Goal: Task Accomplishment & Management: Use online tool/utility

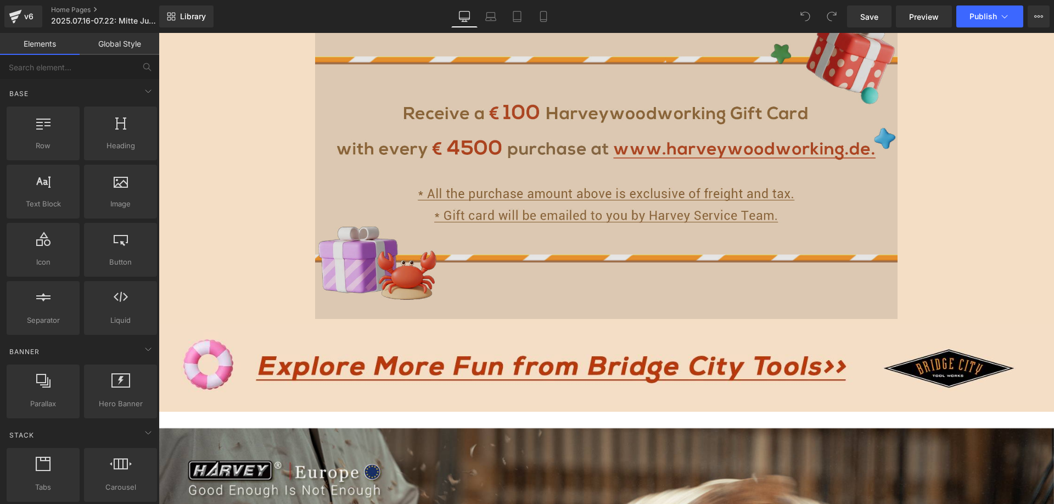
scroll to position [2361, 0]
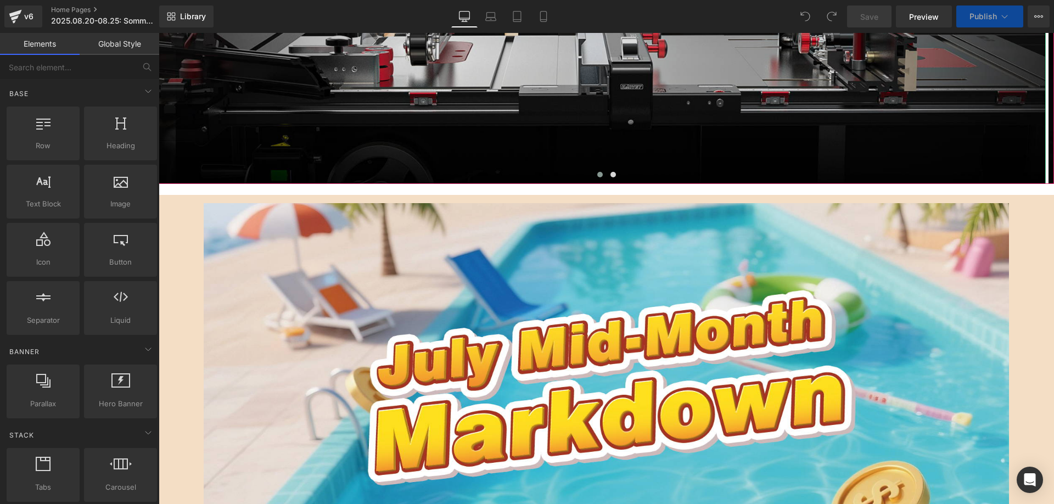
scroll to position [494, 0]
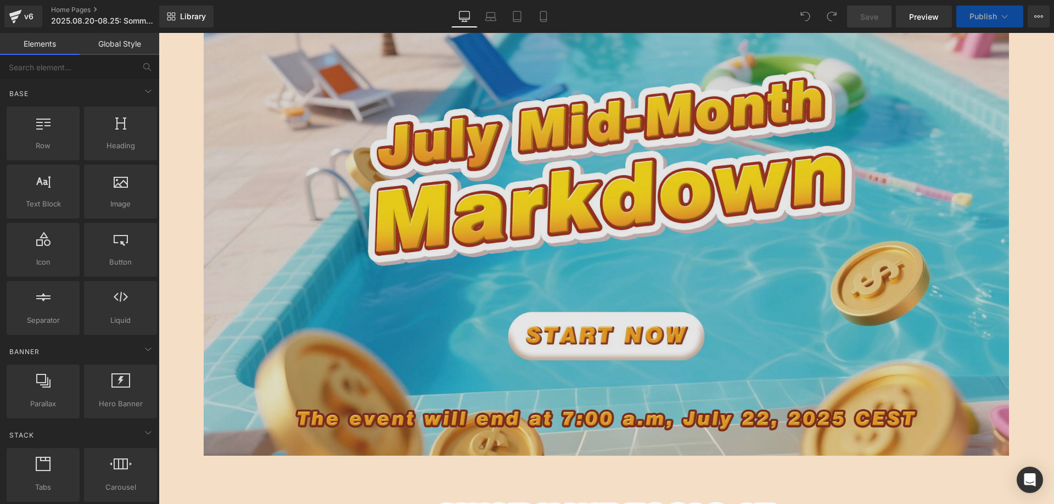
click at [429, 200] on img at bounding box center [607, 220] width 806 height 472
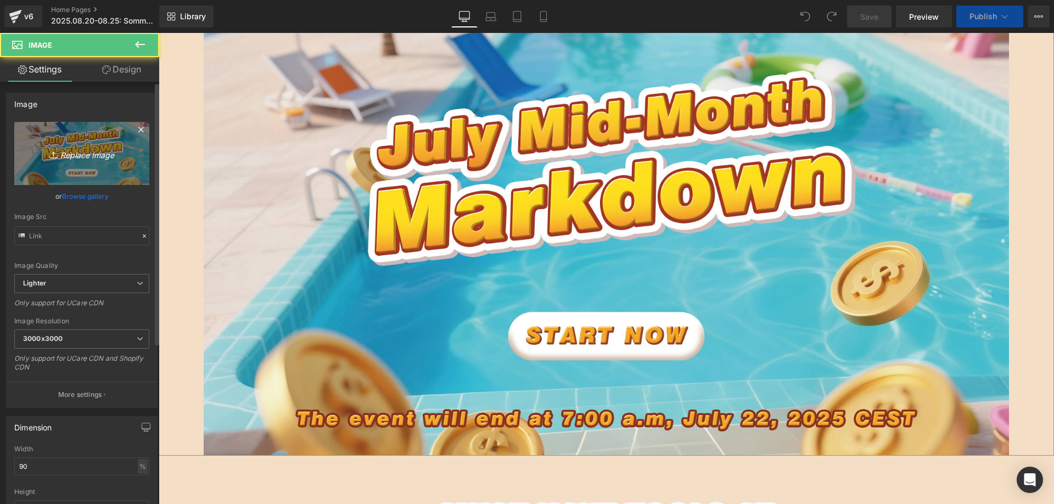
click at [98, 156] on icon "Replace Image" at bounding box center [82, 154] width 88 height 14
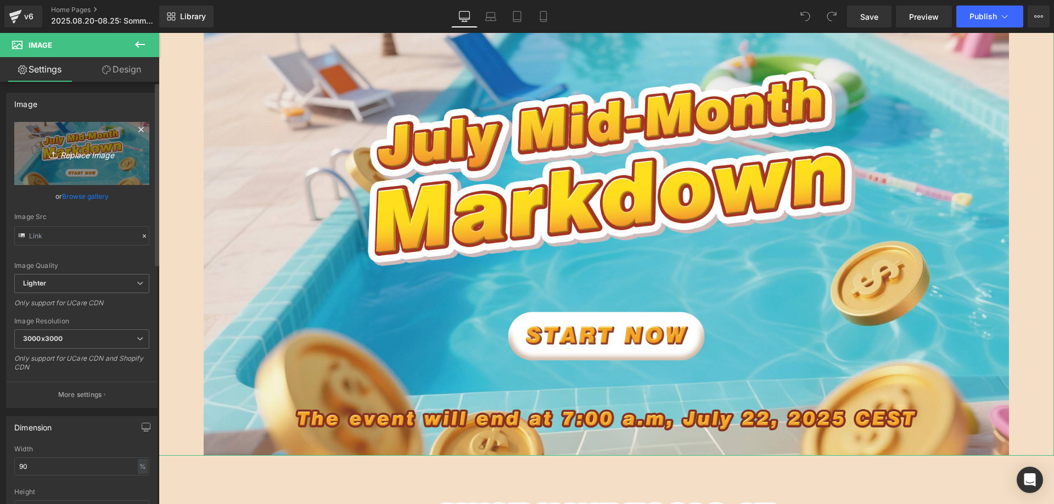
type input "C:\fakepath\banner英.jpg"
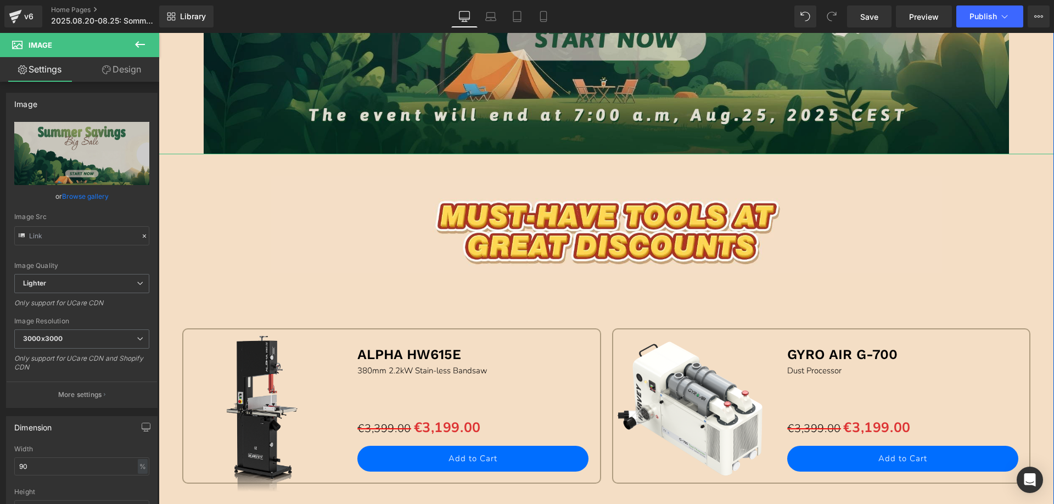
scroll to position [824, 0]
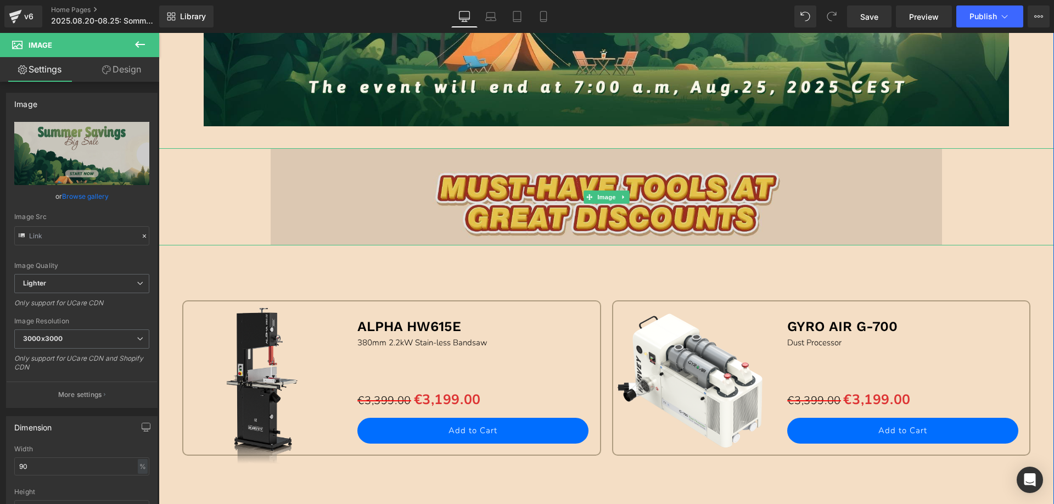
click at [503, 189] on img at bounding box center [607, 197] width 672 height 98
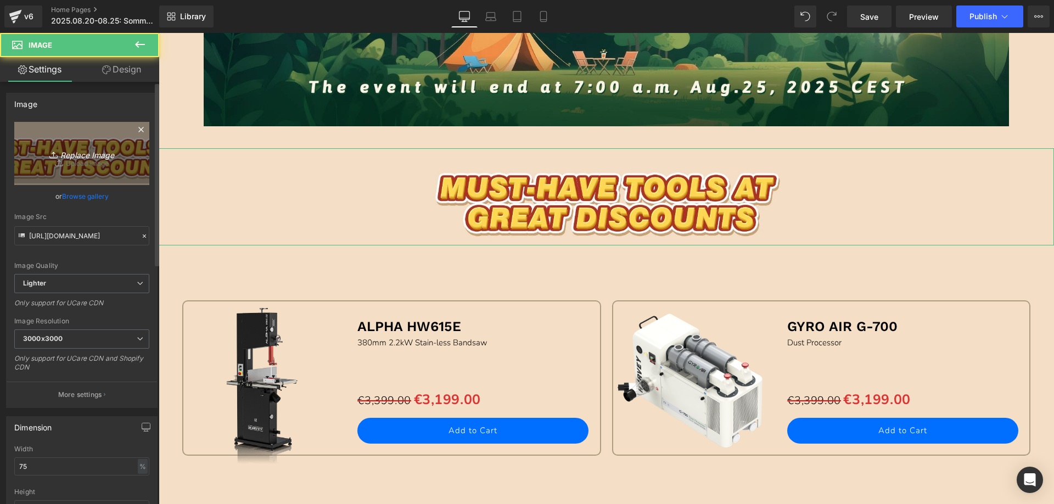
click at [97, 155] on icon "Replace Image" at bounding box center [82, 154] width 88 height 14
type input "C:\fakepath\英 (3).png"
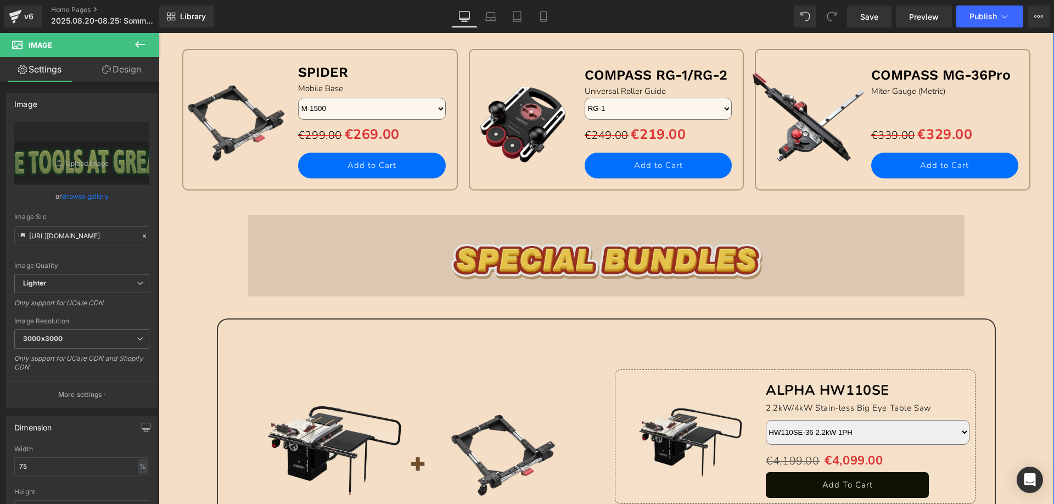
scroll to position [1537, 0]
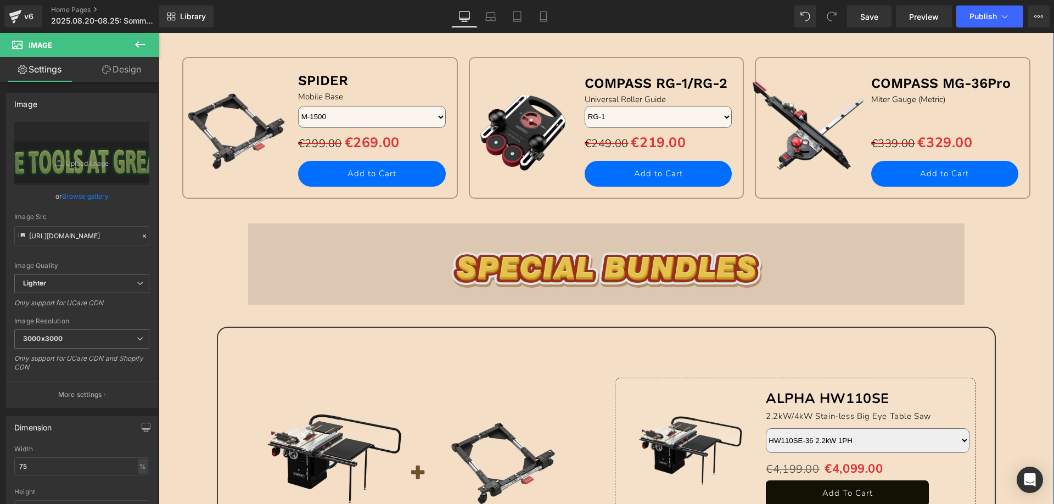
click at [479, 267] on img at bounding box center [606, 264] width 717 height 82
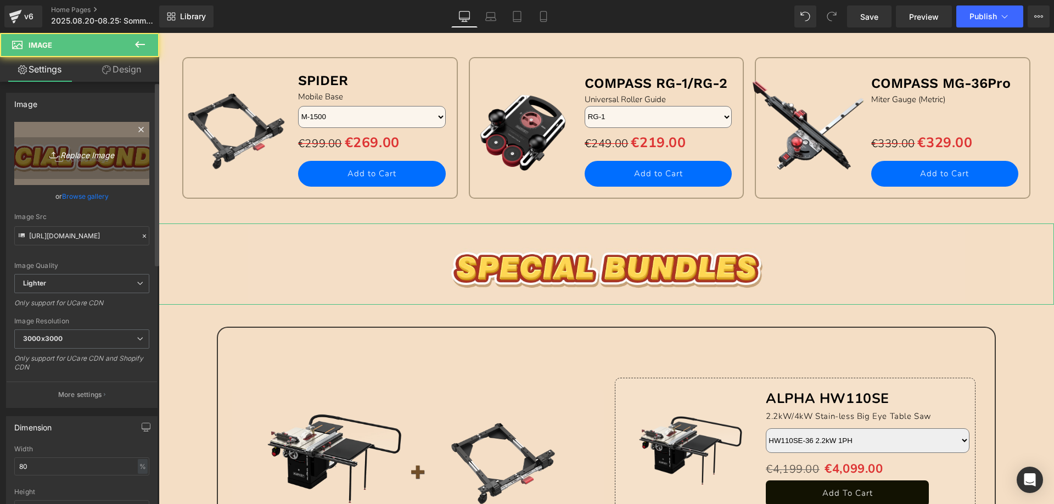
click at [111, 150] on icon "Replace Image" at bounding box center [82, 154] width 88 height 14
type input "C:\fakepath\英 (1).png"
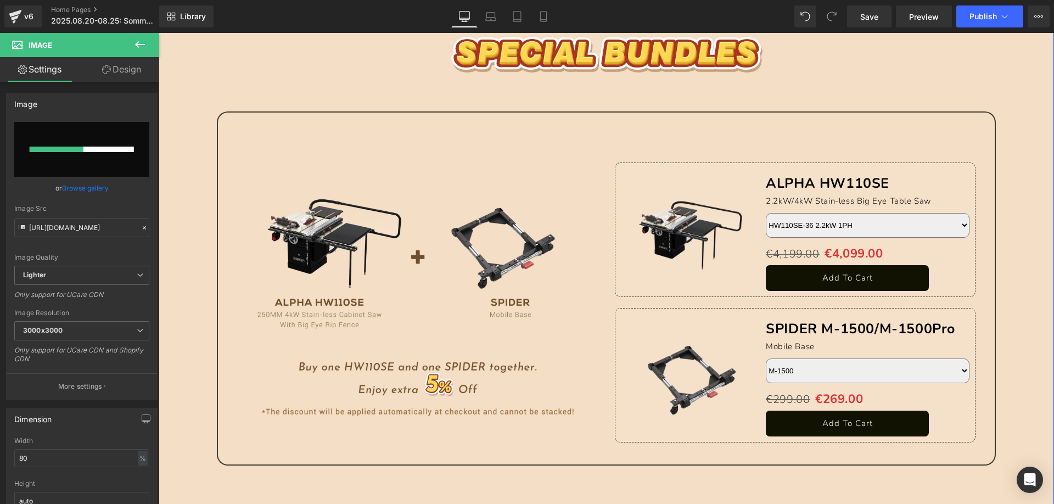
scroll to position [1757, 0]
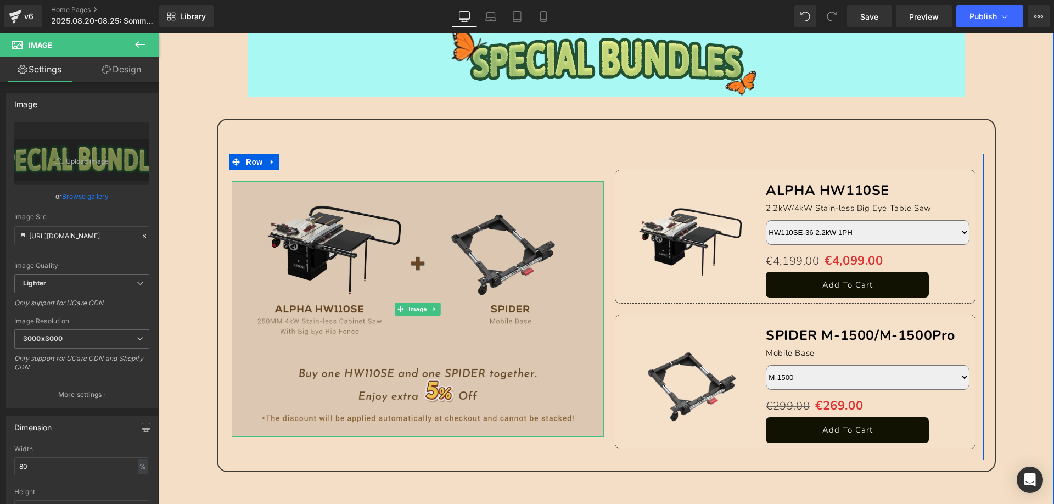
click at [369, 280] on img at bounding box center [418, 309] width 372 height 256
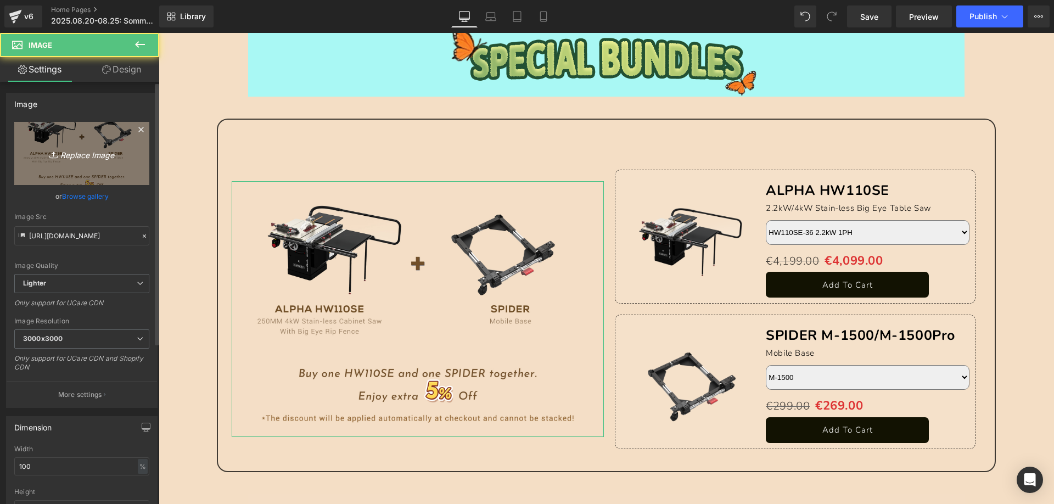
click at [96, 154] on icon "Replace Image" at bounding box center [82, 154] width 88 height 14
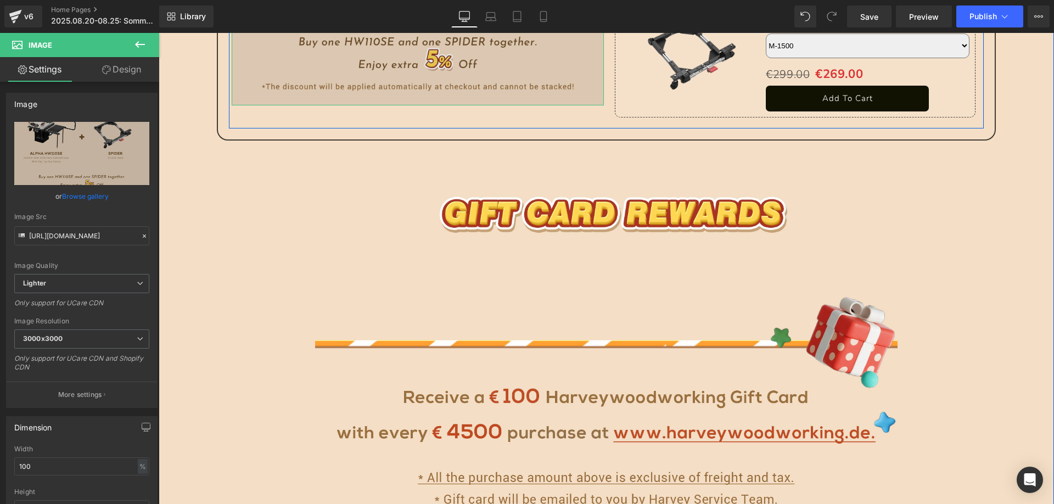
scroll to position [2141, 0]
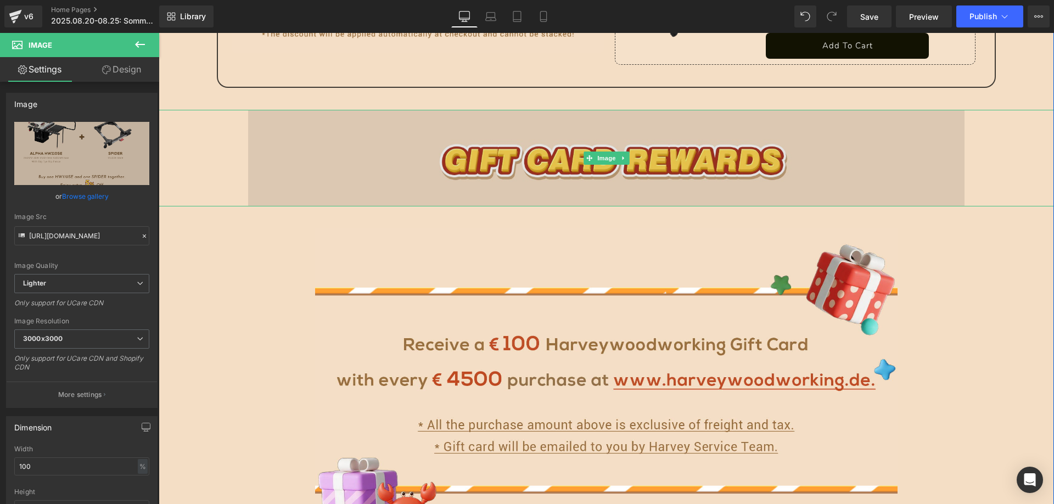
click at [496, 142] on img at bounding box center [606, 158] width 717 height 97
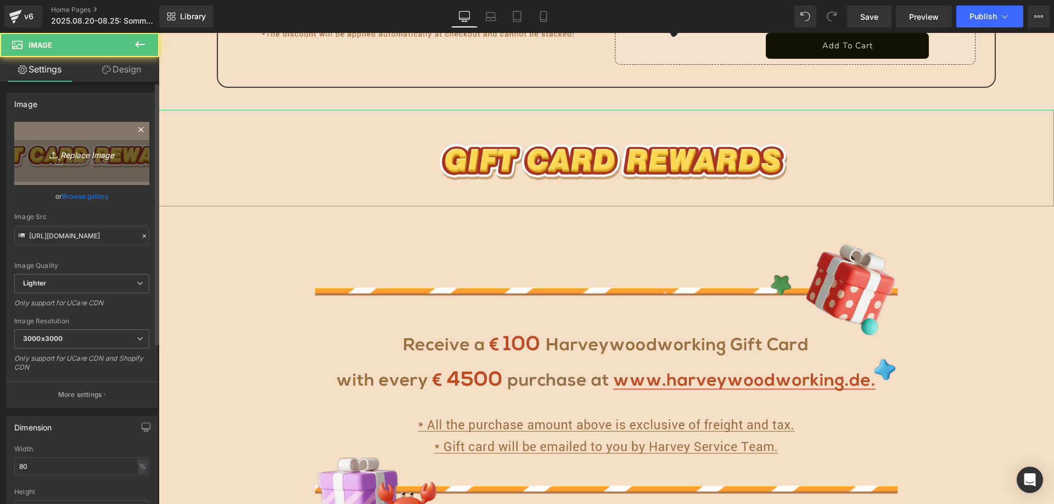
click at [38, 149] on icon "Replace Image" at bounding box center [82, 154] width 88 height 14
type input "C:\fakepath\英 (2).png"
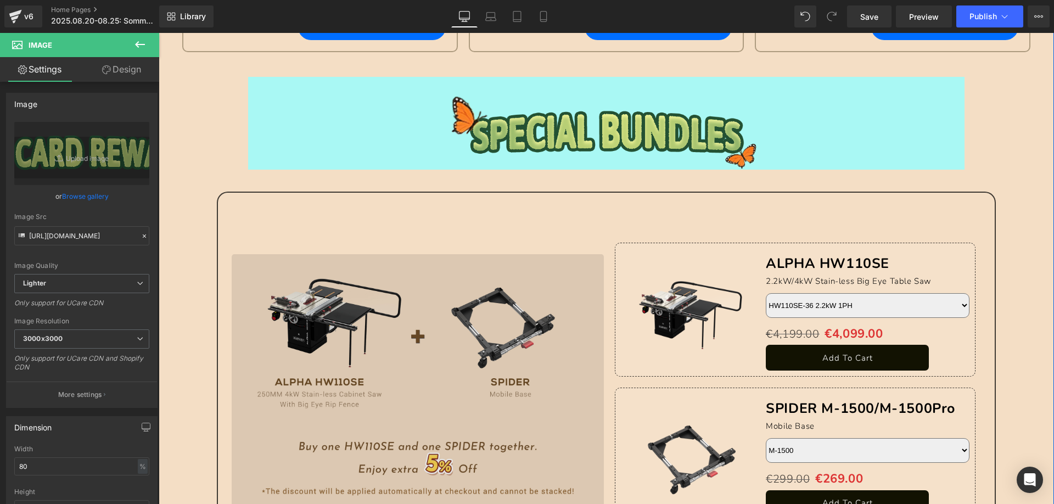
scroll to position [1812, 0]
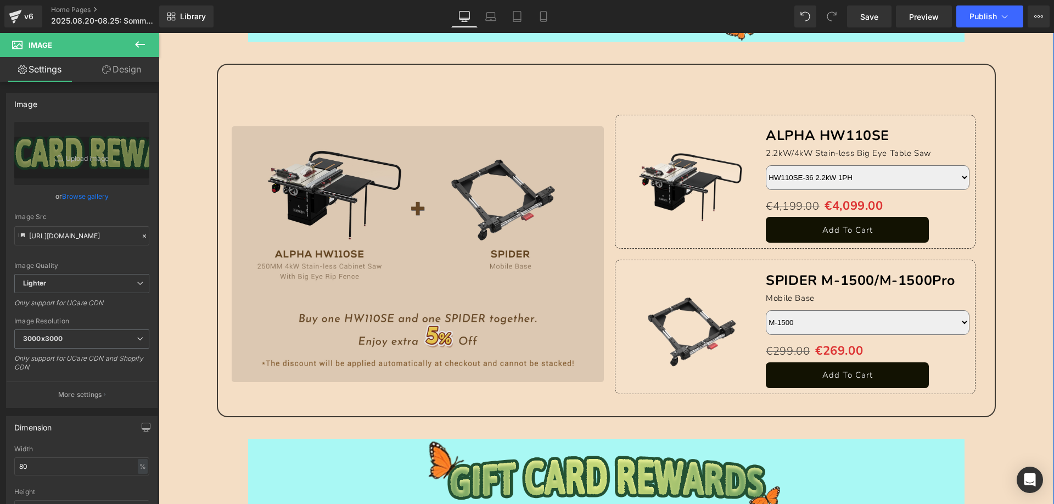
click at [415, 278] on img at bounding box center [418, 254] width 372 height 256
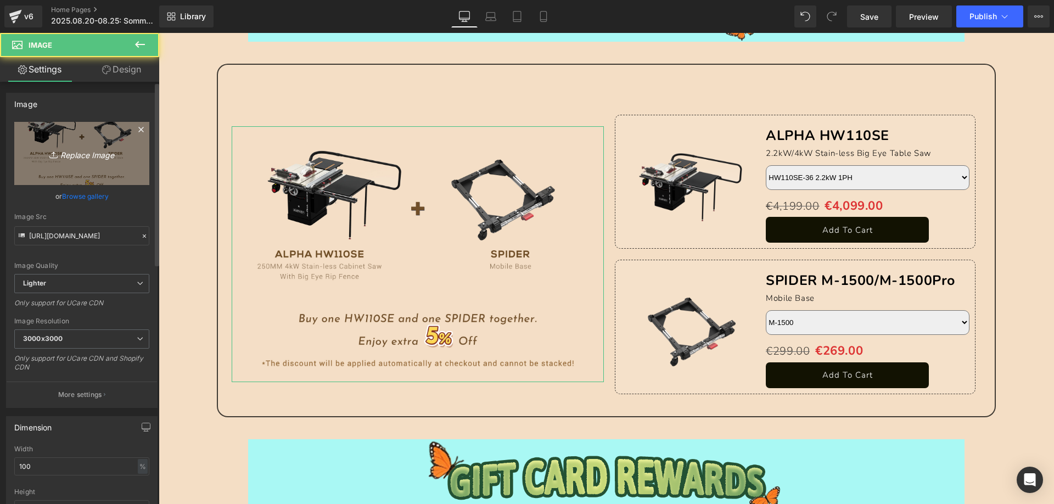
click at [77, 136] on link "Replace Image" at bounding box center [81, 153] width 135 height 63
type input "C:\fakepath\edm英_06.jpg"
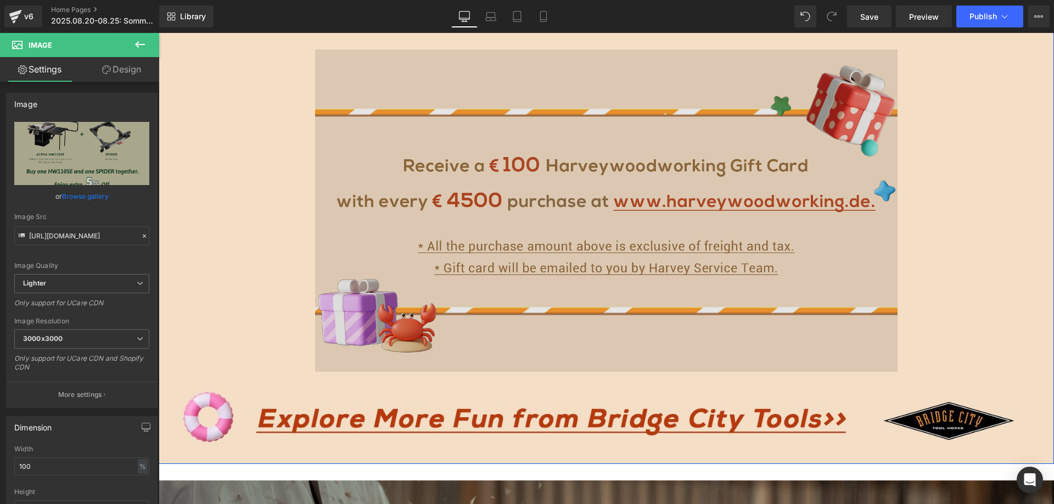
scroll to position [2306, 0]
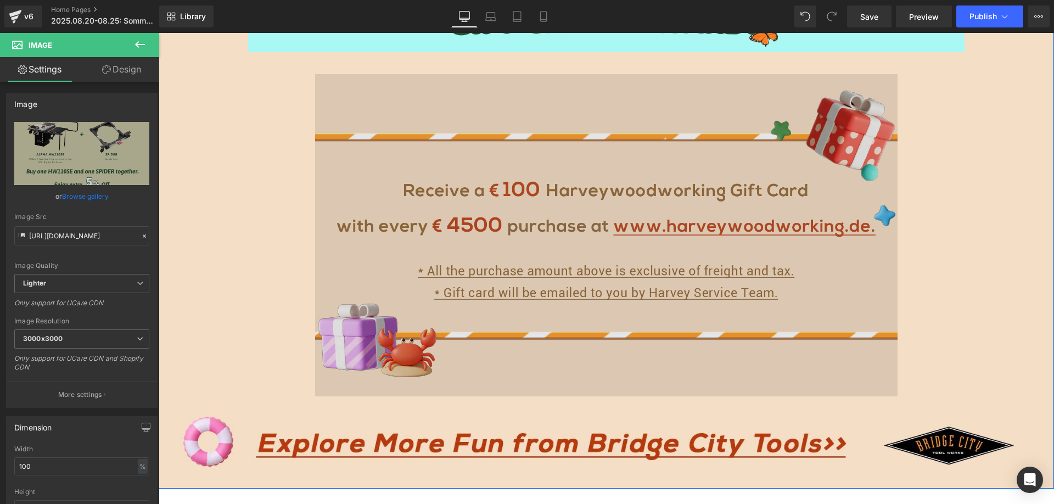
click at [499, 231] on img at bounding box center [606, 235] width 582 height 322
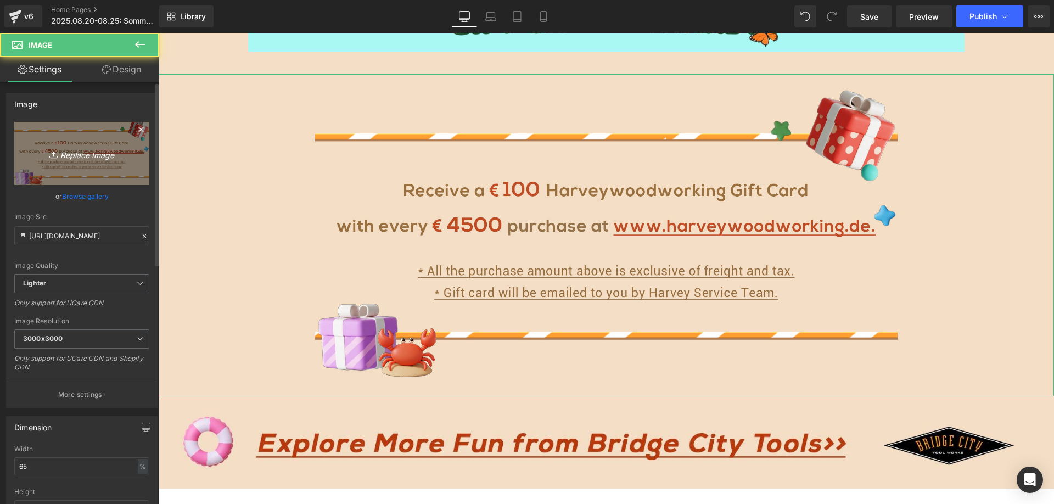
click at [75, 146] on link "Replace Image" at bounding box center [81, 153] width 135 height 63
type input "C:\fakepath\edm英_08.jpg"
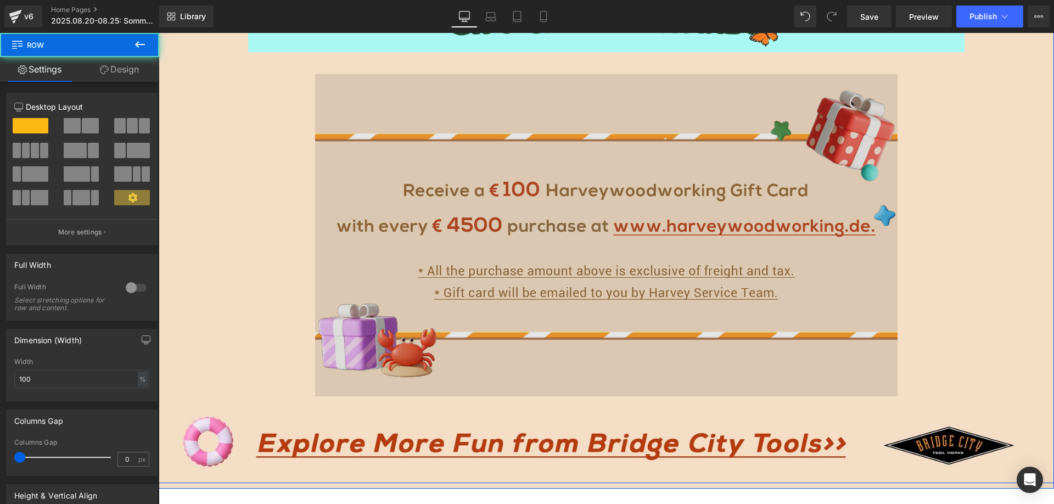
click at [457, 265] on img at bounding box center [606, 235] width 582 height 322
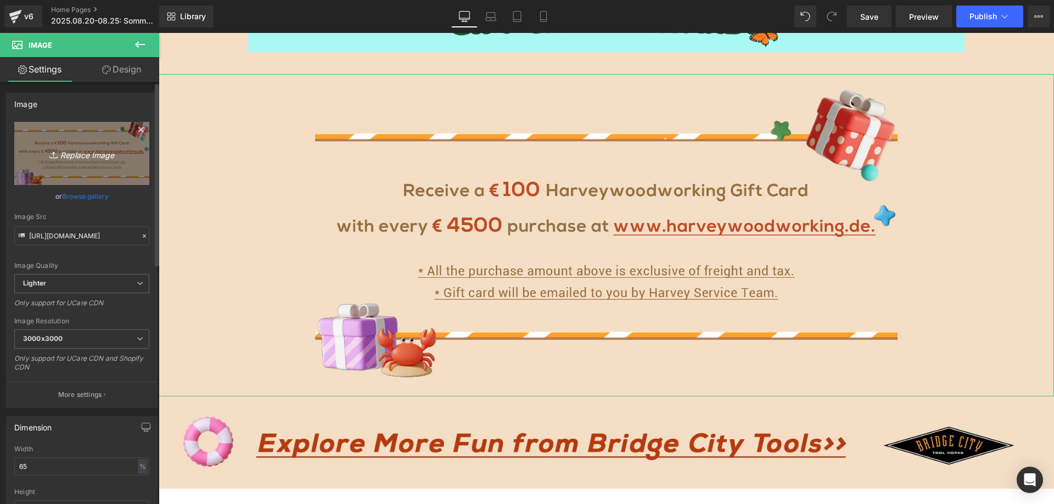
click at [79, 146] on link "Replace Image" at bounding box center [81, 153] width 135 height 63
type input "C:\fakepath\edm英_08.jpg"
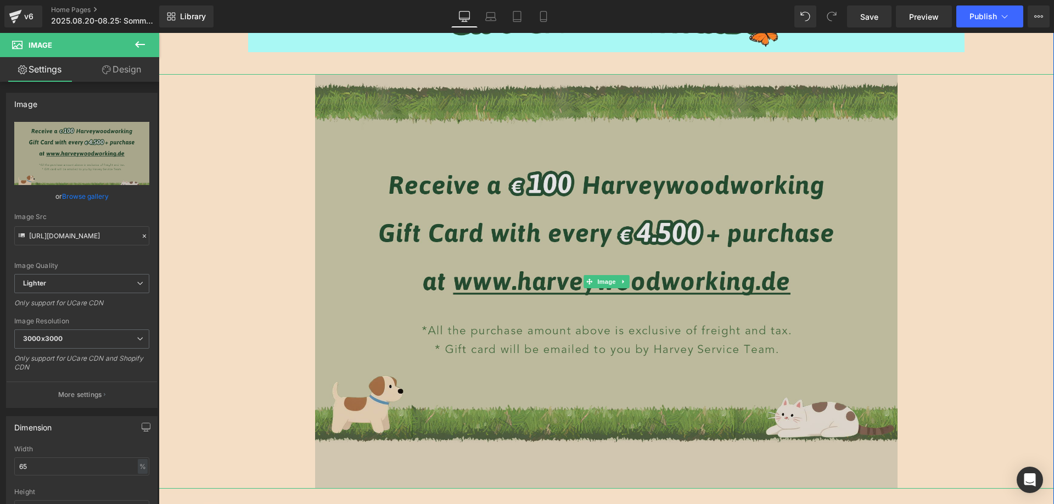
scroll to position [2526, 0]
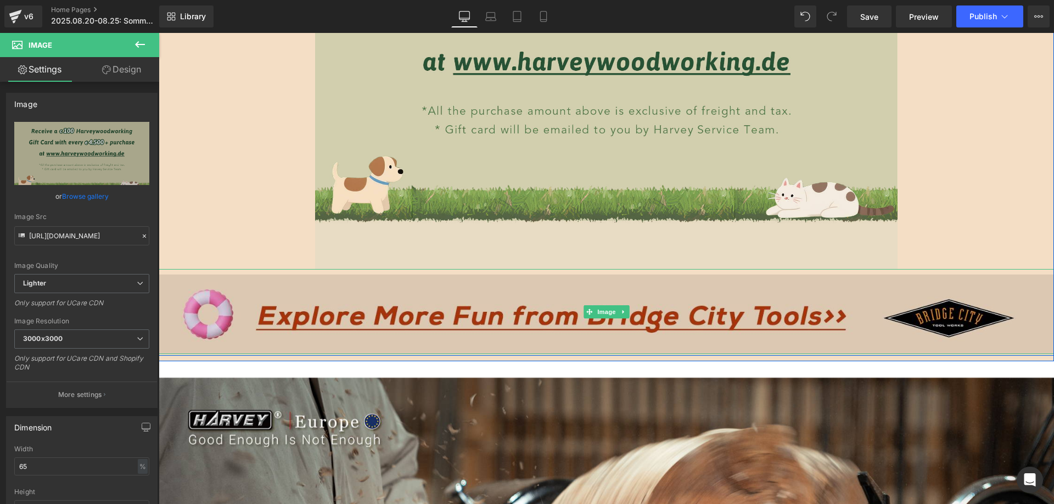
click at [441, 294] on img at bounding box center [607, 311] width 896 height 85
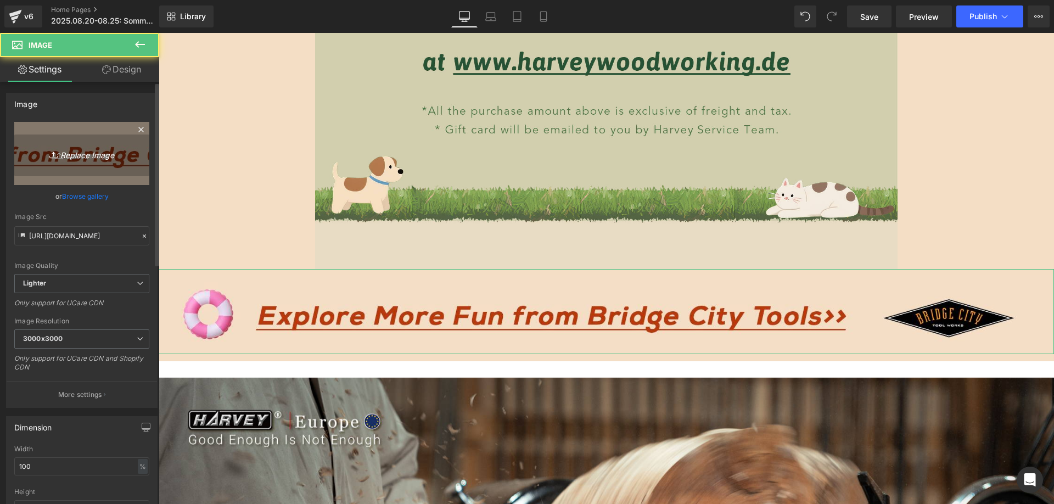
click at [107, 148] on icon "Replace Image" at bounding box center [82, 154] width 88 height 14
type input "C:\fakepath\时间跳转 (2).jpg"
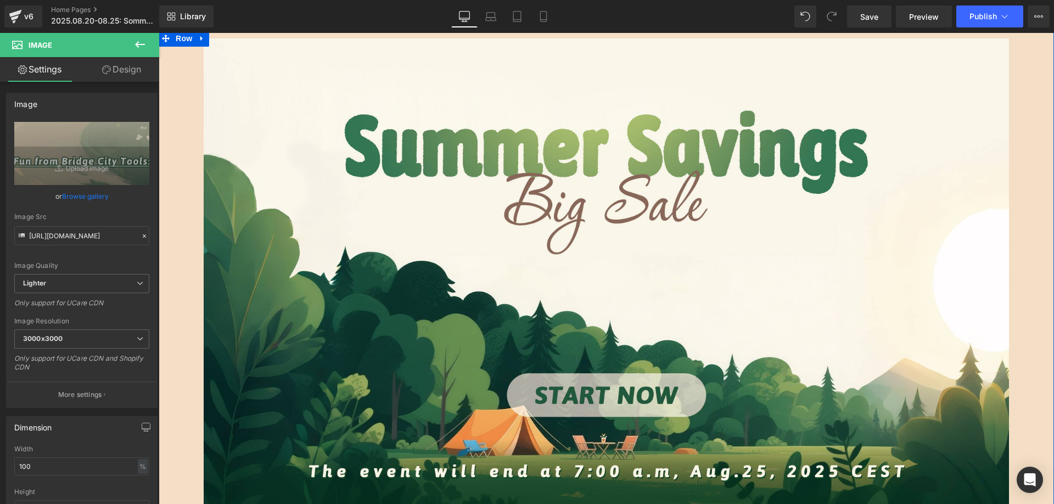
scroll to position [165, 0]
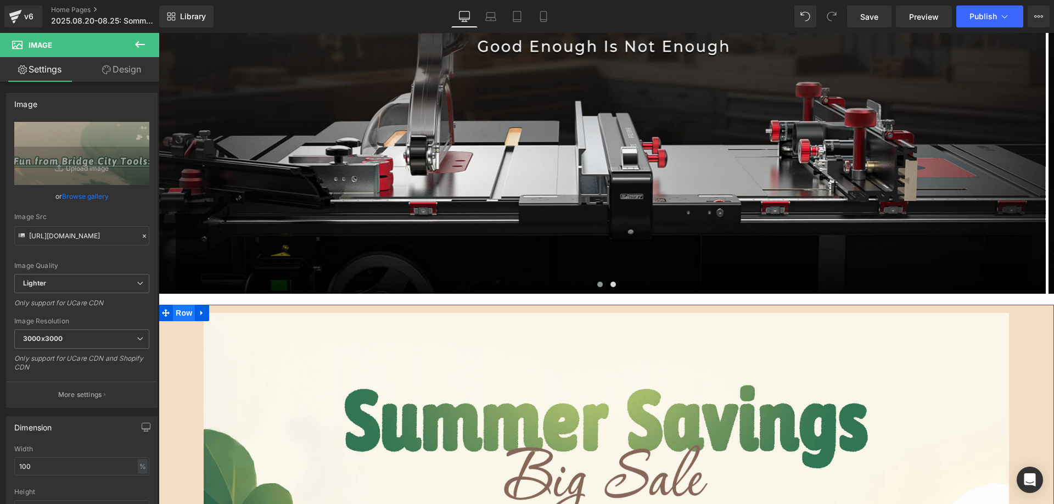
click at [180, 314] on span "Row" at bounding box center [184, 313] width 22 height 16
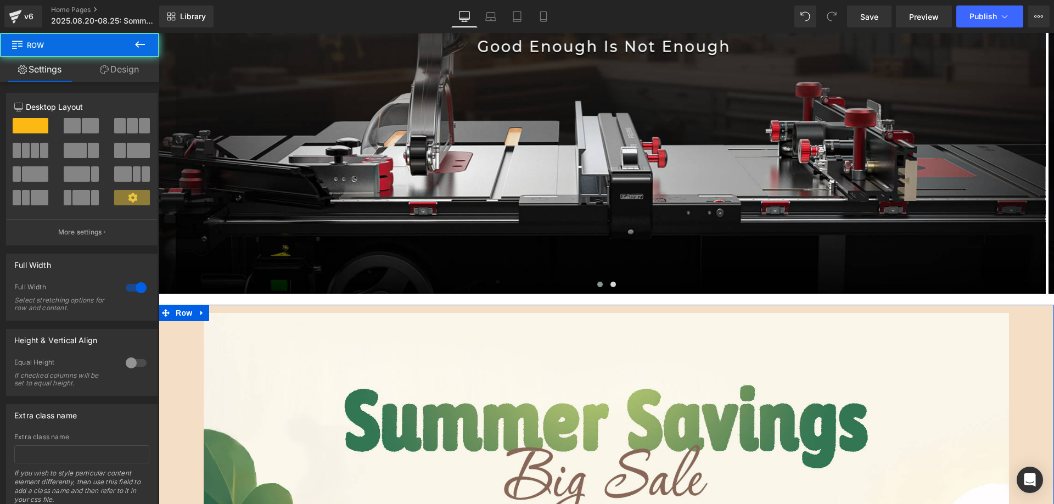
click at [126, 66] on link "Design" at bounding box center [120, 69] width 80 height 25
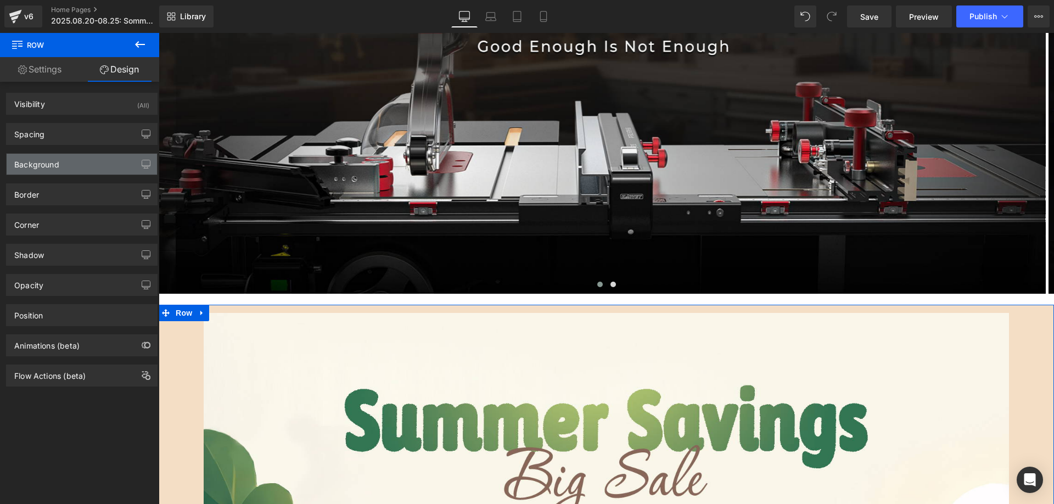
click at [63, 161] on div "Background" at bounding box center [82, 164] width 150 height 21
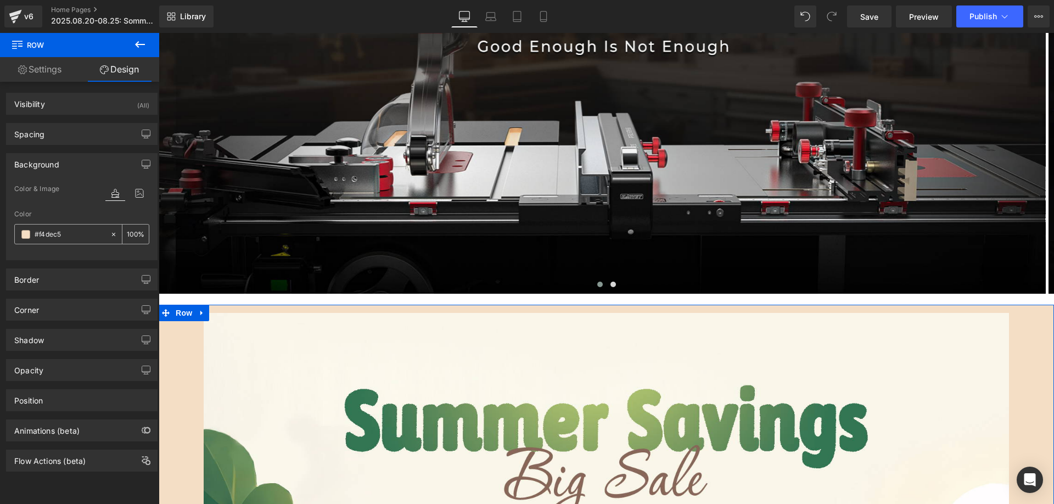
click at [75, 229] on input "#f4dec5" at bounding box center [70, 234] width 70 height 12
paste input "e7dbc2"
type input "e7dbc2"
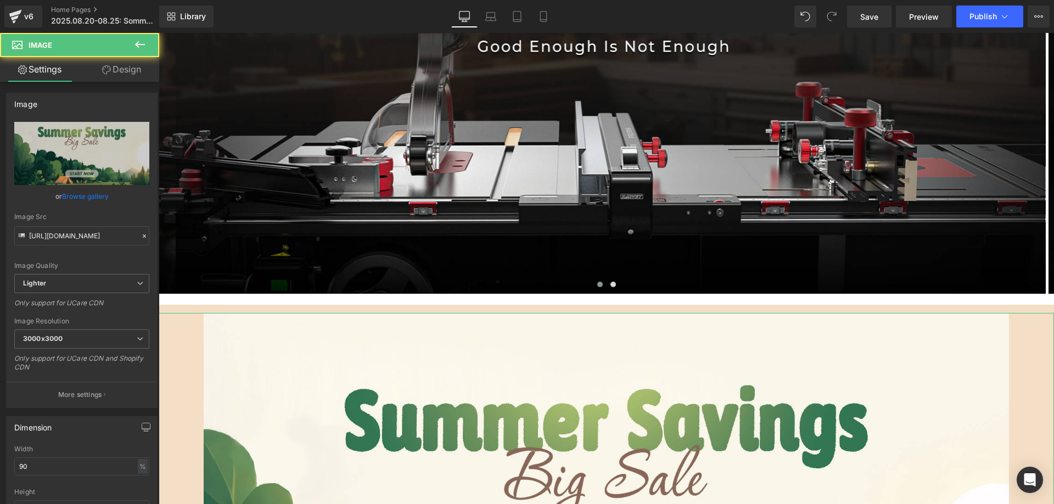
click at [129, 68] on link "Design" at bounding box center [122, 69] width 80 height 25
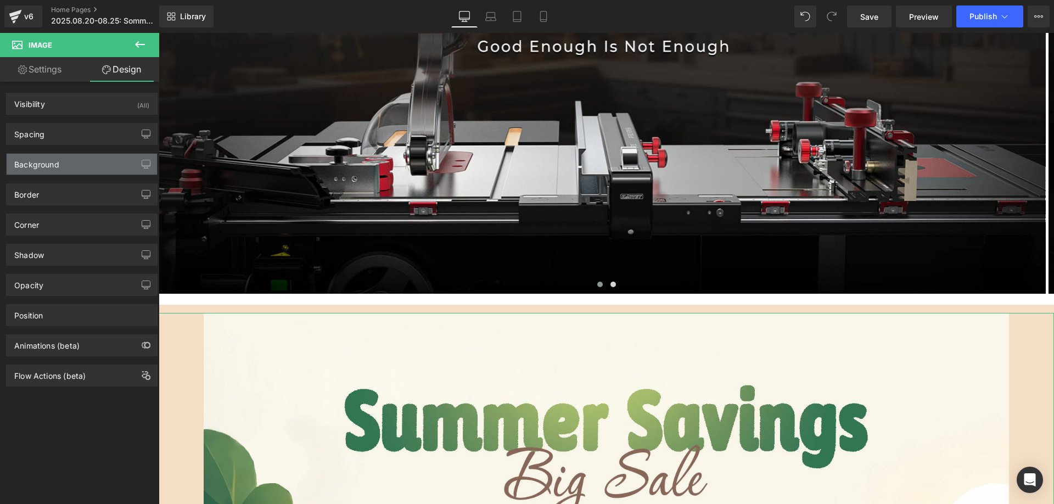
click at [52, 159] on div "Background" at bounding box center [36, 161] width 45 height 15
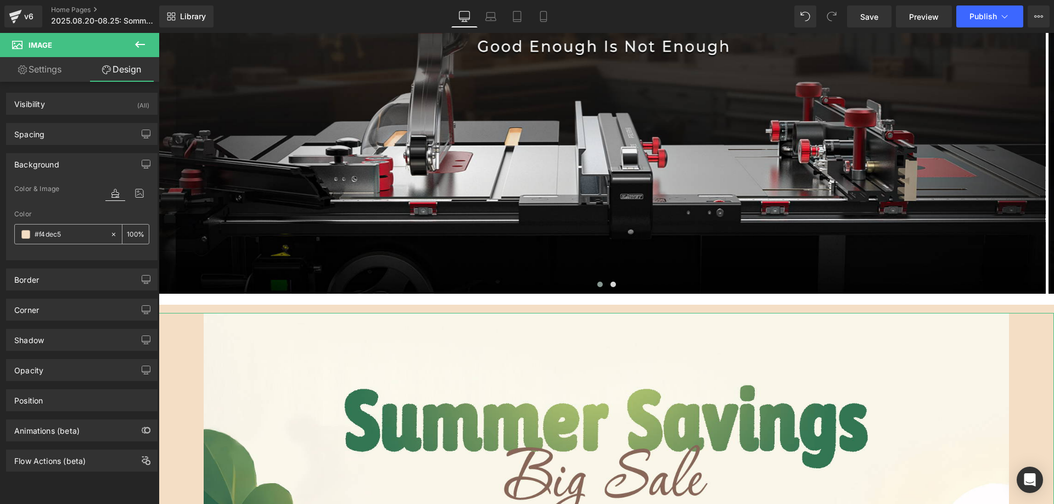
click at [72, 231] on input "#f4dec5" at bounding box center [70, 234] width 70 height 12
paste input "e7dbc2"
type input "e7dbc2"
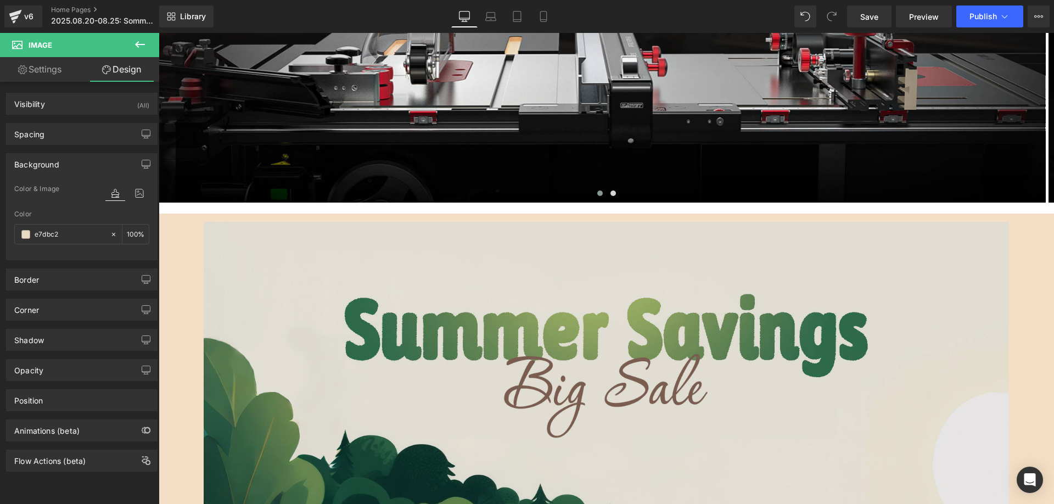
scroll to position [384, 0]
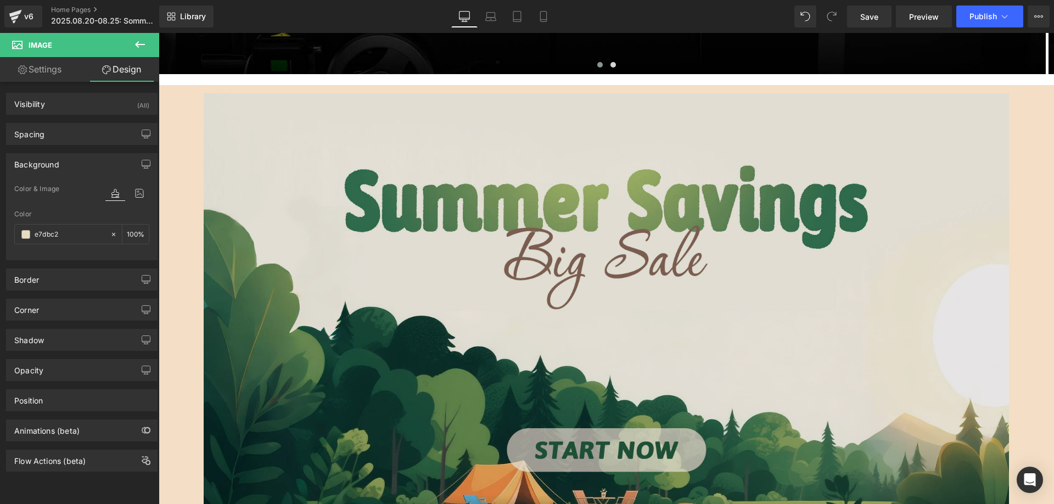
click at [233, 222] on img at bounding box center [607, 329] width 806 height 472
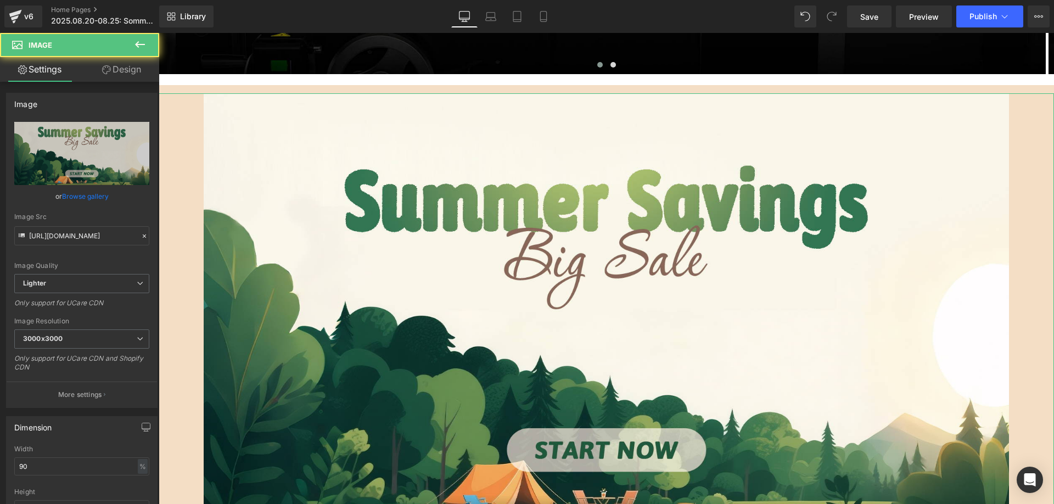
click at [116, 71] on link "Design" at bounding box center [122, 69] width 80 height 25
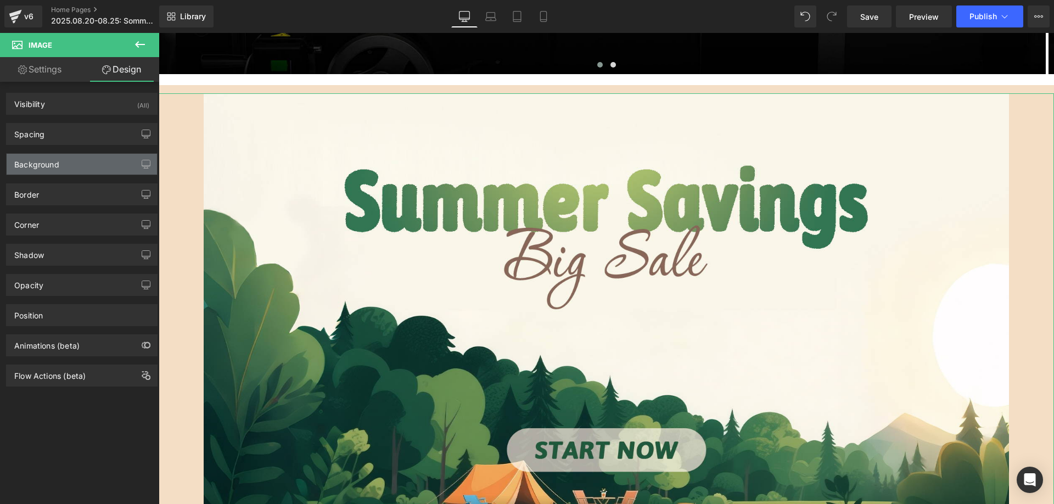
click at [34, 167] on div "Background" at bounding box center [36, 161] width 45 height 15
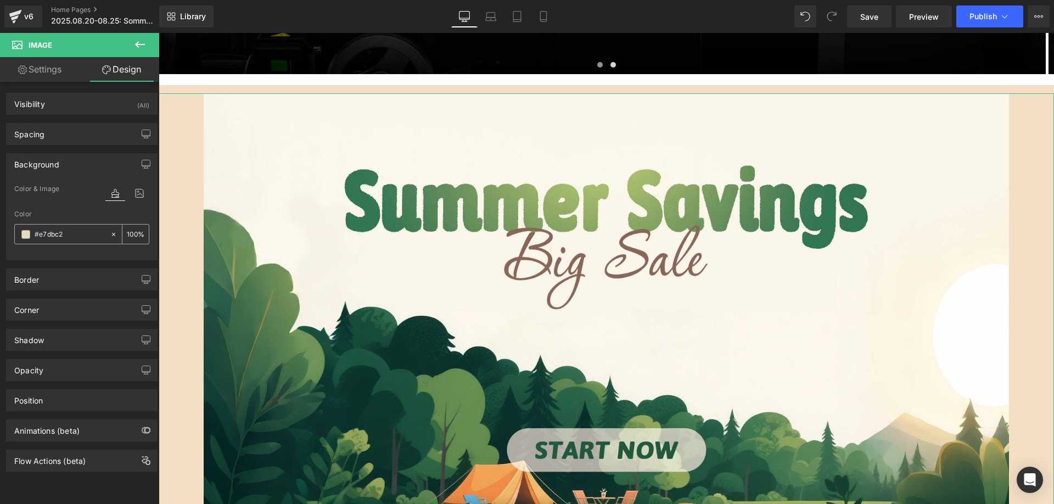
click at [71, 233] on input "#e7dbc2" at bounding box center [70, 234] width 70 height 12
paste input "text"
type input "e7dbc2"
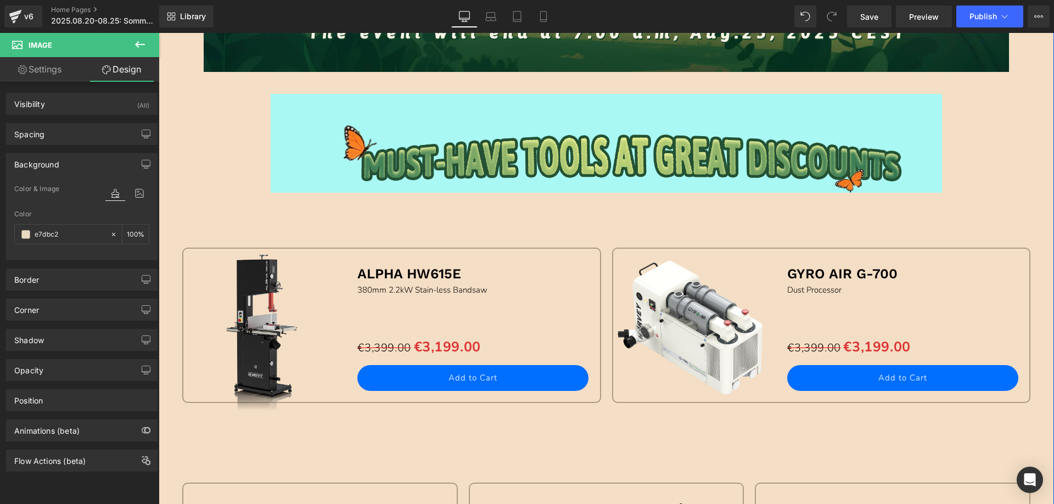
scroll to position [494, 0]
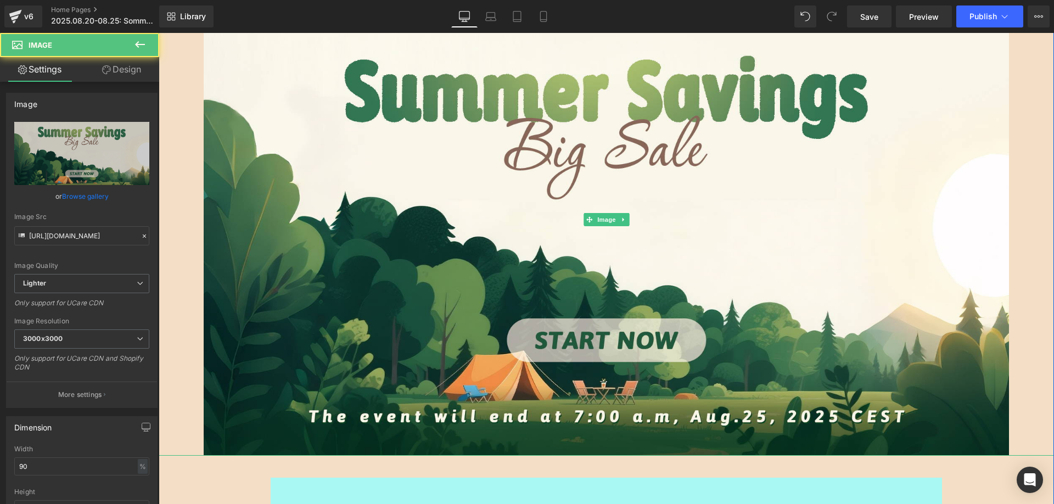
click at [182, 154] on div at bounding box center [607, 220] width 896 height 472
click at [133, 74] on link "Design" at bounding box center [122, 69] width 80 height 25
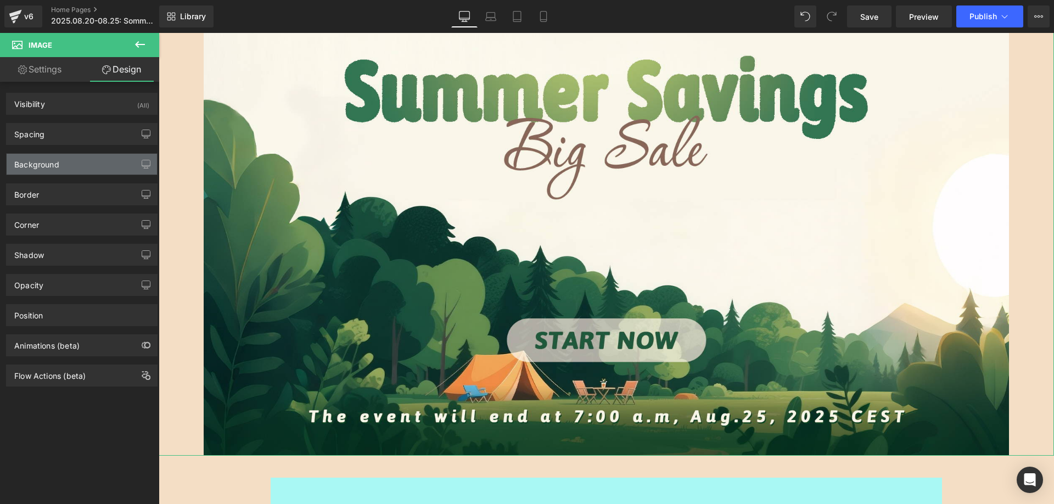
click at [37, 165] on div "Background" at bounding box center [36, 161] width 45 height 15
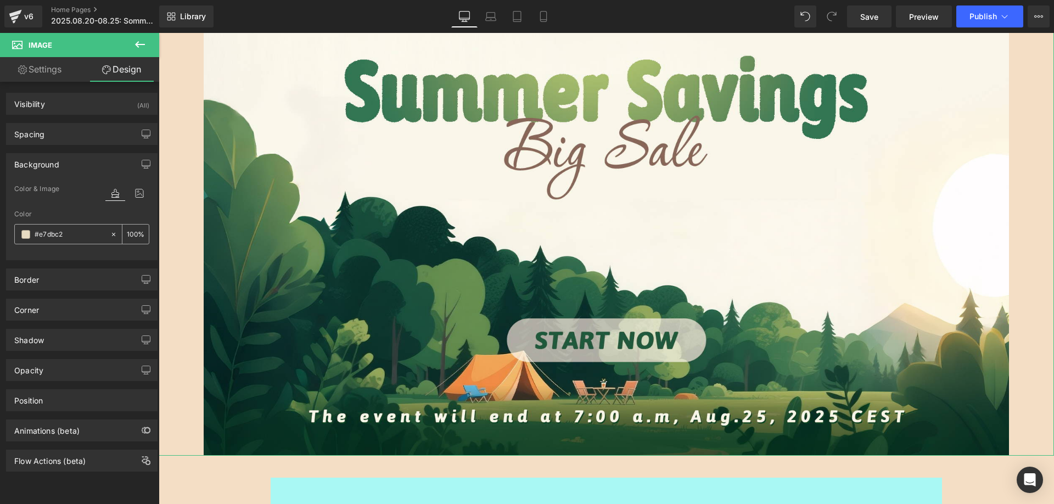
click at [68, 232] on input "#e7dbc2" at bounding box center [70, 234] width 70 height 12
paste input "text"
type input "e7dbc2"
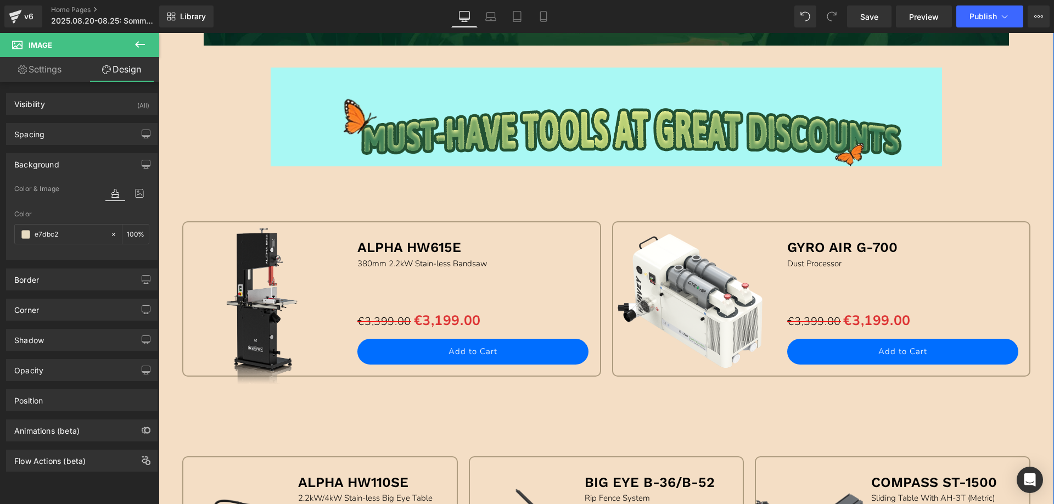
scroll to position [933, 0]
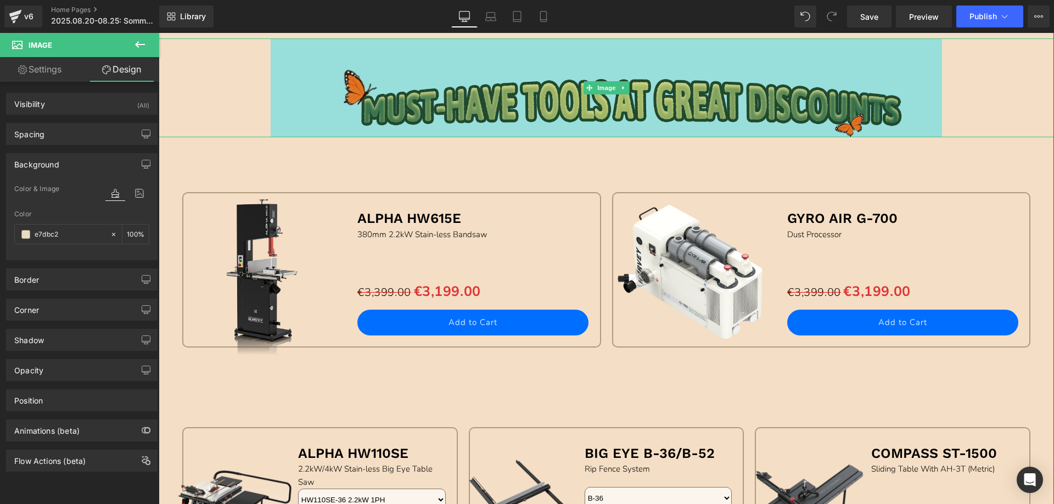
click at [392, 77] on img at bounding box center [607, 87] width 672 height 99
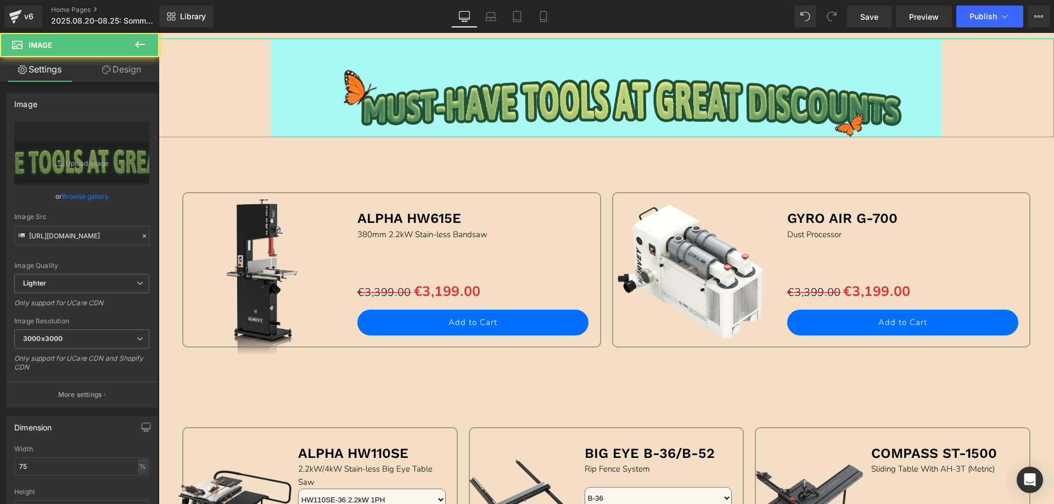
click at [139, 69] on link "Design" at bounding box center [122, 69] width 80 height 25
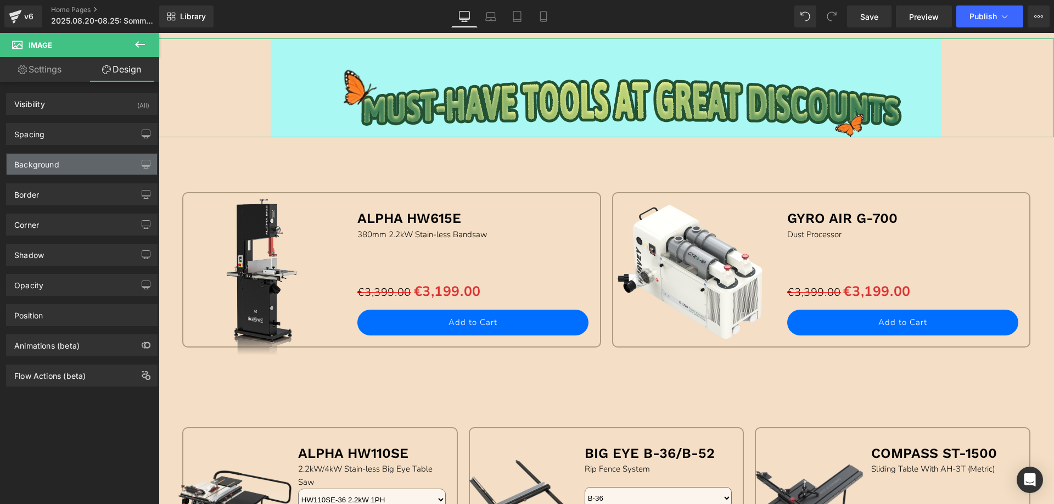
click at [63, 159] on div "Background" at bounding box center [82, 164] width 150 height 21
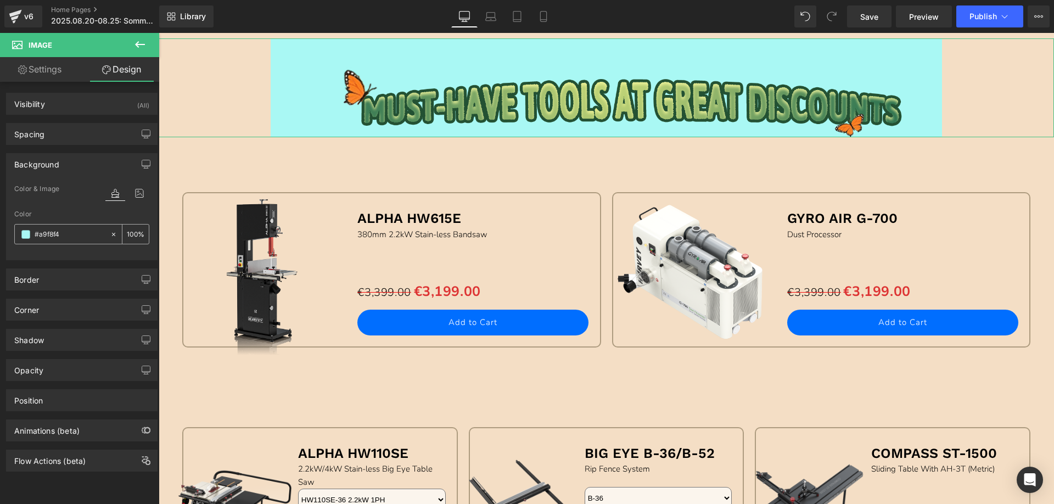
click at [63, 234] on input "#a9f8f4" at bounding box center [70, 234] width 70 height 12
paste input "e7dbc2"
type input "e7dbc2"
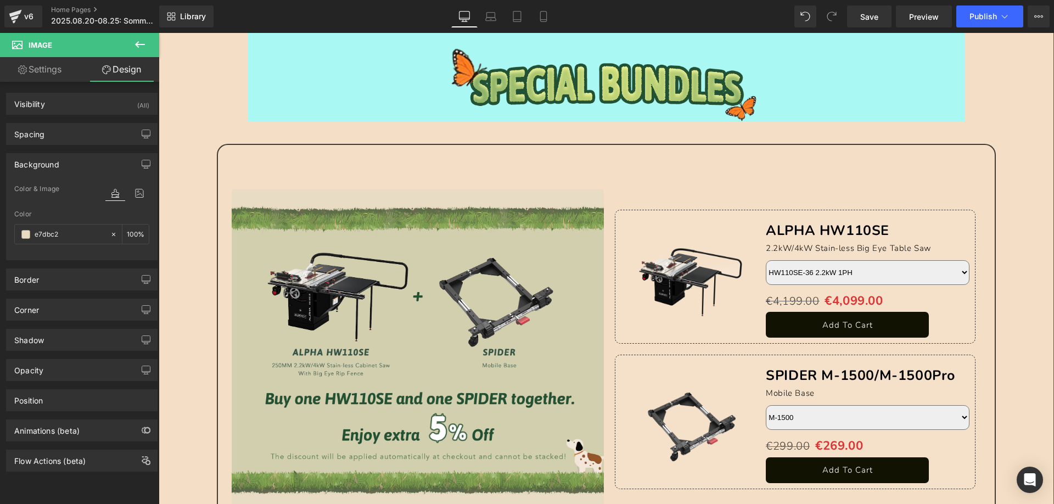
scroll to position [1592, 0]
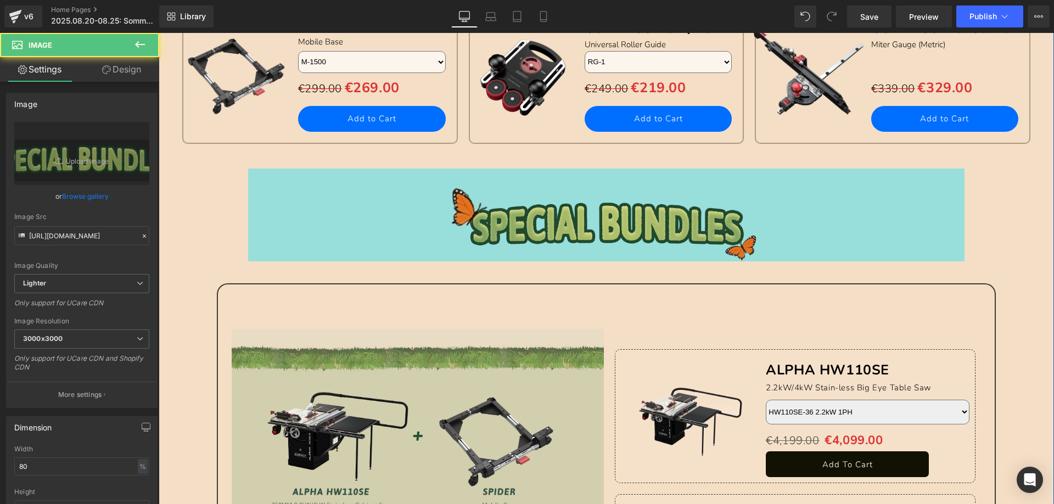
click at [322, 192] on img at bounding box center [606, 215] width 717 height 93
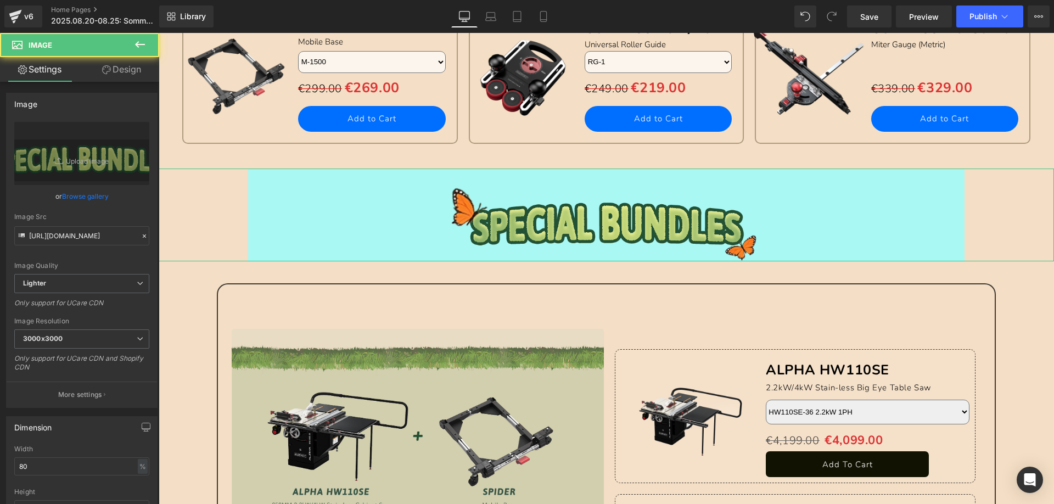
click at [125, 75] on link "Design" at bounding box center [122, 69] width 80 height 25
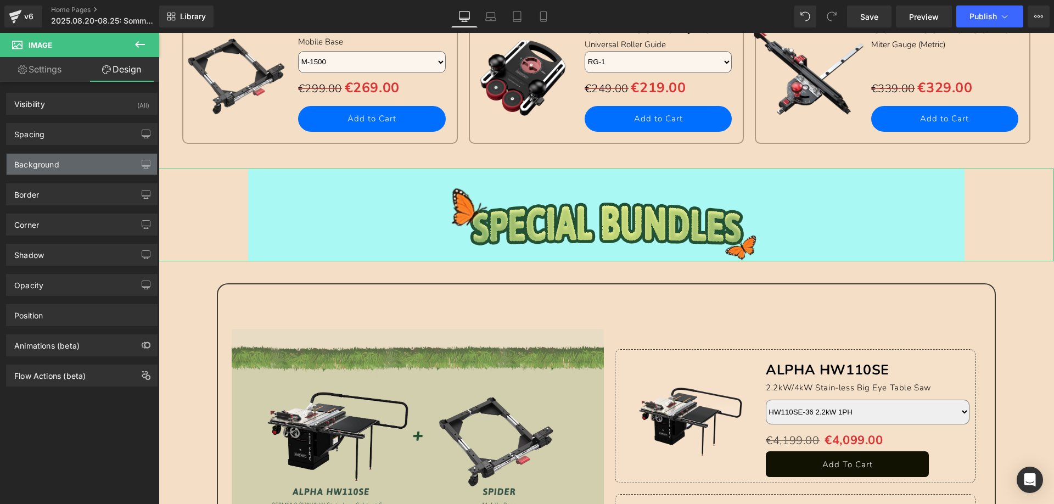
click at [55, 161] on div "Background" at bounding box center [36, 161] width 45 height 15
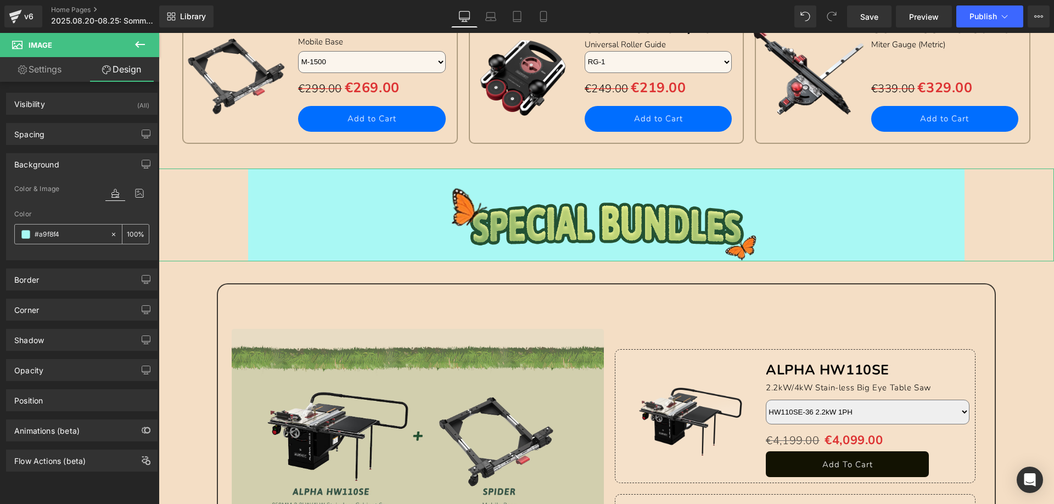
click at [60, 236] on input "#a9f8f4" at bounding box center [70, 234] width 70 height 12
paste input "e7dbc2"
type input "e7dbc2"
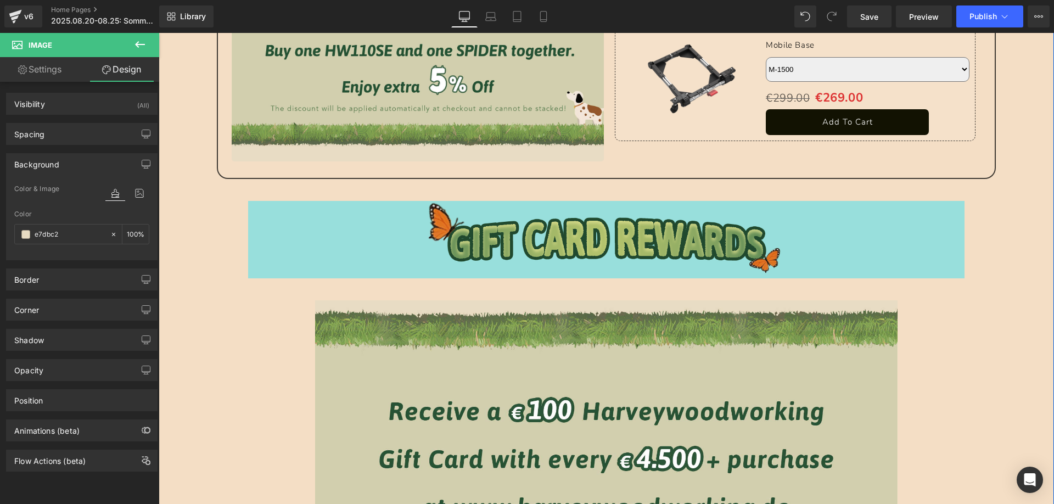
scroll to position [2141, 0]
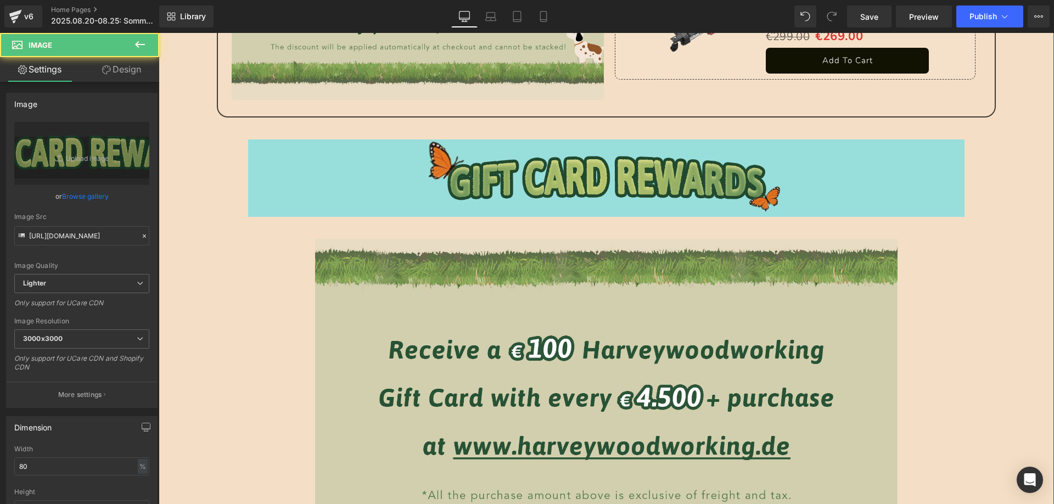
click at [355, 152] on img at bounding box center [606, 177] width 717 height 77
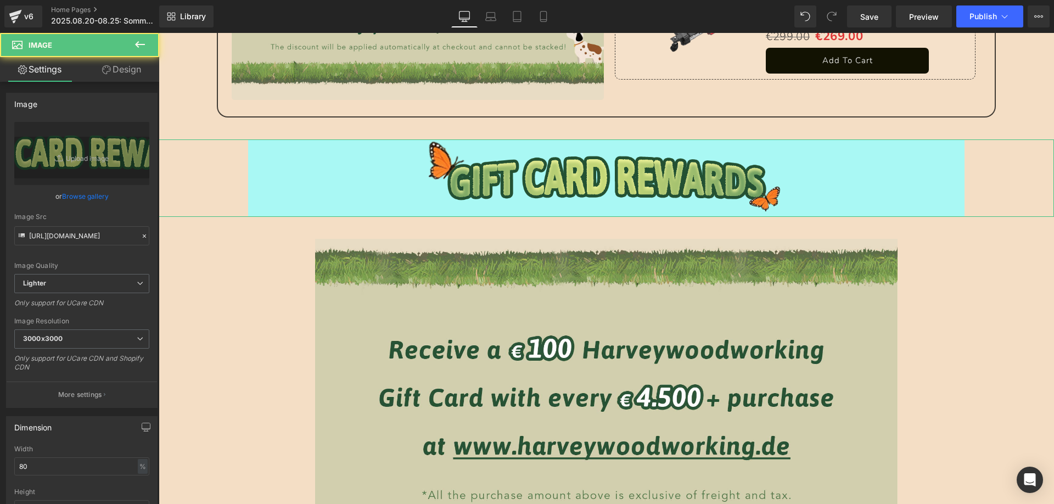
click at [131, 73] on link "Design" at bounding box center [122, 69] width 80 height 25
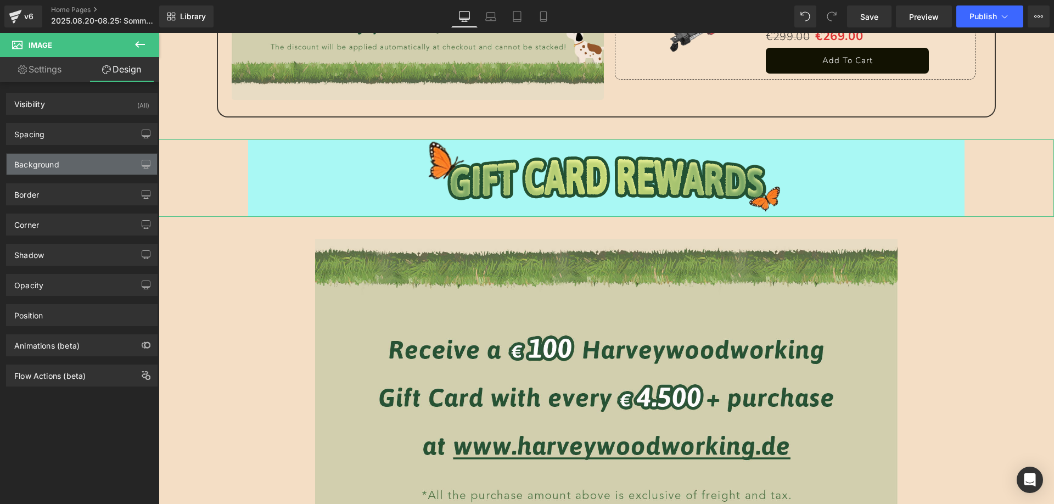
click at [59, 160] on div "Background" at bounding box center [36, 161] width 45 height 15
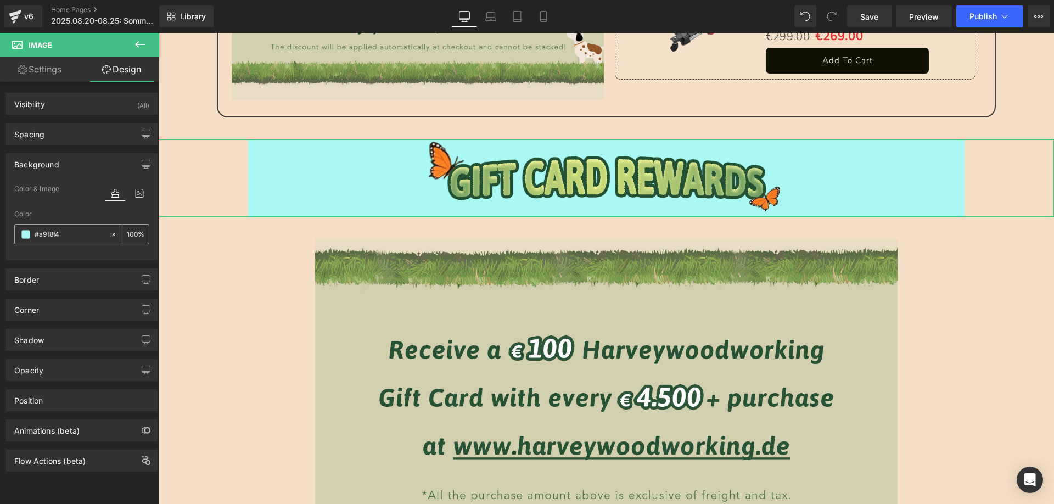
click at [70, 236] on input "#a9f8f4" at bounding box center [70, 234] width 70 height 12
paste input "e7dbc2"
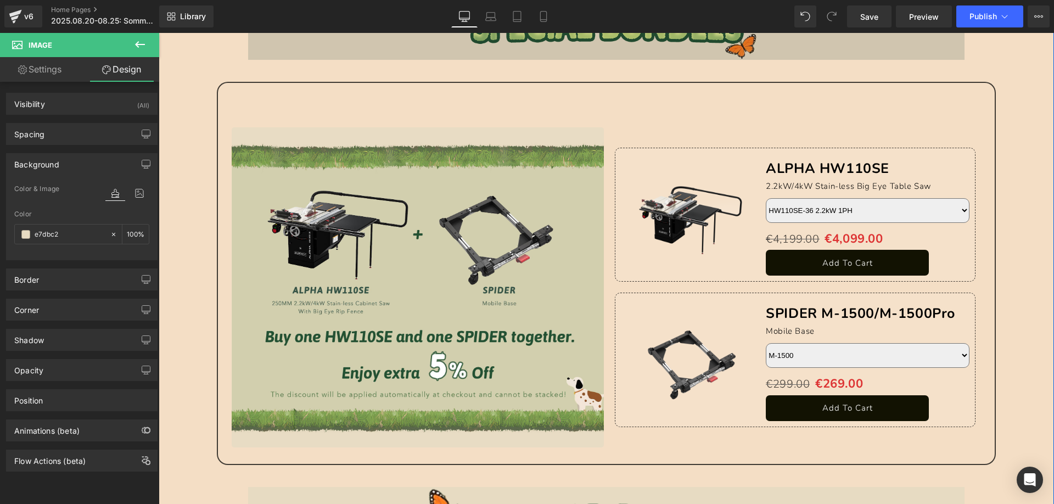
scroll to position [1812, 0]
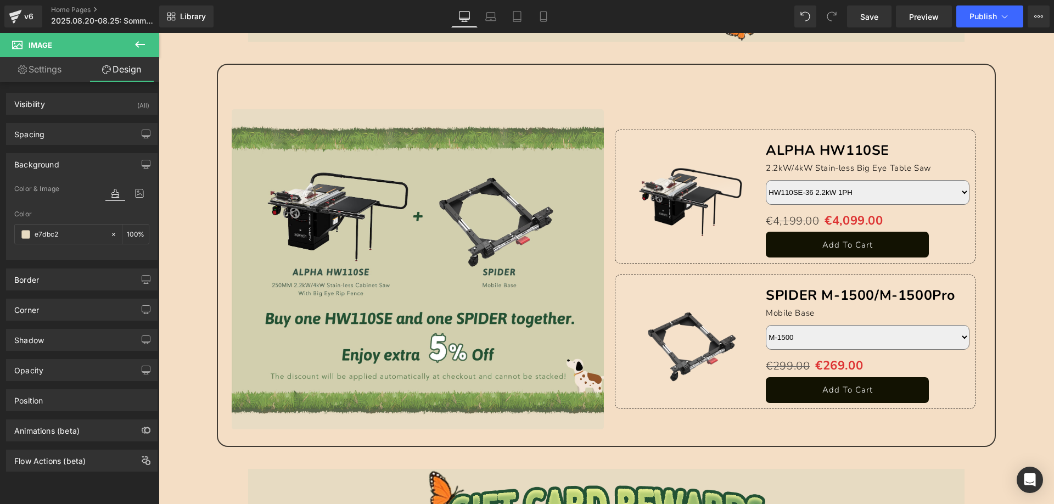
type input "e7dbc2"
click at [128, 37] on button at bounding box center [140, 45] width 38 height 24
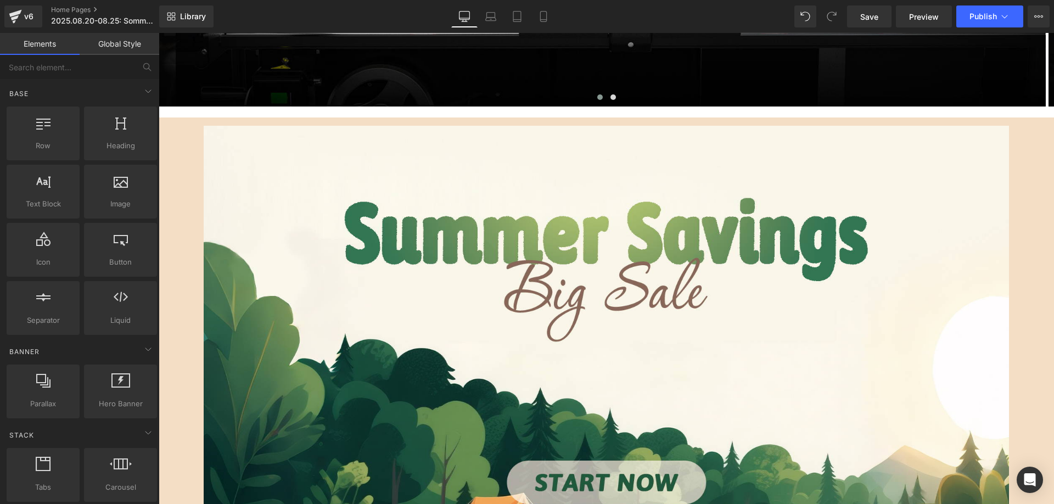
scroll to position [220, 0]
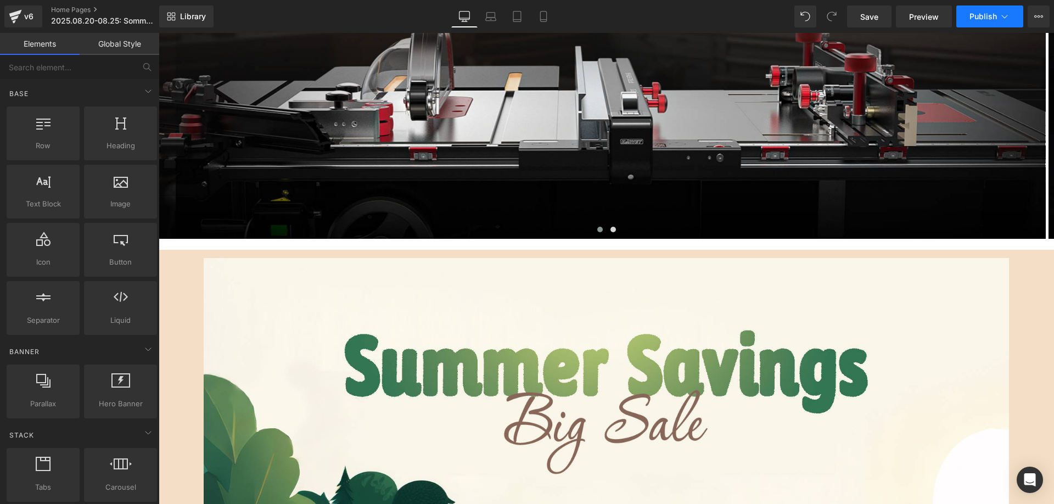
click at [977, 16] on span "Publish" at bounding box center [983, 16] width 27 height 9
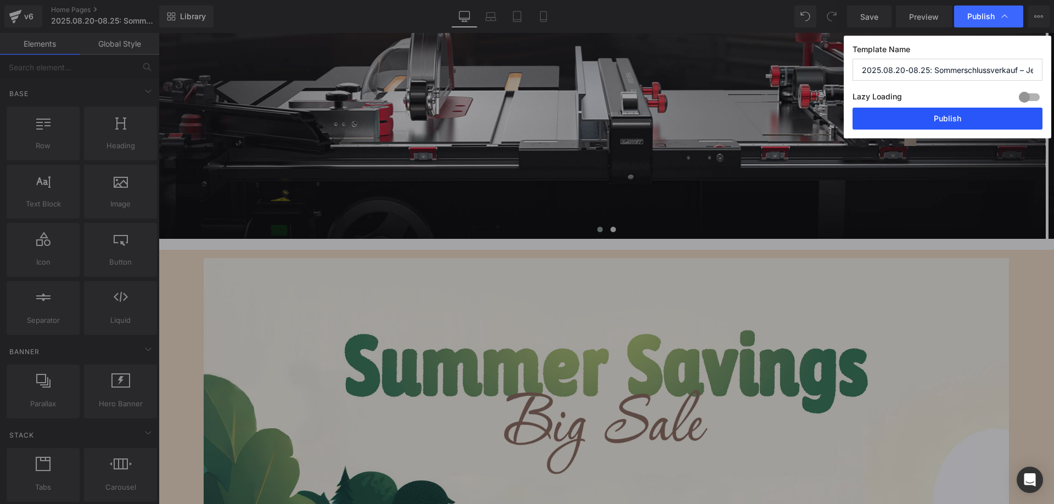
click at [909, 114] on button "Publish" at bounding box center [948, 119] width 190 height 22
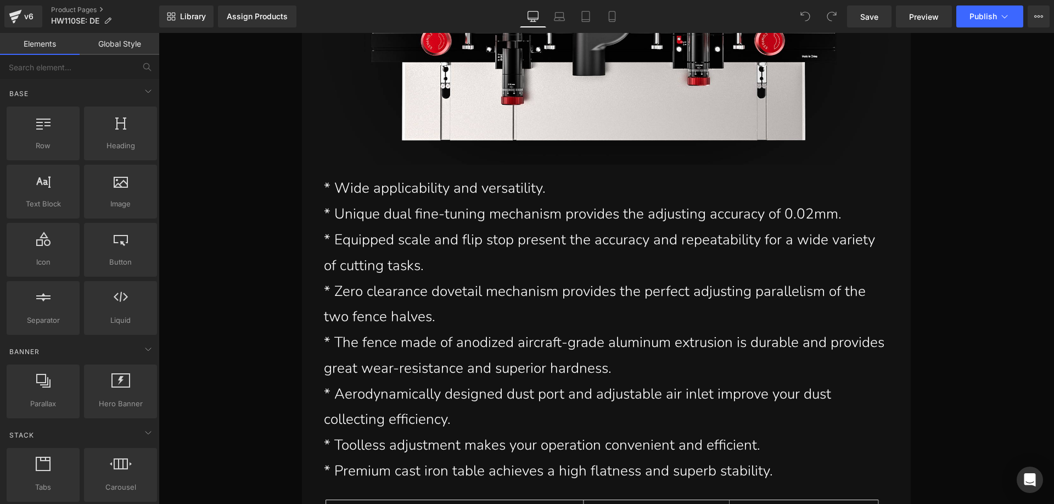
scroll to position [24830, 0]
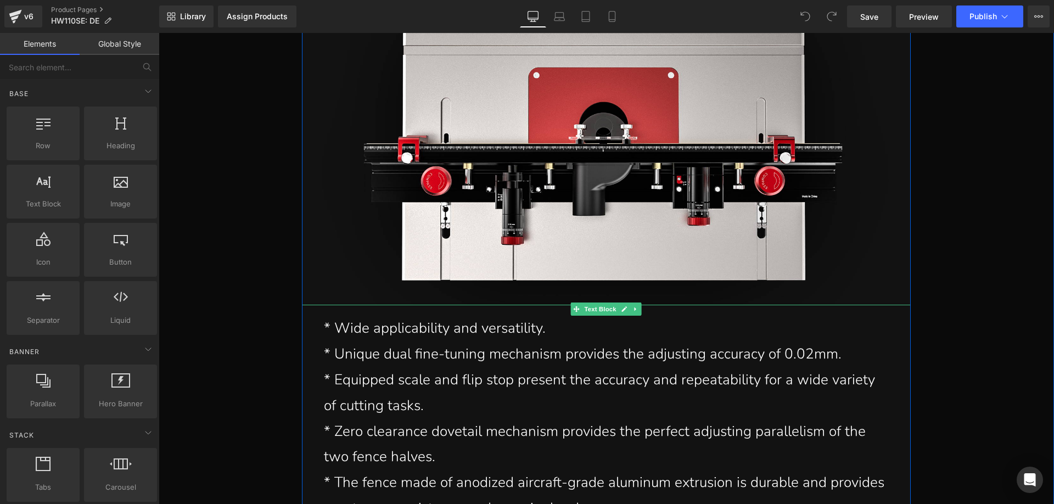
click at [363, 316] on p "* Wide applicability and versatility." at bounding box center [606, 329] width 565 height 26
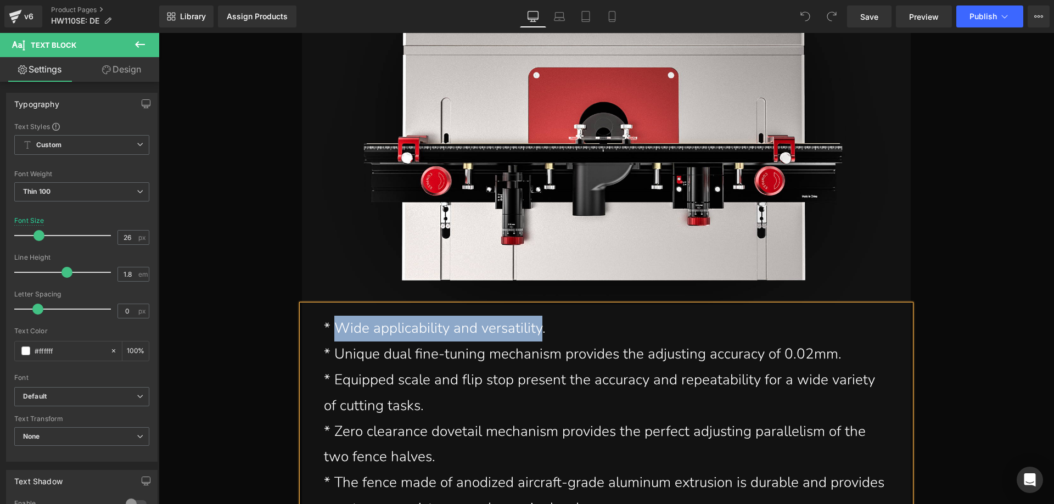
drag, startPoint x: 335, startPoint y: 307, endPoint x: 534, endPoint y: 310, distance: 198.8
click at [534, 316] on p "* Wide applicability and versatility." at bounding box center [606, 329] width 565 height 26
paste div
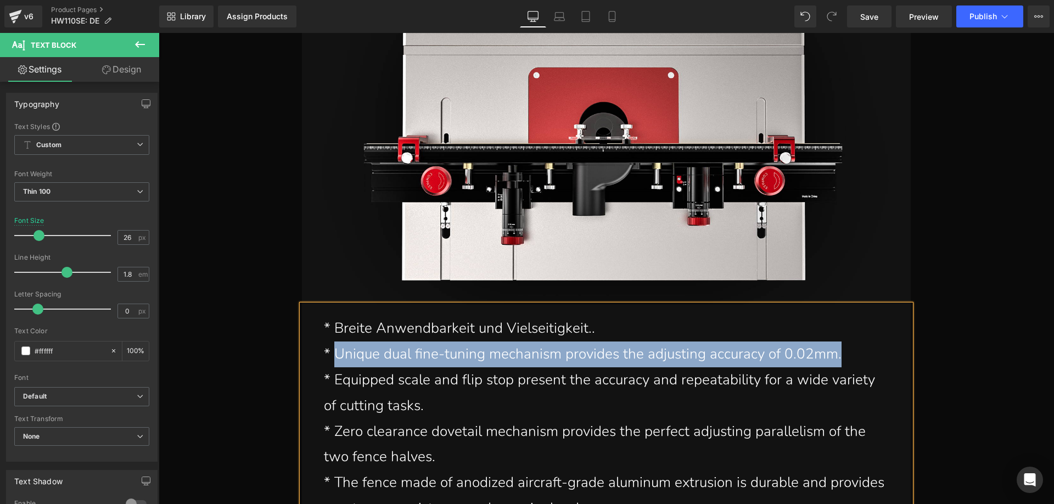
drag, startPoint x: 332, startPoint y: 332, endPoint x: 843, endPoint y: 331, distance: 511.2
click at [843, 342] on p "* Unique dual fine-tuning mechanism provides the adjusting accuracy of 0.02mm." at bounding box center [606, 355] width 565 height 26
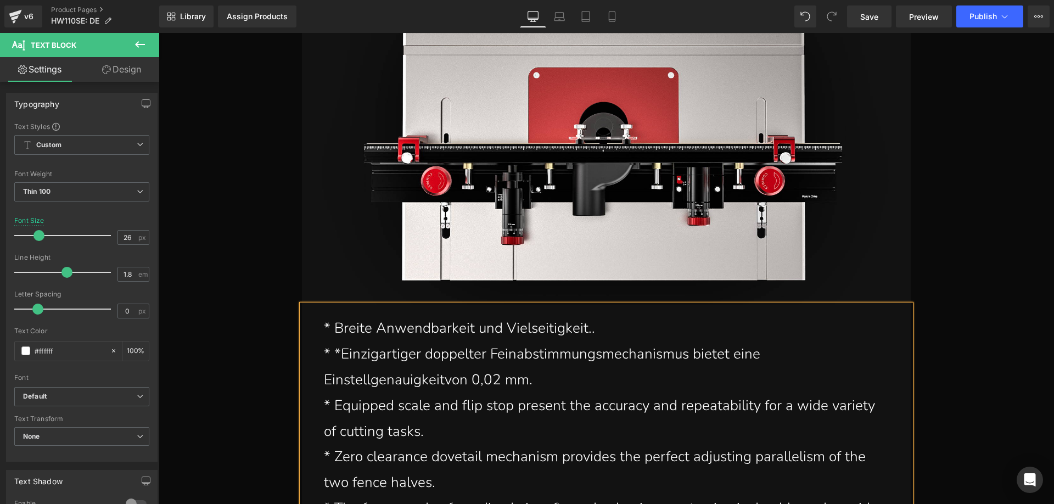
click at [337, 342] on p "* *Einzigartiger doppelter Feinabstimmungsmechanismus bietet eine Einstellgenau…" at bounding box center [606, 368] width 565 height 52
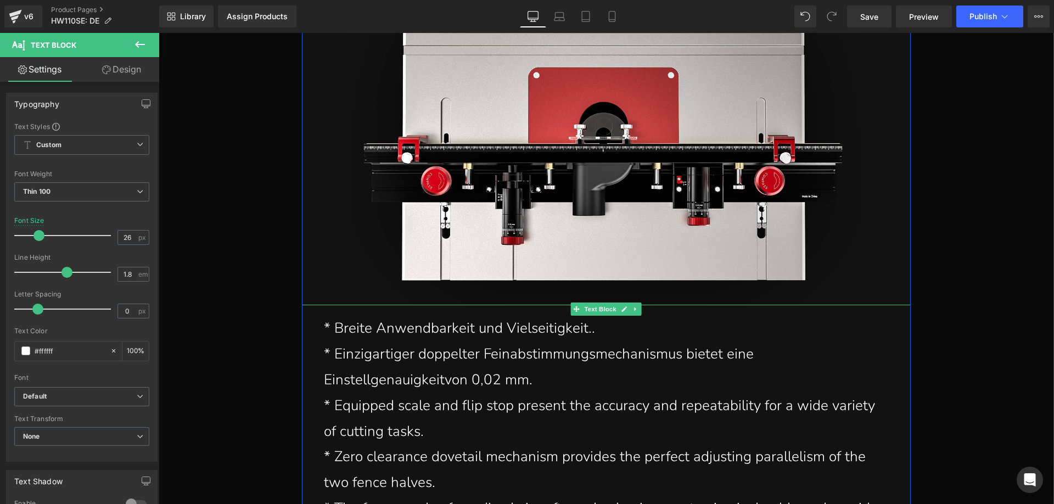
click at [438, 362] on p "* Einzigartiger doppelter Feinabstimmungsmechanismus bietet eine Einstellgenaui…" at bounding box center [606, 368] width 565 height 52
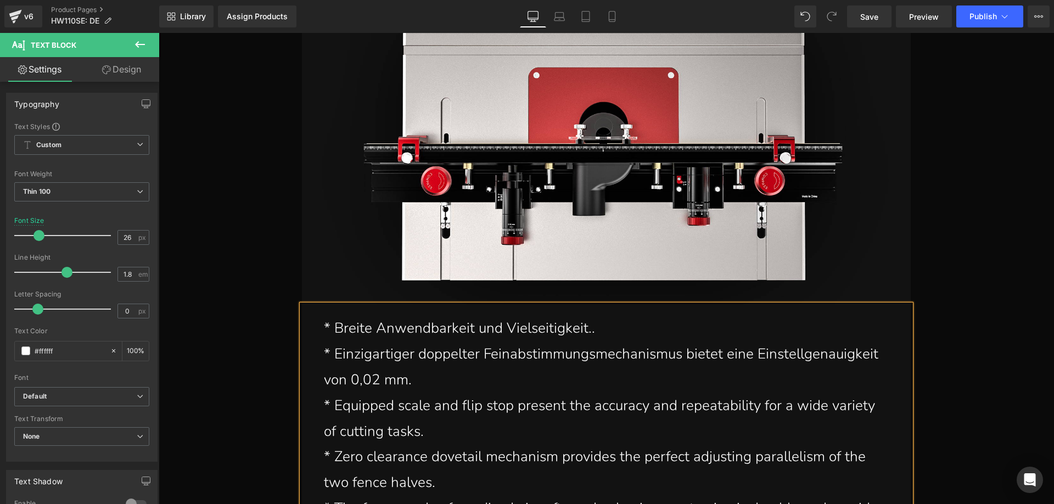
scroll to position [24885, 0]
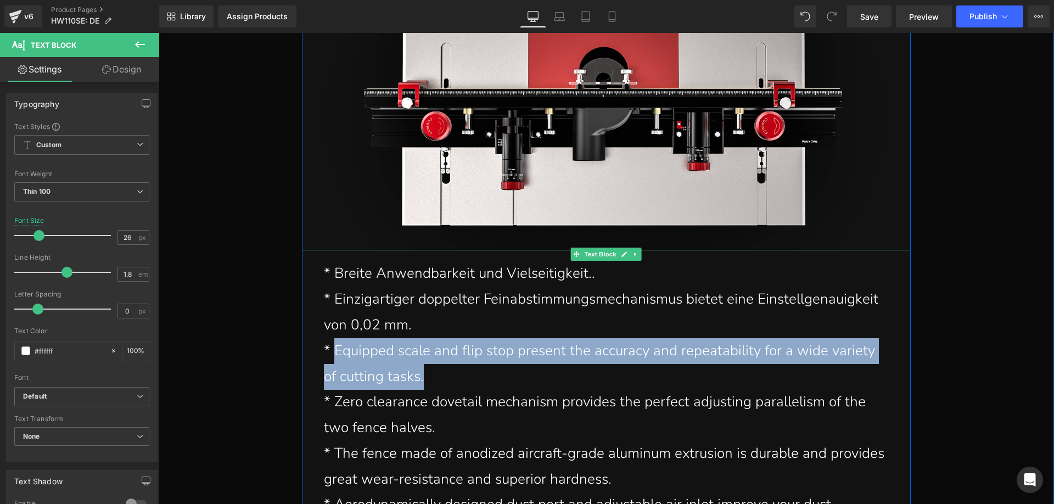
drag, startPoint x: 331, startPoint y: 328, endPoint x: 418, endPoint y: 354, distance: 91.0
click at [418, 354] on p "* Equipped scale and flip stop present the accuracy and repeatability for a wid…" at bounding box center [606, 364] width 565 height 52
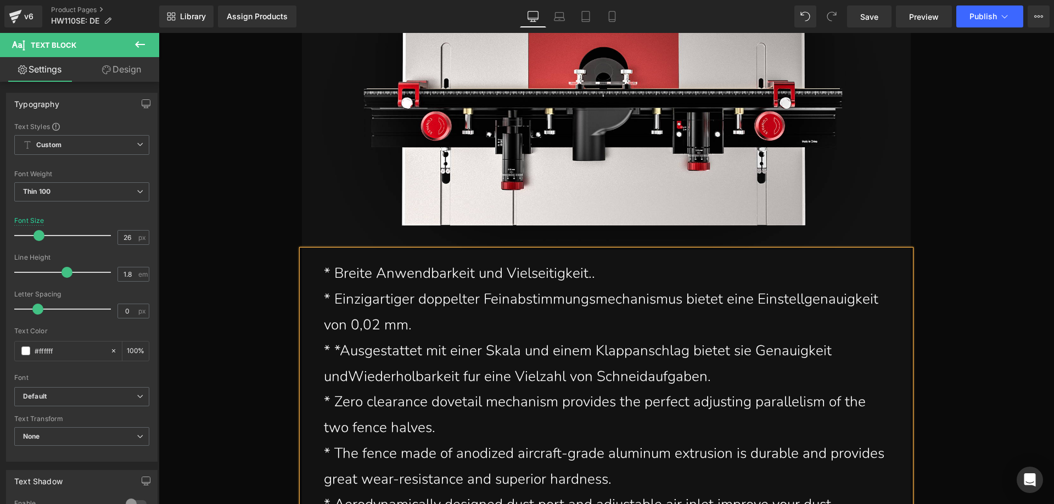
click at [335, 338] on p "* *Ausgestattet mit einer Skala und einem Klappanschlag bietet sie Genauigkeit …" at bounding box center [606, 364] width 565 height 52
click at [345, 360] on p "* Ausgestattet mit einer Skala und einem Klappanschlag bietet sie Genauigkeit u…" at bounding box center [606, 364] width 565 height 52
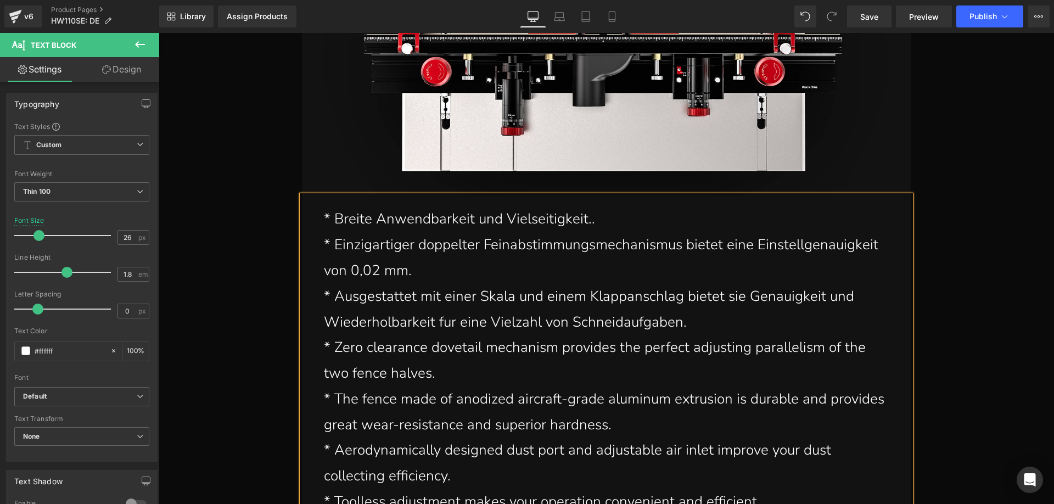
scroll to position [24940, 0]
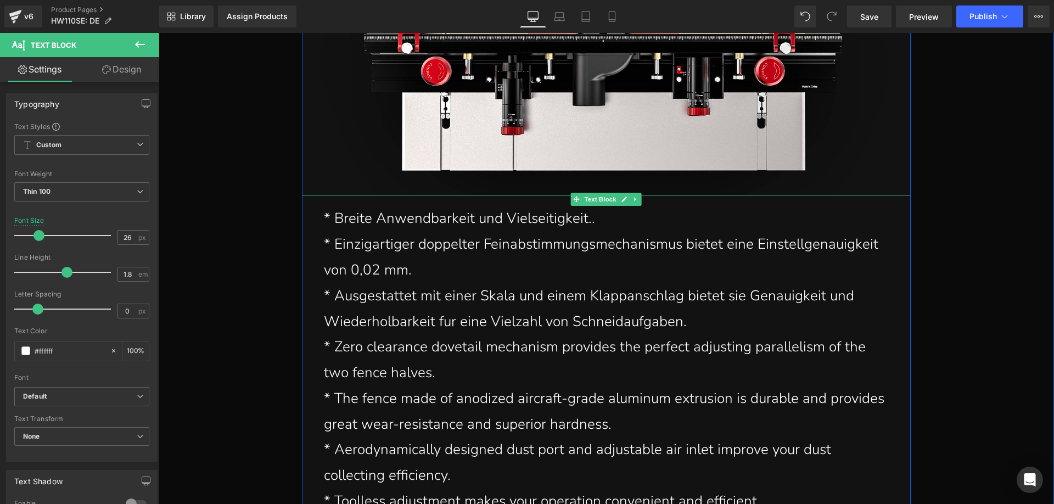
click at [349, 334] on p "* Zero clearance dovetail mechanism provides the perfect adjusting parallelism …" at bounding box center [606, 360] width 565 height 52
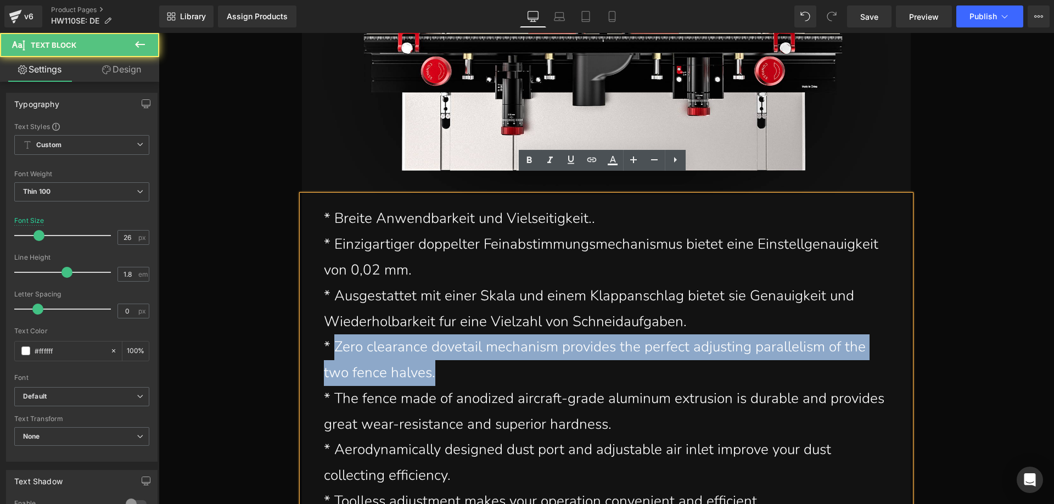
drag, startPoint x: 332, startPoint y: 325, endPoint x: 434, endPoint y: 354, distance: 106.2
click at [434, 354] on p "* Zero clearance dovetail mechanism provides the perfect adjusting parallelism …" at bounding box center [606, 360] width 565 height 52
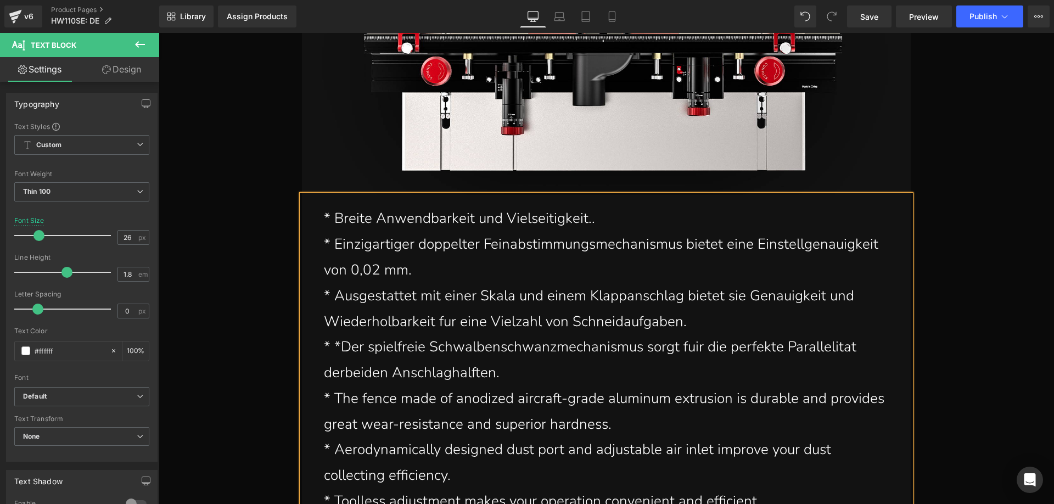
click at [340, 334] on p "* *Der spielfreie Schwalbenschwanzmechanismus sorgt fuir die perfekte Paralleli…" at bounding box center [606, 360] width 565 height 52
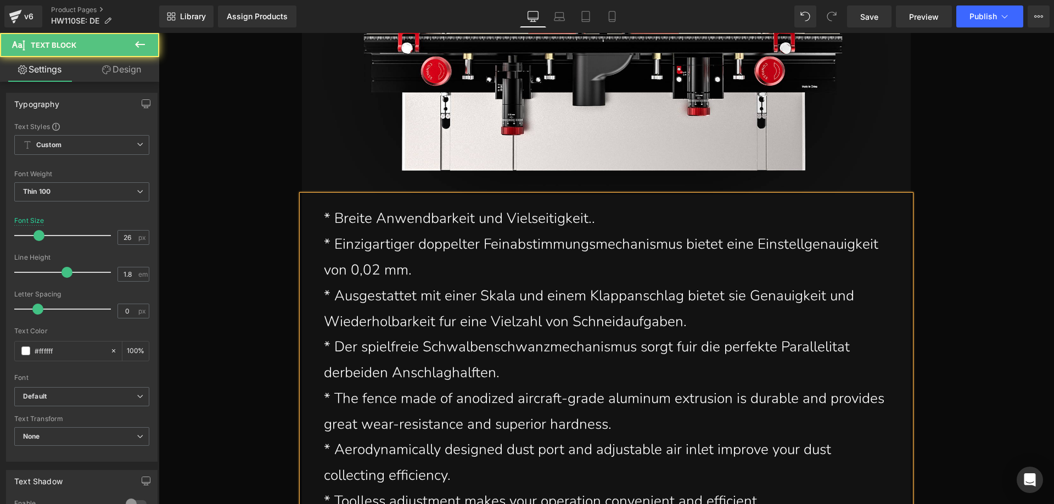
click at [343, 356] on p "* Der spielfreie Schwalbenschwanzmechanismus sorgt fuir die perfekte Parallelit…" at bounding box center [606, 360] width 565 height 52
drag, startPoint x: 441, startPoint y: 359, endPoint x: 436, endPoint y: 356, distance: 5.7
click at [436, 356] on p "* Der spielfreie Schwalbenschwanzmechanismus sorgt fuir die perfekte Parallelit…" at bounding box center [606, 360] width 565 height 52
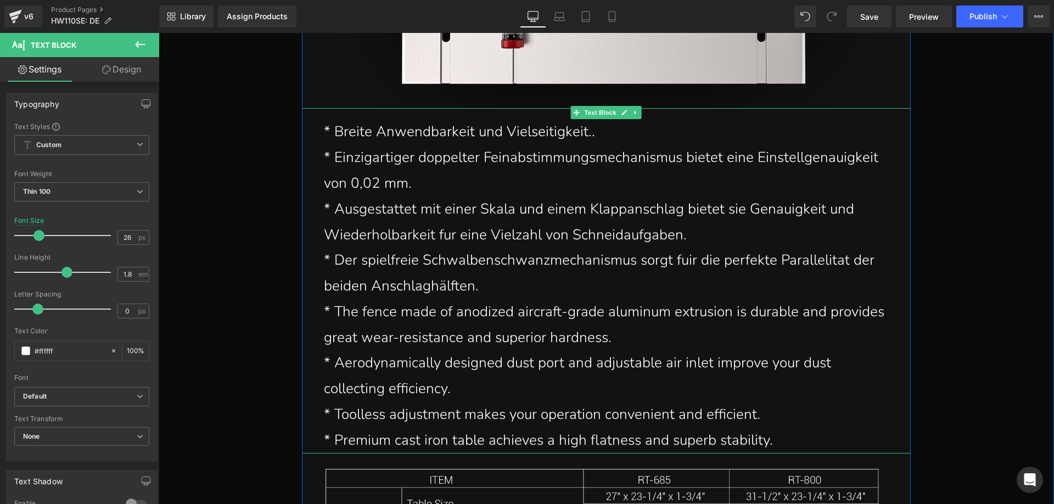
scroll to position [25049, 0]
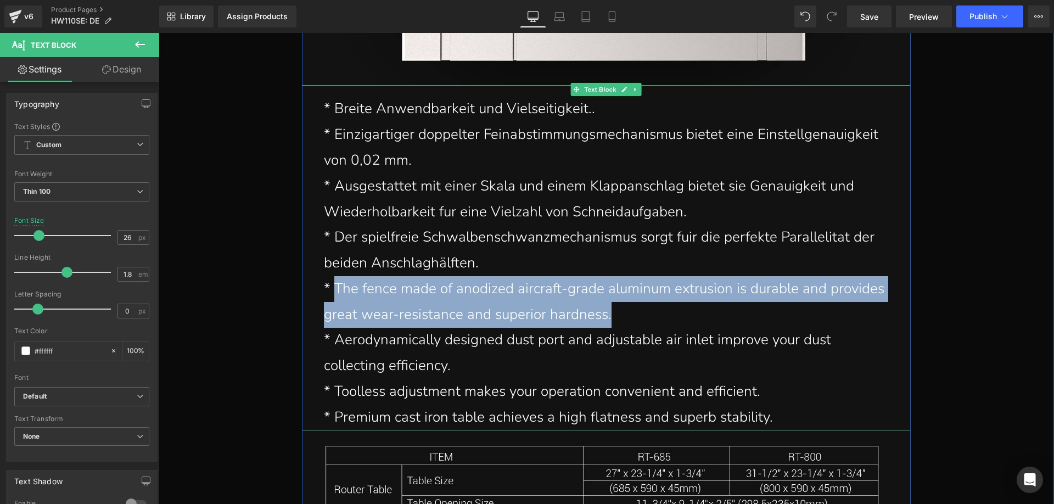
drag, startPoint x: 333, startPoint y: 263, endPoint x: 665, endPoint y: 289, distance: 332.6
click at [665, 289] on p "* The fence made of anodized aircraft-grade aluminum extrusion is durable and p…" at bounding box center [606, 302] width 565 height 52
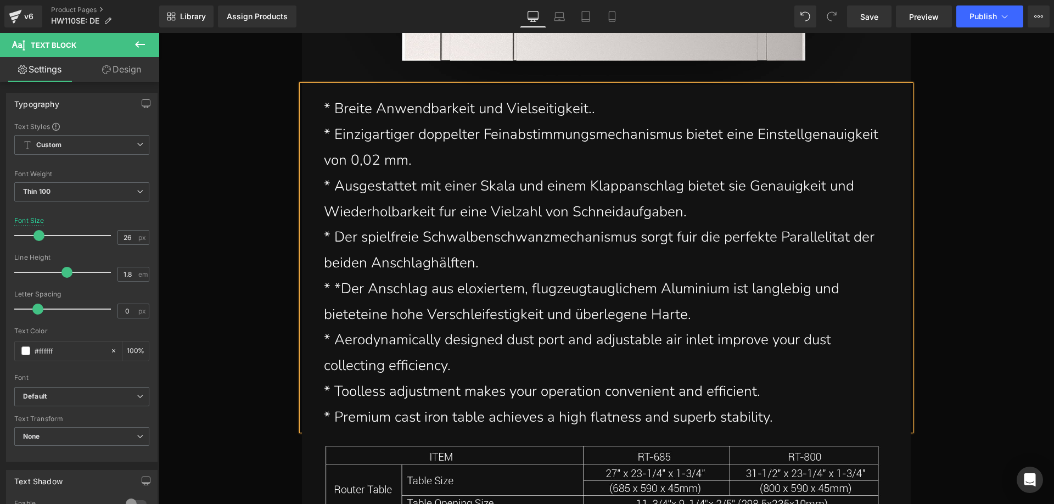
click at [340, 276] on p "* *Der Anschlag aus eloxiertem, flugzeugtauglichem Aluminium ist langlebig und …" at bounding box center [606, 302] width 565 height 52
click at [357, 298] on p "* Der Anschlag aus eloxiertem, flugzeugtauglichem Aluminium ist langlebig und b…" at bounding box center [606, 302] width 565 height 52
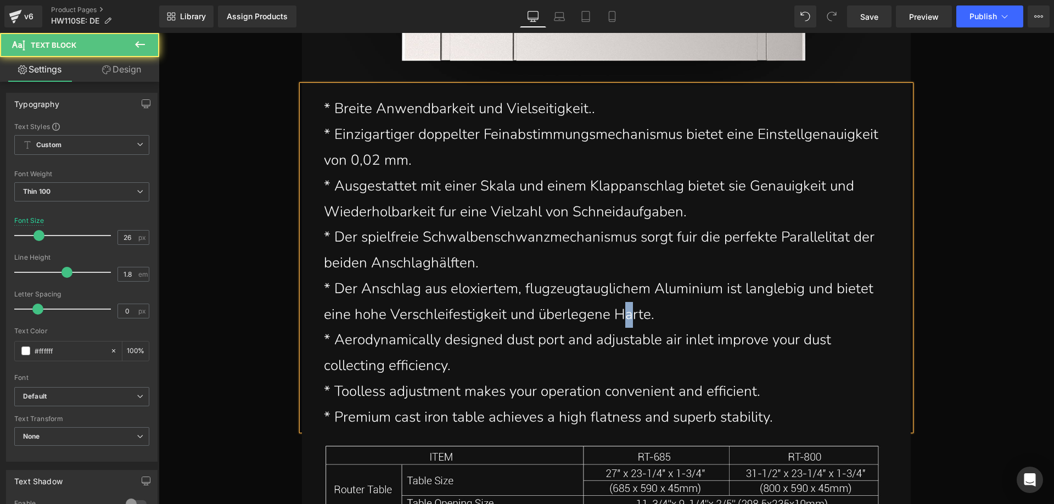
click at [624, 295] on p "* Der Anschlag aus eloxiertem, flugzeugtauglichem Aluminium ist langlebig und b…" at bounding box center [606, 302] width 565 height 52
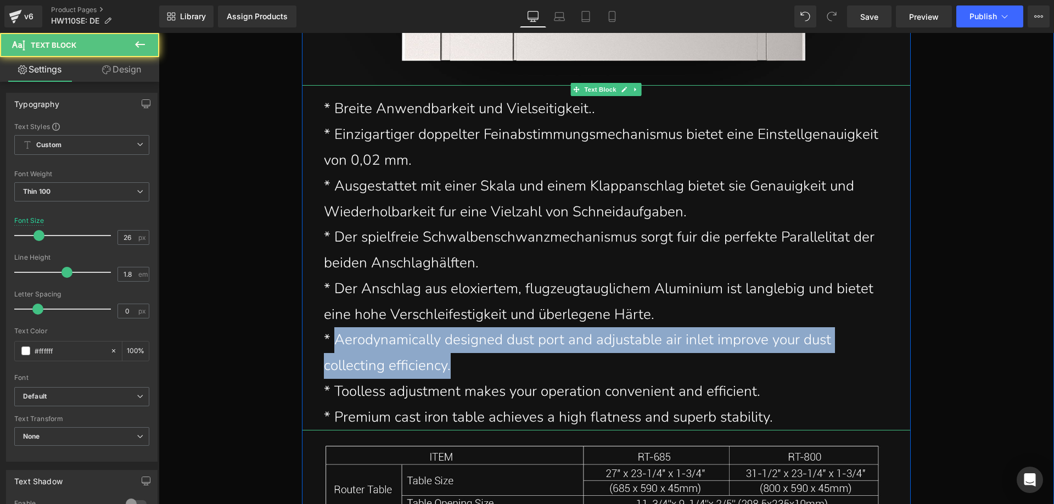
drag, startPoint x: 332, startPoint y: 318, endPoint x: 449, endPoint y: 349, distance: 121.1
click at [449, 349] on p "* Aerodynamically designed dust port and adjustable air inlet improve your dust…" at bounding box center [606, 353] width 565 height 52
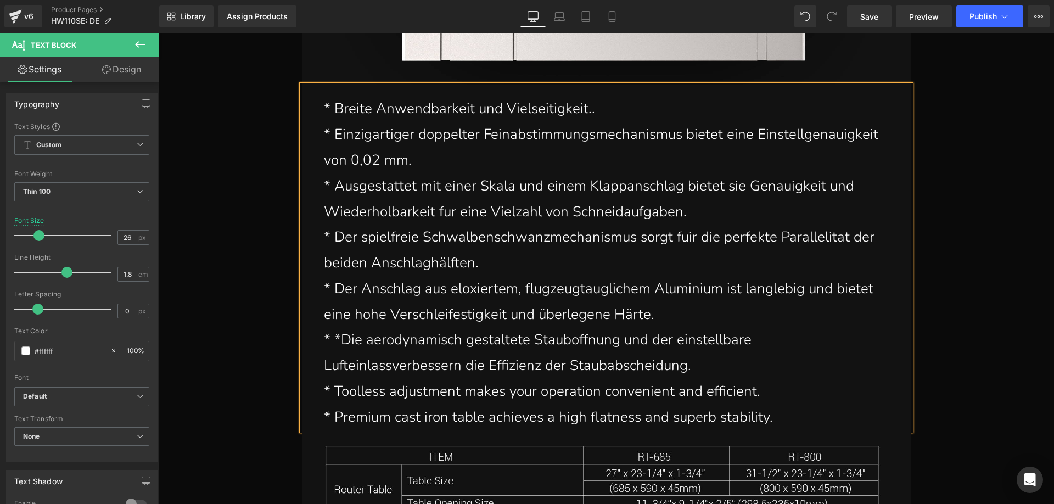
click at [337, 327] on p "* *Die aerodynamisch gestaltete Stauboffnung und der einstellbare Lufteinlassve…" at bounding box center [606, 353] width 565 height 52
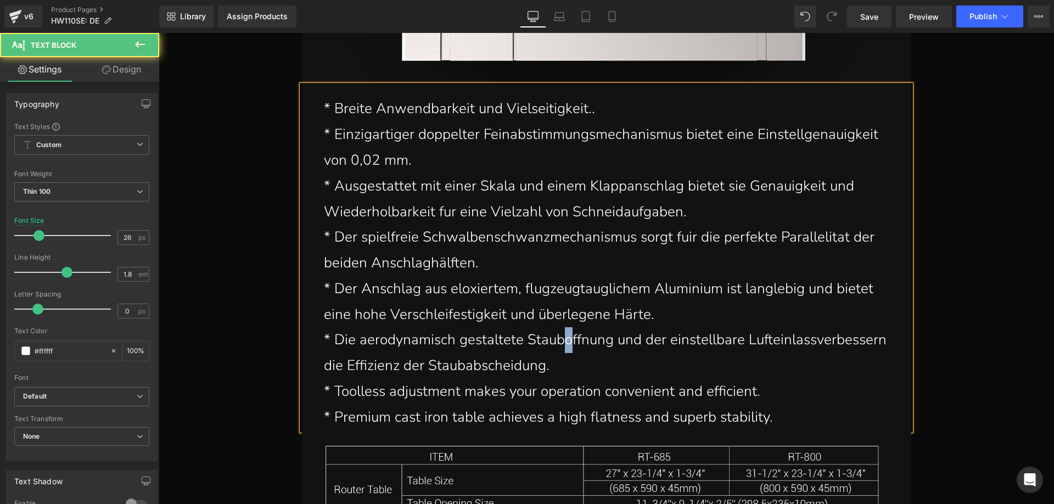
drag, startPoint x: 570, startPoint y: 327, endPoint x: 563, endPoint y: 323, distance: 7.6
click at [563, 327] on p "* Die aerodynamisch gestaltete Stauboffnung und der einstellbare Lufteinlassver…" at bounding box center [606, 353] width 565 height 52
click at [817, 327] on p "* Die aerodynamisch gestaltete Stauböffnung und der einstellbare Lufteinlassver…" at bounding box center [606, 353] width 565 height 52
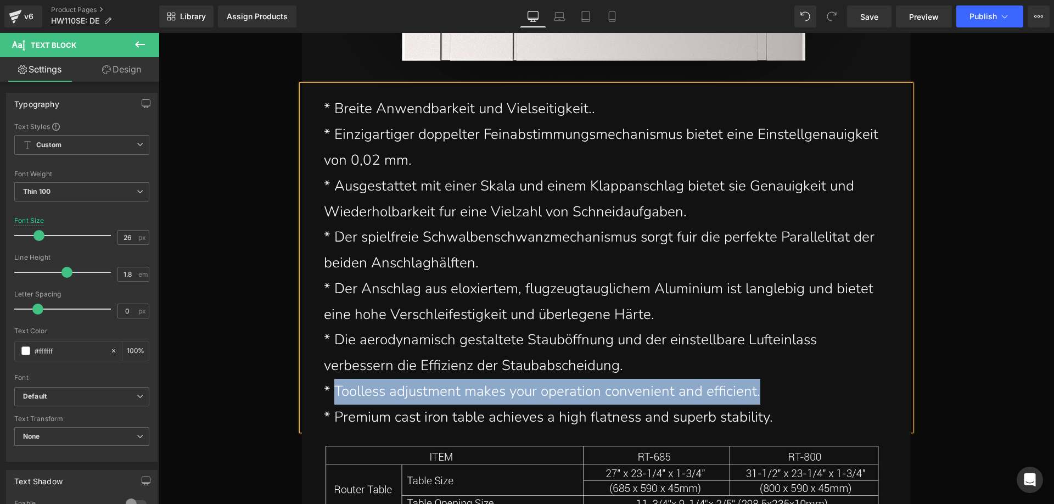
drag, startPoint x: 333, startPoint y: 370, endPoint x: 762, endPoint y: 371, distance: 428.3
click at [762, 379] on p "* Toolless adjustment makes your operation convenient and efficient." at bounding box center [606, 392] width 565 height 26
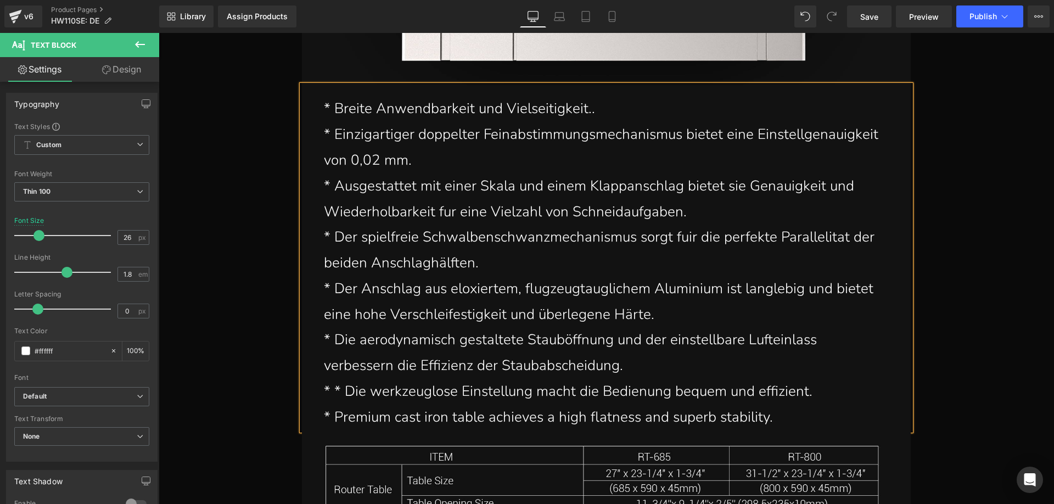
click at [340, 379] on p "* * Die werkzeuglose Einstellung macht die Bedienung bequem und effizient." at bounding box center [606, 392] width 565 height 26
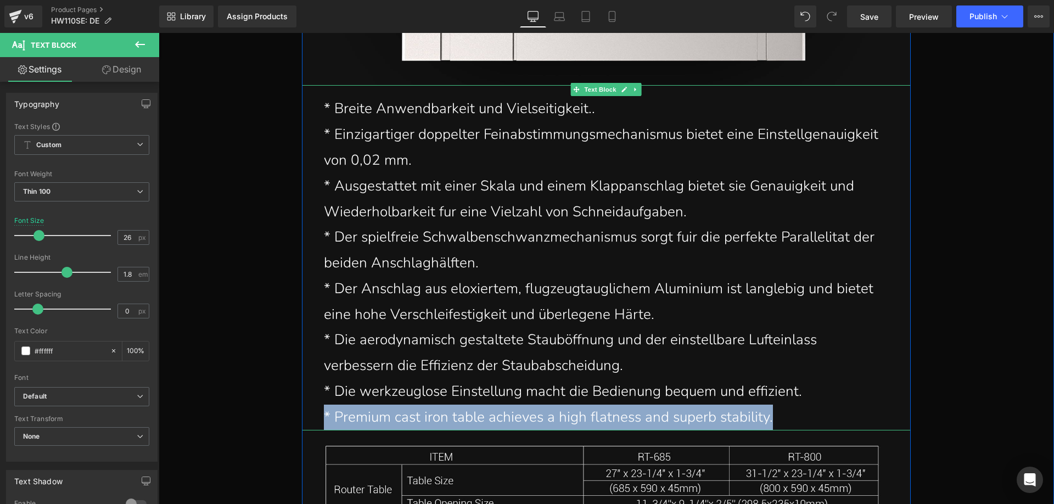
drag, startPoint x: 317, startPoint y: 393, endPoint x: 770, endPoint y: 394, distance: 453.5
click at [770, 394] on div "* Breite Anwendbarkeit und Vielseitigkeit.. * Einzigartiger doppelter Feinabsti…" at bounding box center [606, 257] width 609 height 345
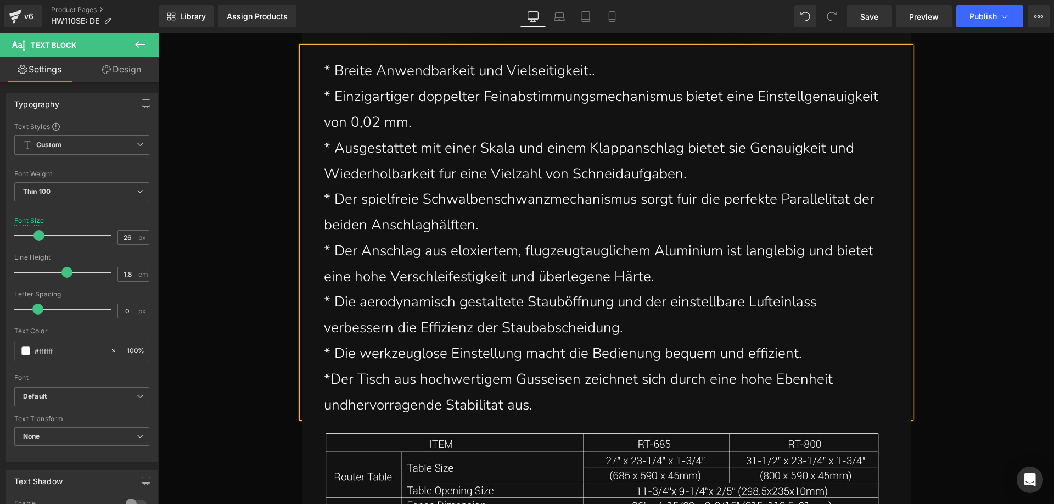
scroll to position [25104, 0]
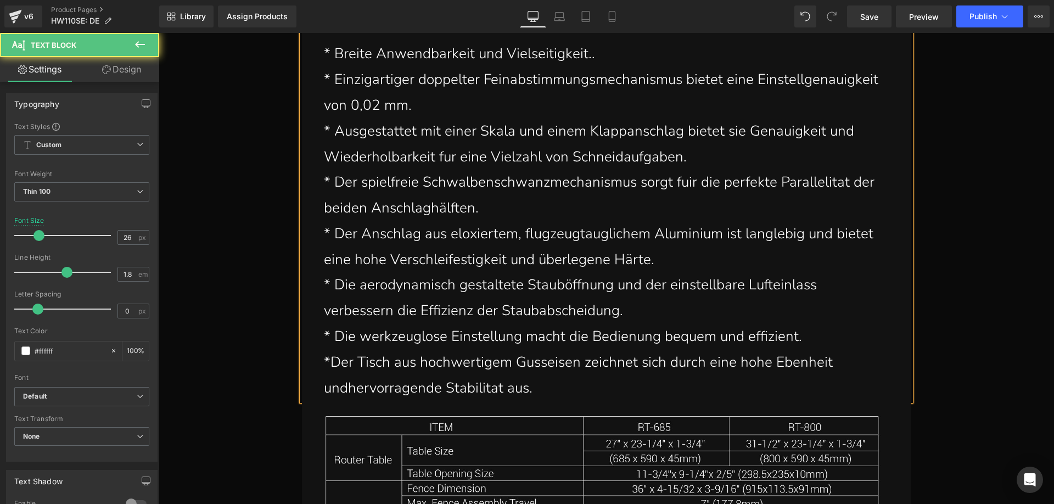
click at [345, 370] on p "*Der Tisch aus hochwertigem Gusseisen zeichnet sich durch eine hohe Ebenheit un…" at bounding box center [606, 376] width 565 height 52
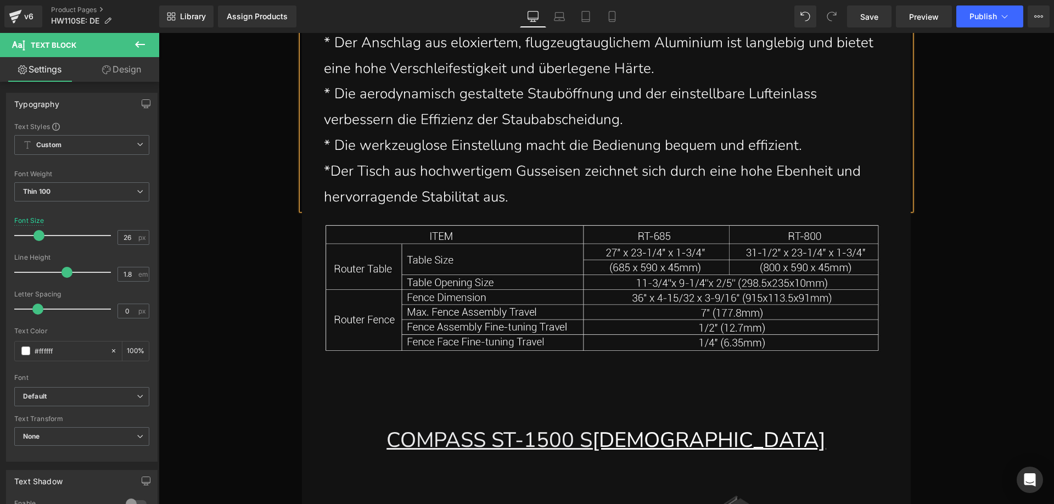
scroll to position [25324, 0]
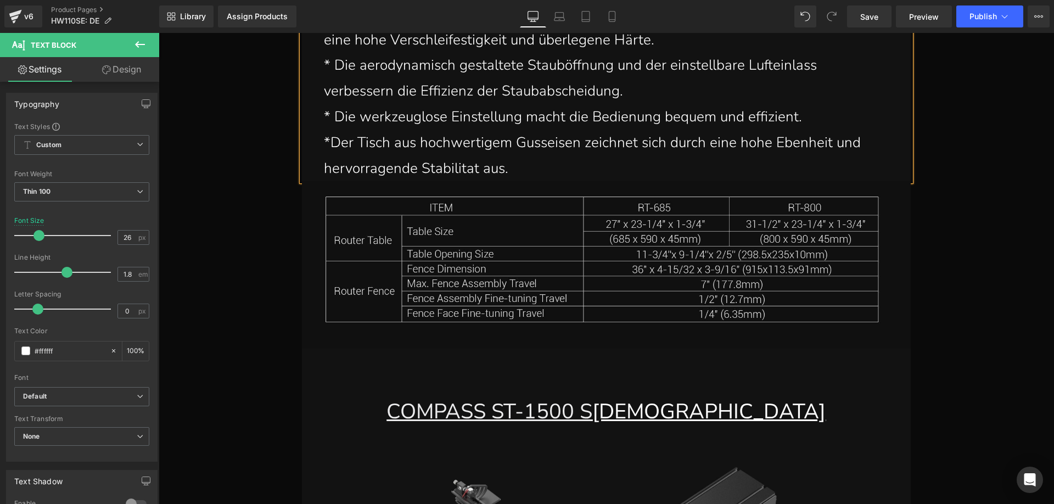
click at [447, 260] on img at bounding box center [606, 264] width 609 height 167
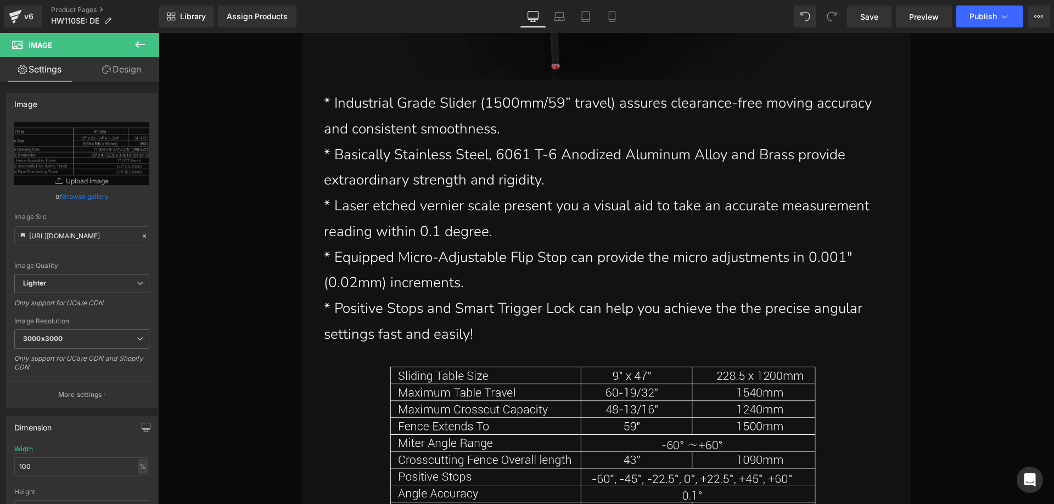
scroll to position [25983, 0]
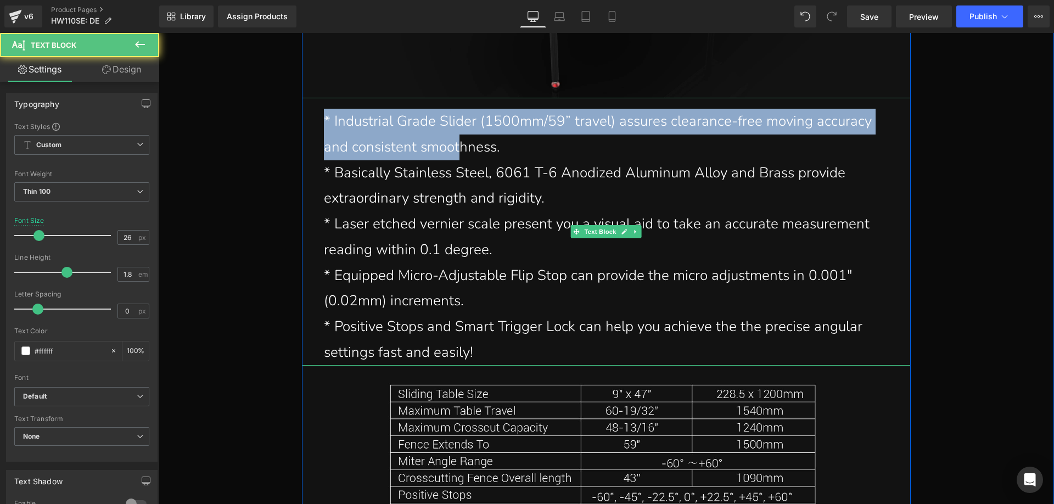
drag, startPoint x: 321, startPoint y: 97, endPoint x: 457, endPoint y: 128, distance: 139.2
click at [457, 128] on p "* Industrial Grade Slider (1500mm/59” travel) assures clearance-free moving acc…" at bounding box center [606, 135] width 565 height 52
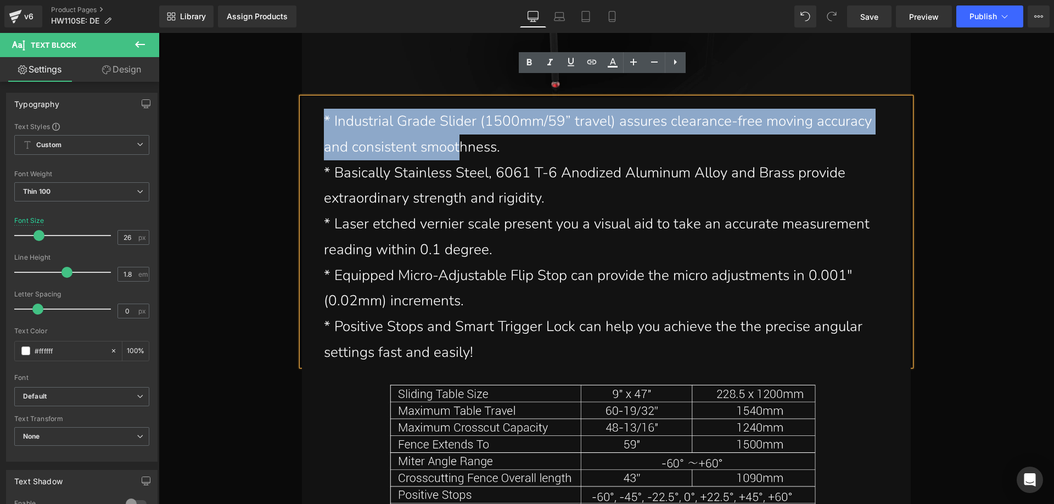
click at [363, 110] on p "* Industrial Grade Slider (1500mm/59” travel) assures clearance-free moving acc…" at bounding box center [606, 135] width 565 height 52
drag, startPoint x: 319, startPoint y: 98, endPoint x: 498, endPoint y: 130, distance: 181.8
click at [498, 130] on div "* Industrial Grade Slider (1500mm/59” travel) assures clearance-free moving acc…" at bounding box center [606, 232] width 609 height 268
paste div
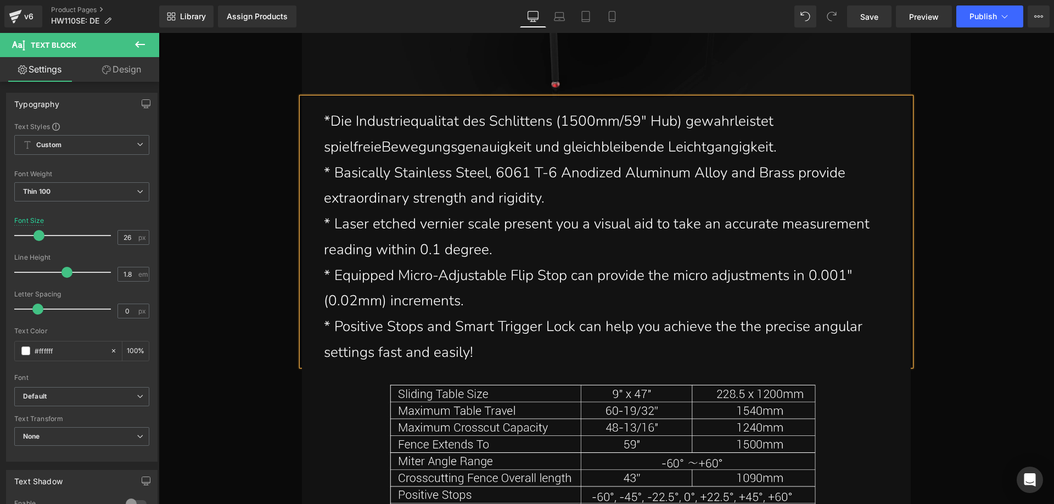
click at [376, 131] on p "*Die Industriequalitat des Schlittens (1500mm/59" Hub) gewahrleistet spielfreie…" at bounding box center [606, 135] width 565 height 52
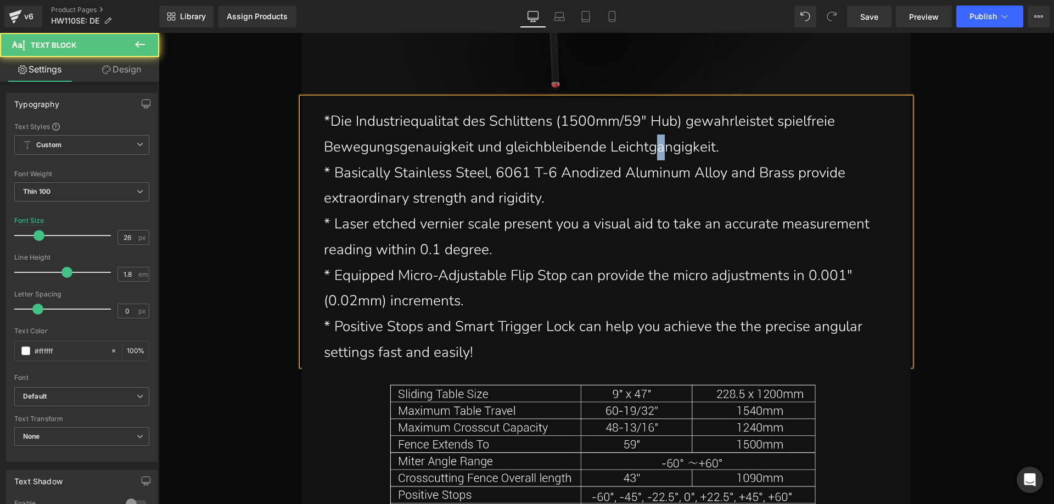
drag, startPoint x: 662, startPoint y: 132, endPoint x: 656, endPoint y: 129, distance: 6.4
click at [656, 129] on p "*Die Industriequalitat des Schlittens (1500mm/59" Hub) gewahrleistet spielfreie…" at bounding box center [606, 135] width 565 height 52
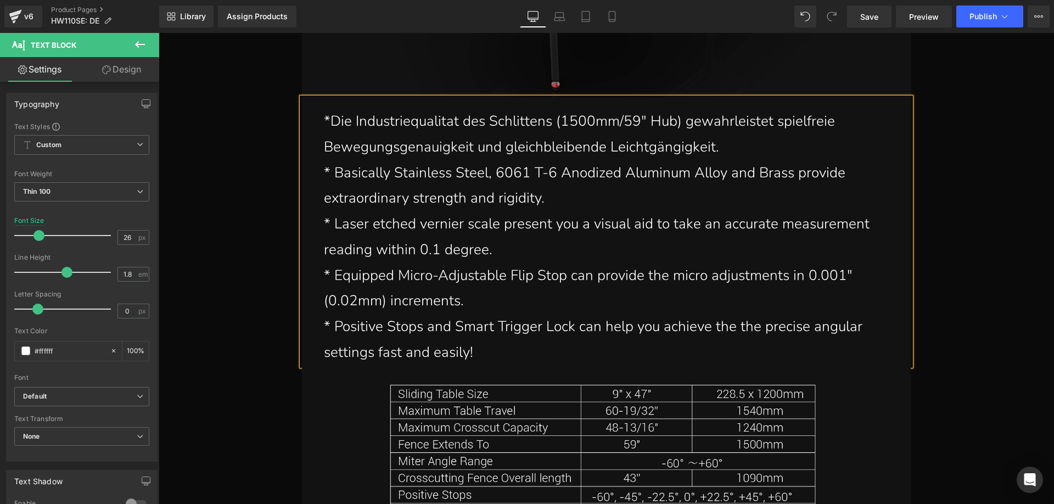
click at [349, 160] on p "* Basically Stainless Steel, 6061 T-6 Anodized Aluminum Alloy and Brass provide…" at bounding box center [606, 186] width 565 height 52
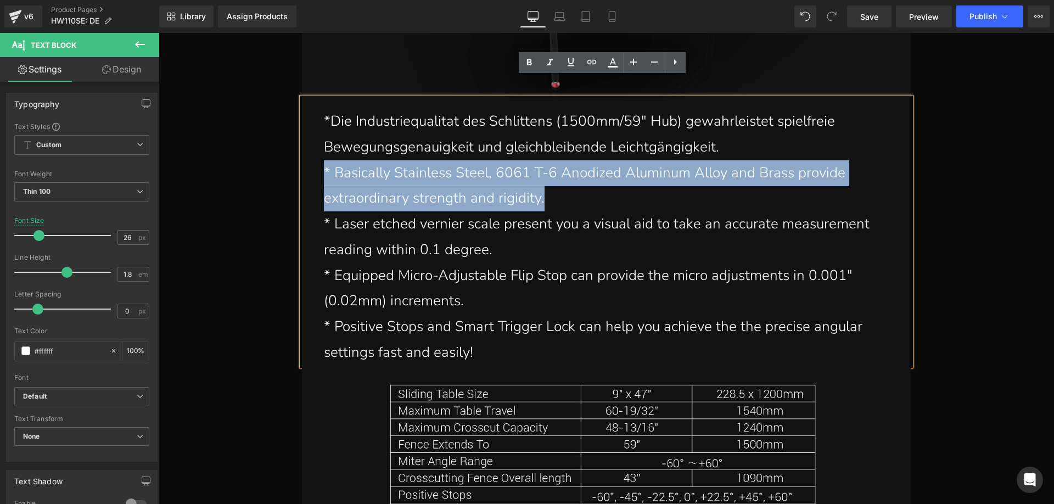
drag, startPoint x: 319, startPoint y: 148, endPoint x: 542, endPoint y: 181, distance: 225.3
click at [542, 181] on div "*Die Industriequalitat des Schlittens (1500mm/59" Hub) gewahrleistet spielfreie…" at bounding box center [606, 232] width 609 height 268
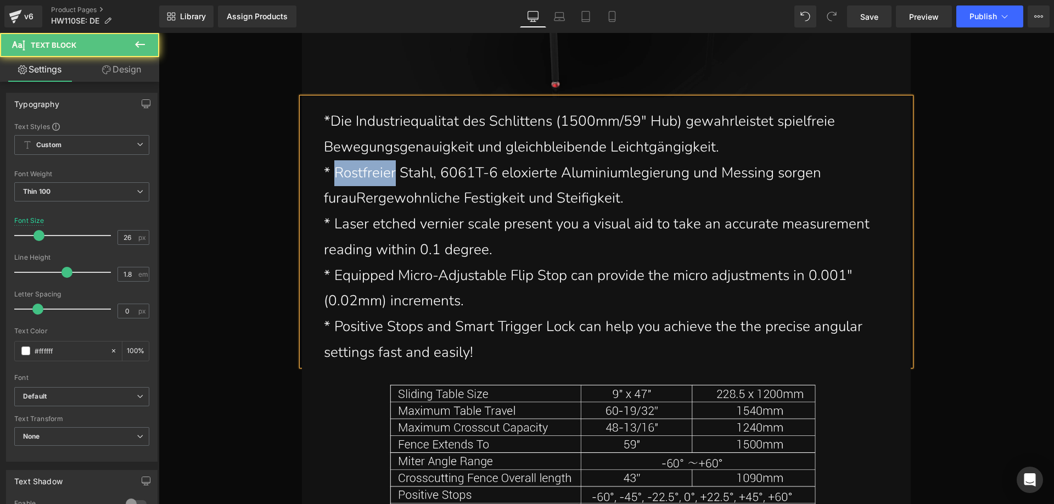
drag, startPoint x: 331, startPoint y: 150, endPoint x: 391, endPoint y: 149, distance: 59.9
click at [391, 160] on p "* Rostfreier Stahl, 6061T-6 eloxierte Aluminiumlegierung und Messing sorgen fur…" at bounding box center [606, 186] width 565 height 52
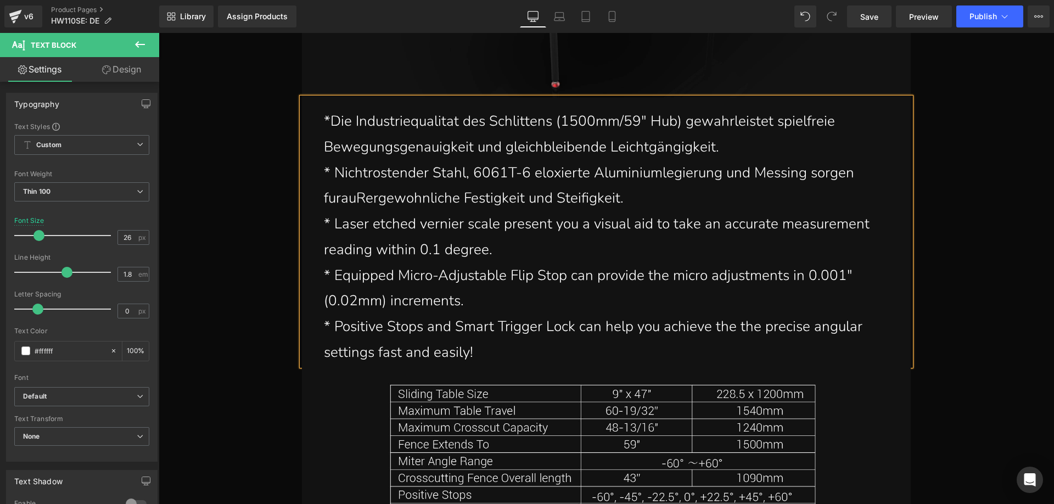
click at [339, 183] on p "* Nichtrostender Stahl, 6061T-6 eloxierte Aluminiumlegierung und Messing sorgen…" at bounding box center [606, 186] width 565 height 52
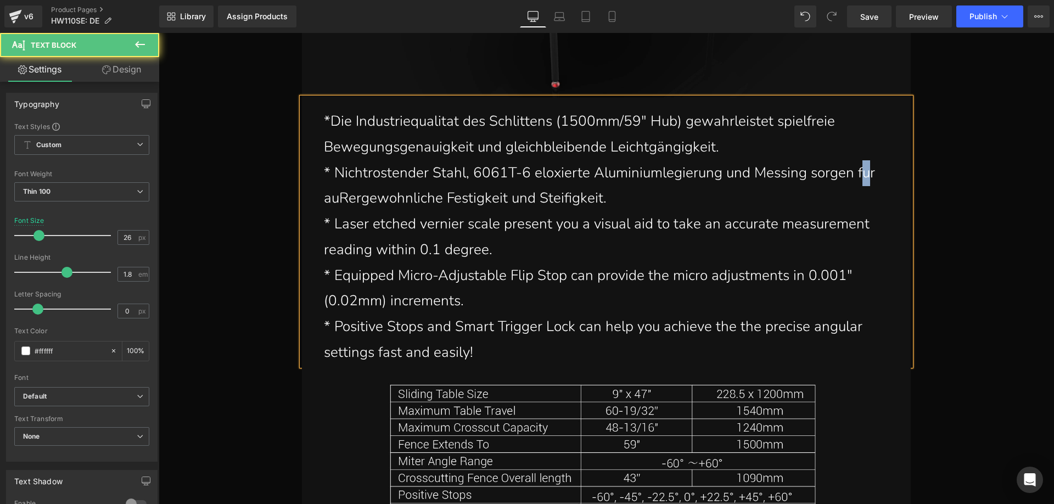
click at [859, 160] on p "* Nichtrostender Stahl, 6061T-6 eloxierte Aluminiumlegierung und Messing sorgen…" at bounding box center [606, 186] width 565 height 52
click at [338, 175] on p "* Nichtrostender Stahl, 6061T-6 eloxierte Aluminiumlegierung und Messing sorgen…" at bounding box center [606, 186] width 565 height 52
click at [387, 179] on p "* Nichtrostender Stahl, 6061T-6 eloxierte Aluminiumlegierung und Messing sorgen…" at bounding box center [606, 186] width 565 height 52
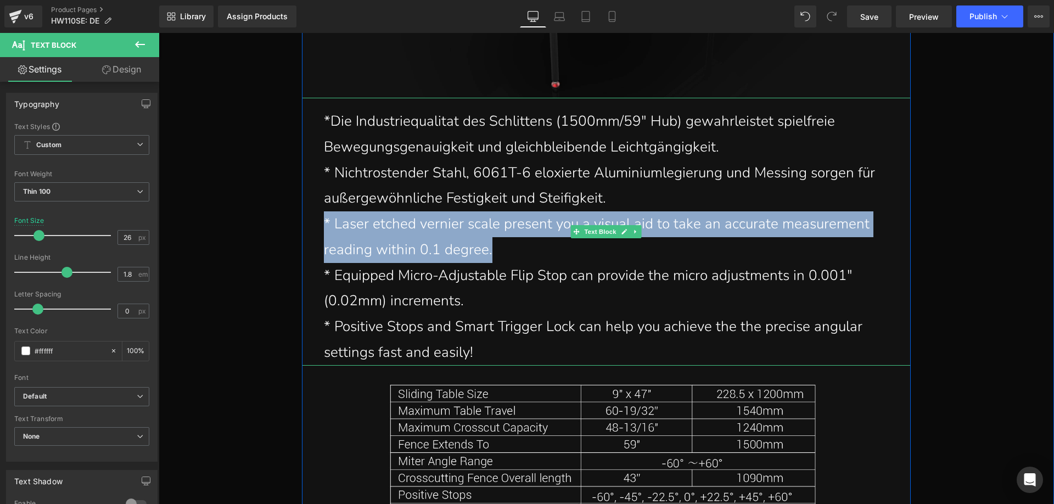
drag, startPoint x: 320, startPoint y: 198, endPoint x: 486, endPoint y: 234, distance: 170.3
click at [486, 234] on p "* Laser etched vernier scale present you a visual aid to take an accurate measu…" at bounding box center [606, 237] width 565 height 52
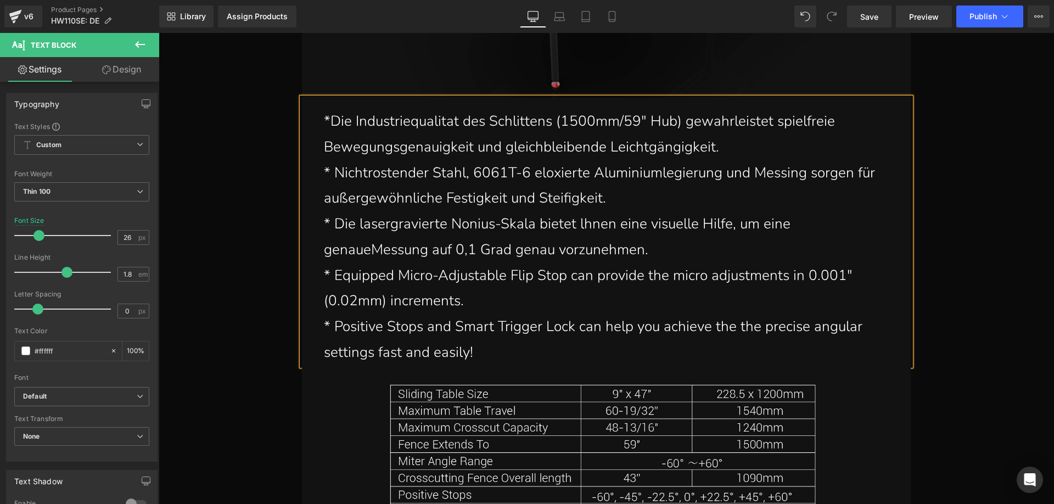
click at [370, 230] on p "* Die lasergravierte Nonius-Skala bietet lhnen eine visuelle Hilfe, um eine gen…" at bounding box center [606, 237] width 565 height 52
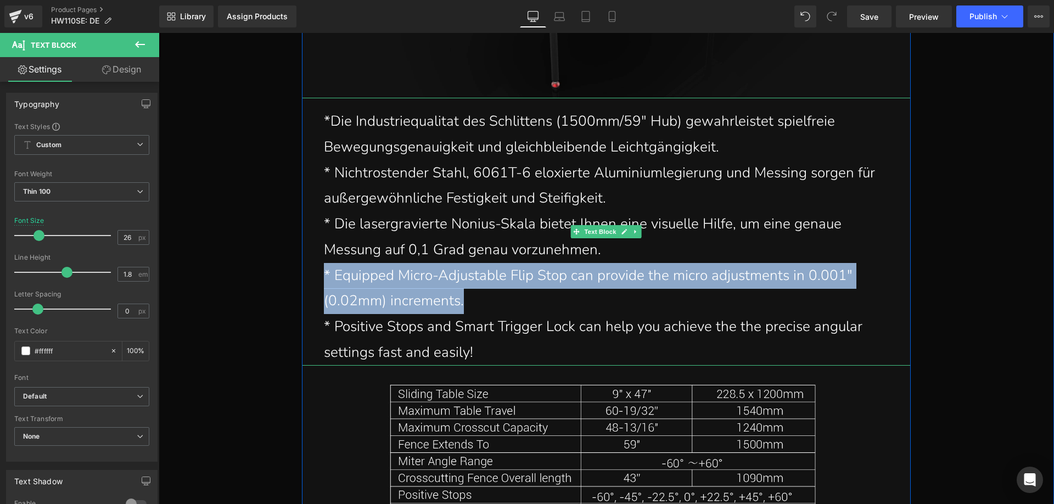
drag, startPoint x: 320, startPoint y: 250, endPoint x: 460, endPoint y: 282, distance: 143.6
click at [460, 282] on p "* Equipped Micro-Adjustable Flip Stop can provide the micro adjustments in 0.00…" at bounding box center [606, 289] width 565 height 52
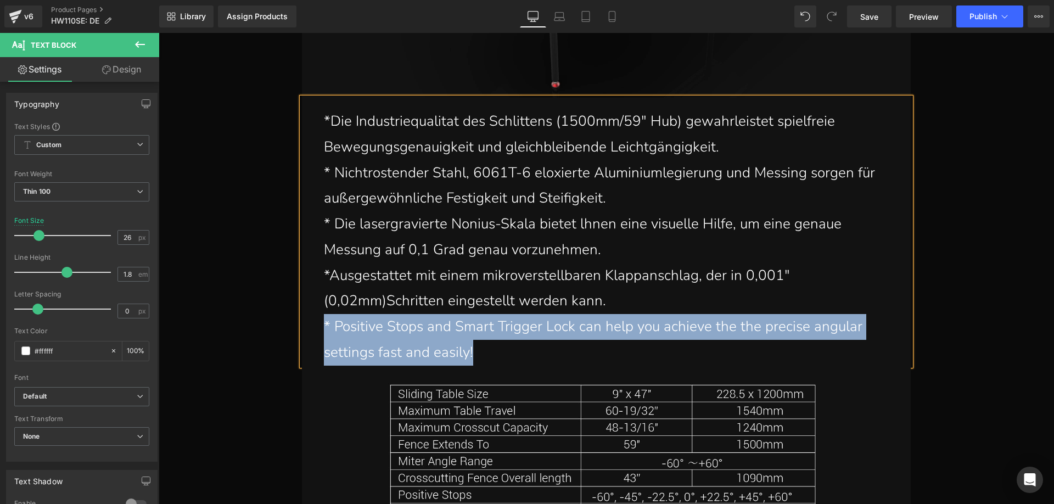
drag, startPoint x: 320, startPoint y: 303, endPoint x: 468, endPoint y: 329, distance: 149.9
click at [468, 329] on p "* Positive Stops and Smart Trigger Lock can help you achieve the the precise an…" at bounding box center [606, 340] width 565 height 52
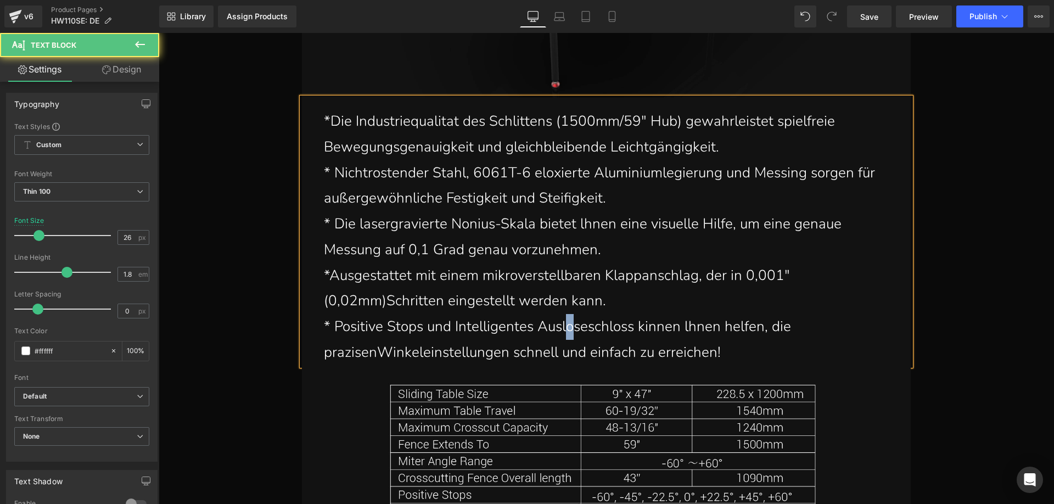
drag, startPoint x: 569, startPoint y: 315, endPoint x: 563, endPoint y: 310, distance: 7.8
click at [563, 314] on p "* Positive Stops und Intelligentes Ausloseschloss kinnen lhnen helfen, die praz…" at bounding box center [606, 340] width 565 height 52
drag, startPoint x: 642, startPoint y: 310, endPoint x: 637, endPoint y: 306, distance: 6.3
click at [637, 314] on p "* Positive Stops und Intelligentes Auslöseschloss kinnen lhnen helfen, die praz…" at bounding box center [606, 340] width 565 height 52
click at [338, 333] on p "* Positive Stops und Intelligentes Auslöseschloss können lhnen helfen, die praz…" at bounding box center [606, 340] width 565 height 52
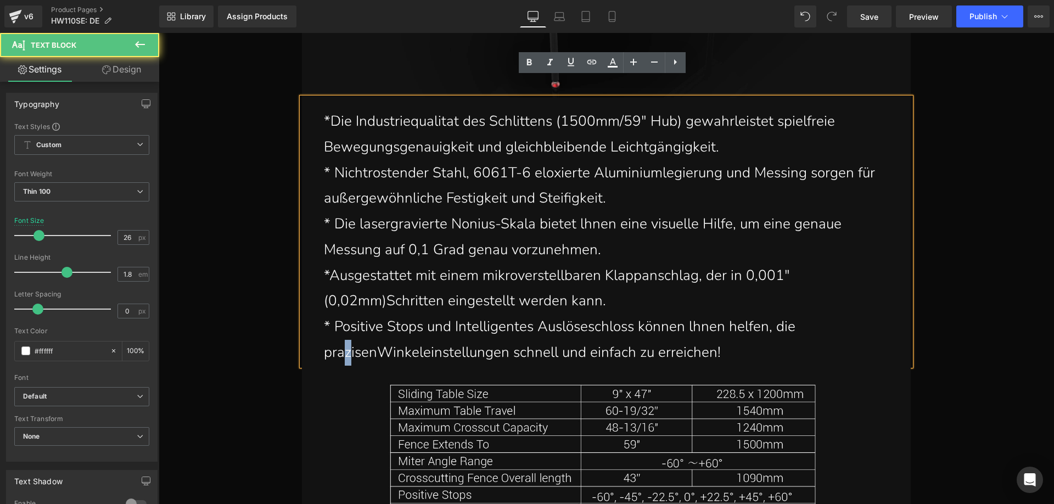
click at [338, 335] on p "* Positive Stops und Intelligentes Auslöseschloss können lhnen helfen, die praz…" at bounding box center [606, 340] width 565 height 52
drag, startPoint x: 342, startPoint y: 335, endPoint x: 337, endPoint y: 332, distance: 5.9
click at [337, 332] on p "* Positive Stops und Intelligentes Auslöseschloss können lhnen helfen, die praz…" at bounding box center [606, 340] width 565 height 52
click at [377, 332] on p "* Positive Stops und Intelligentes Auslöseschloss können lhnen helfen, die präz…" at bounding box center [606, 340] width 565 height 52
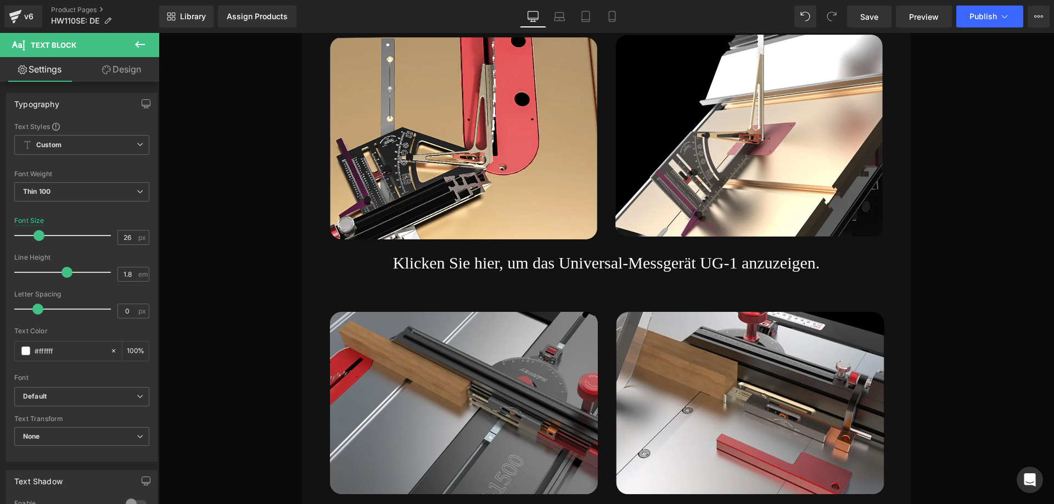
scroll to position [26422, 0]
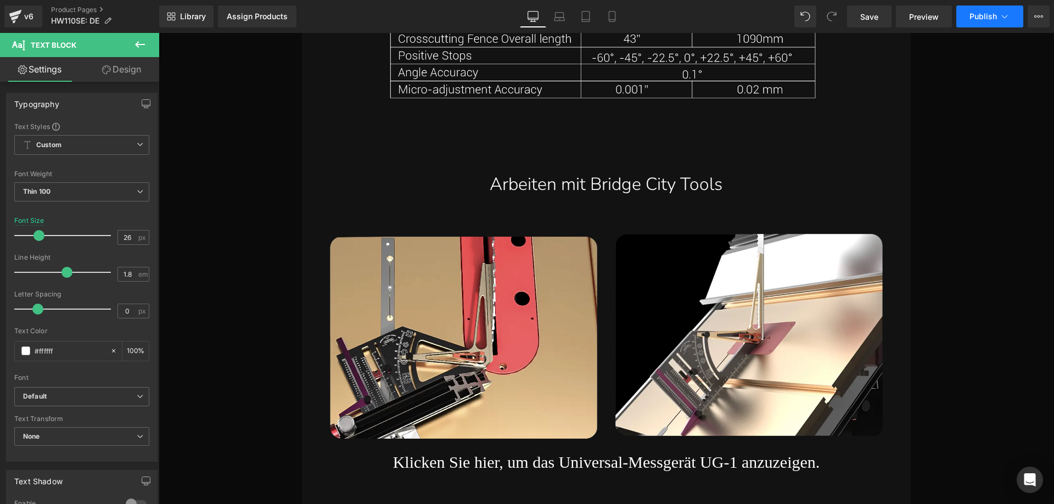
click at [980, 11] on button "Publish" at bounding box center [989, 16] width 67 height 22
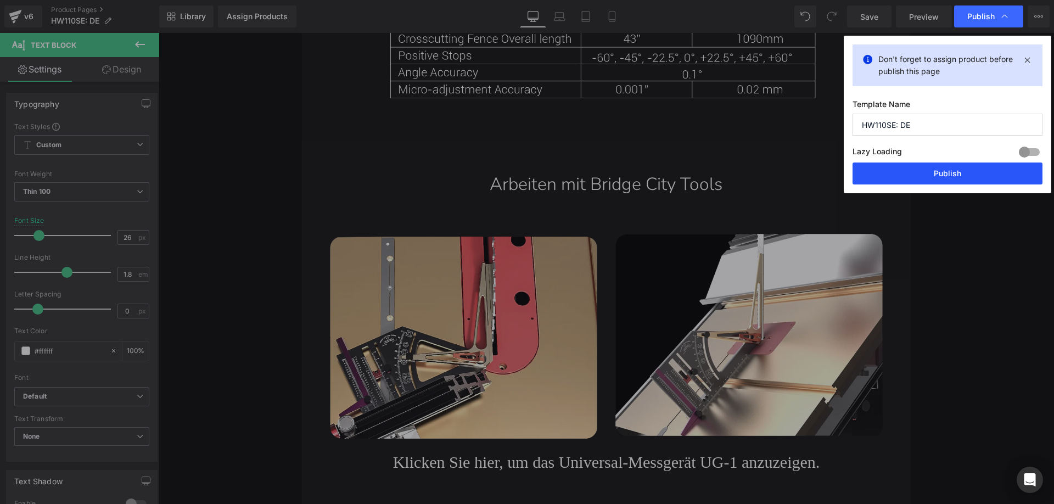
click at [883, 172] on button "Publish" at bounding box center [948, 174] width 190 height 22
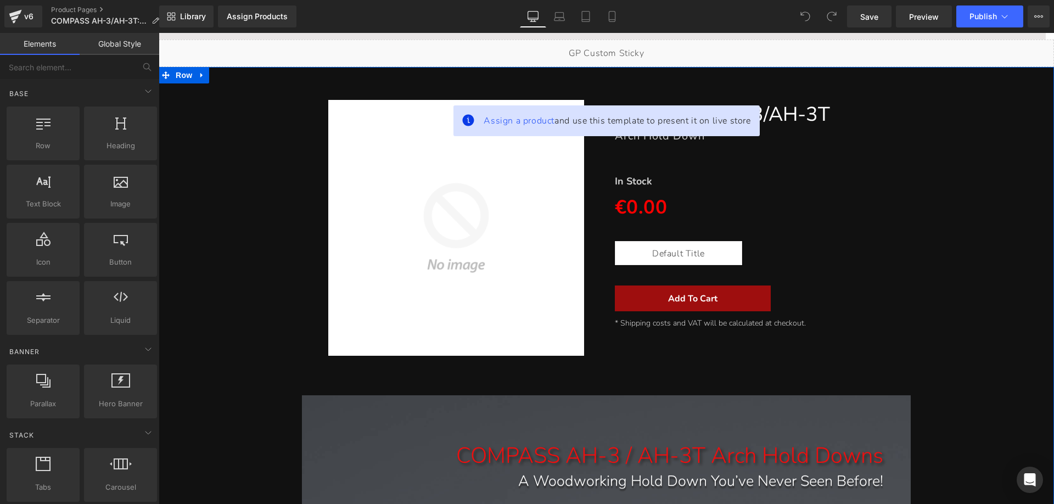
scroll to position [275, 0]
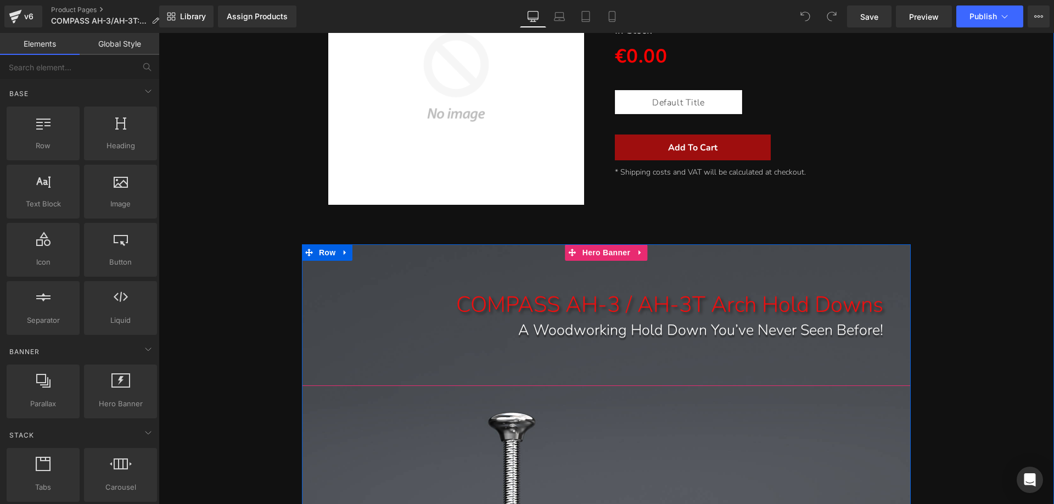
click at [469, 312] on div "COMPASS AH-3 / AH-3T Arch Hold Downs" at bounding box center [606, 305] width 609 height 30
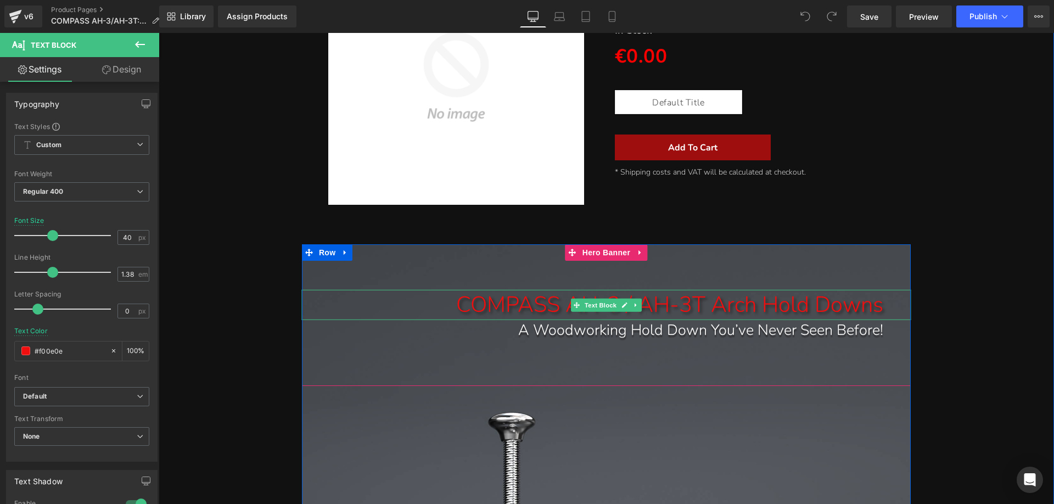
click at [501, 307] on div "COMPASS AH-3 / AH-3T Arch Hold Downs" at bounding box center [606, 305] width 609 height 30
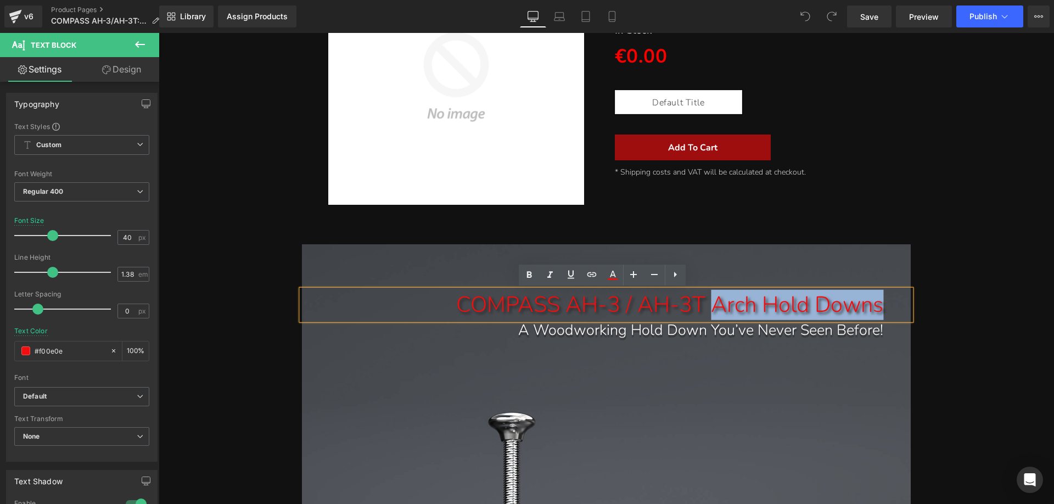
drag, startPoint x: 702, startPoint y: 304, endPoint x: 876, endPoint y: 308, distance: 174.1
click at [876, 308] on div "COMPASS AH-3 / AH-3T Arch Hold Downs" at bounding box center [606, 305] width 609 height 30
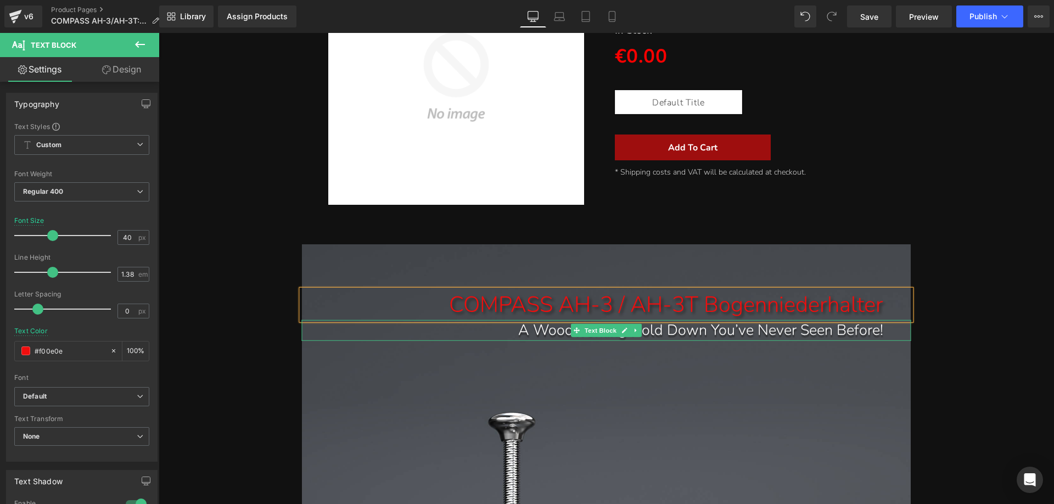
click at [457, 325] on div "A Woodworking Hold Down You’ve Never Seen Before!" at bounding box center [606, 330] width 609 height 20
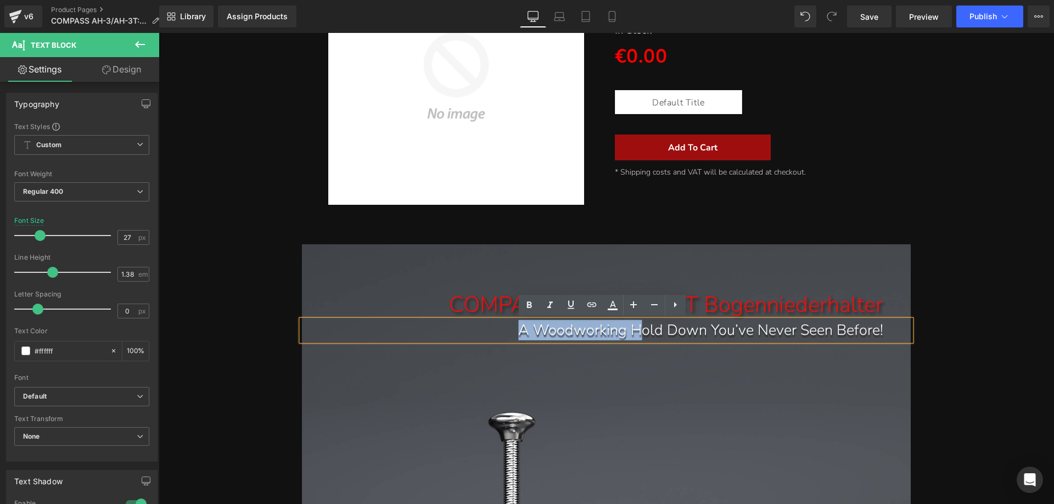
drag, startPoint x: 473, startPoint y: 328, endPoint x: 915, endPoint y: 337, distance: 442.6
paste div
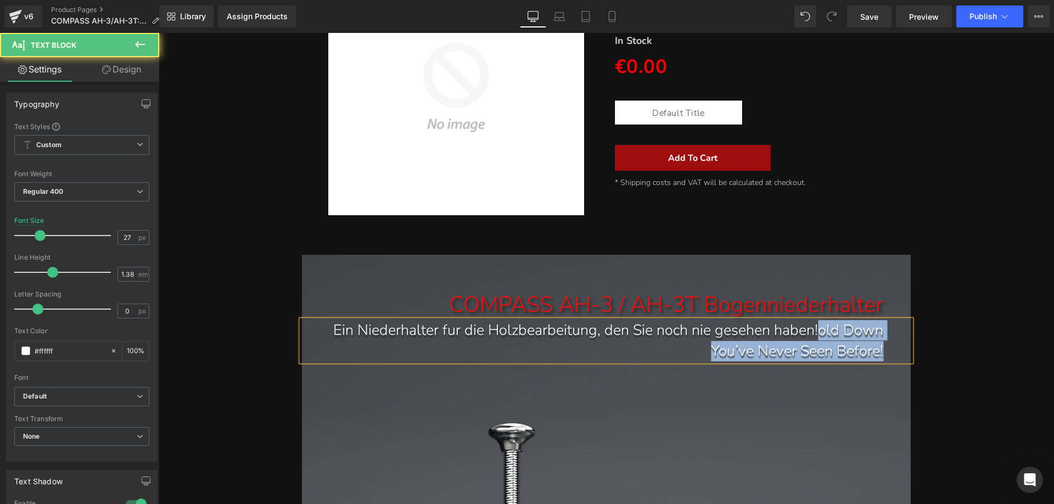
drag, startPoint x: 859, startPoint y: 329, endPoint x: 887, endPoint y: 352, distance: 35.5
click at [887, 352] on div "Ein Niederhalter fur die Holzbearbeitung, den Sie noch nie gesehen haben!old Do…" at bounding box center [606, 340] width 609 height 41
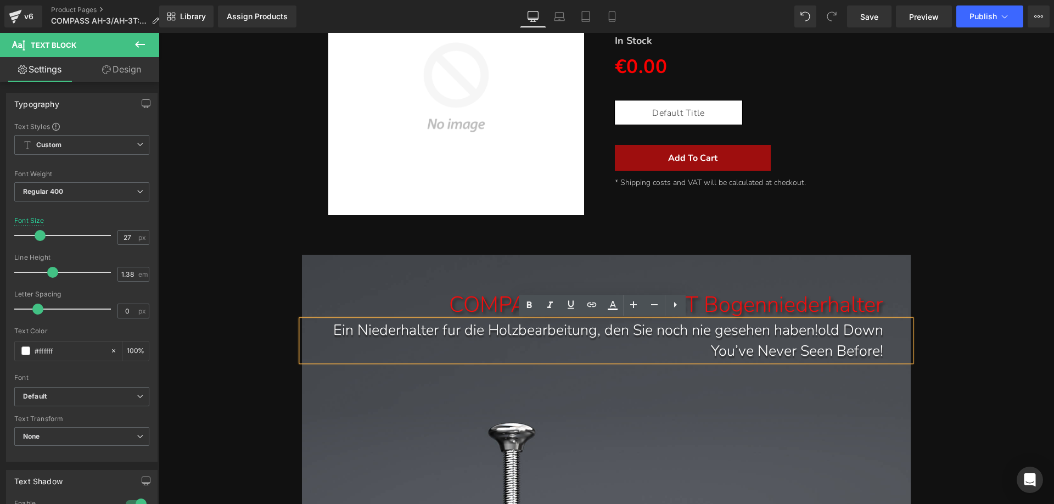
scroll to position [275, 0]
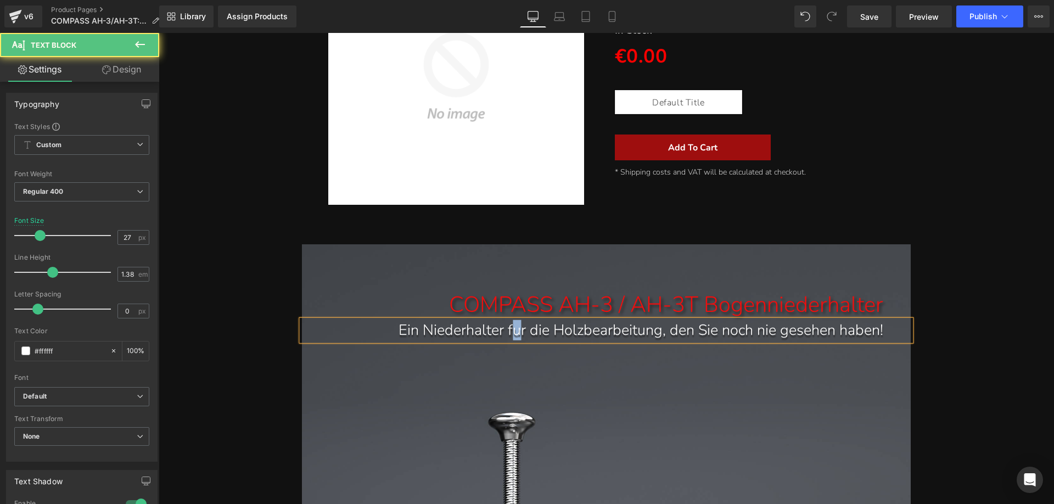
drag, startPoint x: 479, startPoint y: 334, endPoint x: 474, endPoint y: 331, distance: 6.4
click at [474, 331] on div "Ein Niederhalter fur die Holzbearbeitung, den Sie noch nie gesehen haben!" at bounding box center [606, 330] width 609 height 20
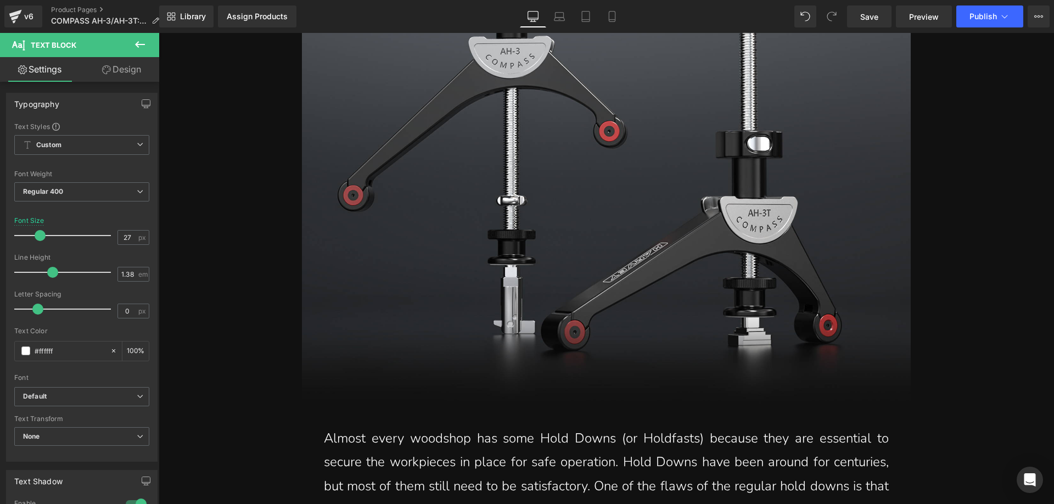
scroll to position [879, 0]
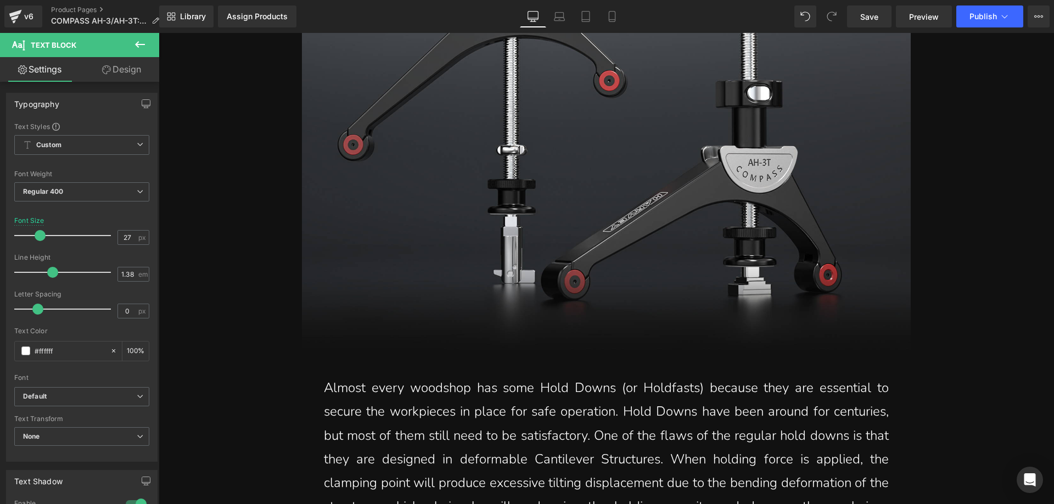
click at [402, 392] on p "Almost every woodshop has some Hold Downs (or Holdfasts) because they are essen…" at bounding box center [606, 483] width 565 height 214
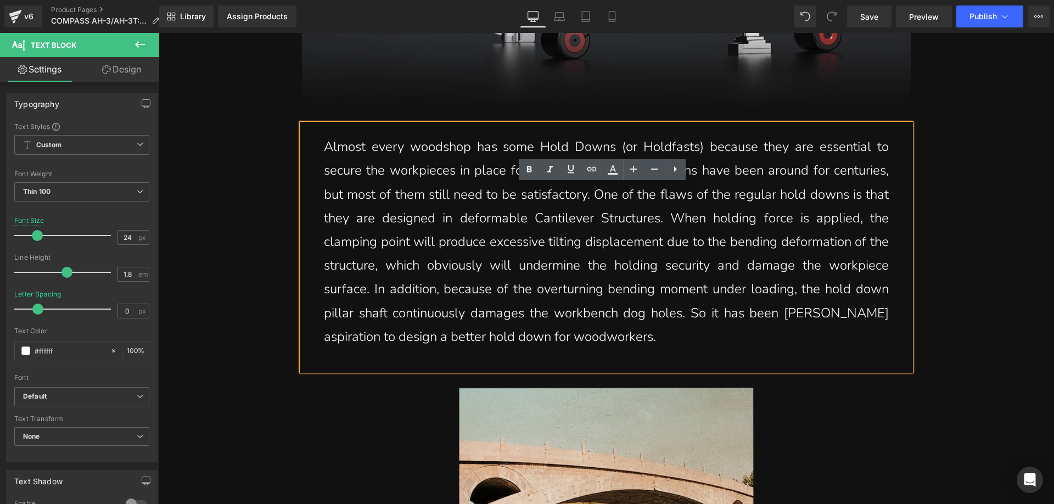
scroll to position [1153, 0]
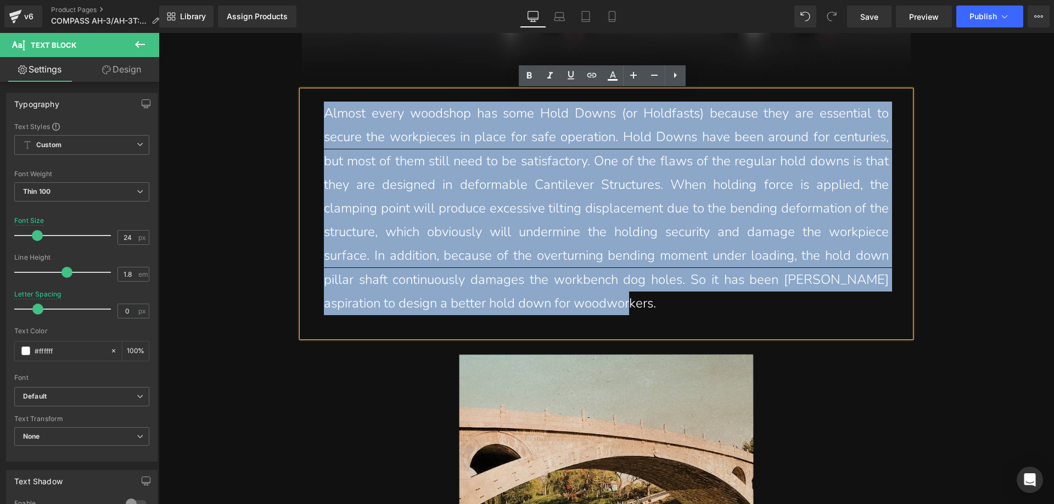
drag, startPoint x: 323, startPoint y: 111, endPoint x: 661, endPoint y: 298, distance: 385.6
click at [669, 316] on div "Almost every woodshop has some Hold Downs (or Holdfasts) because they are essen…" at bounding box center [606, 214] width 609 height 247
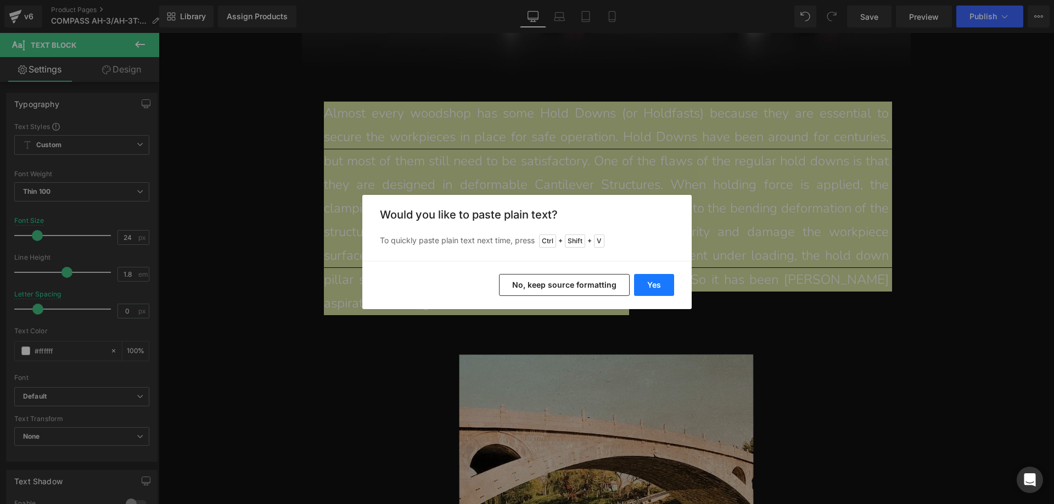
click at [641, 284] on button "Yes" at bounding box center [654, 285] width 40 height 22
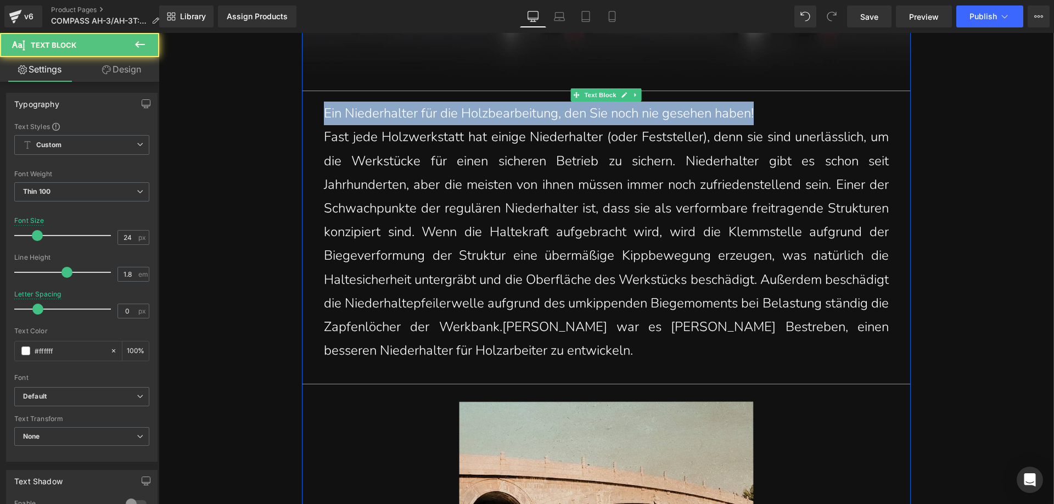
drag, startPoint x: 780, startPoint y: 110, endPoint x: 318, endPoint y: 110, distance: 462.3
click at [318, 110] on div "Ein Niederhalter für die Holzbearbeitung, den Sie noch nie gesehen haben! Fast…" at bounding box center [606, 238] width 609 height 294
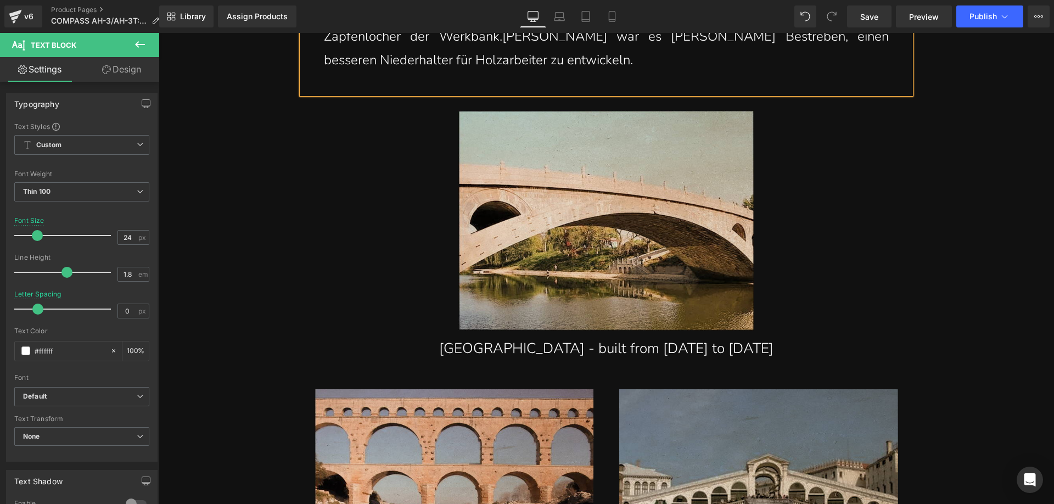
scroll to position [1483, 0]
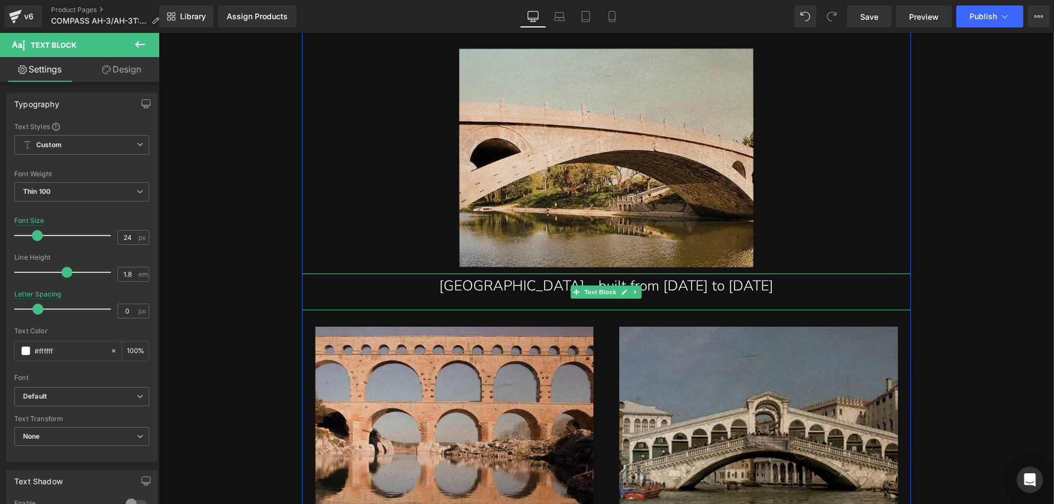
click at [534, 286] on div "[GEOGRAPHIC_DATA] - built from [DATE] to [DATE]" at bounding box center [606, 291] width 609 height 37
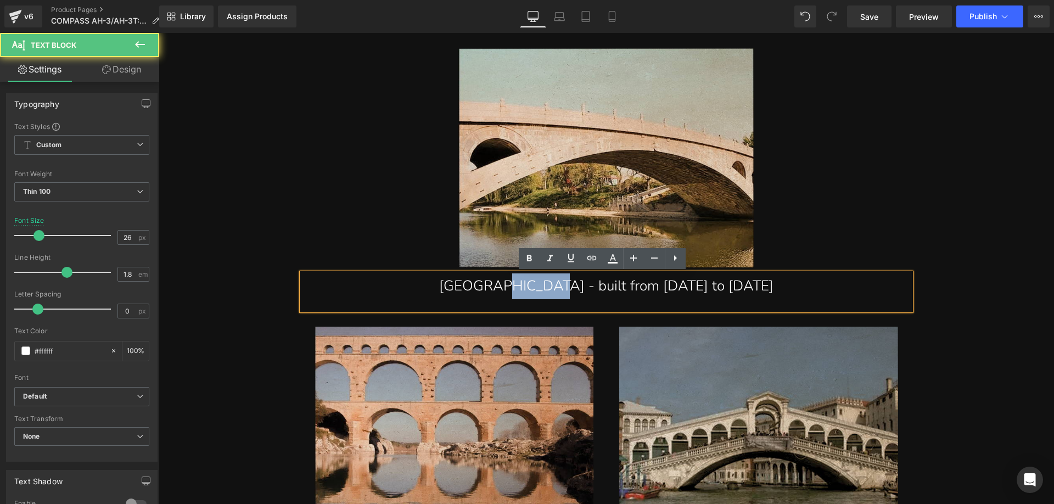
drag, startPoint x: 526, startPoint y: 286, endPoint x: 568, endPoint y: 288, distance: 41.8
click at [568, 288] on div "[GEOGRAPHIC_DATA] - built from [DATE] to [DATE]" at bounding box center [606, 291] width 609 height 37
click at [544, 289] on div "[GEOGRAPHIC_DATA] - built from [DATE] to [DATE]" at bounding box center [606, 291] width 609 height 37
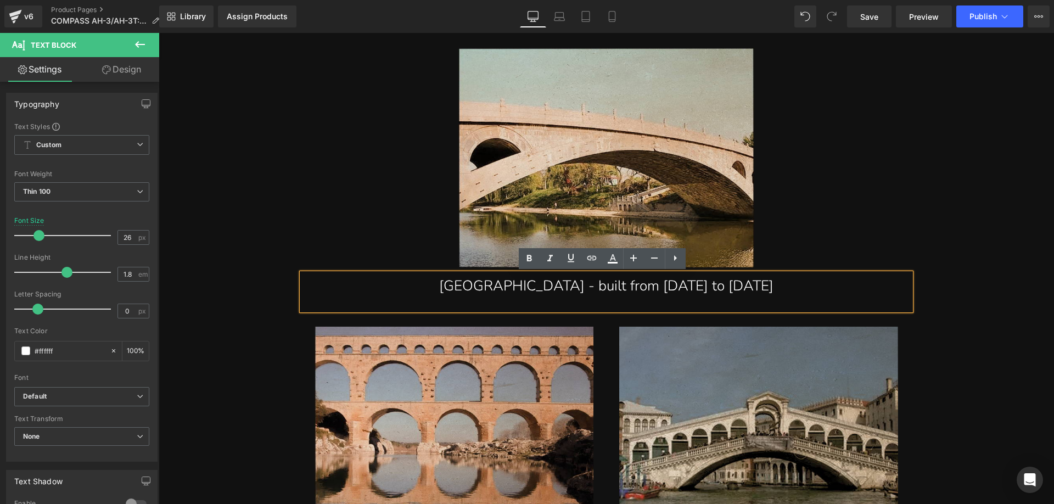
click at [568, 290] on div "[GEOGRAPHIC_DATA] - built from [DATE] to [DATE]" at bounding box center [606, 291] width 609 height 37
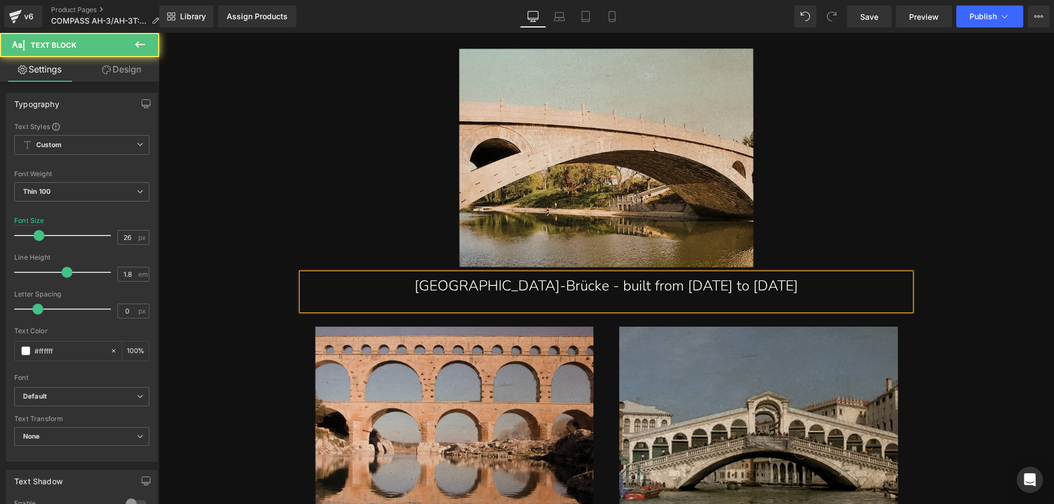
click at [596, 286] on div "[GEOGRAPHIC_DATA]-Brücke - built from [DATE] to [DATE]" at bounding box center [606, 291] width 609 height 37
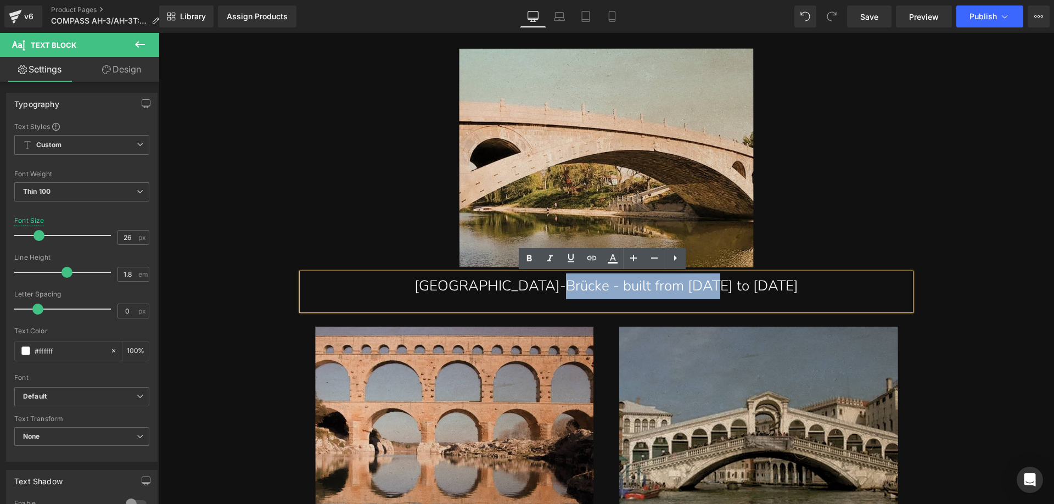
drag, startPoint x: 590, startPoint y: 285, endPoint x: 751, endPoint y: 285, distance: 160.3
click at [751, 285] on div "[GEOGRAPHIC_DATA]-Brücke - built from [DATE] to [DATE]" at bounding box center [606, 291] width 609 height 37
click at [599, 287] on div "[GEOGRAPHIC_DATA]-Brücke - built from [DATE] to [DATE]" at bounding box center [606, 291] width 609 height 37
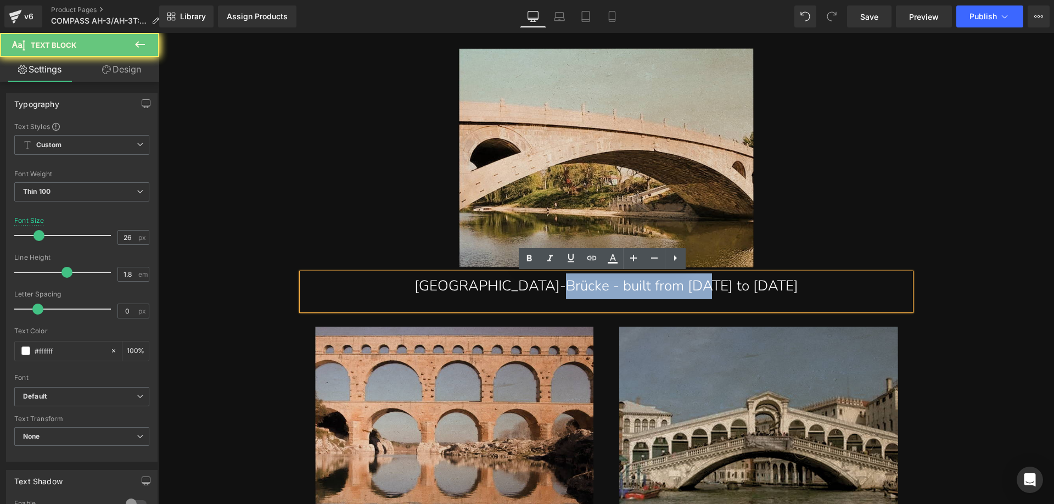
drag, startPoint x: 588, startPoint y: 287, endPoint x: 750, endPoint y: 289, distance: 162.0
click at [734, 288] on div "[GEOGRAPHIC_DATA]-Brücke - built from [DATE] to [DATE]" at bounding box center [606, 291] width 609 height 37
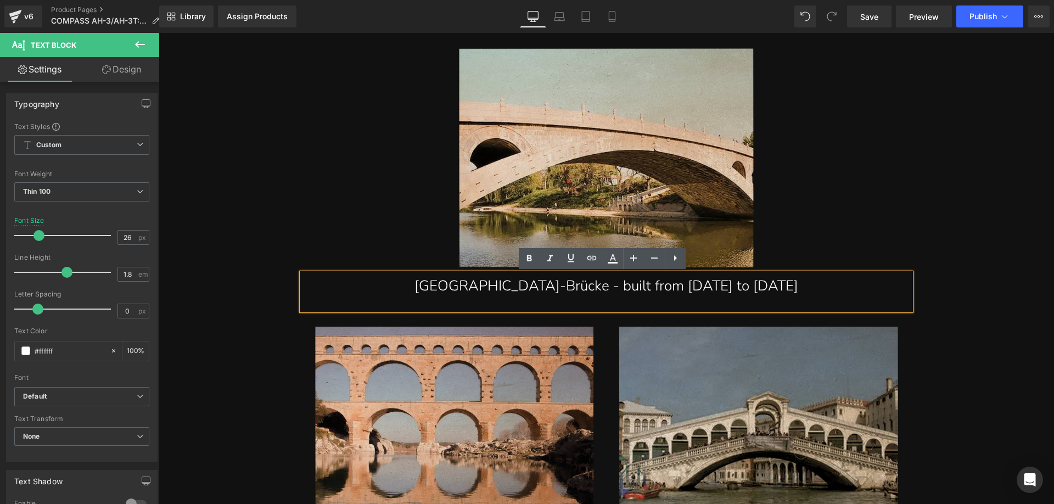
click at [751, 289] on div "[GEOGRAPHIC_DATA]-Brücke - built from [DATE] to [DATE]" at bounding box center [606, 291] width 609 height 37
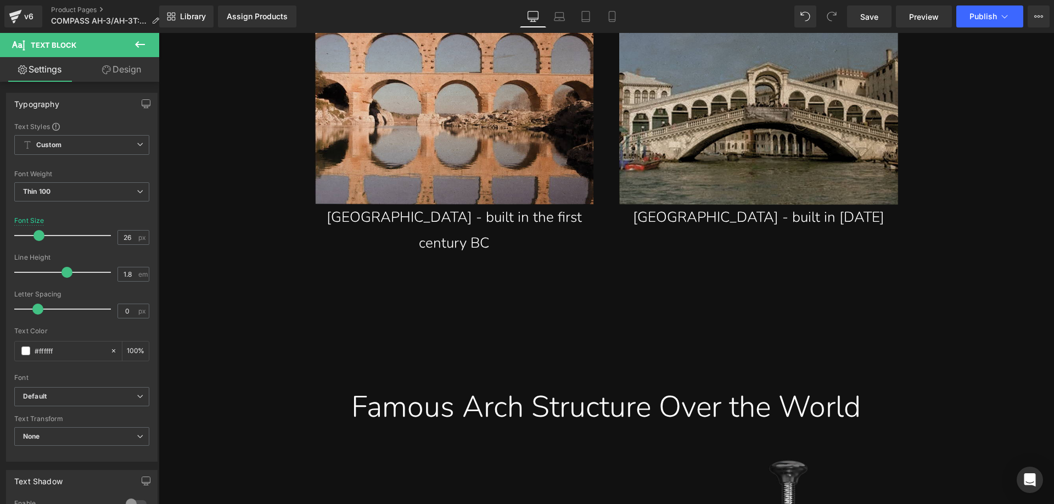
scroll to position [1812, 0]
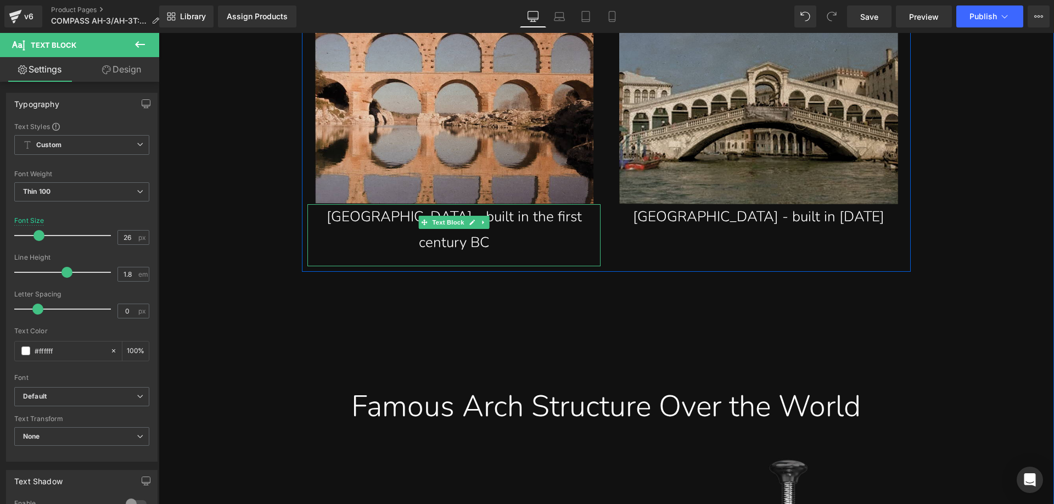
click at [403, 219] on div "[GEOGRAPHIC_DATA] - built in the first century BC" at bounding box center [454, 235] width 294 height 63
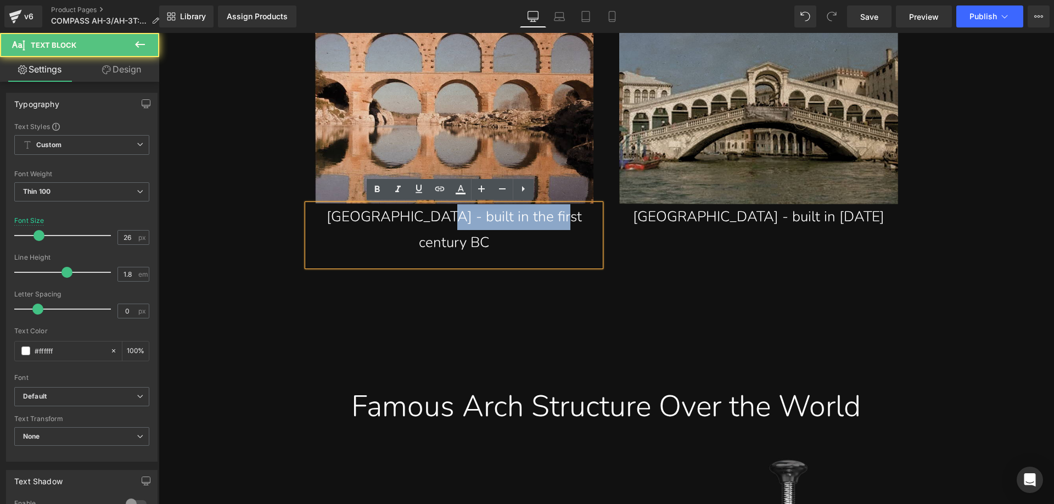
drag, startPoint x: 417, startPoint y: 217, endPoint x: 543, endPoint y: 221, distance: 125.8
click at [536, 220] on div "[GEOGRAPHIC_DATA] - built in the first century BC" at bounding box center [454, 235] width 294 height 63
click at [586, 216] on div "[GEOGRAPHIC_DATA] - built in the first century BC" at bounding box center [454, 235] width 294 height 63
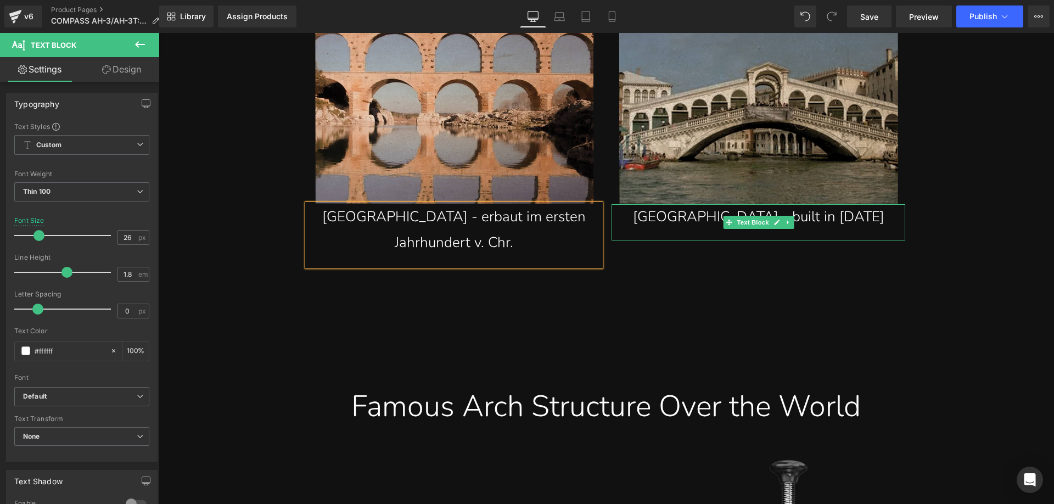
click at [678, 215] on div "[GEOGRAPHIC_DATA] - built in [DATE]" at bounding box center [759, 222] width 294 height 37
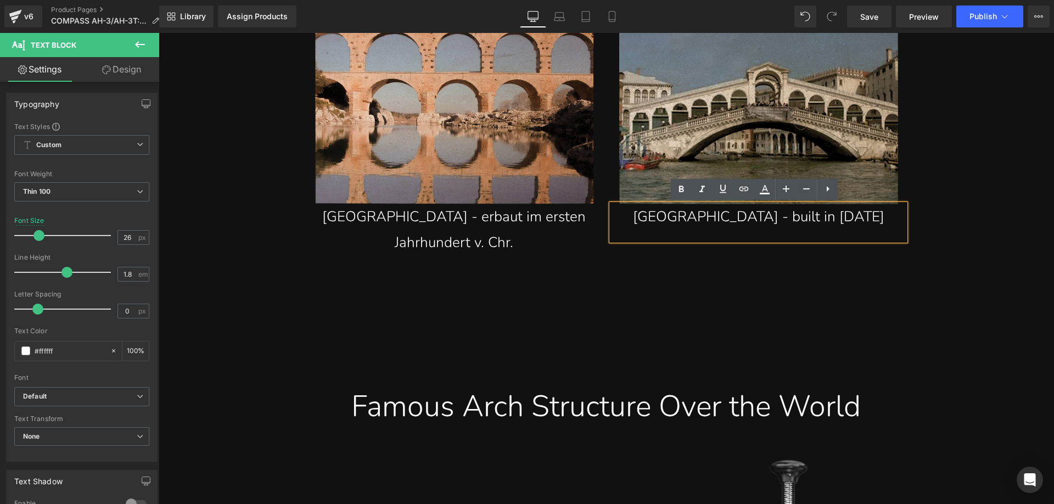
click at [703, 218] on div "[GEOGRAPHIC_DATA] - built in [DATE]" at bounding box center [759, 222] width 294 height 37
click at [752, 222] on div "[GEOGRAPHIC_DATA] - built in [DATE]" at bounding box center [759, 222] width 294 height 37
click at [806, 219] on div "[GEOGRAPHIC_DATA] - built in [DATE]" at bounding box center [759, 222] width 294 height 37
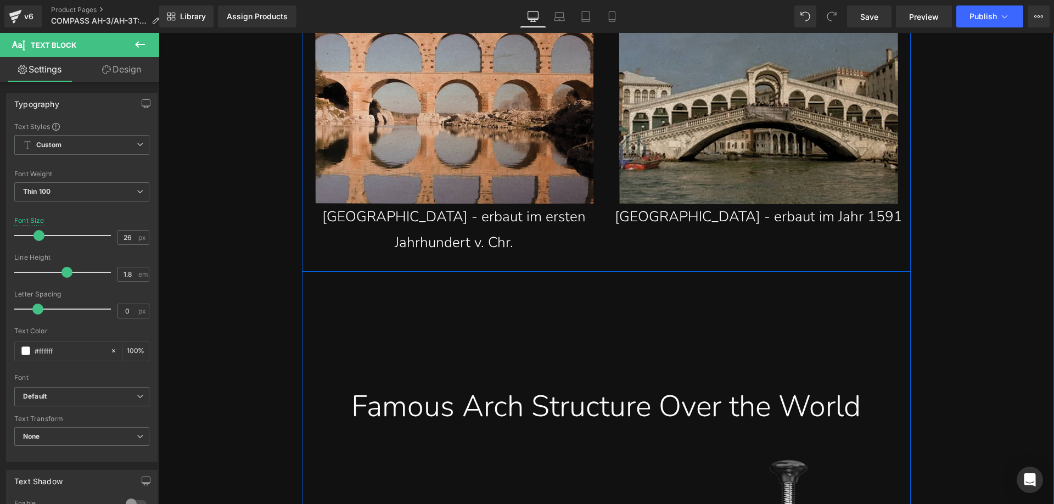
scroll to position [1977, 0]
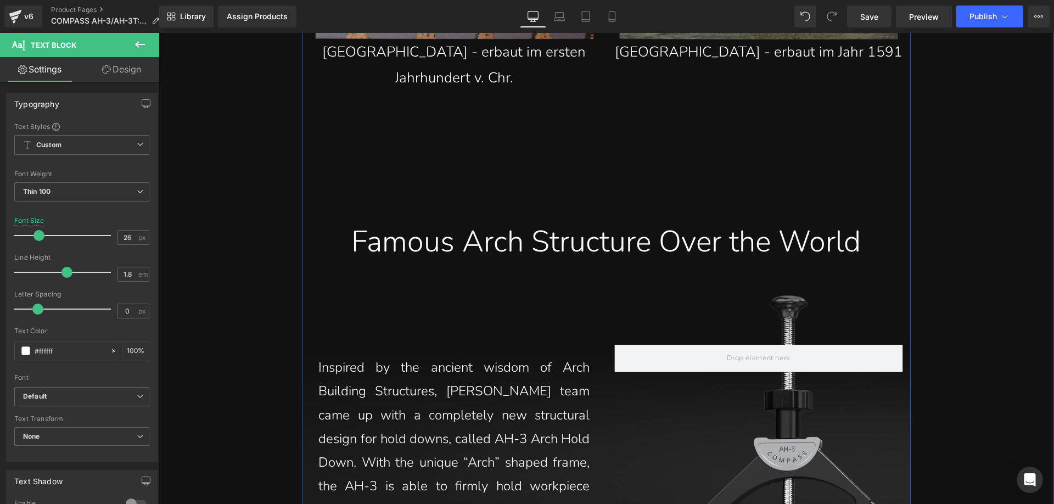
click at [431, 244] on div "Famous Arch Structure Over the World" at bounding box center [606, 241] width 592 height 38
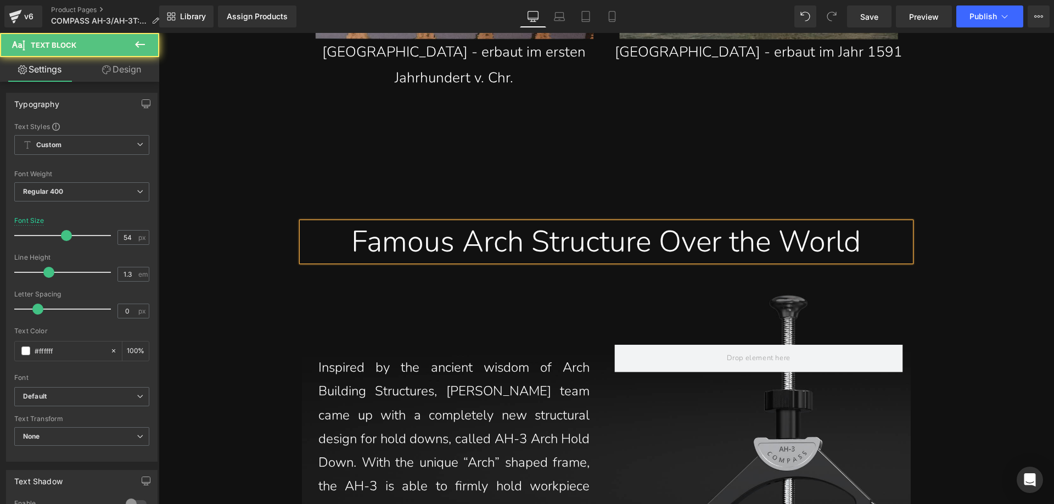
drag, startPoint x: 360, startPoint y: 238, endPoint x: 351, endPoint y: 239, distance: 8.9
click at [360, 238] on div "Famous Arch Structure Over the World" at bounding box center [606, 241] width 592 height 38
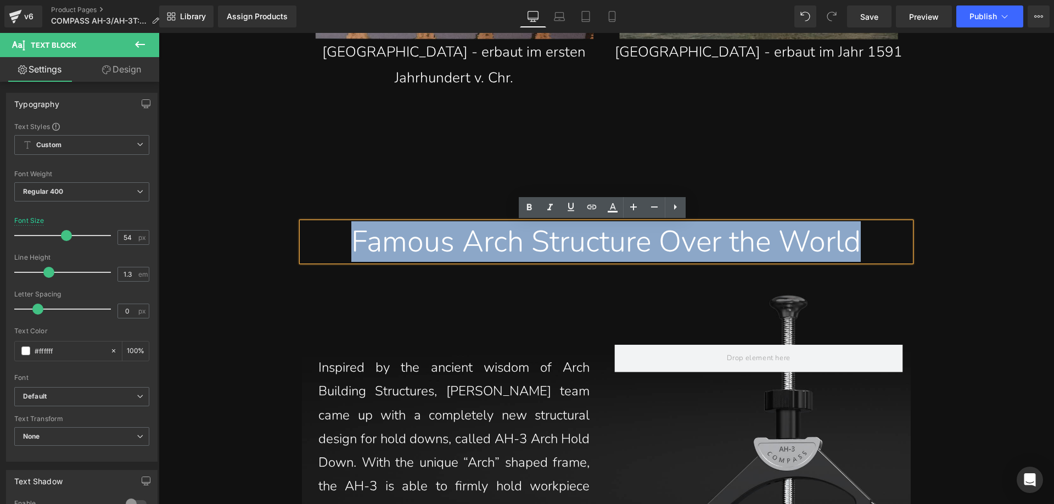
drag, startPoint x: 335, startPoint y: 241, endPoint x: 909, endPoint y: 240, distance: 574.3
click at [909, 240] on div "Famous Arch Structure Over the World" at bounding box center [606, 241] width 609 height 38
paste div
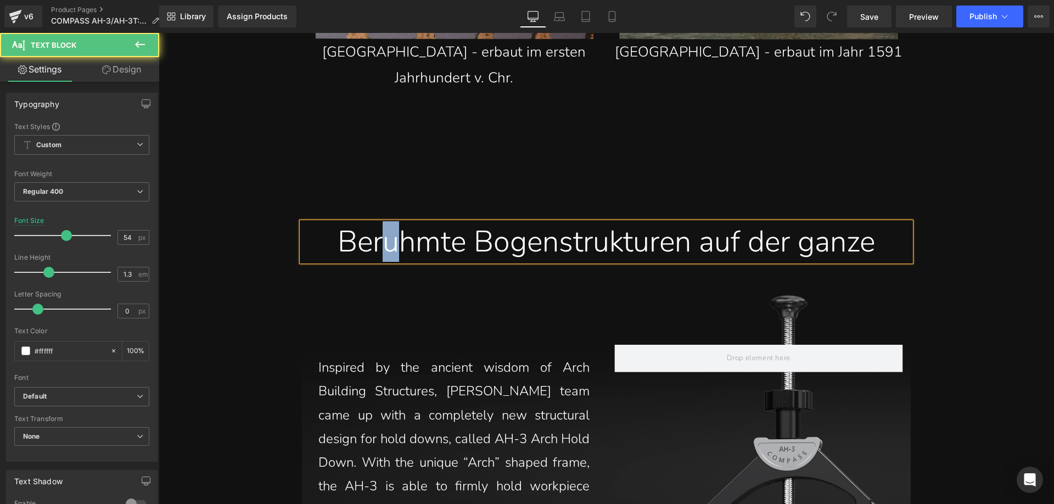
click at [366, 248] on div "Beruhmte Bogenstrukturen auf der ganze" at bounding box center [606, 241] width 592 height 38
click at [896, 249] on div "Berühmte Bogenstrukturen auf der ganze" at bounding box center [606, 241] width 592 height 38
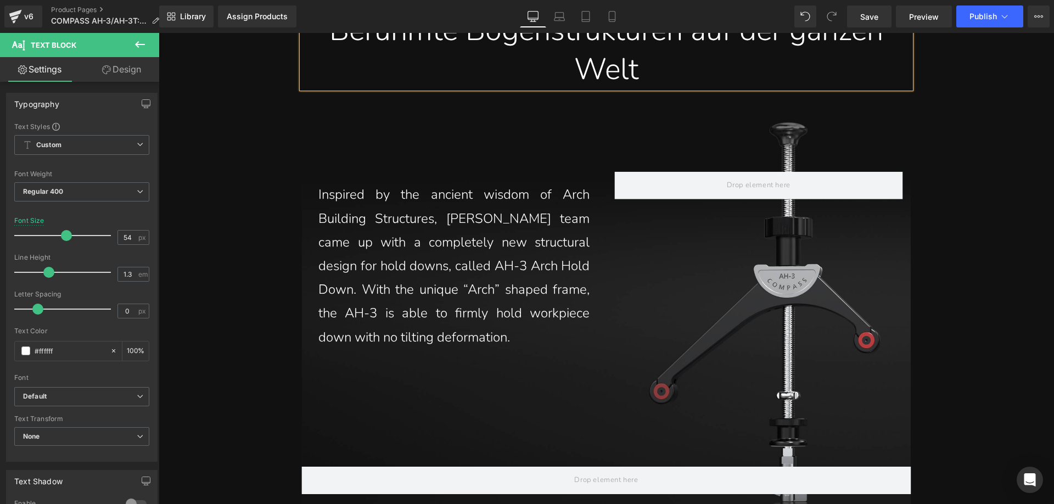
scroll to position [2196, 0]
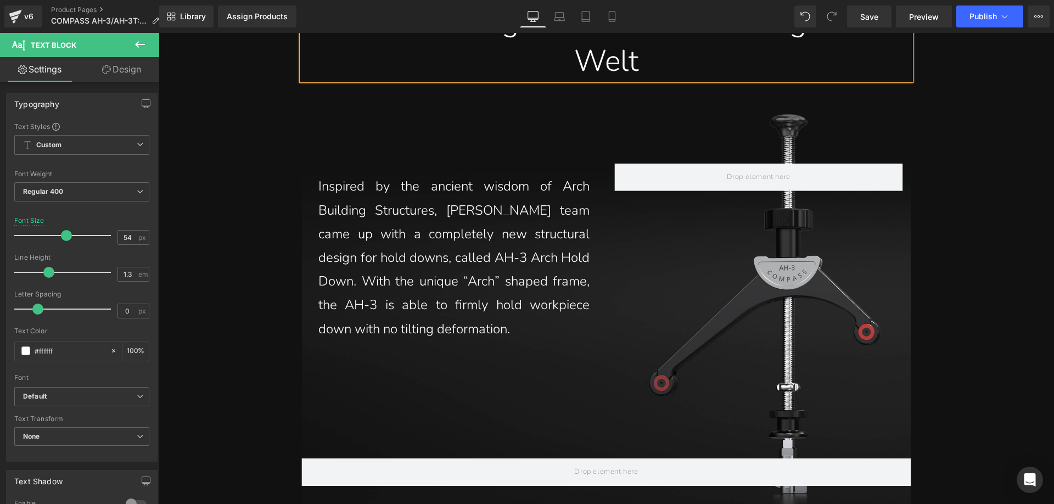
click at [470, 230] on p "Inspired by the ancient wisdom of Arch Building Structures, [PERSON_NAME] team …" at bounding box center [454, 258] width 272 height 166
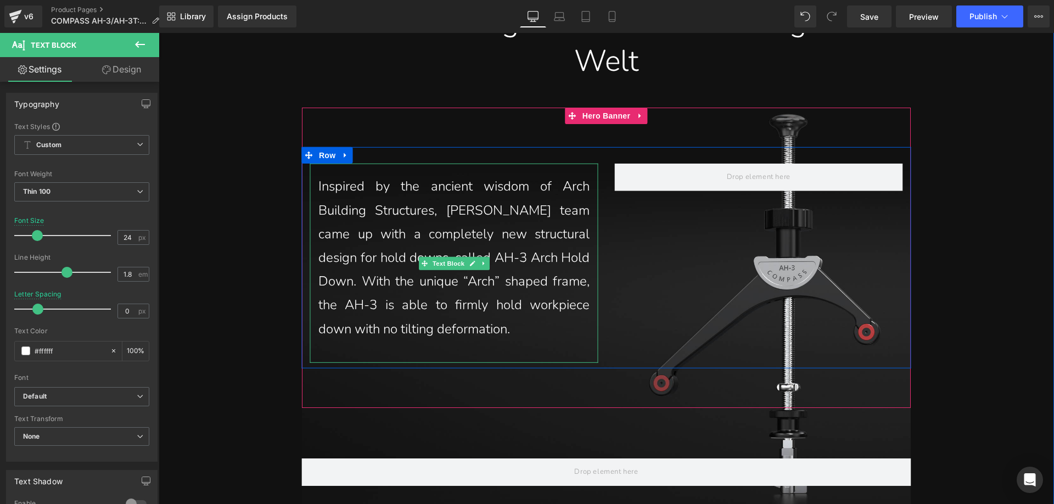
click at [488, 322] on p "Inspired by the ancient wisdom of Arch Building Structures, [PERSON_NAME] team …" at bounding box center [454, 258] width 272 height 166
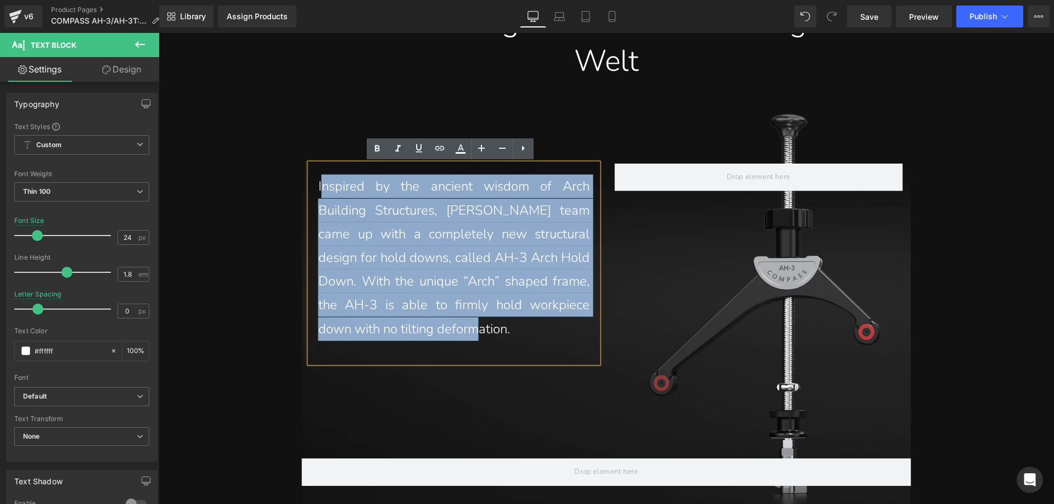
drag, startPoint x: 439, startPoint y: 301, endPoint x: 315, endPoint y: 193, distance: 164.6
click at [318, 193] on p "Inspired by the ancient wisdom of Arch Building Structures, [PERSON_NAME] team …" at bounding box center [454, 258] width 272 height 166
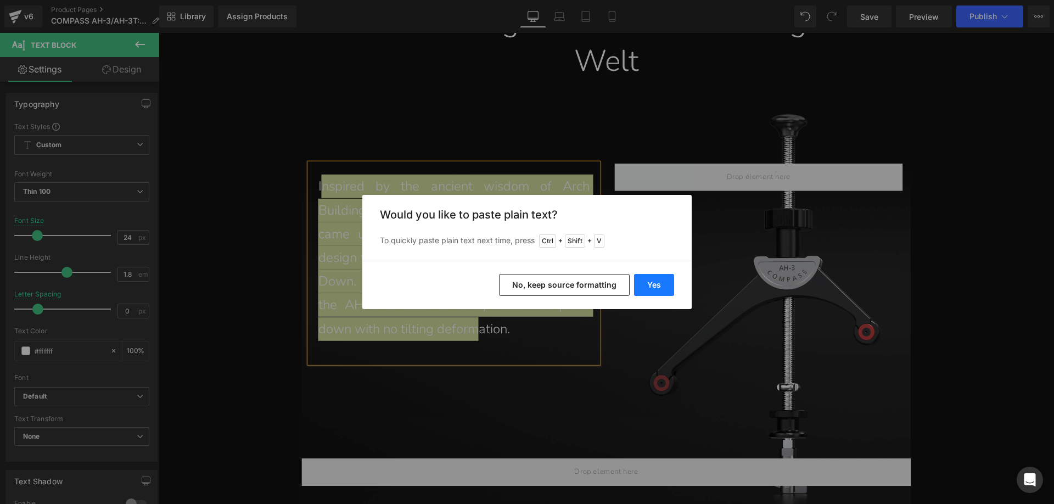
drag, startPoint x: 654, startPoint y: 283, endPoint x: 441, endPoint y: 236, distance: 218.9
click at [654, 283] on button "Yes" at bounding box center [654, 285] width 40 height 22
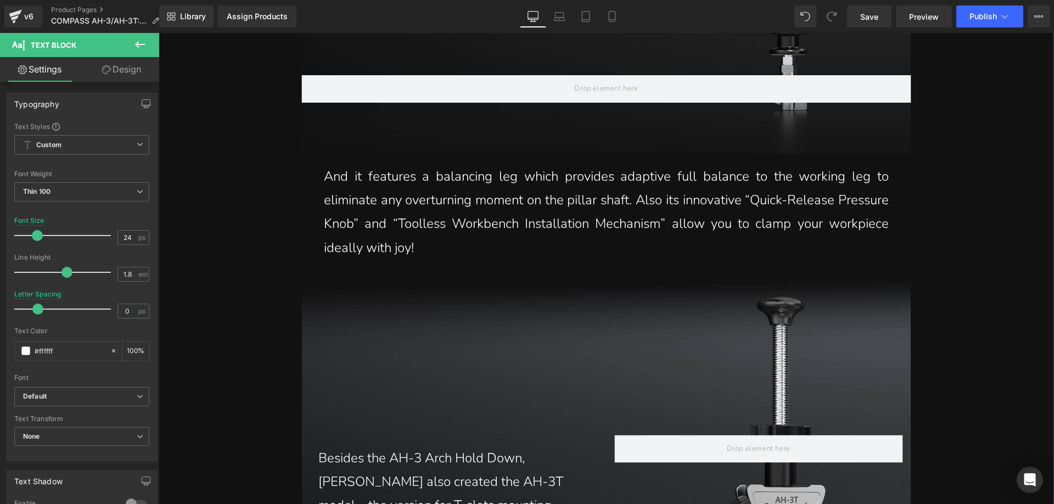
scroll to position [2581, 0]
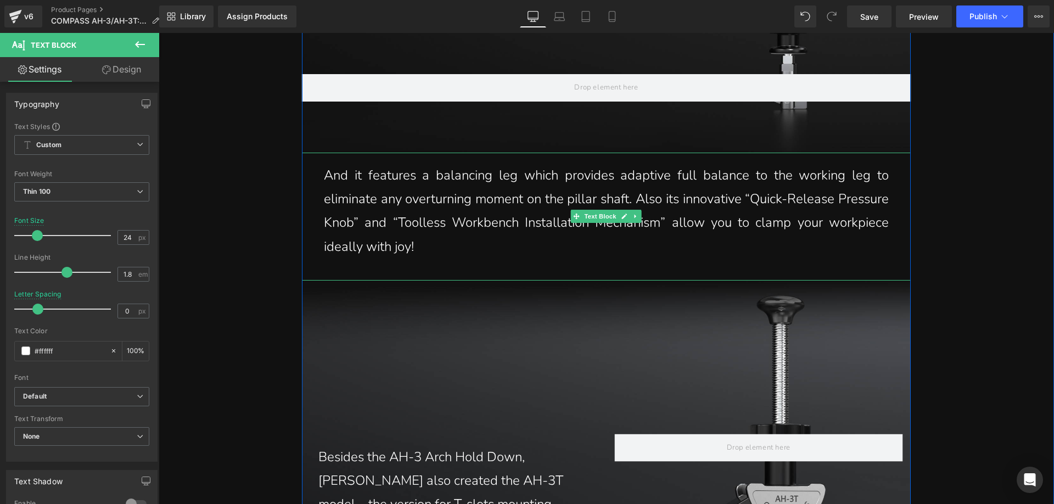
click at [353, 200] on p "And it features a balancing leg which provides adaptive full balance to the wor…" at bounding box center [606, 211] width 565 height 95
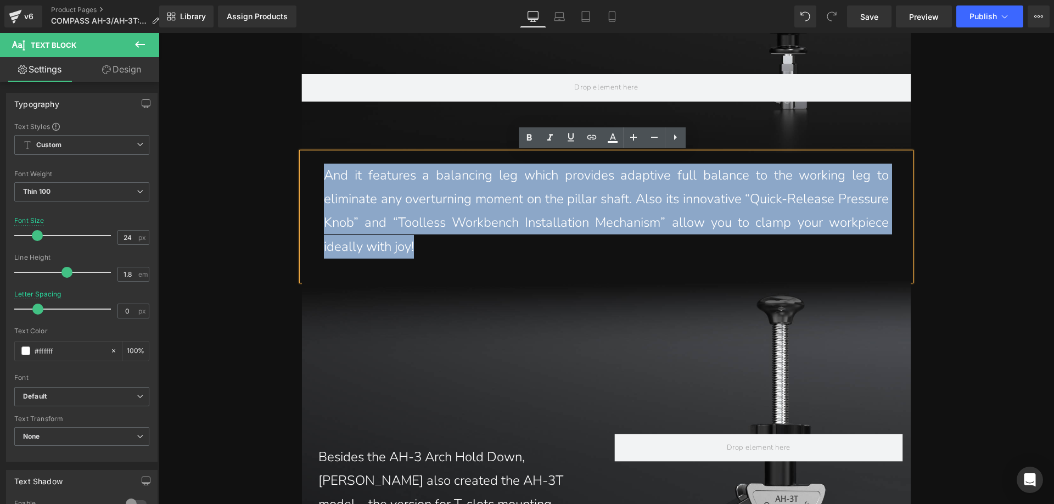
drag, startPoint x: 321, startPoint y: 174, endPoint x: 474, endPoint y: 256, distance: 174.4
click at [474, 256] on p "And it features a balancing leg which provides adaptive full balance to the wor…" at bounding box center [606, 211] width 565 height 95
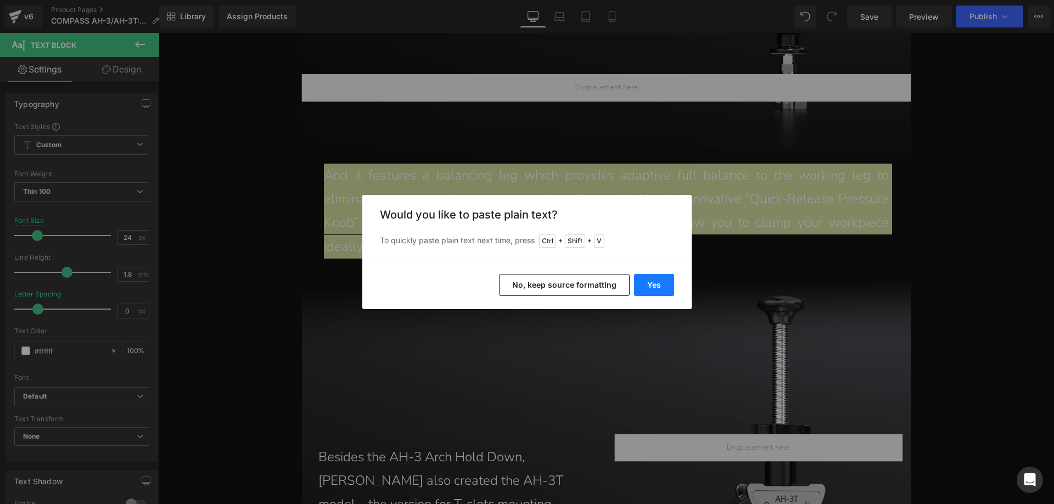
click at [637, 283] on button "Yes" at bounding box center [654, 285] width 40 height 22
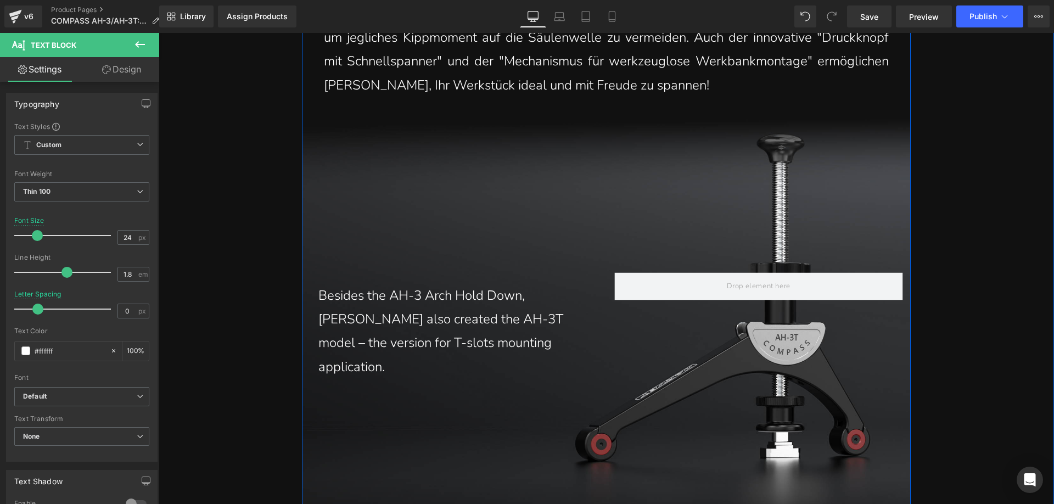
scroll to position [2800, 0]
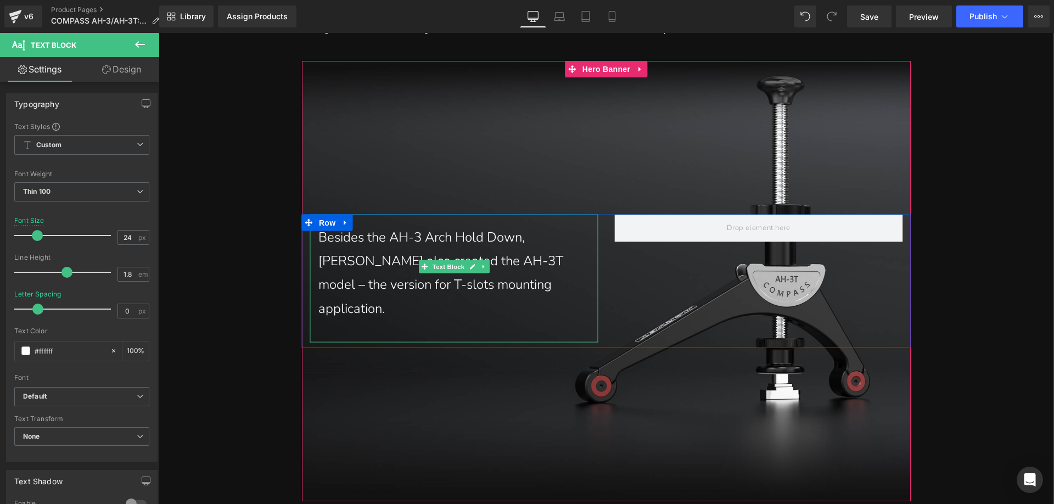
click at [346, 267] on p "Besides the AH-3 Arch Hold Down, [PERSON_NAME] also created the AH-3T model – t…" at bounding box center [454, 273] width 272 height 95
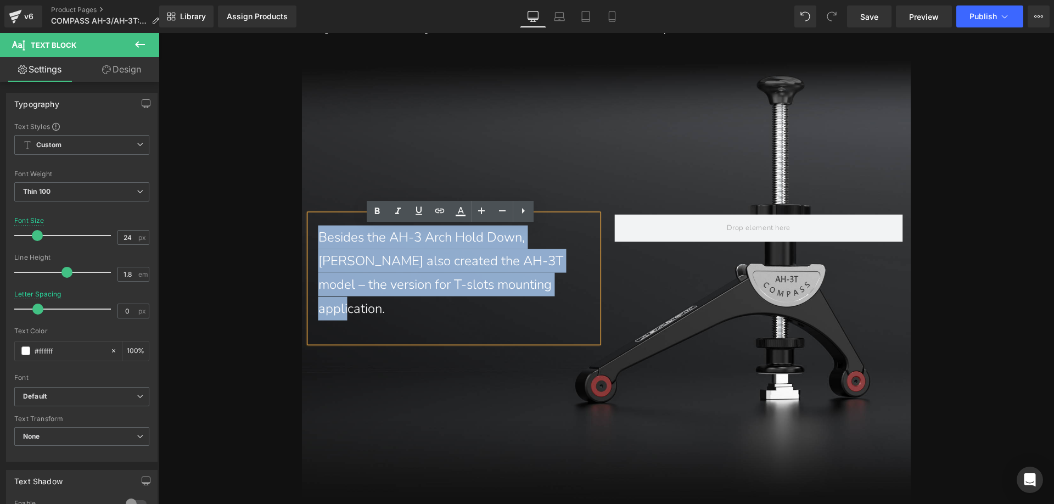
drag, startPoint x: 317, startPoint y: 249, endPoint x: 507, endPoint y: 301, distance: 197.2
click at [507, 301] on p "Besides the AH-3 Arch Hold Down, [PERSON_NAME] also created the AH-3T model – t…" at bounding box center [454, 273] width 272 height 95
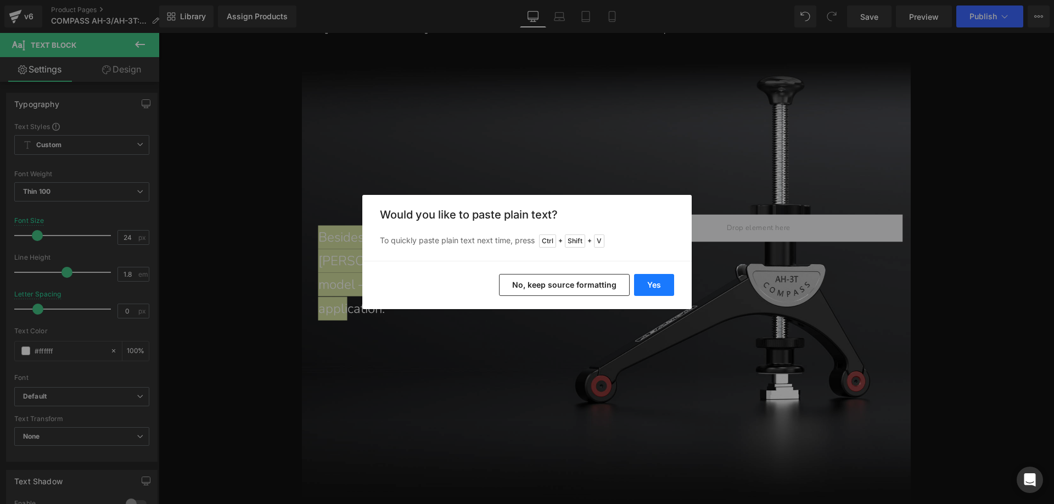
click at [637, 281] on button "Yes" at bounding box center [654, 285] width 40 height 22
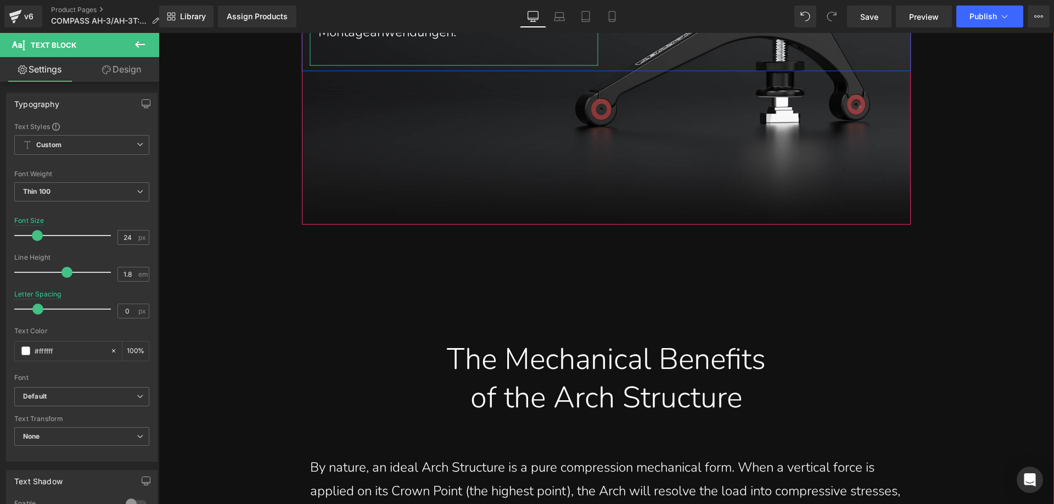
scroll to position [3130, 0]
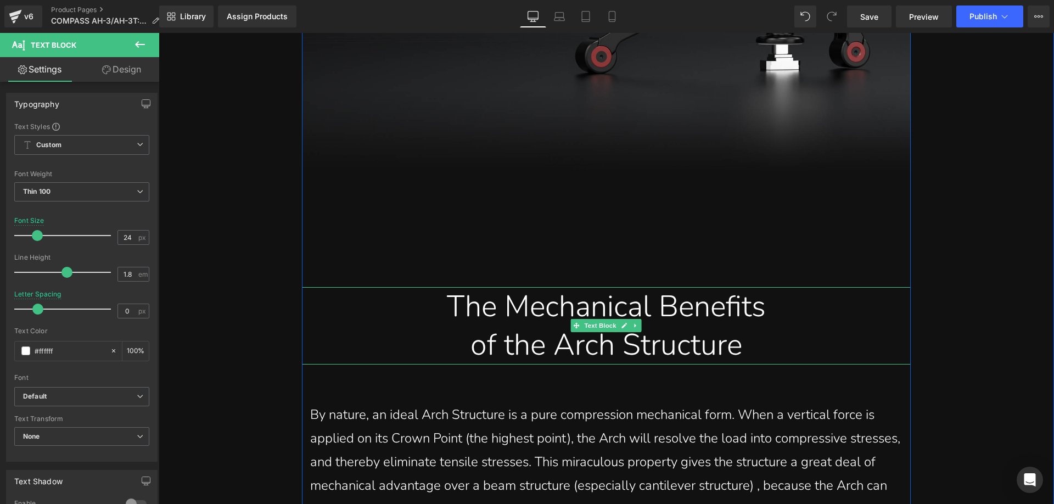
click at [477, 342] on div "of the Arch Structure" at bounding box center [606, 345] width 592 height 38
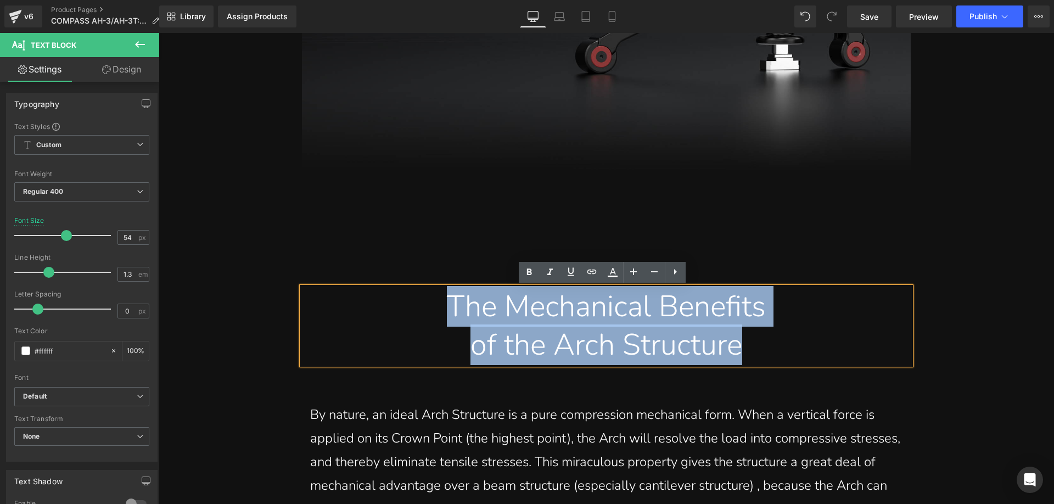
drag, startPoint x: 429, startPoint y: 305, endPoint x: 749, endPoint y: 362, distance: 325.1
click at [749, 362] on div "The Mechanical Benefits of the Arch Structure" at bounding box center [606, 325] width 609 height 77
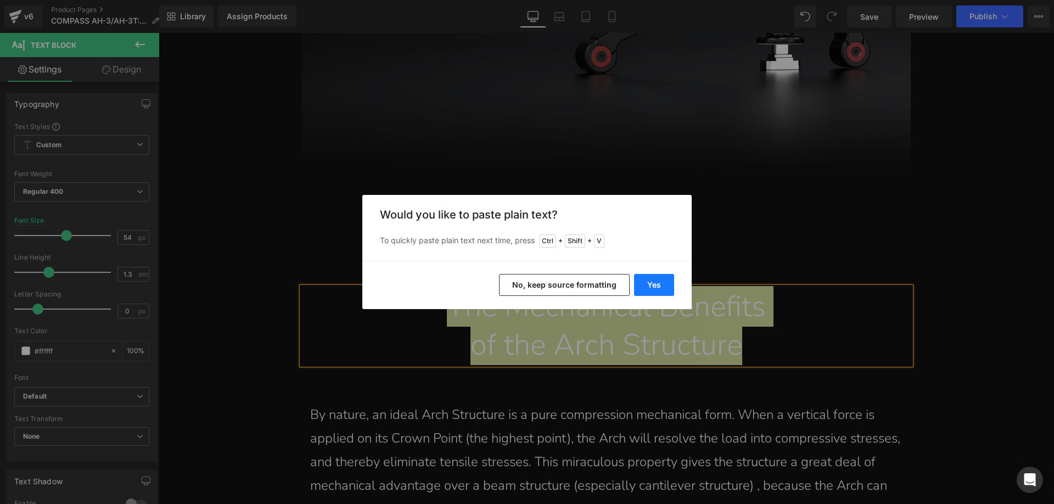
click at [652, 288] on button "Yes" at bounding box center [654, 285] width 40 height 22
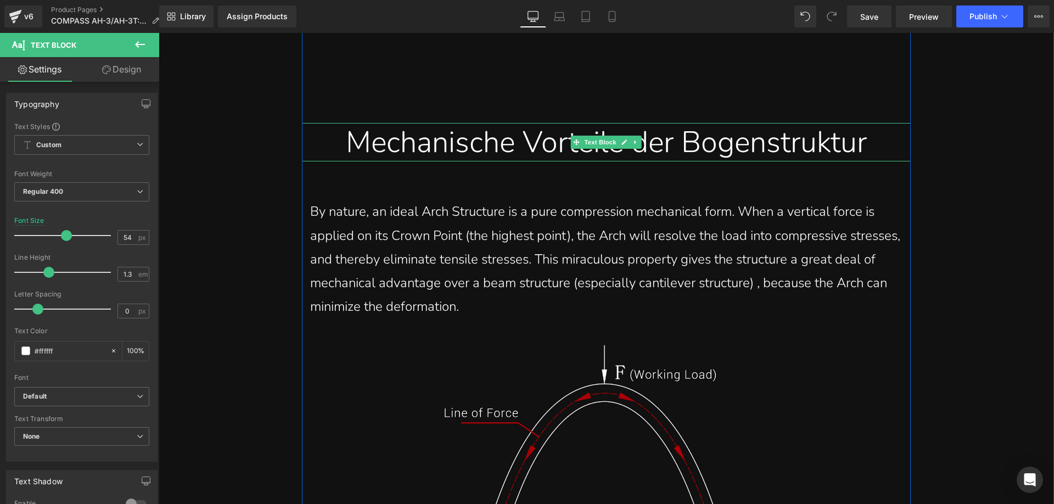
scroll to position [3294, 0]
click at [365, 260] on p "By nature, an ideal Arch Structure is a pure compression mechanical form. When …" at bounding box center [606, 258] width 592 height 119
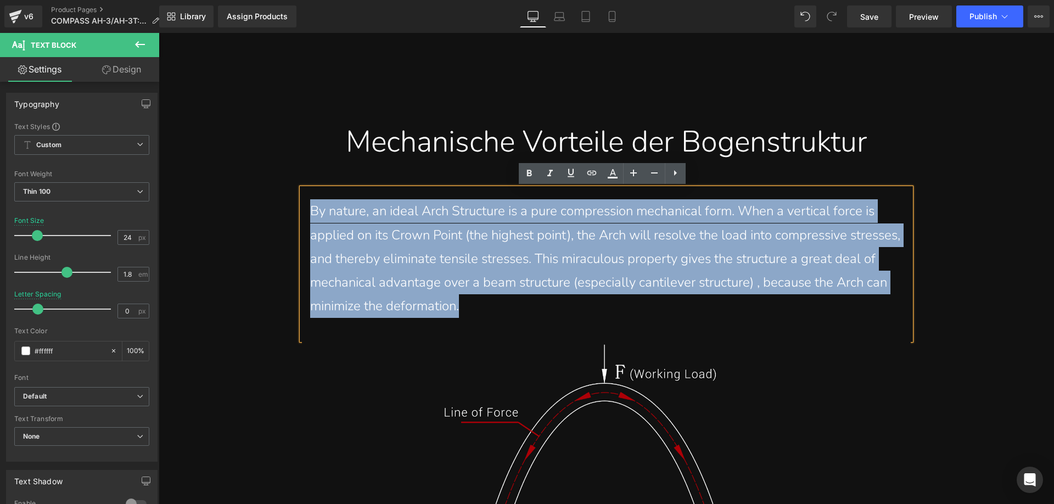
drag, startPoint x: 308, startPoint y: 210, endPoint x: 519, endPoint y: 311, distance: 234.3
click at [519, 311] on p "By nature, an ideal Arch Structure is a pure compression mechanical form. When …" at bounding box center [606, 258] width 592 height 119
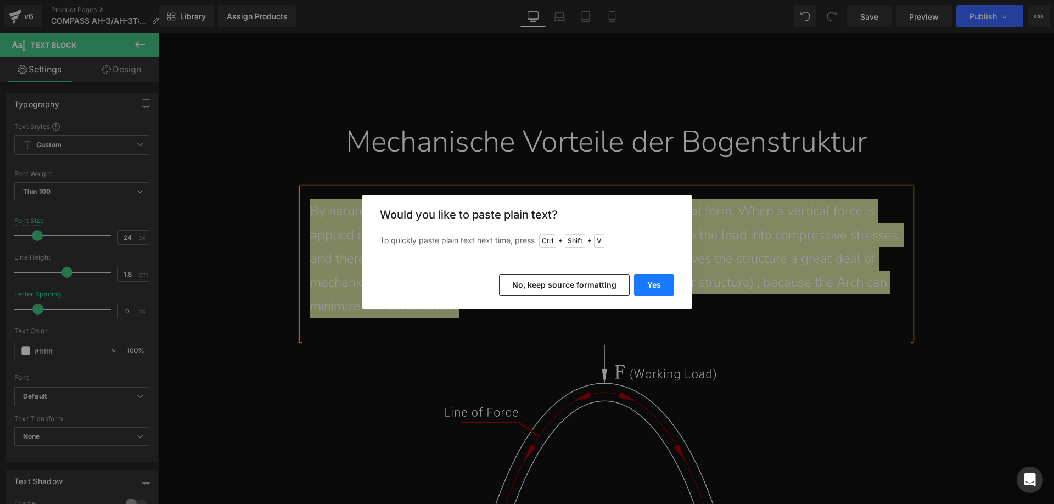
drag, startPoint x: 660, startPoint y: 286, endPoint x: 500, endPoint y: 253, distance: 163.1
click at [660, 286] on button "Yes" at bounding box center [654, 285] width 40 height 22
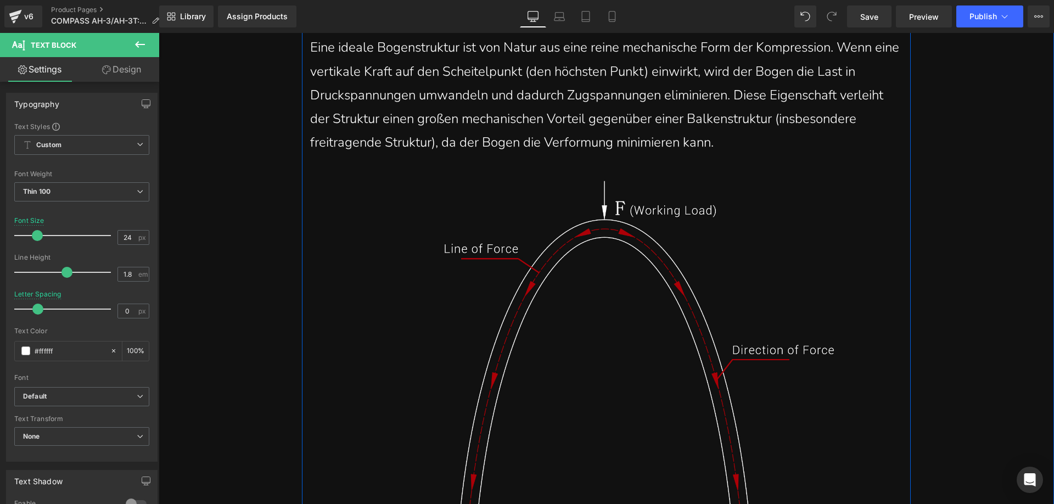
scroll to position [3459, 0]
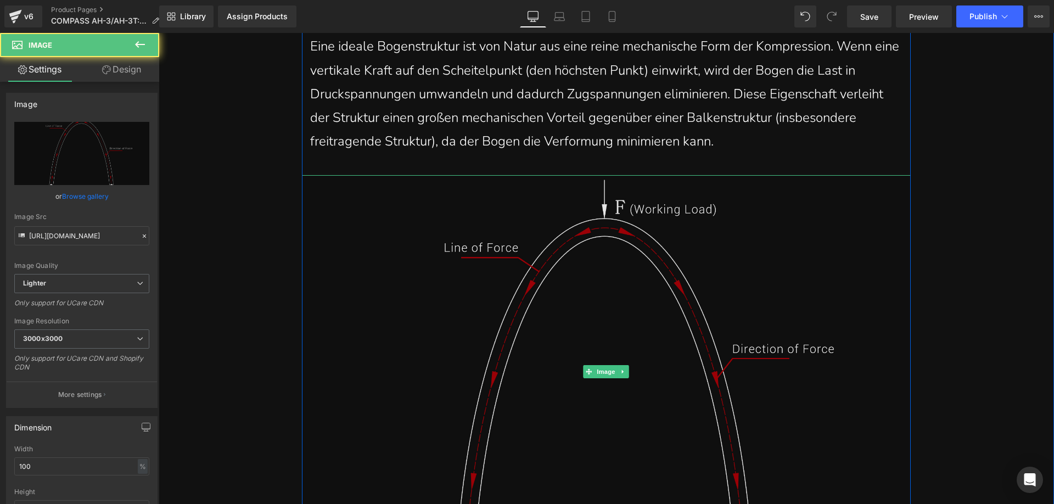
click at [449, 301] on img at bounding box center [606, 371] width 609 height 393
click at [63, 155] on icon "Replace Image" at bounding box center [82, 154] width 88 height 14
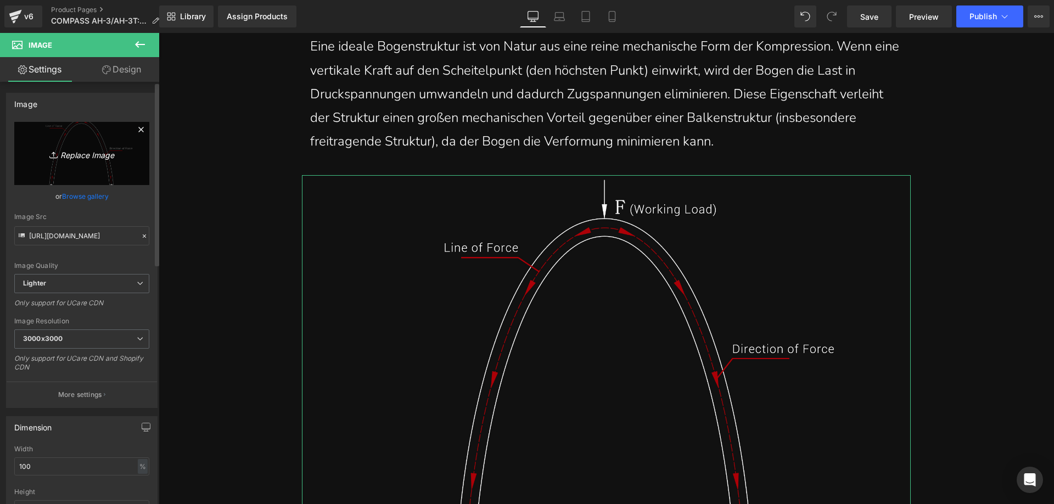
type input "C:\fakepath\AH-3_1.webp"
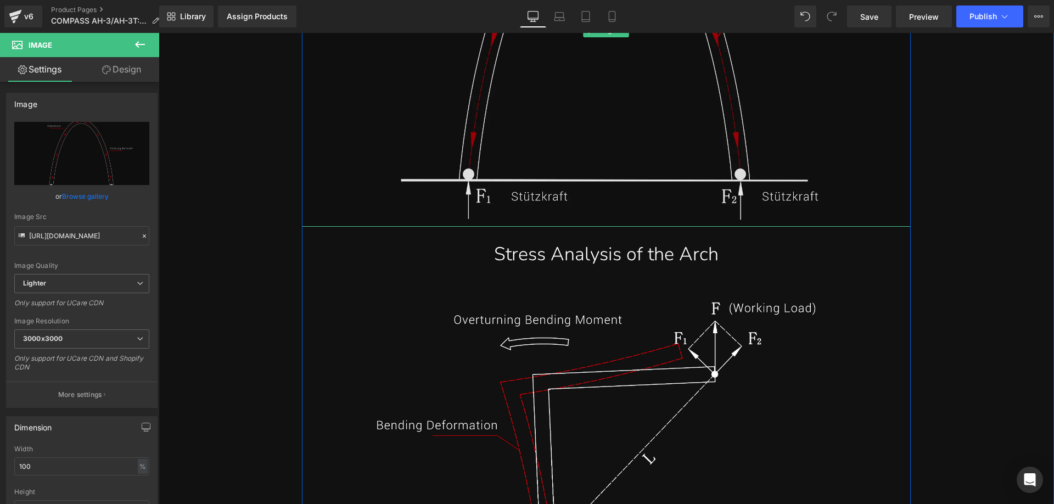
scroll to position [3898, 0]
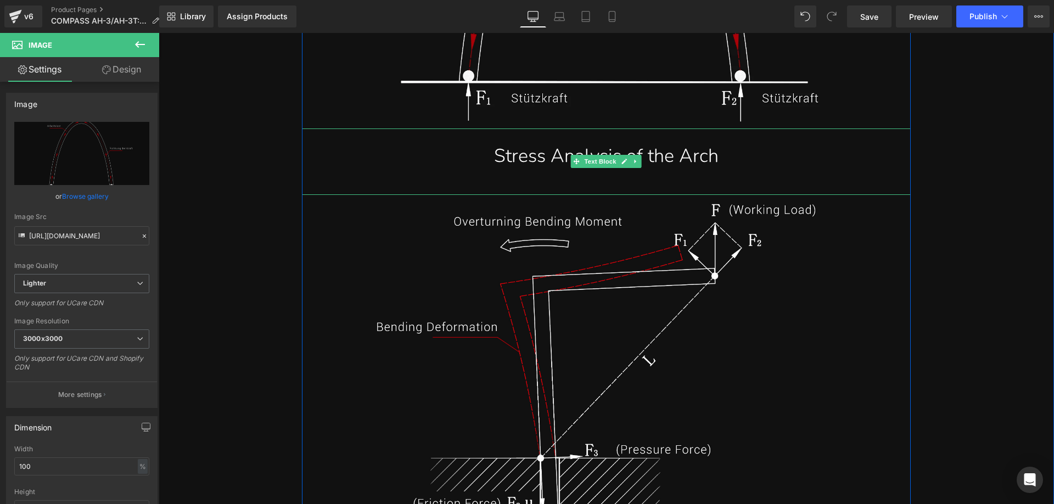
click at [498, 163] on p "Stress Analysis of the Arch" at bounding box center [606, 155] width 592 height 33
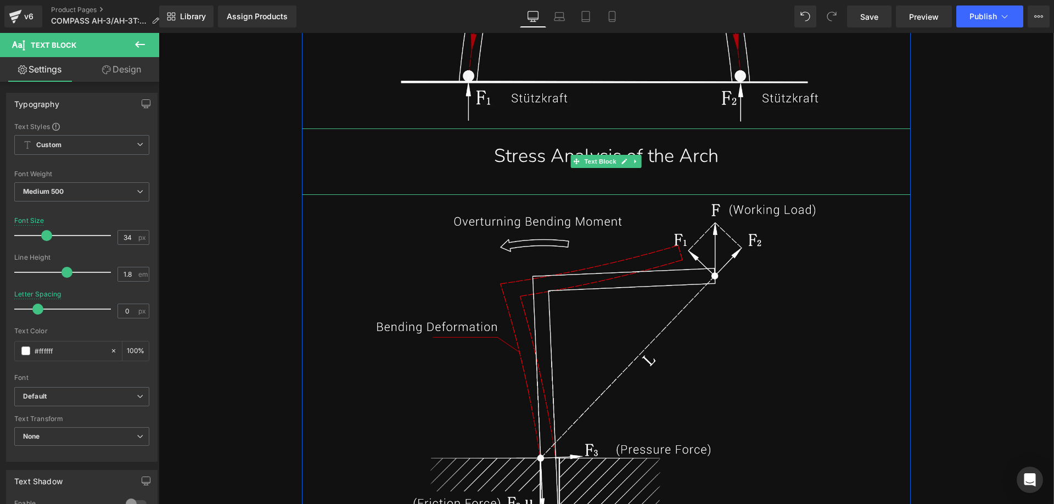
click at [488, 158] on p "Stress Analysis of the Arch" at bounding box center [606, 155] width 592 height 33
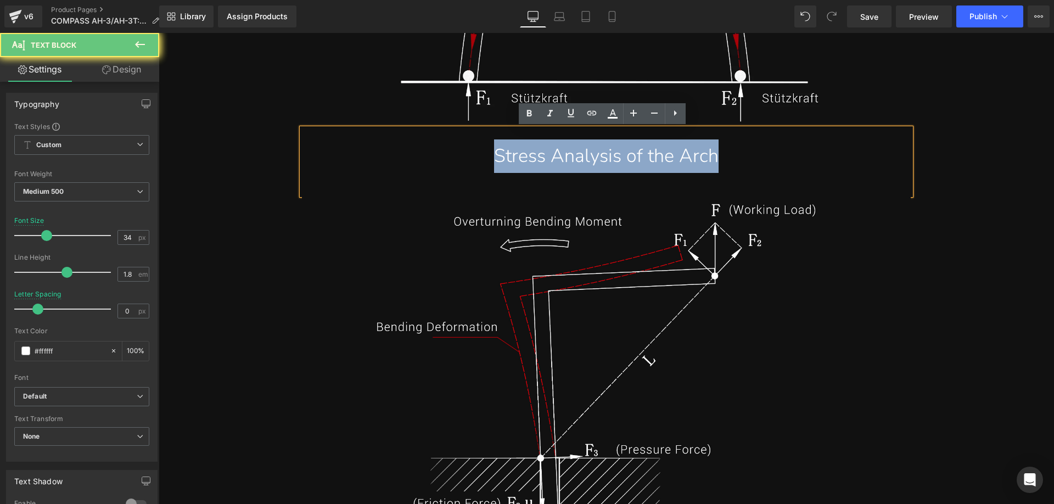
drag, startPoint x: 479, startPoint y: 158, endPoint x: 726, endPoint y: 158, distance: 247.1
click at [726, 158] on p "Stress Analysis of the Arch" at bounding box center [606, 155] width 592 height 33
paste div
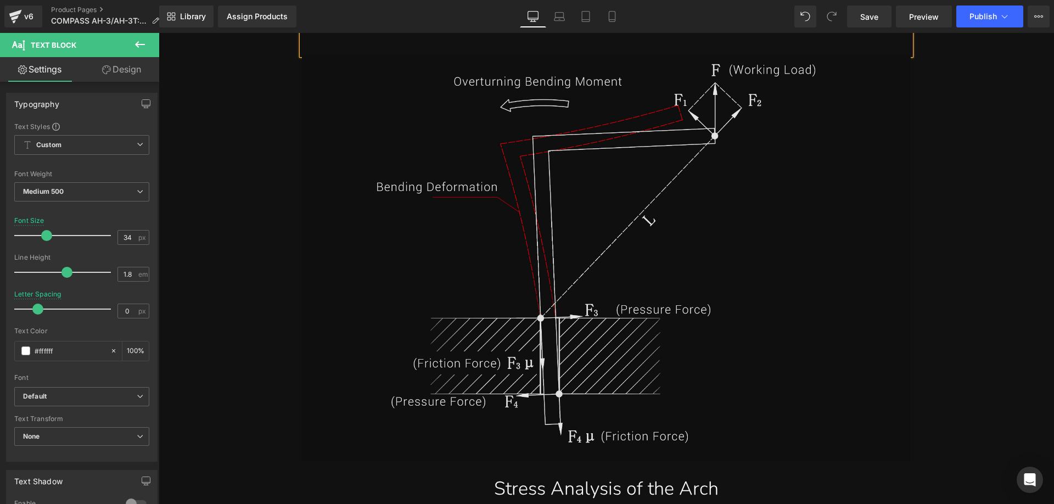
scroll to position [4063, 0]
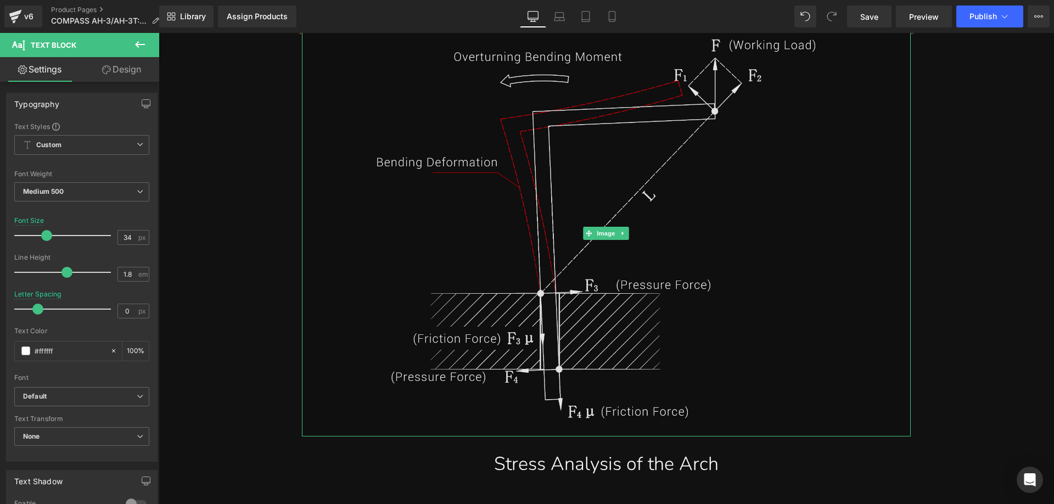
click at [532, 227] on img at bounding box center [606, 233] width 609 height 406
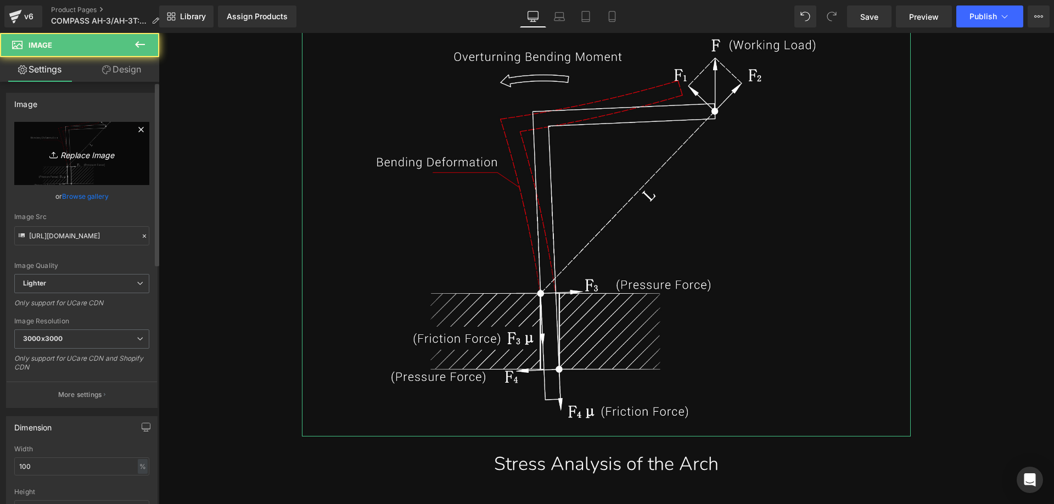
click at [72, 148] on icon "Replace Image" at bounding box center [82, 154] width 88 height 14
type input "C:\fakepath\AH-3_2.webp"
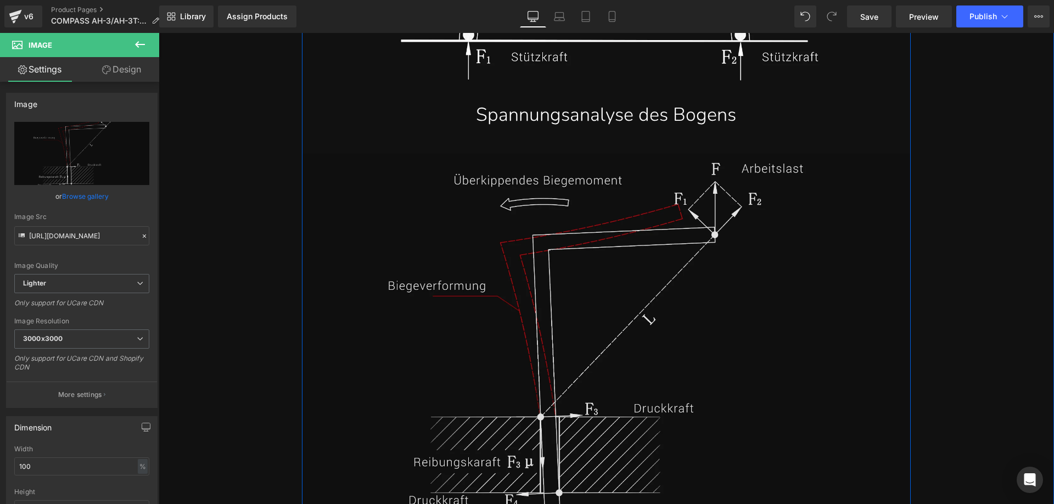
scroll to position [3789, 0]
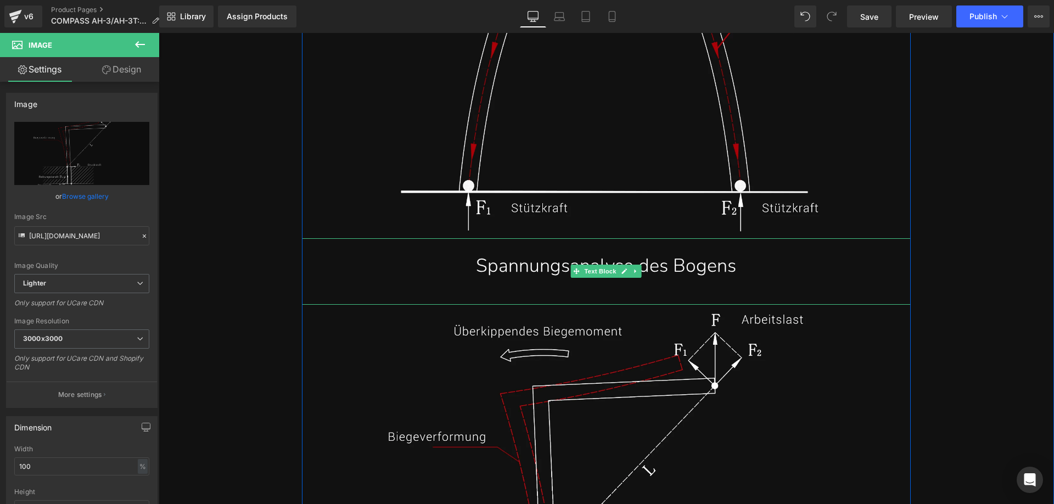
click at [474, 264] on p "Spannungsanalyse des Bogens" at bounding box center [606, 265] width 592 height 33
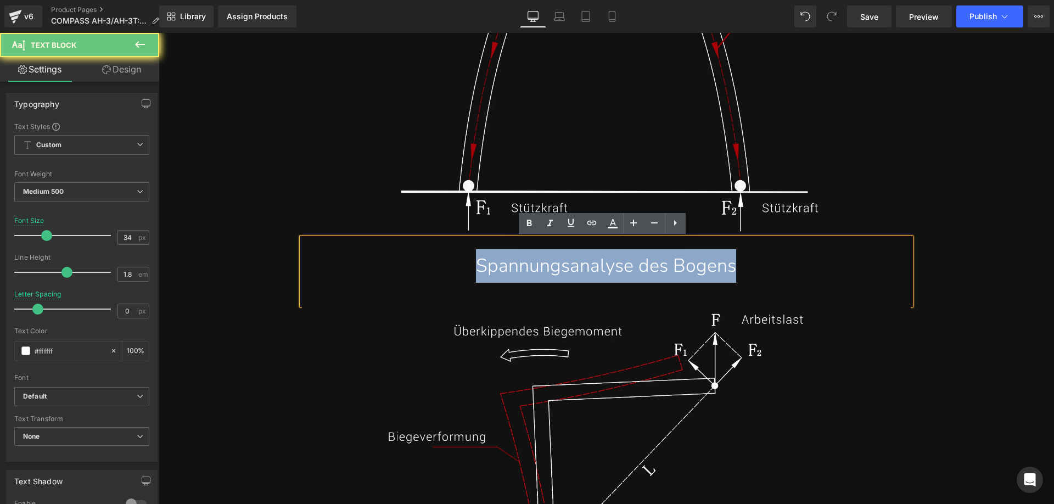
drag, startPoint x: 453, startPoint y: 266, endPoint x: 770, endPoint y: 267, distance: 317.4
click at [770, 267] on p "Spannungsanalyse des Bogens" at bounding box center [606, 265] width 592 height 33
copy p "Spannungsanalyse des Bogens"
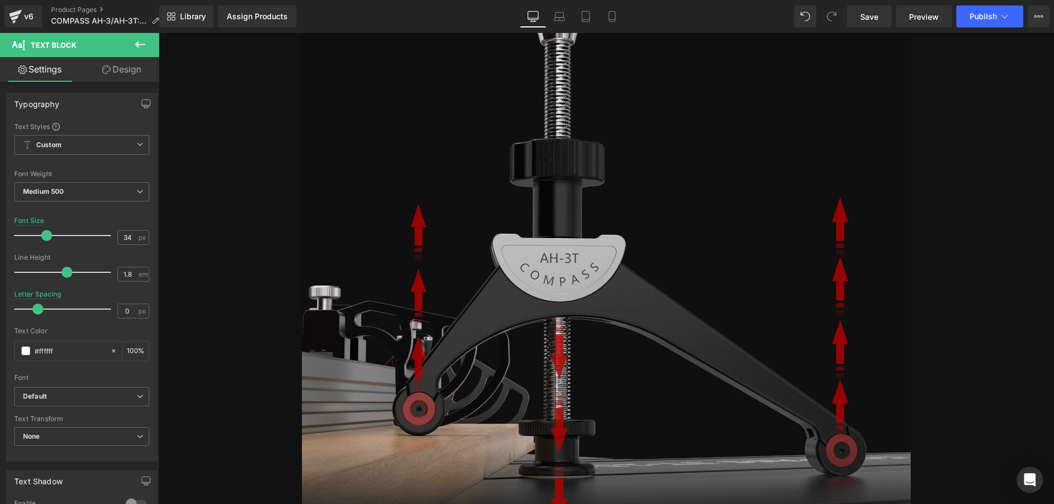
scroll to position [4393, 0]
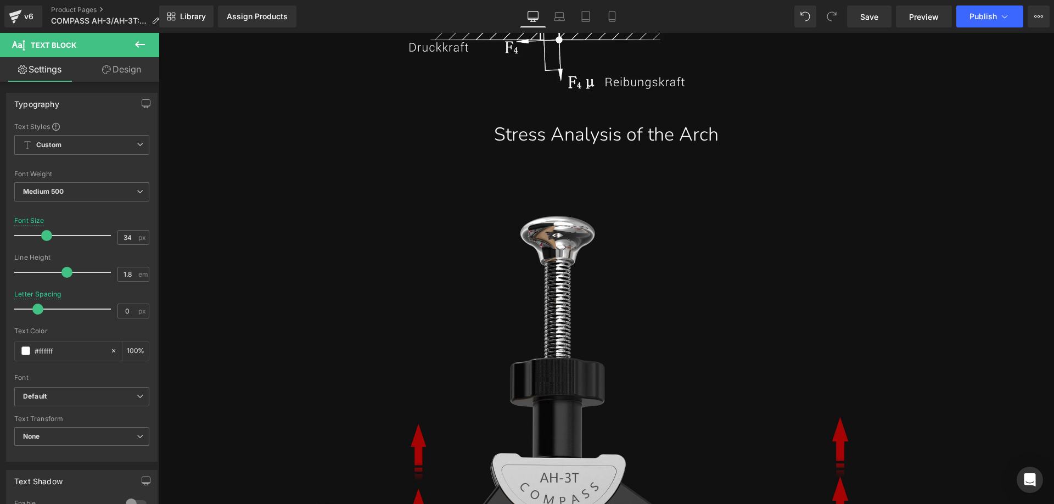
click at [507, 134] on p "Stress Analysis of the Arch" at bounding box center [606, 134] width 592 height 33
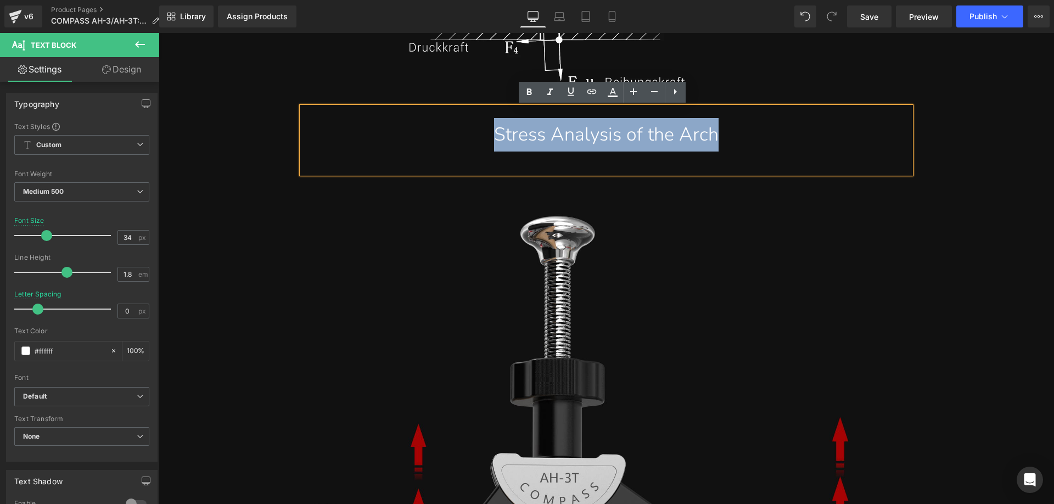
drag, startPoint x: 465, startPoint y: 138, endPoint x: 736, endPoint y: 138, distance: 271.8
click at [736, 138] on p "Stress Analysis of the Arch" at bounding box center [606, 134] width 592 height 33
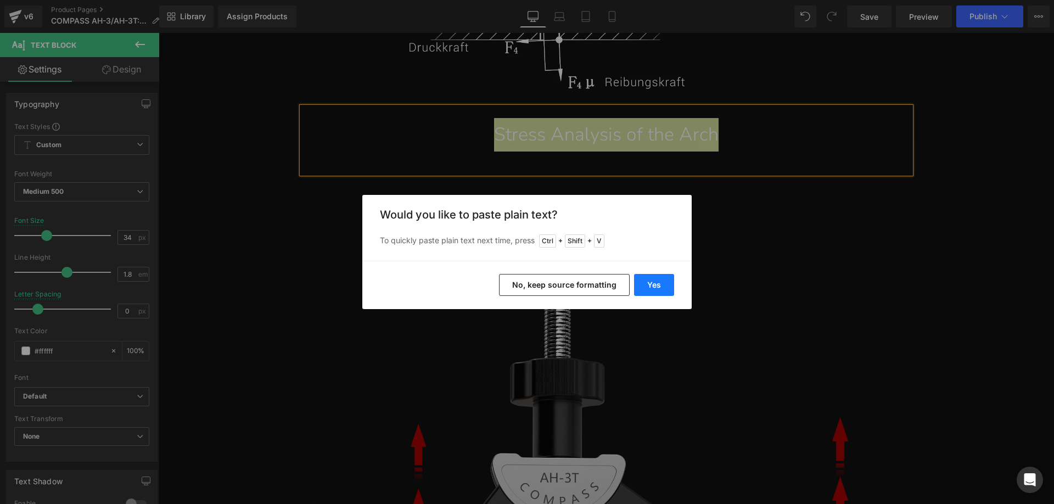
click at [656, 279] on button "Yes" at bounding box center [654, 285] width 40 height 22
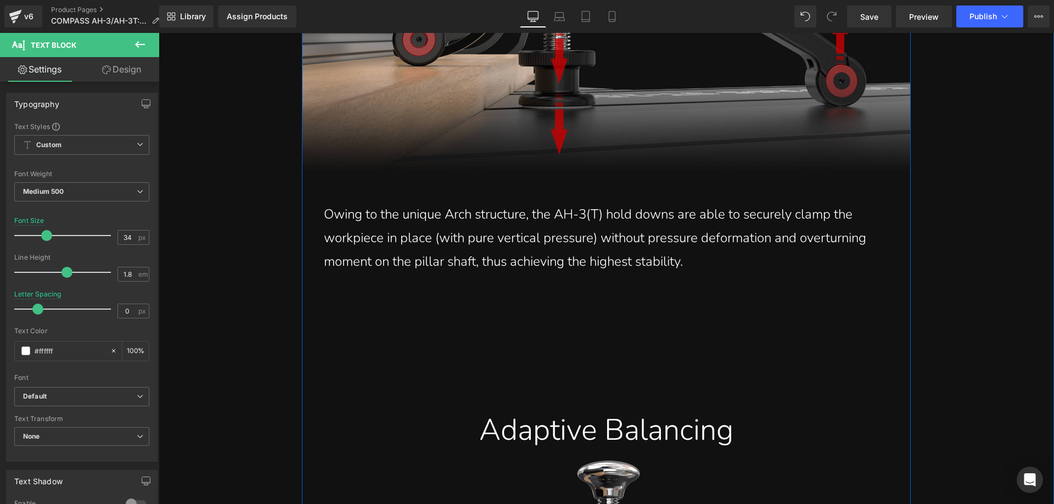
scroll to position [4997, 0]
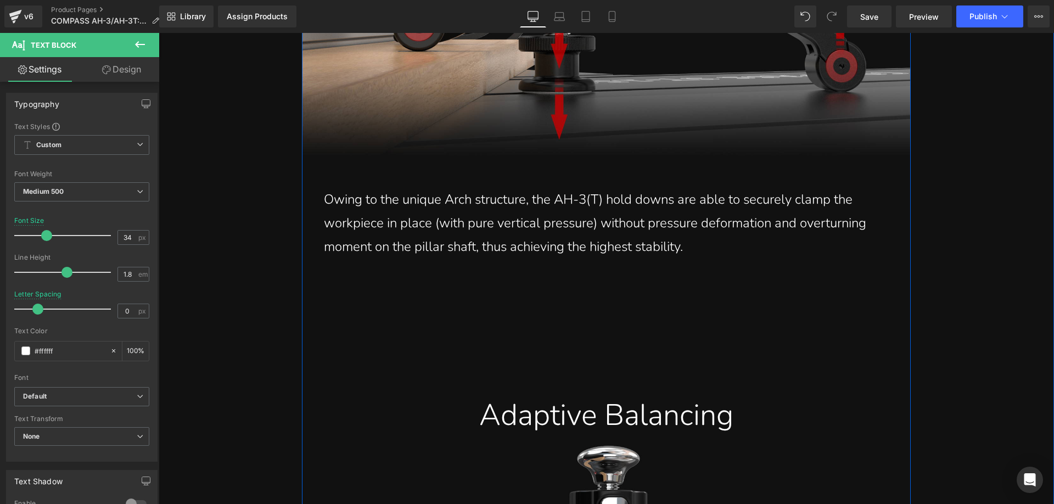
click at [424, 236] on p "Owing to the unique Arch structure, the AH-3(T) hold downs are able to securely…" at bounding box center [606, 223] width 565 height 71
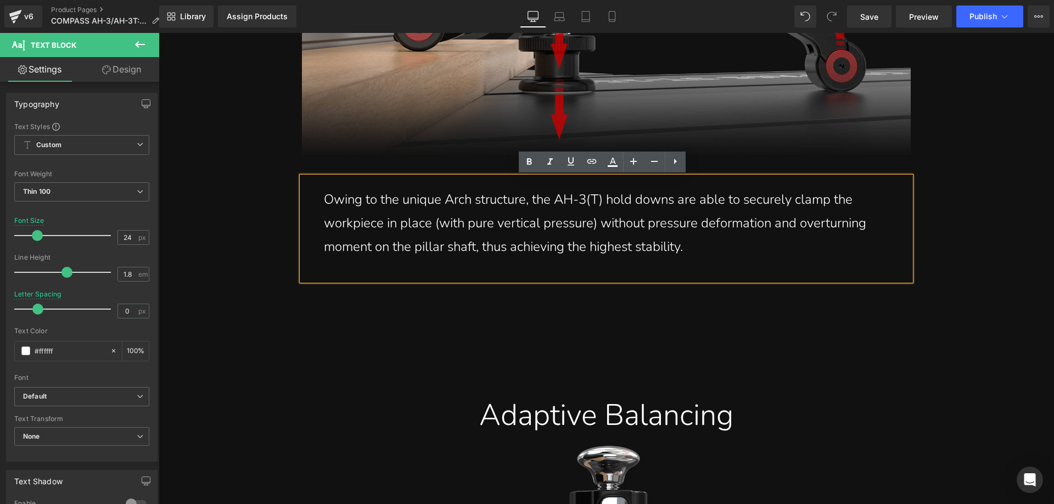
drag, startPoint x: 323, startPoint y: 199, endPoint x: 692, endPoint y: 257, distance: 372.9
click at [692, 257] on p "Owing to the unique Arch structure, the AH-3(T) hold downs are able to securely…" at bounding box center [606, 223] width 565 height 71
click at [391, 230] on p "Owing to the unique Arch structure, the AH-3(T) hold downs are able to securely…" at bounding box center [606, 223] width 565 height 71
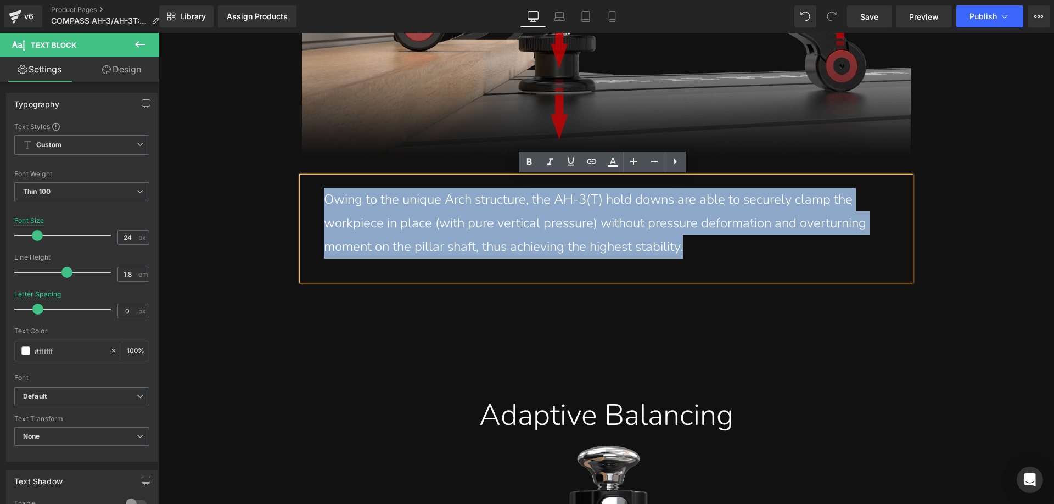
drag, startPoint x: 320, startPoint y: 199, endPoint x: 691, endPoint y: 254, distance: 375.8
click at [691, 254] on p "Owing to the unique Arch structure, the AH-3(T) hold downs are able to securely…" at bounding box center [606, 223] width 565 height 71
copy p "Owing to the unique Arch structure, the AH-3(T) hold downs are able to securely…"
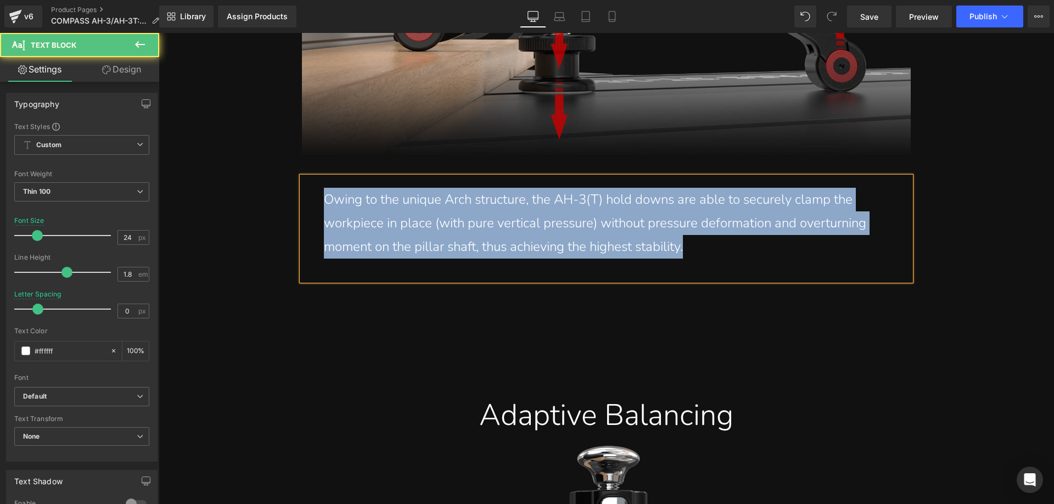
click at [419, 221] on p "Owing to the unique Arch structure, the AH-3(T) hold downs are able to securely…" at bounding box center [606, 223] width 565 height 71
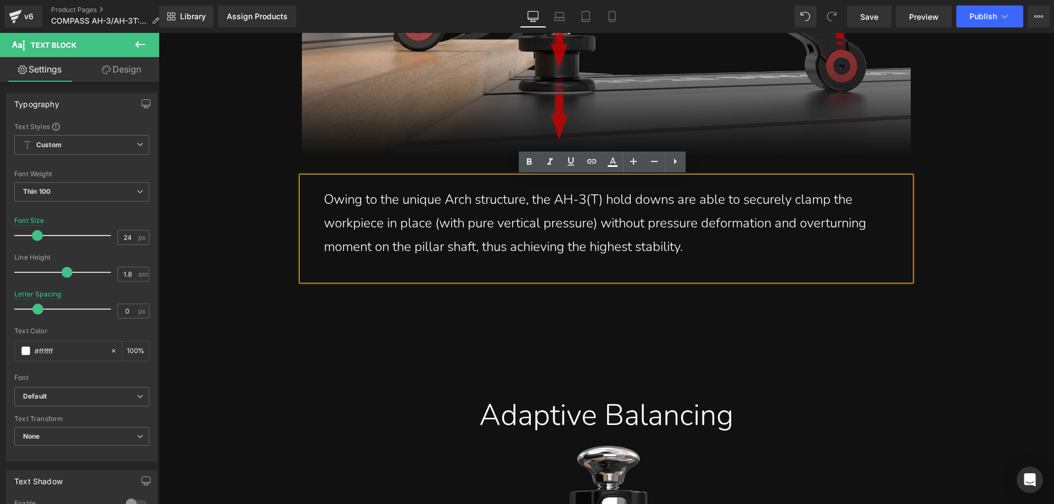
drag, startPoint x: 323, startPoint y: 200, endPoint x: 692, endPoint y: 253, distance: 372.7
click at [692, 253] on p "Owing to the unique Arch structure, the AH-3(T) hold downs are able to securely…" at bounding box center [606, 223] width 565 height 71
click at [439, 238] on p "Owing to the unique Arch structure, the AH-3(T) hold downs are able to securely…" at bounding box center [606, 223] width 565 height 71
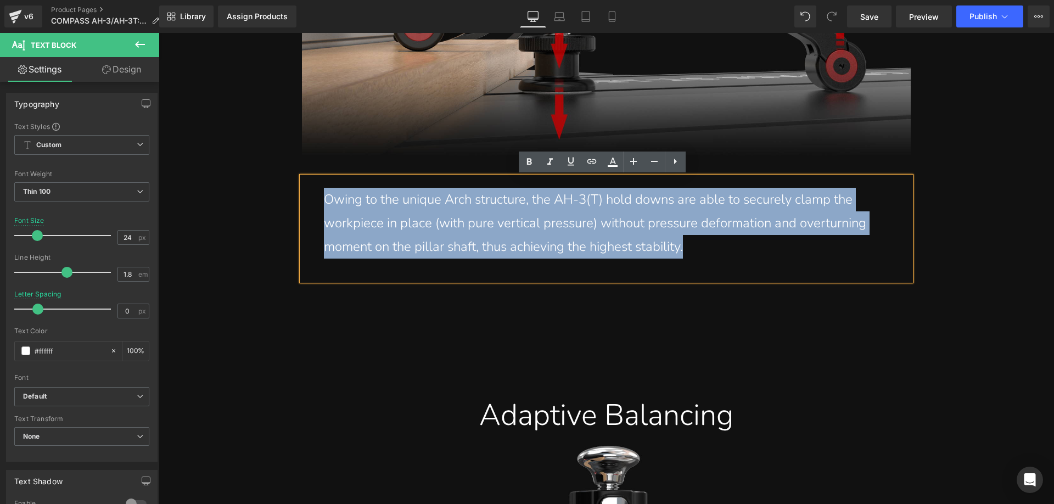
drag, startPoint x: 323, startPoint y: 199, endPoint x: 691, endPoint y: 256, distance: 371.8
click at [691, 256] on p "Owing to the unique Arch structure, the AH-3(T) hold downs are able to securely…" at bounding box center [606, 223] width 565 height 71
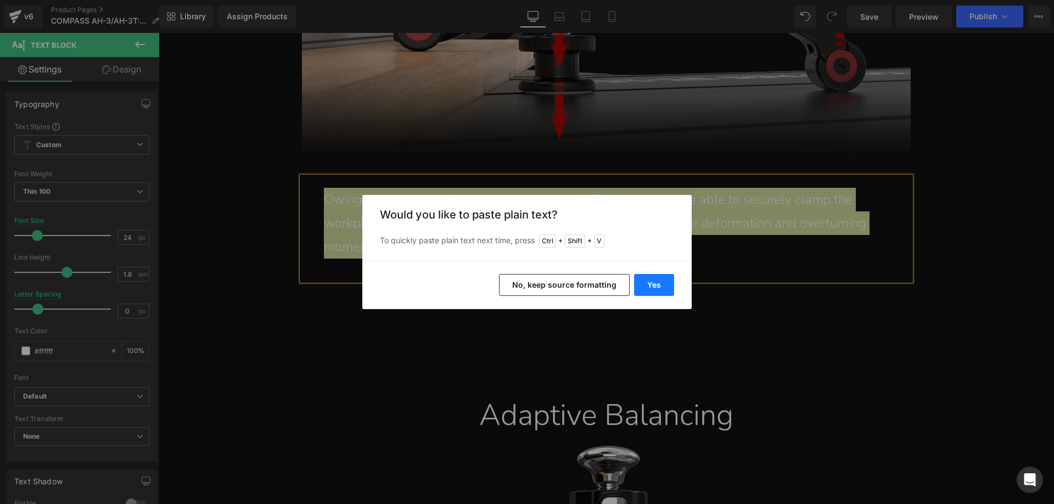
click at [654, 280] on button "Yes" at bounding box center [654, 285] width 40 height 22
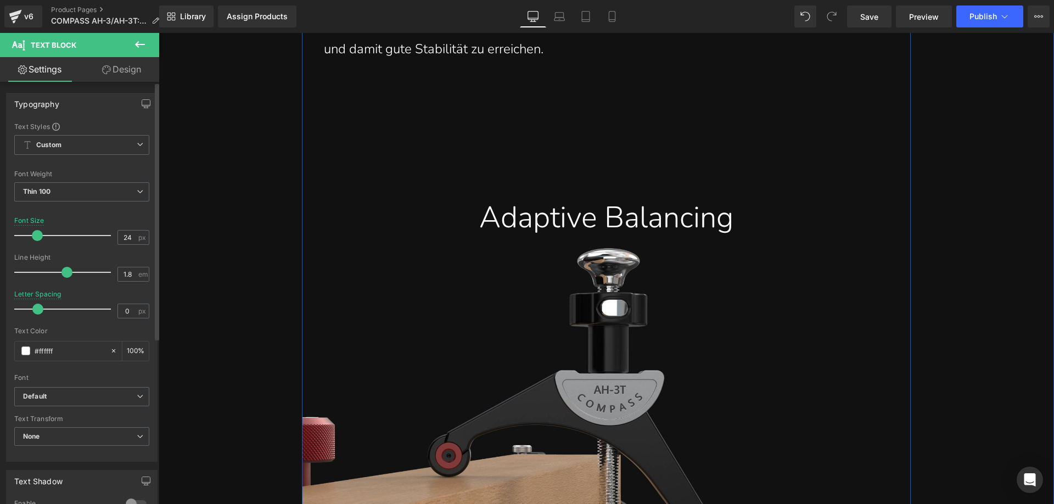
scroll to position [5216, 0]
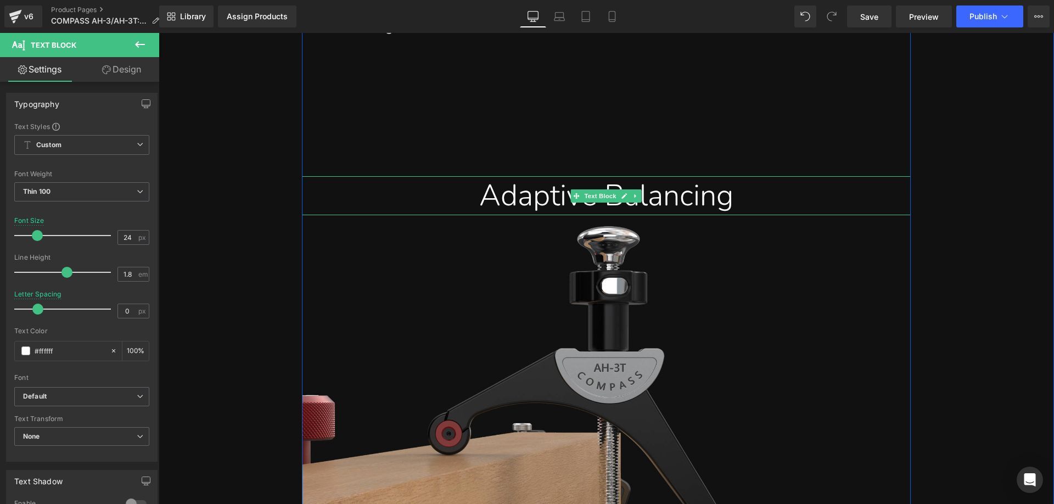
click at [493, 193] on div "Adaptive Balancing" at bounding box center [606, 195] width 592 height 38
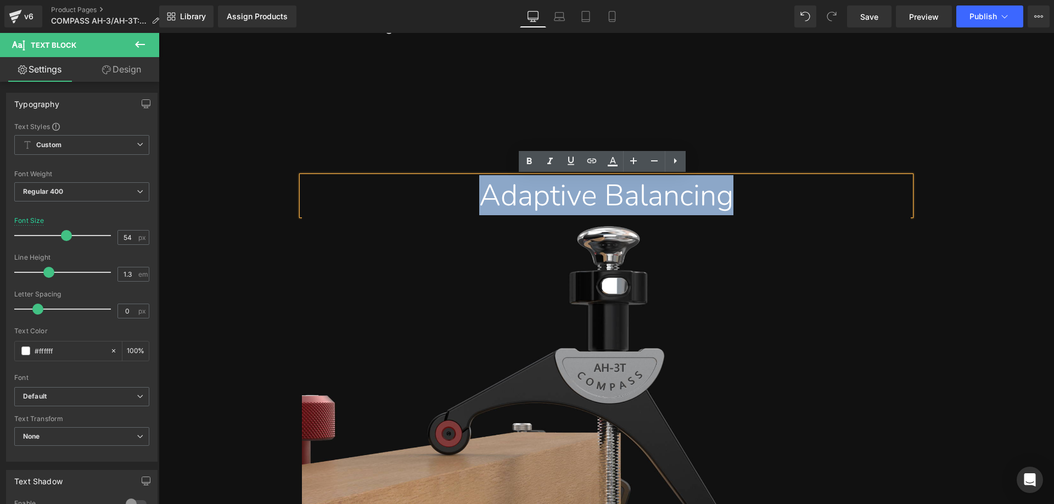
drag, startPoint x: 460, startPoint y: 191, endPoint x: 739, endPoint y: 191, distance: 278.9
click at [739, 191] on div "Adaptive Balancing" at bounding box center [606, 195] width 592 height 38
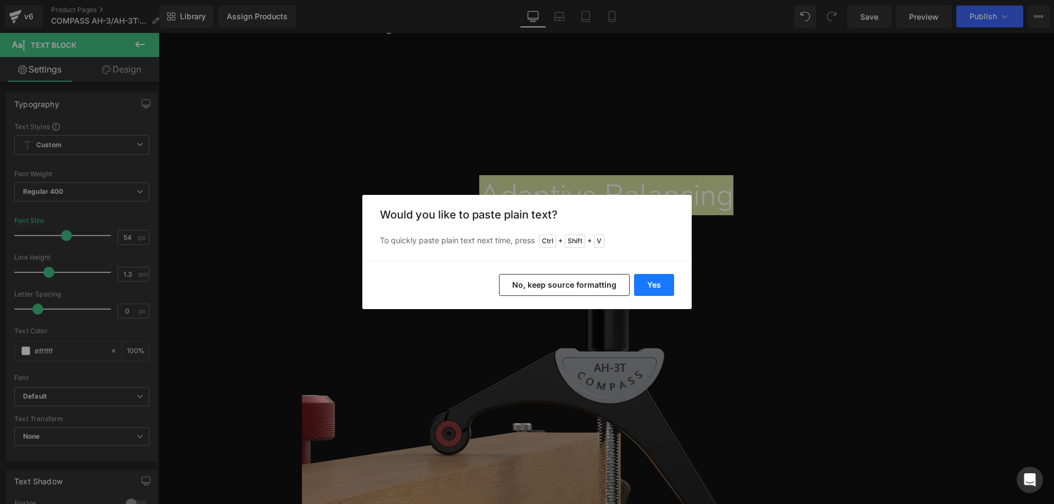
click at [650, 286] on button "Yes" at bounding box center [654, 285] width 40 height 22
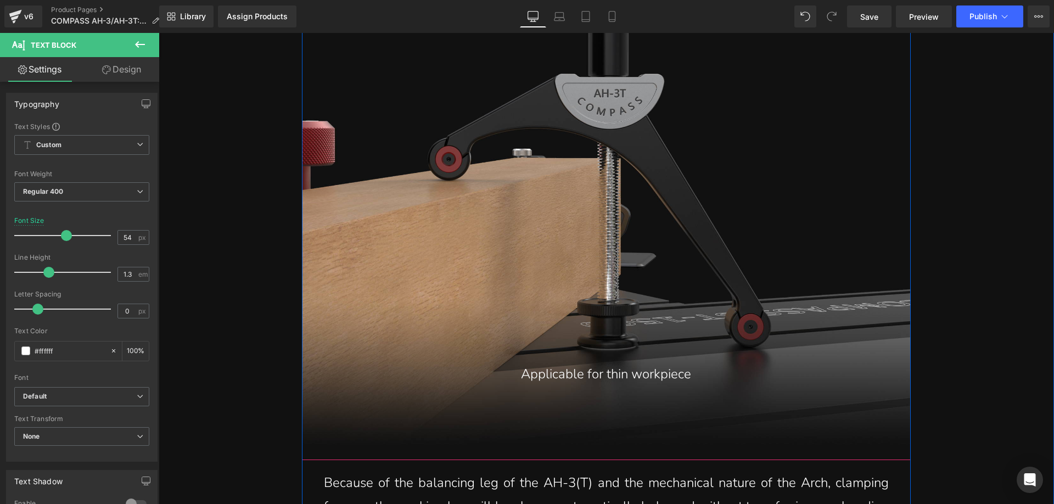
scroll to position [5601, 0]
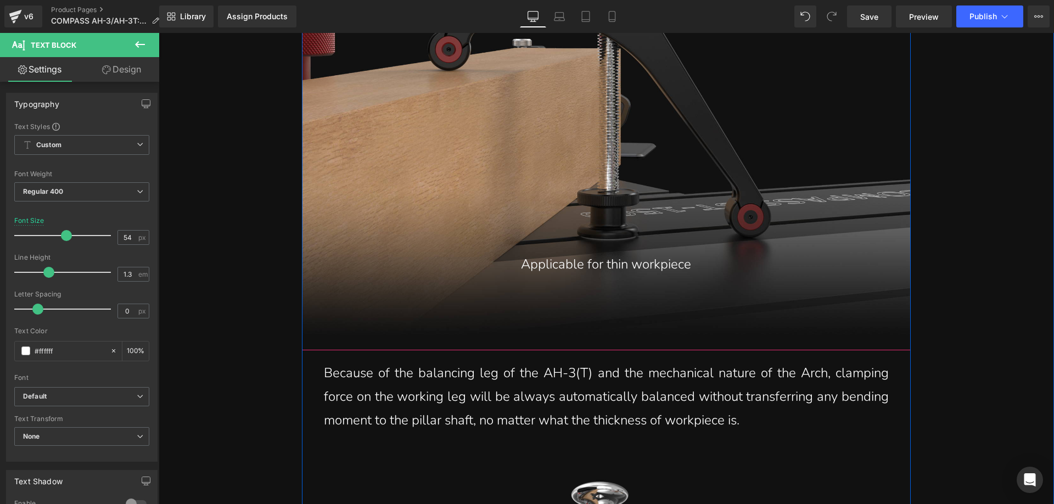
click at [432, 202] on div "Applicable for thin workpiece Text Block" at bounding box center [606, 90] width 609 height 519
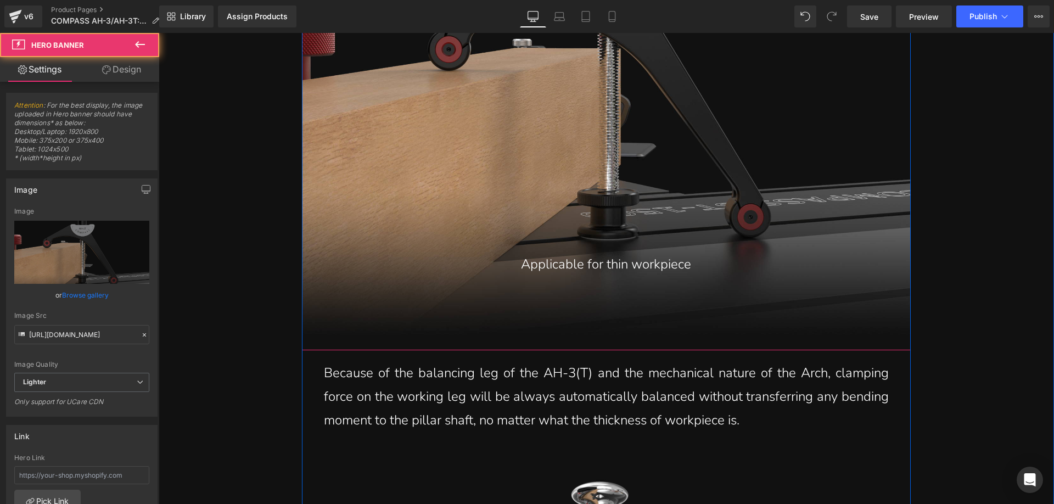
click at [503, 170] on div "Applicable for thin workpiece Text Block" at bounding box center [606, 90] width 609 height 519
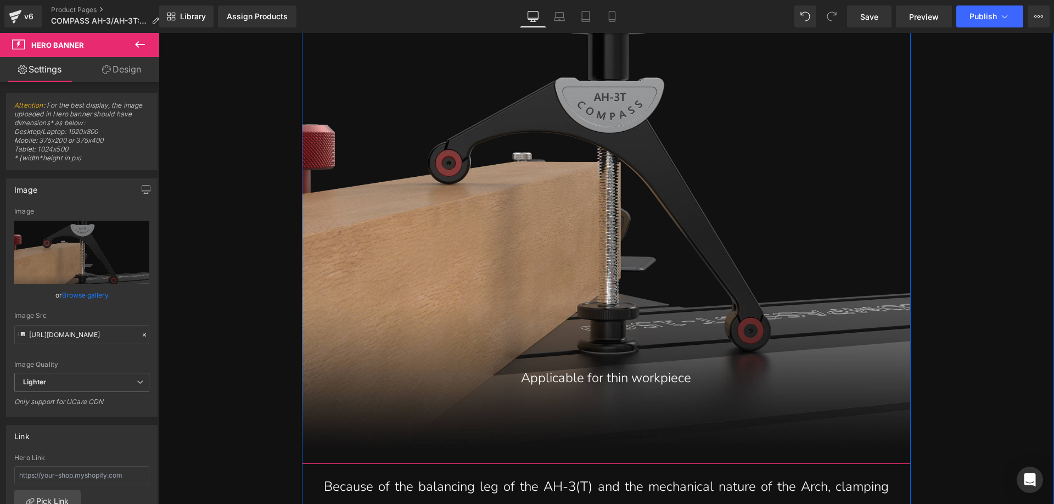
scroll to position [5436, 0]
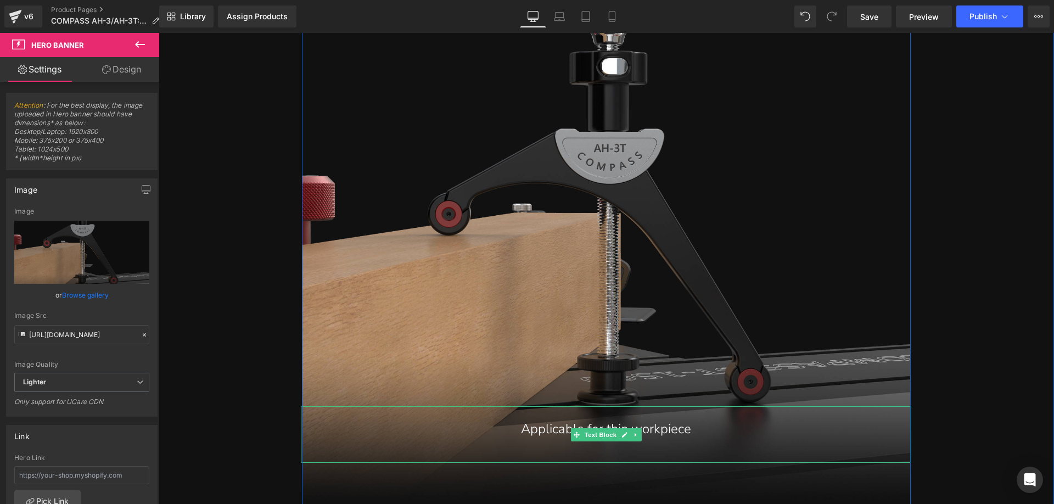
drag, startPoint x: 526, startPoint y: 429, endPoint x: 516, endPoint y: 432, distance: 10.3
click at [526, 429] on p "Applicable for thin workpiece" at bounding box center [606, 429] width 565 height 24
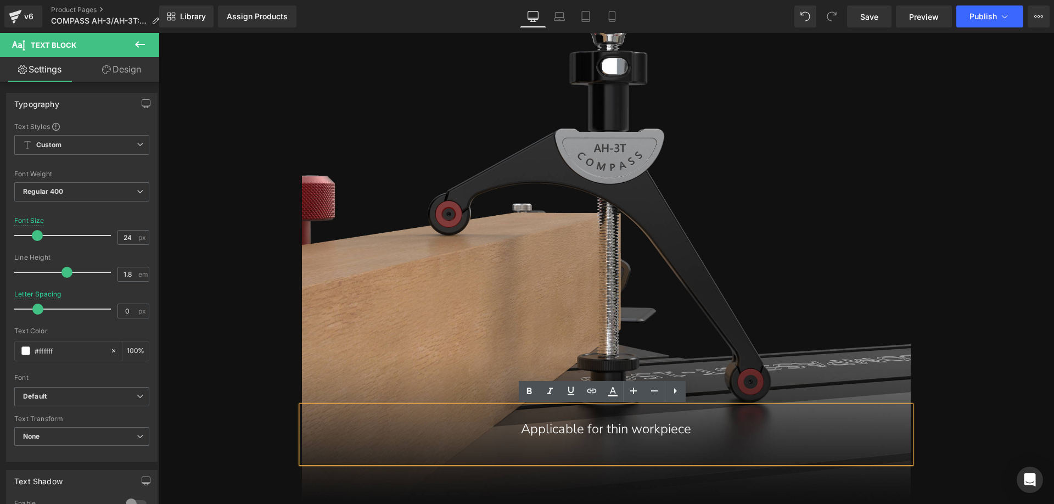
drag, startPoint x: 504, startPoint y: 430, endPoint x: 698, endPoint y: 430, distance: 194.4
click at [698, 430] on p "Applicable for thin workpiece" at bounding box center [606, 429] width 565 height 24
paste div
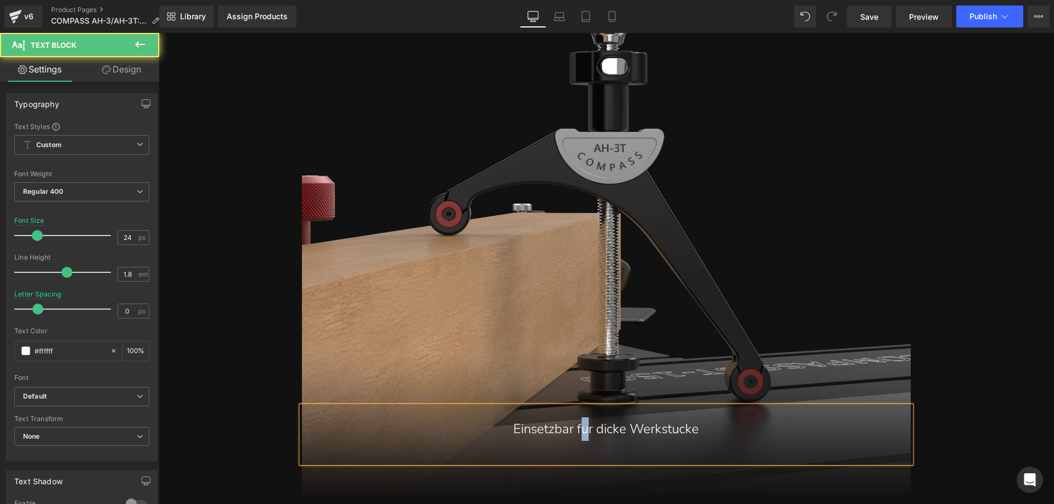
drag, startPoint x: 581, startPoint y: 435, endPoint x: 577, endPoint y: 431, distance: 5.8
click at [577, 431] on p "Einsetzbar fur dicke Werkstucke" at bounding box center [606, 429] width 565 height 24
drag, startPoint x: 681, startPoint y: 433, endPoint x: 675, endPoint y: 429, distance: 6.7
click at [675, 429] on p "Einsetzbar für [PERSON_NAME]" at bounding box center [606, 429] width 565 height 24
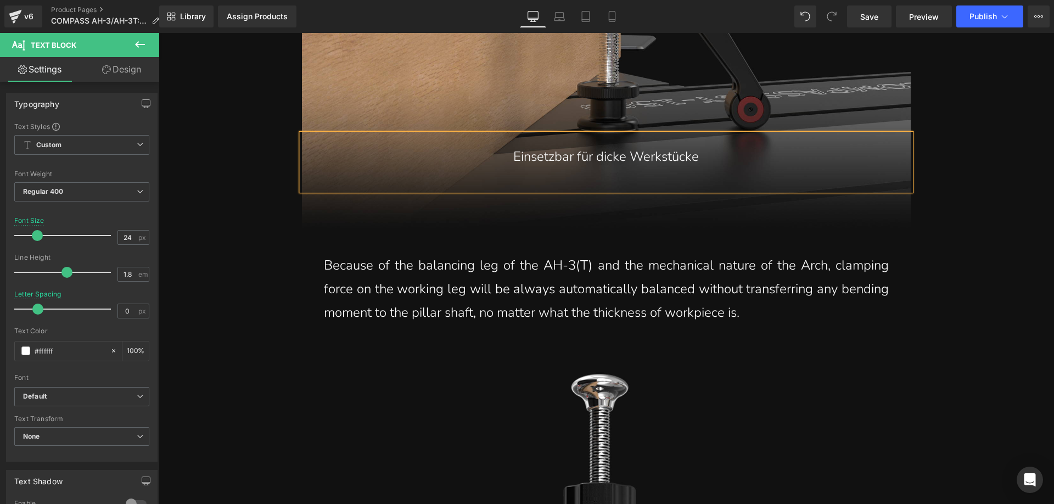
scroll to position [5710, 0]
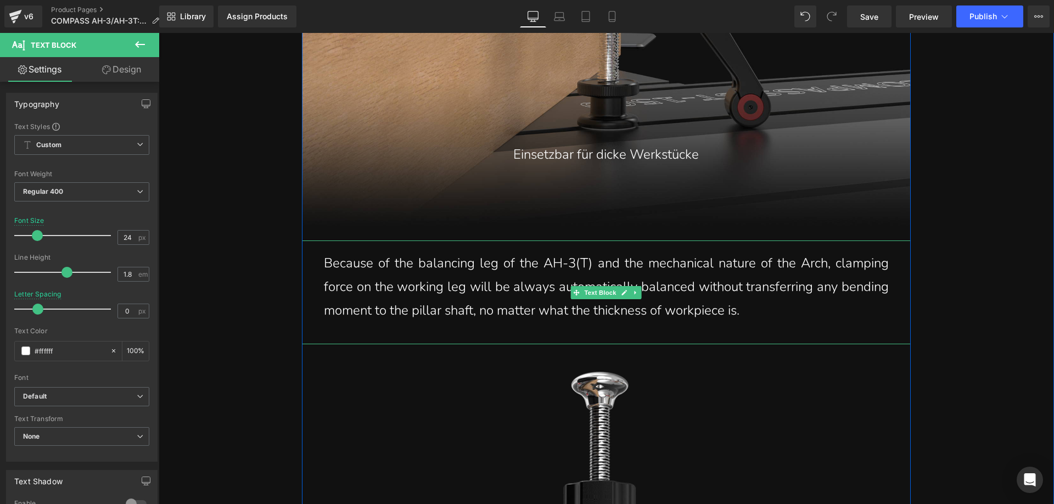
click at [398, 282] on p "Because of the balancing leg of the AH-3(T) and the mechanical nature of the Ar…" at bounding box center [606, 286] width 565 height 71
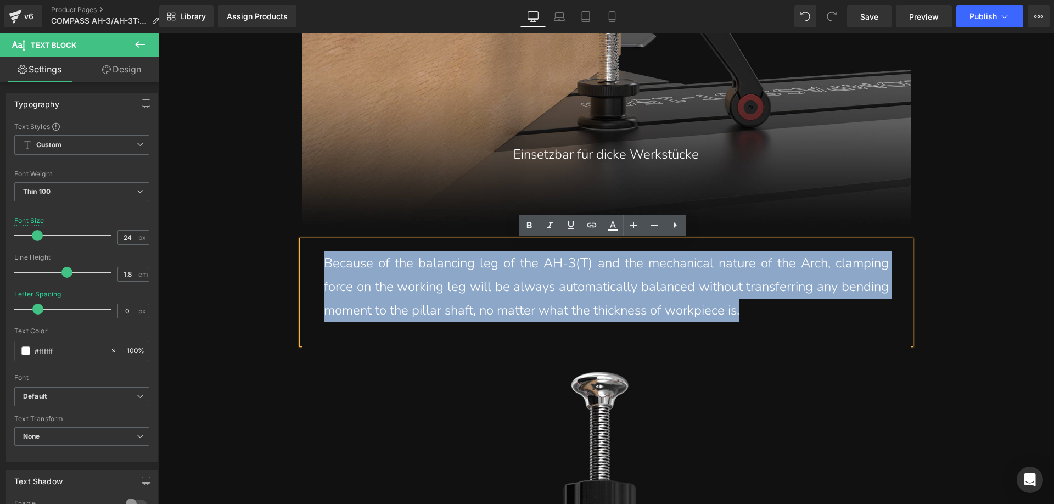
drag, startPoint x: 320, startPoint y: 262, endPoint x: 802, endPoint y: 322, distance: 485.7
click at [802, 322] on p "Because of the balancing leg of the AH-3(T) and the mechanical nature of the Ar…" at bounding box center [606, 286] width 565 height 71
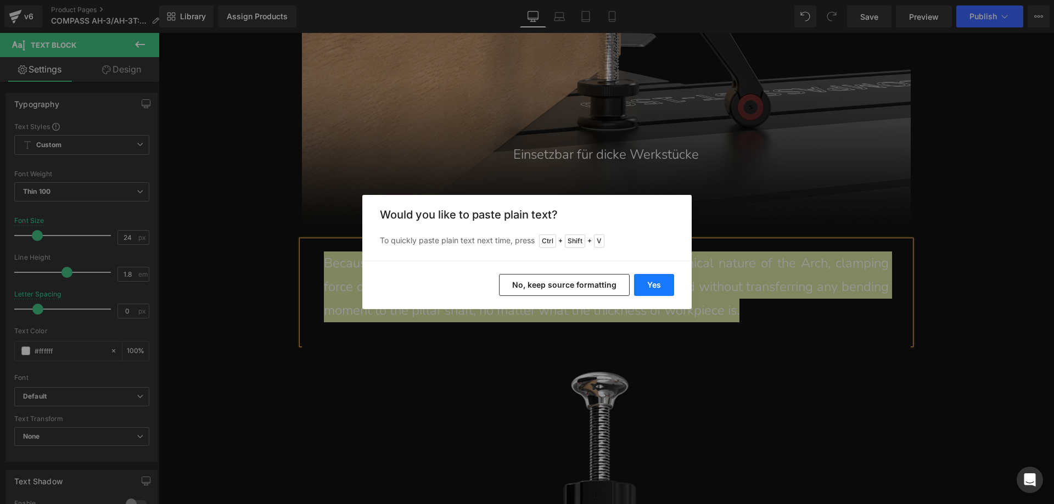
click at [657, 283] on button "Yes" at bounding box center [654, 285] width 40 height 22
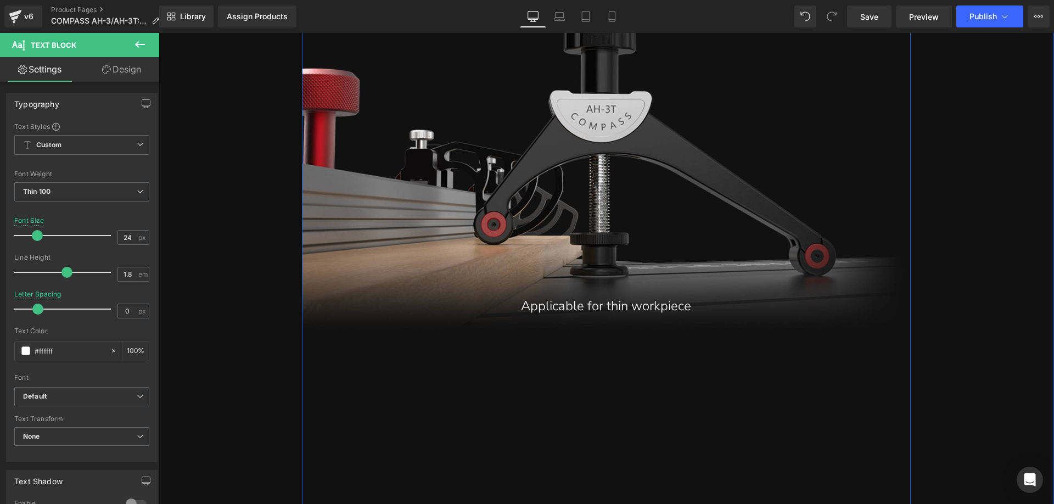
scroll to position [6205, 0]
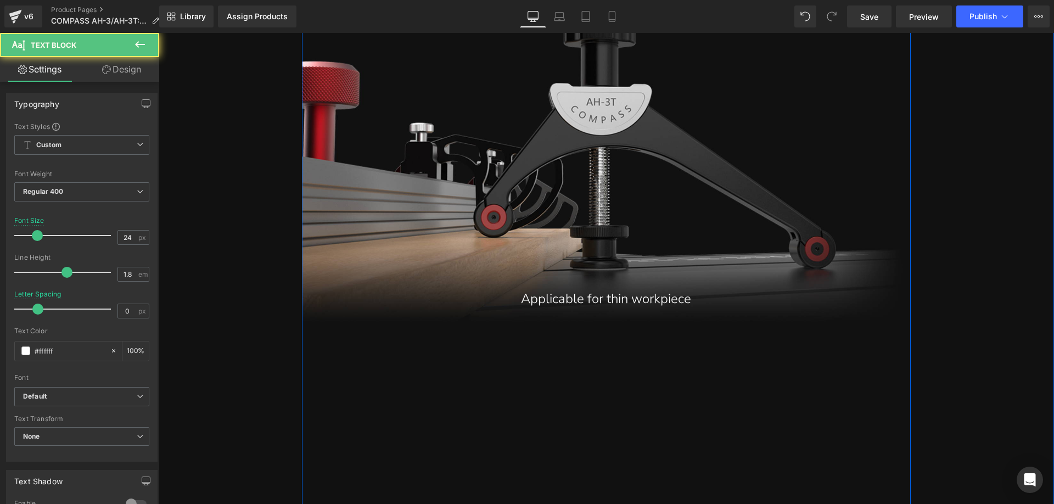
click at [557, 303] on p "Applicable for thin workpiece" at bounding box center [606, 299] width 565 height 24
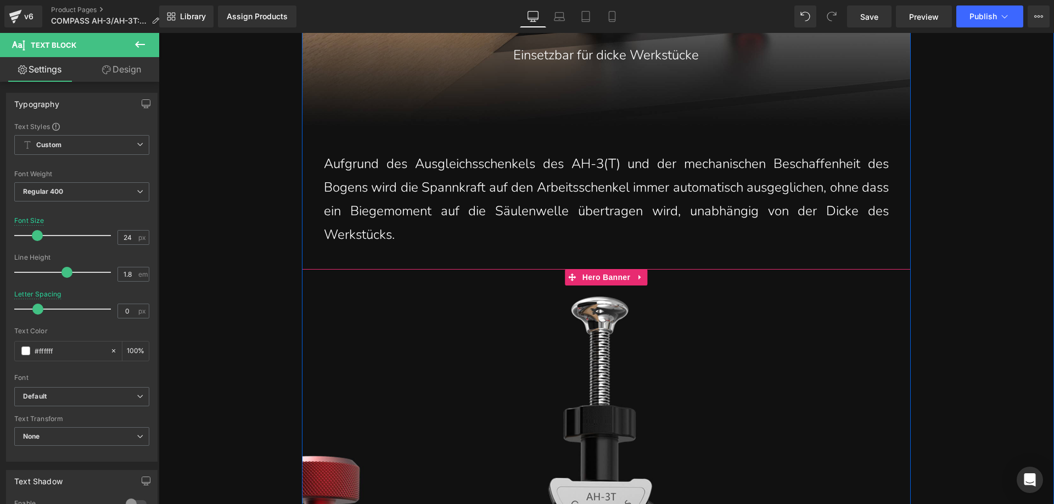
scroll to position [5710, 0]
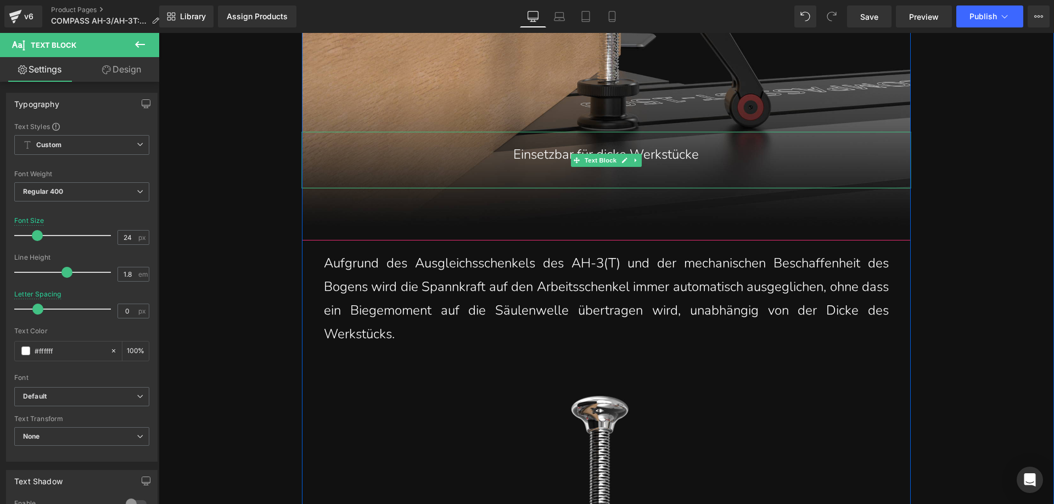
click at [509, 154] on p "Einsetzbar für dicke Werkstücke" at bounding box center [606, 155] width 565 height 24
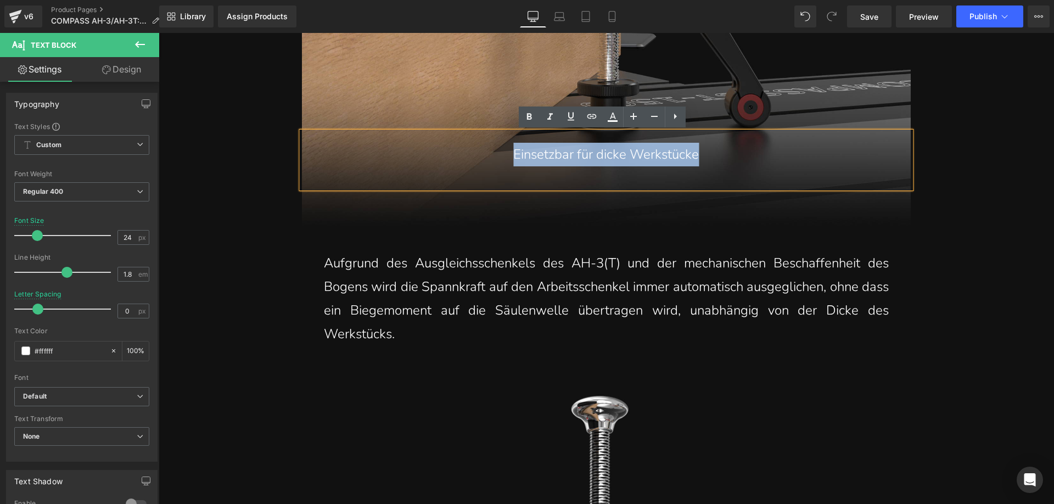
drag, startPoint x: 498, startPoint y: 156, endPoint x: 708, endPoint y: 155, distance: 209.8
click at [708, 155] on p "Einsetzbar für dicke Werkstücke" at bounding box center [606, 155] width 565 height 24
copy p "Einsetzbar für dicke Werkstücke"
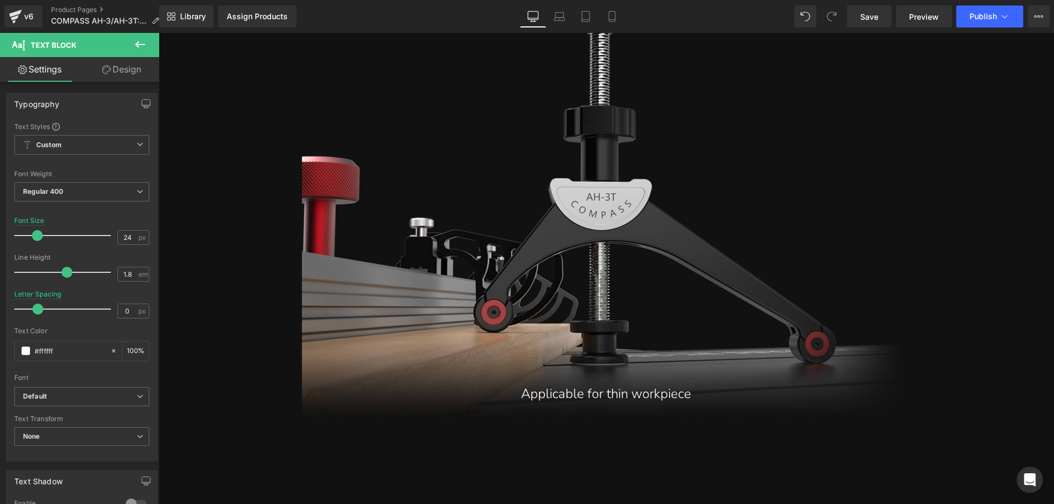
scroll to position [6259, 0]
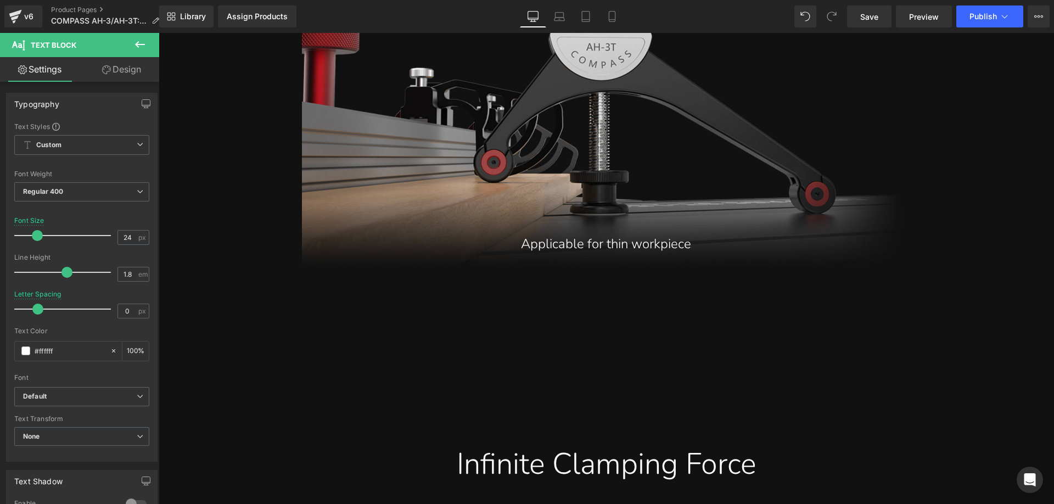
click at [530, 248] on p "Applicable for thin workpiece" at bounding box center [606, 244] width 565 height 24
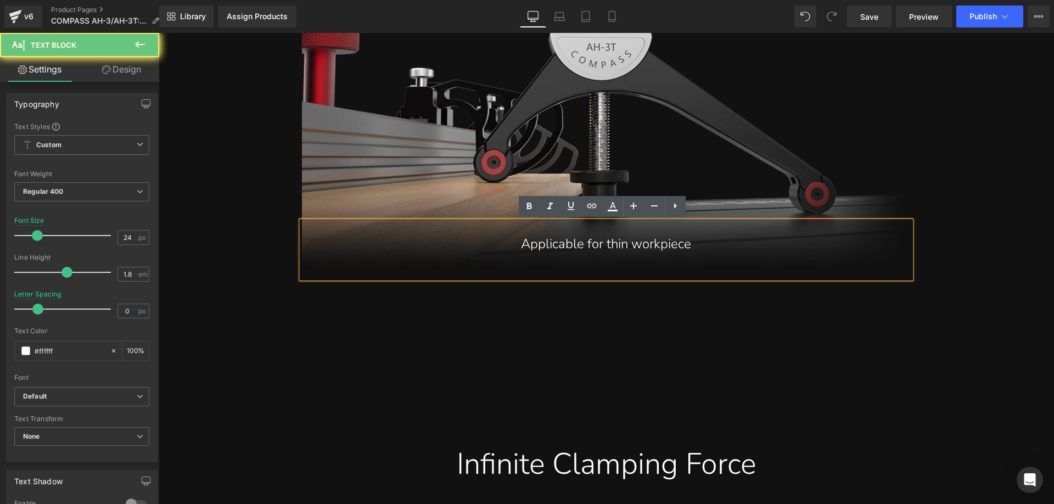
drag, startPoint x: 505, startPoint y: 242, endPoint x: 715, endPoint y: 242, distance: 209.7
click at [715, 242] on p "Applicable for thin workpiece" at bounding box center [606, 244] width 565 height 24
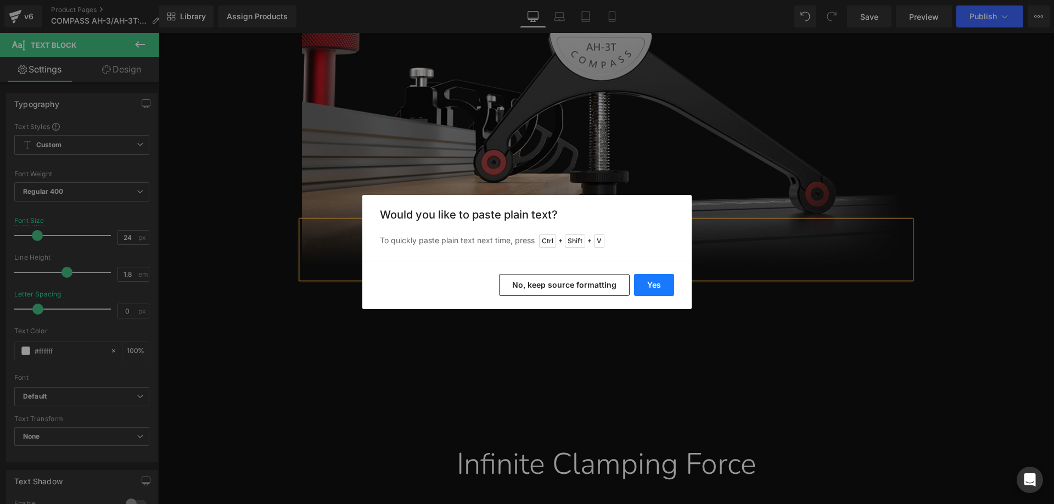
click at [664, 284] on button "Yes" at bounding box center [654, 285] width 40 height 22
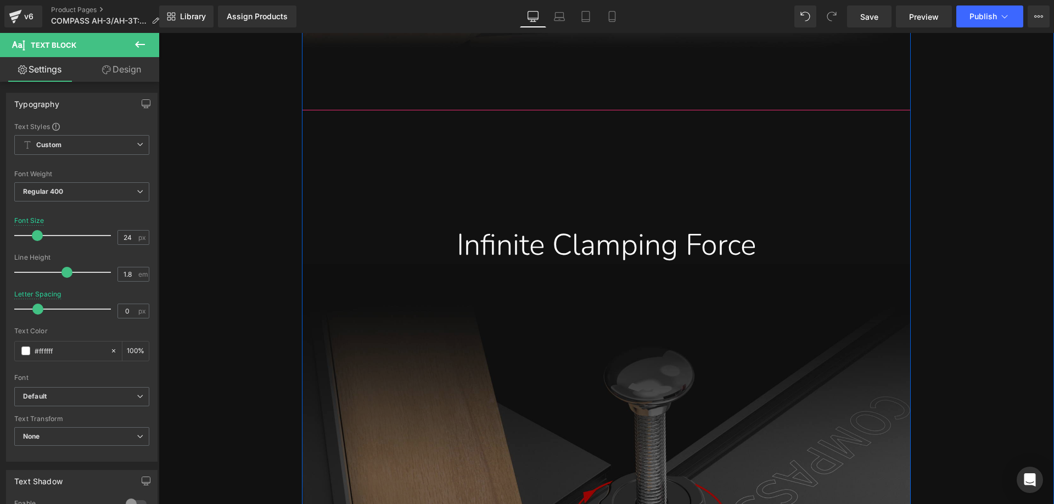
scroll to position [6479, 0]
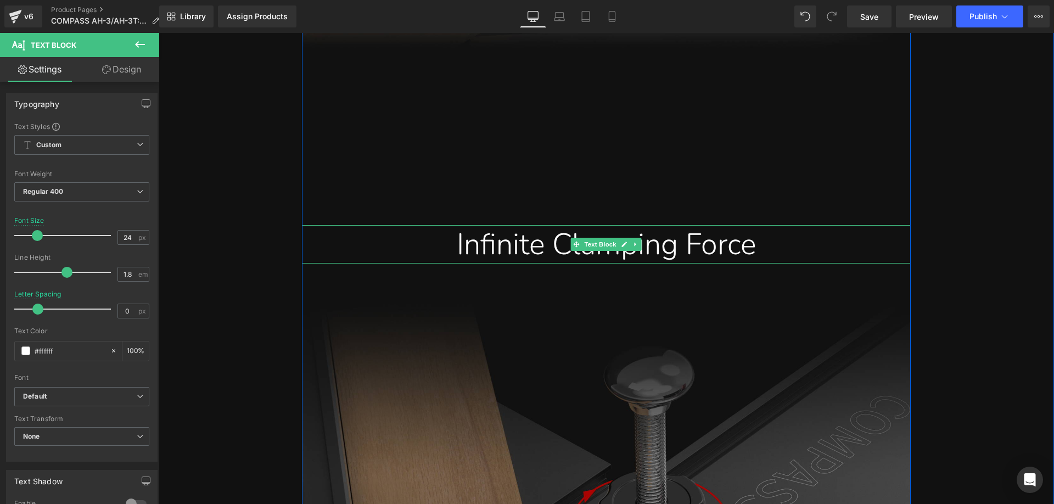
click at [502, 256] on div "Infinite Clamping Force" at bounding box center [606, 244] width 592 height 38
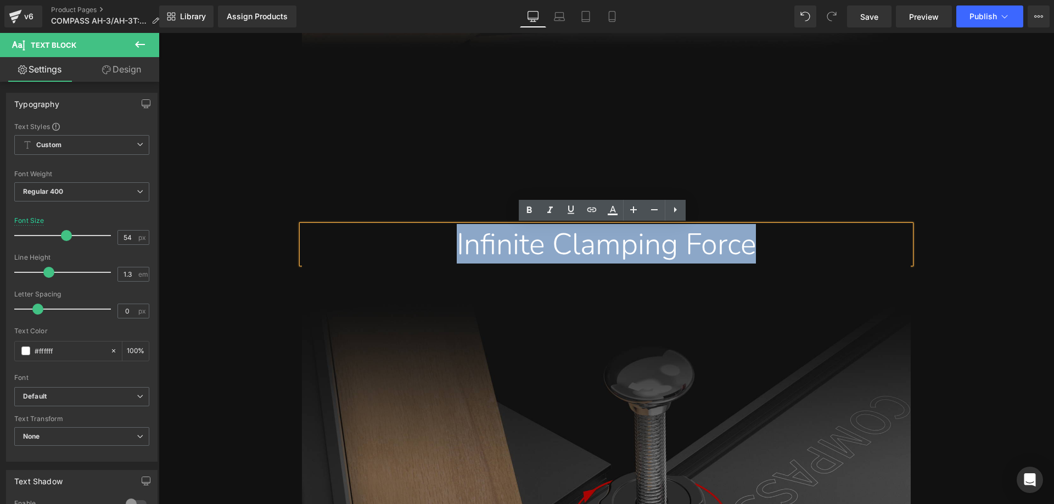
drag, startPoint x: 434, startPoint y: 242, endPoint x: 769, endPoint y: 243, distance: 334.9
click at [769, 243] on div "Infinite Clamping Force" at bounding box center [606, 244] width 592 height 38
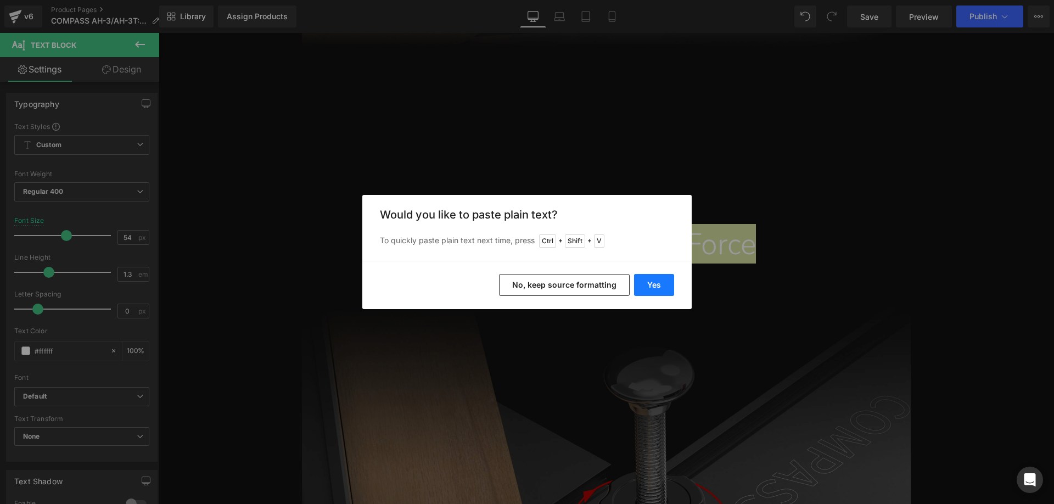
click at [644, 284] on button "Yes" at bounding box center [654, 285] width 40 height 22
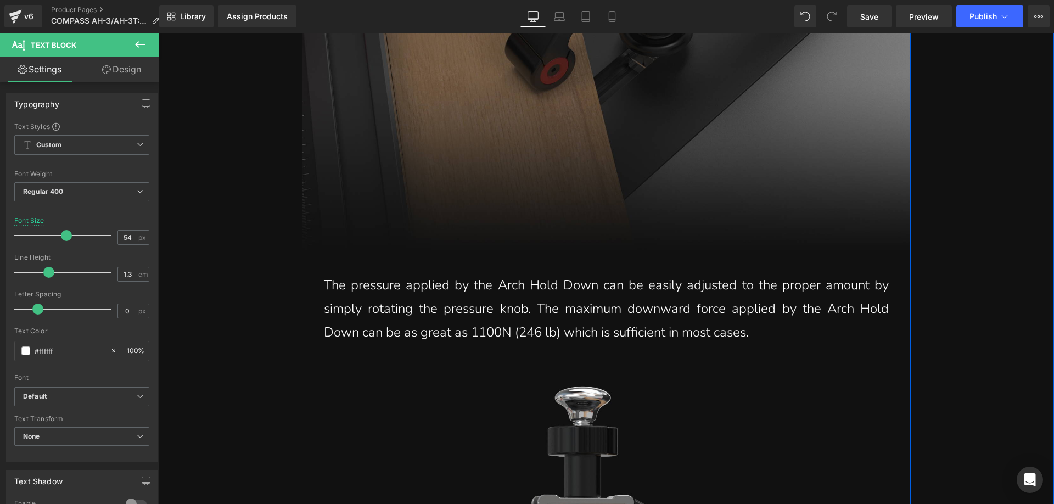
scroll to position [7193, 0]
drag, startPoint x: 399, startPoint y: 295, endPoint x: 392, endPoint y: 295, distance: 6.6
click at [398, 295] on p "The pressure applied by the Arch Hold Down can be easily adjusted to the proper…" at bounding box center [606, 308] width 565 height 71
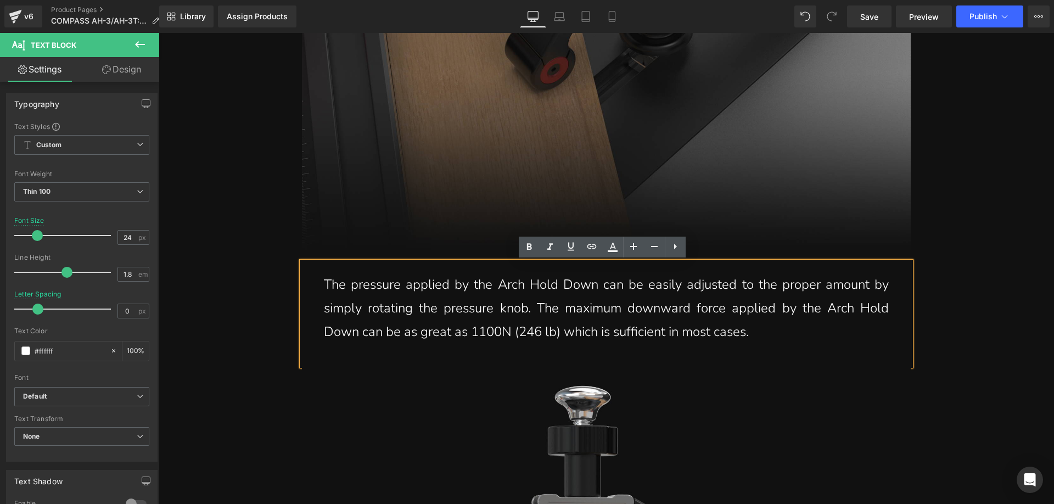
drag, startPoint x: 322, startPoint y: 283, endPoint x: 775, endPoint y: 353, distance: 458.9
click at [775, 353] on div "The pressure applied by the Arch Hold Down can be easily adjusted to the proper…" at bounding box center [606, 314] width 609 height 104
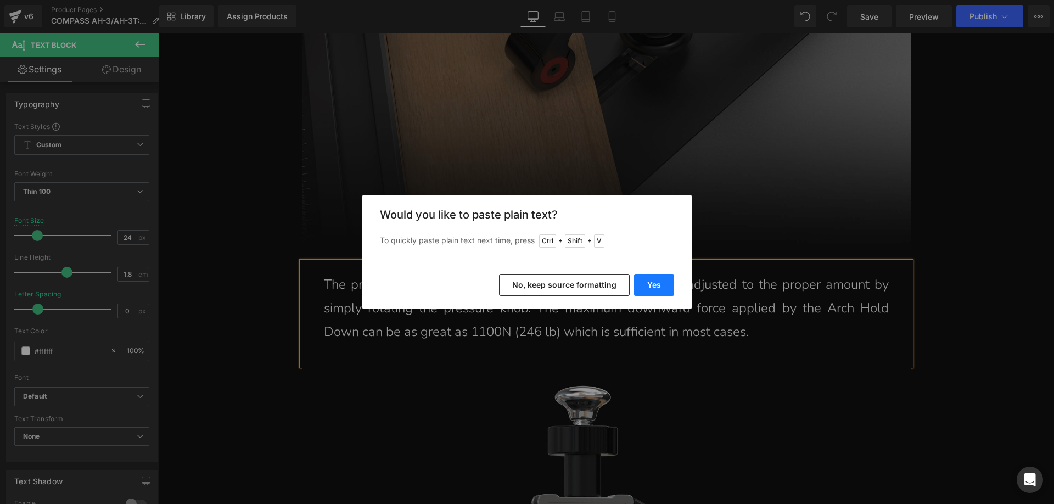
drag, startPoint x: 658, startPoint y: 284, endPoint x: 442, endPoint y: 265, distance: 217.2
click at [658, 284] on button "Yes" at bounding box center [654, 285] width 40 height 22
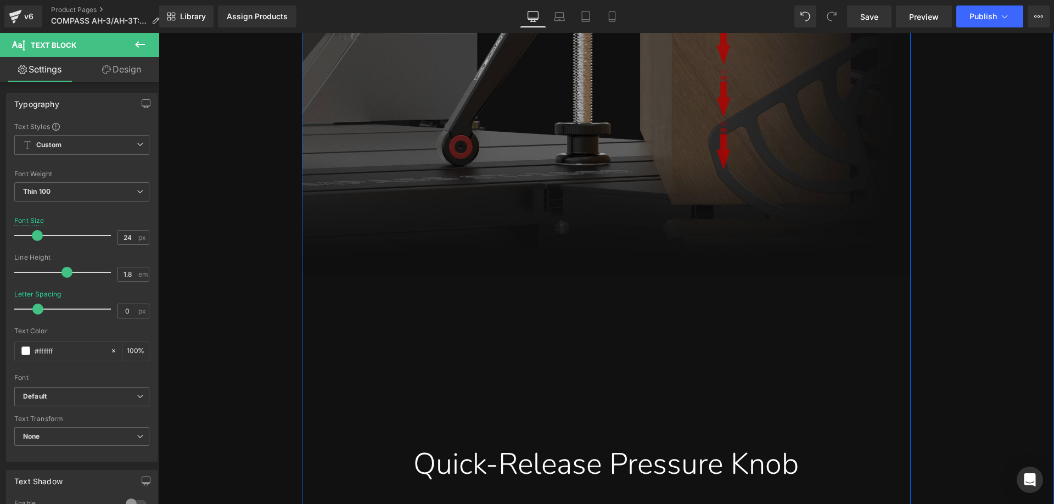
scroll to position [7962, 0]
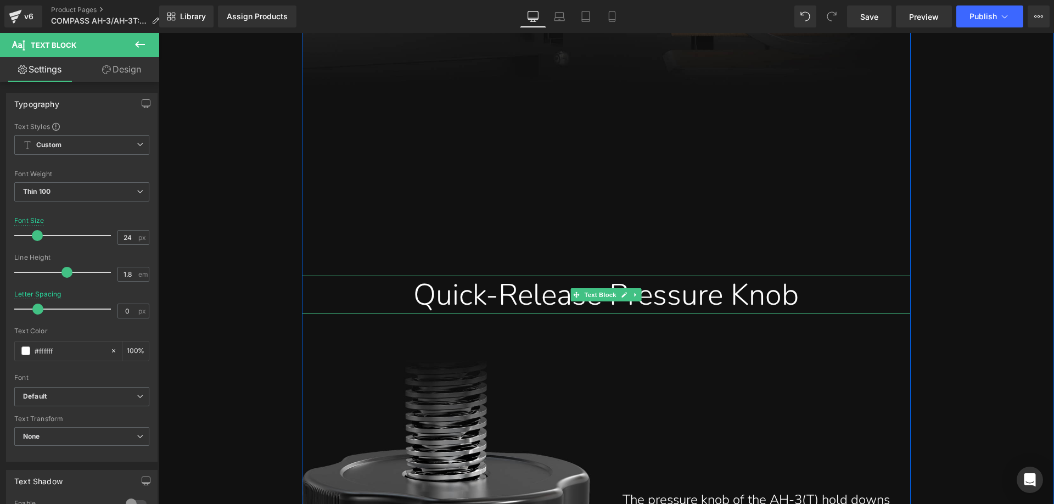
click at [444, 285] on div "Quick-Release Pressure Knob" at bounding box center [606, 295] width 592 height 38
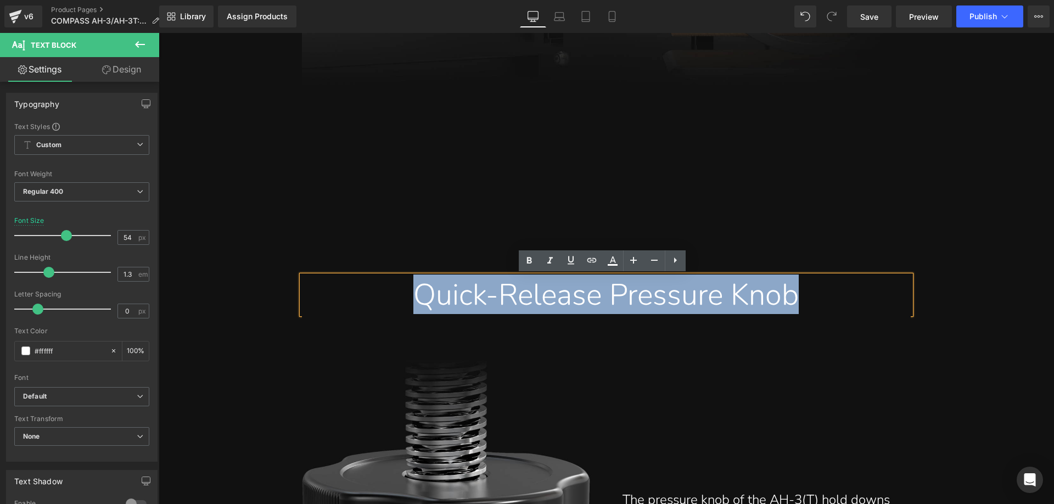
drag, startPoint x: 404, startPoint y: 292, endPoint x: 806, endPoint y: 291, distance: 401.9
click at [806, 291] on div "Quick-Release Pressure Knob" at bounding box center [606, 295] width 592 height 38
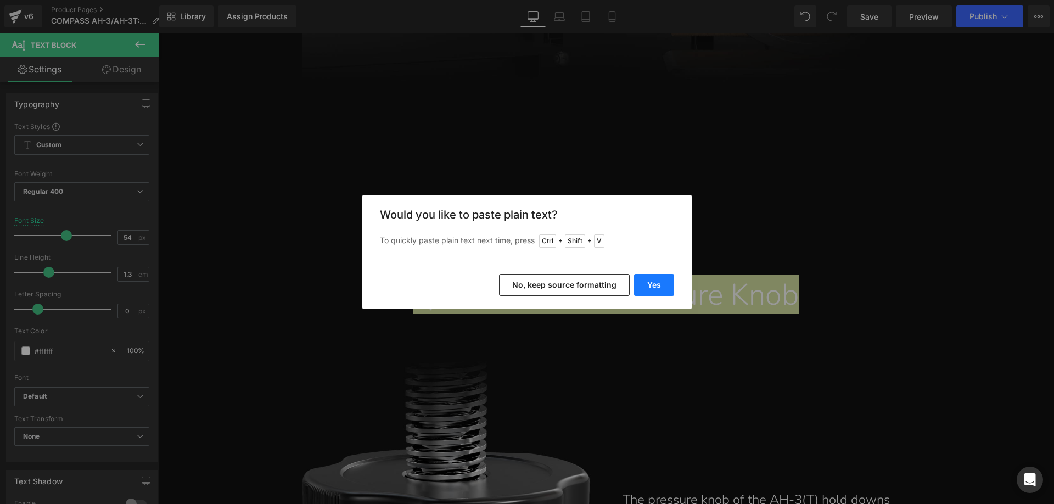
click at [655, 282] on button "Yes" at bounding box center [654, 285] width 40 height 22
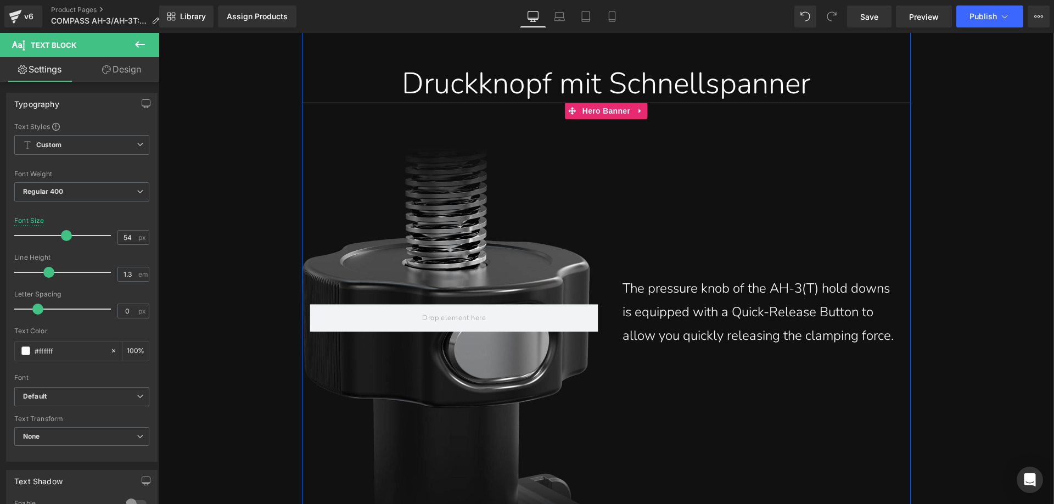
scroll to position [8181, 0]
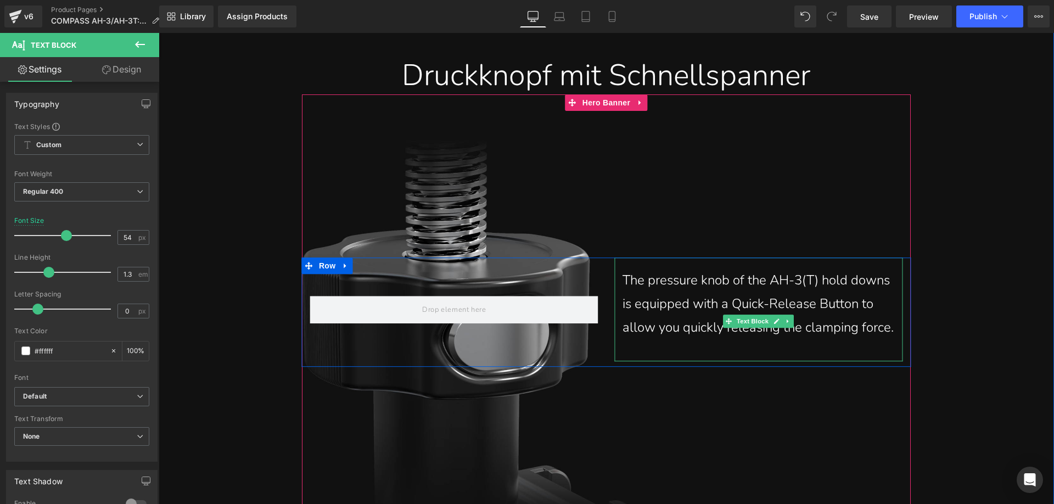
click at [651, 291] on p "The pressure knob of the AH-3(T) hold downs is equipped with a Quick-Release Bu…" at bounding box center [759, 303] width 272 height 71
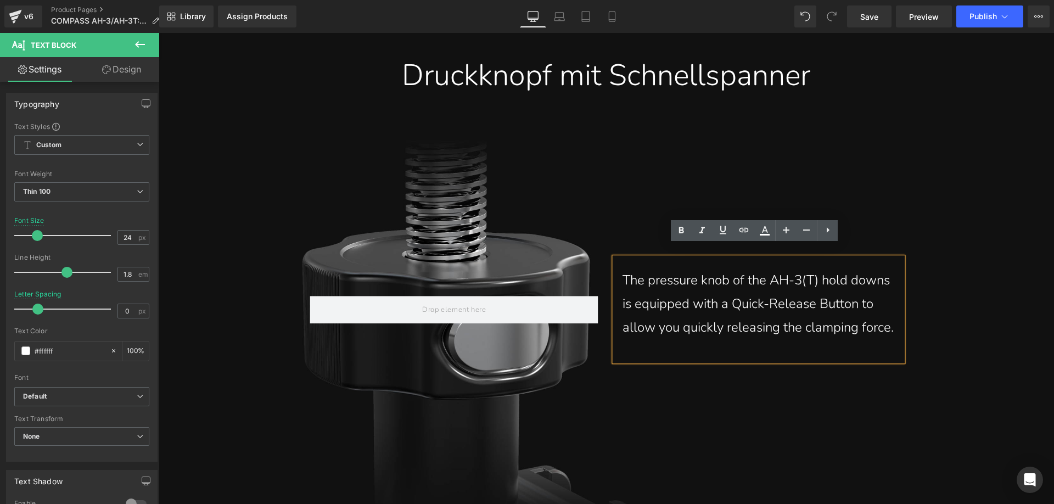
drag, startPoint x: 620, startPoint y: 265, endPoint x: 714, endPoint y: 340, distance: 120.4
click at [714, 340] on p "The pressure knob of the AH-3(T) hold downs is equipped with a Quick-Release Bu…" at bounding box center [759, 303] width 272 height 71
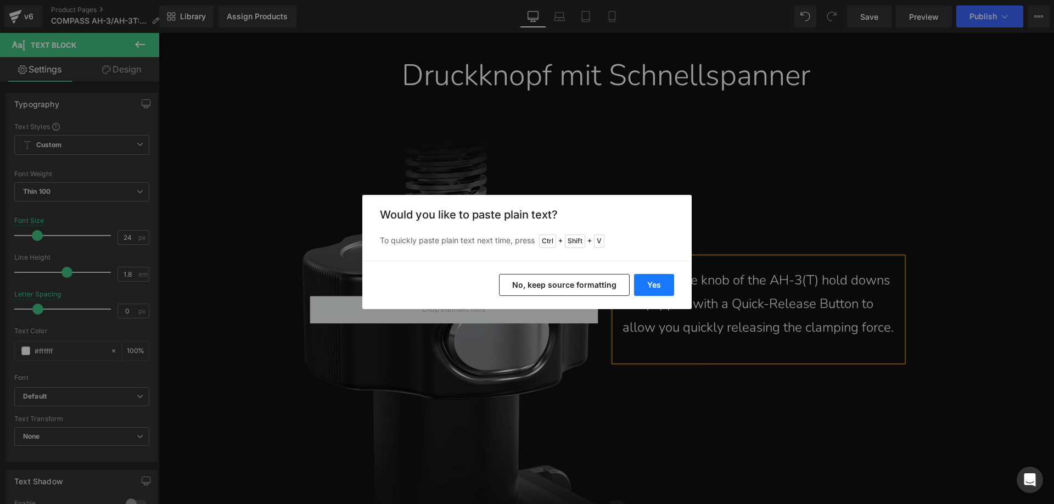
click at [635, 279] on button "Yes" at bounding box center [654, 285] width 40 height 22
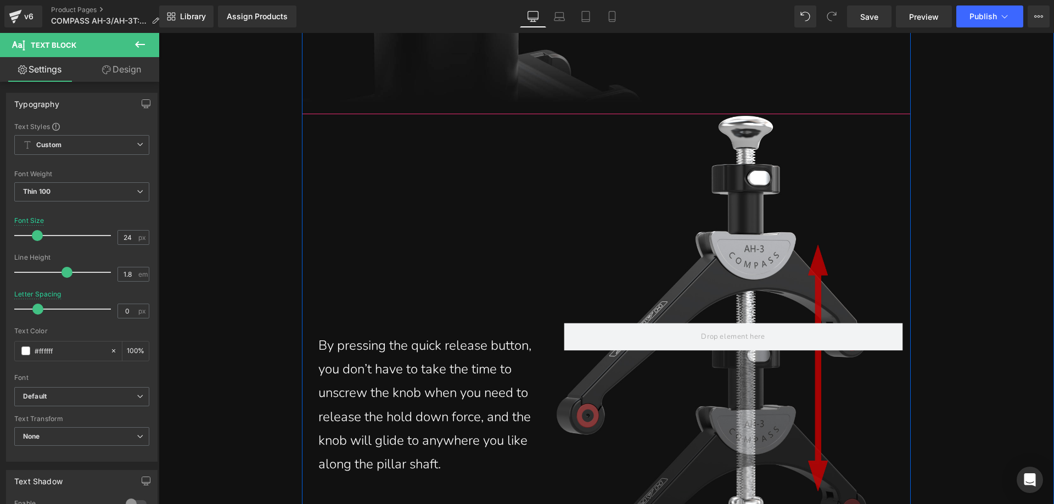
scroll to position [8730, 0]
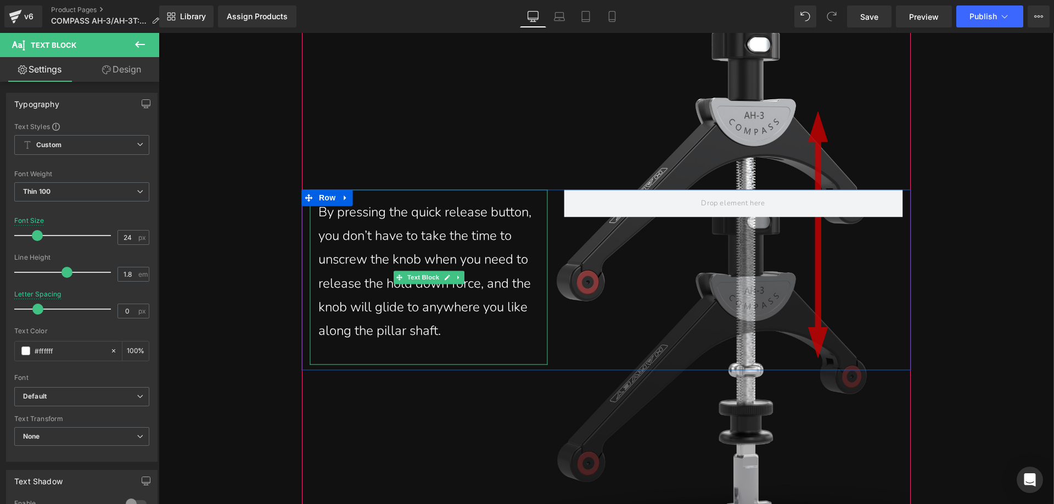
click at [353, 265] on p "By pressing the quick release button, you don’t have to take the time to unscre…" at bounding box center [428, 271] width 221 height 142
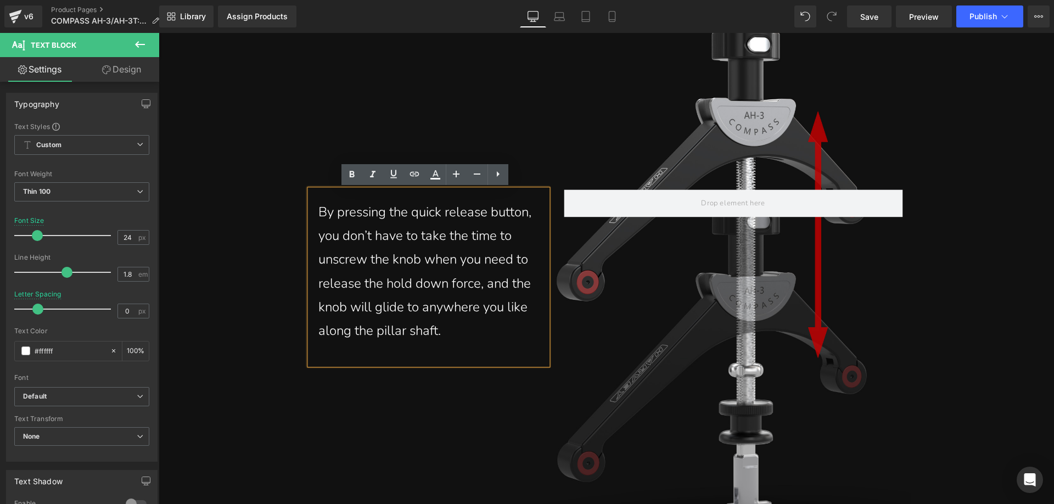
drag, startPoint x: 315, startPoint y: 213, endPoint x: 441, endPoint y: 332, distance: 174.0
click at [441, 332] on p "By pressing the quick release button, you don’t have to take the time to unscre…" at bounding box center [428, 271] width 221 height 142
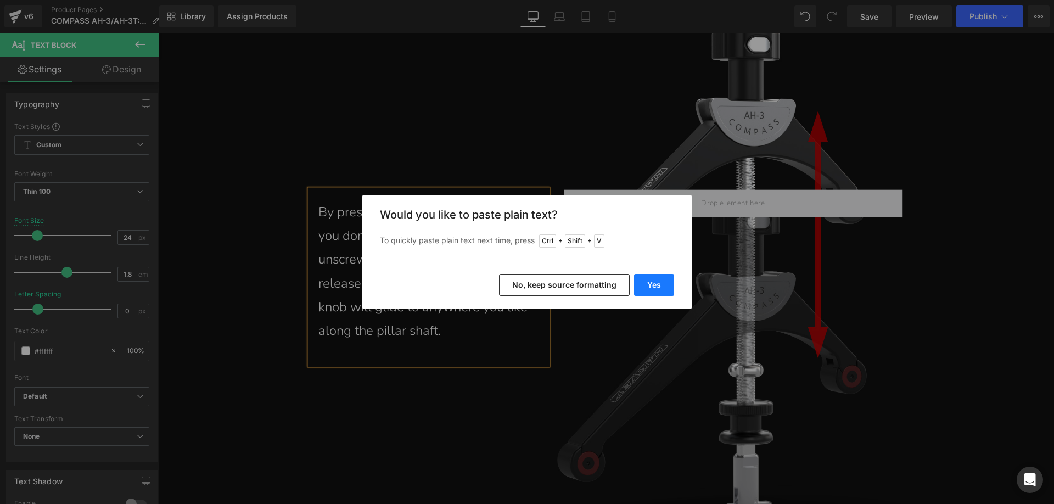
click at [647, 279] on button "Yes" at bounding box center [654, 285] width 40 height 22
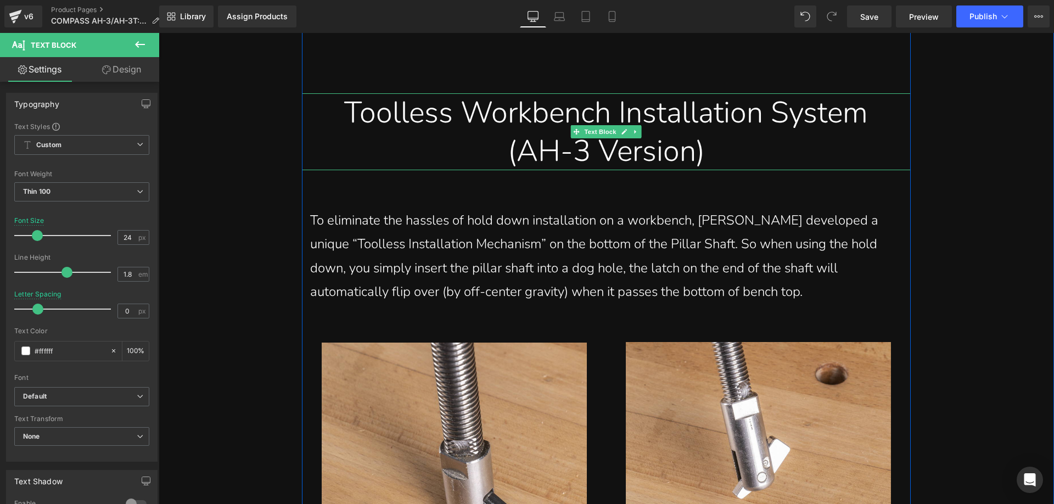
scroll to position [9323, 0]
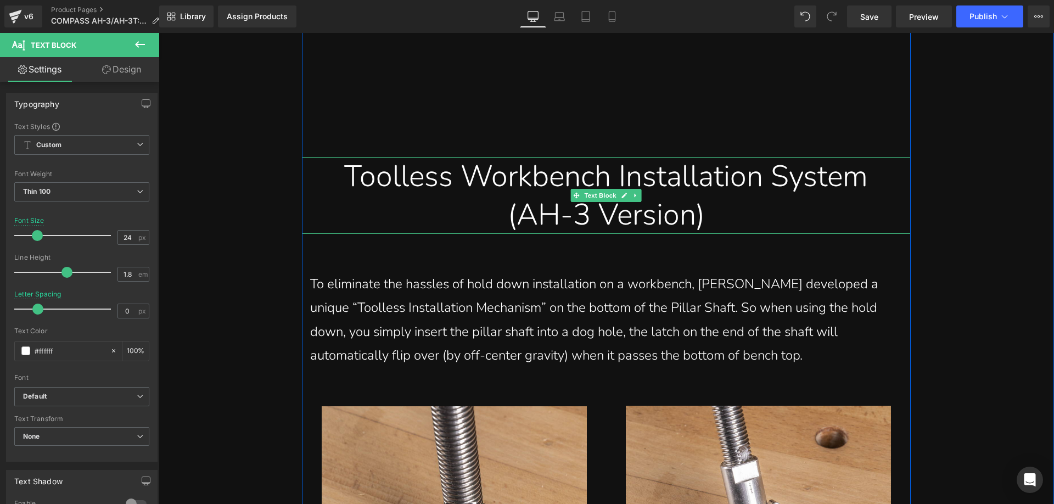
click at [413, 187] on div "Toolless Workbench Installation System" at bounding box center [606, 176] width 592 height 38
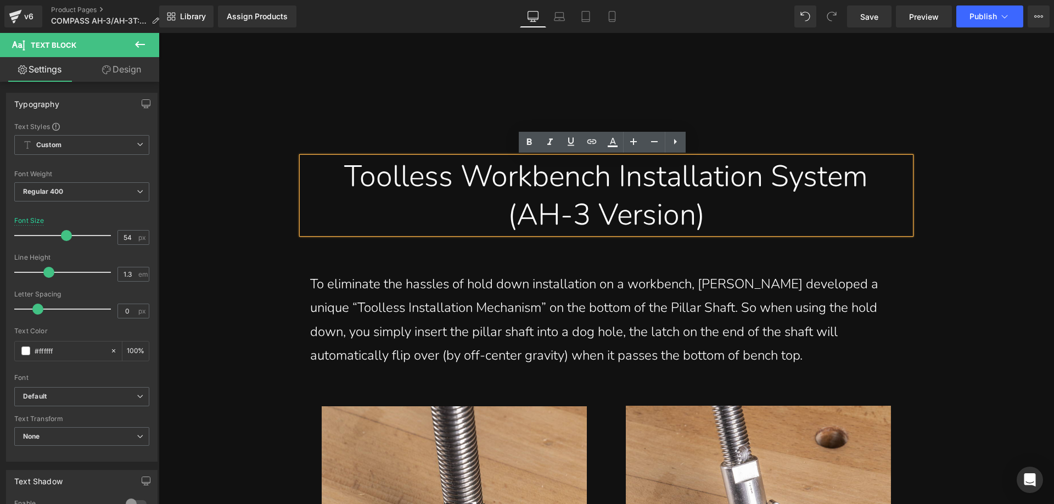
drag, startPoint x: 323, startPoint y: 176, endPoint x: 751, endPoint y: 230, distance: 431.1
click at [751, 230] on div "Toolless Workbench Installation System (AH-3 Version)" at bounding box center [606, 195] width 609 height 77
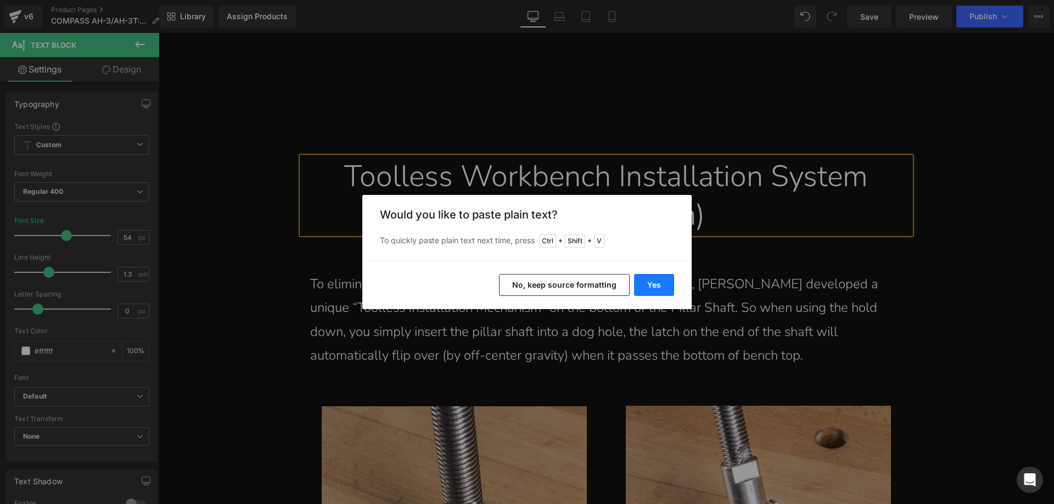
click at [647, 278] on button "Yes" at bounding box center [654, 285] width 40 height 22
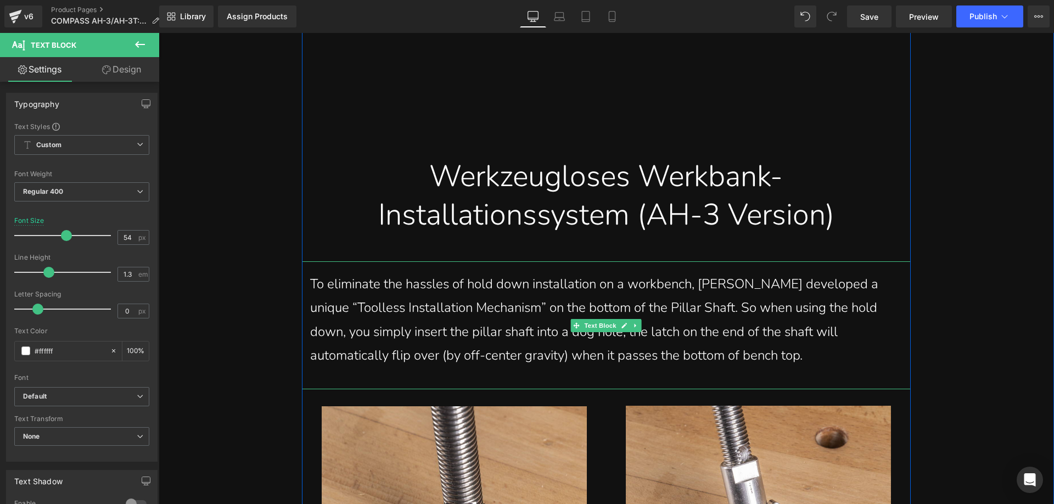
click at [380, 311] on p "To eliminate the hassles of hold down installation on a workbench, [PERSON_NAME…" at bounding box center [606, 319] width 592 height 95
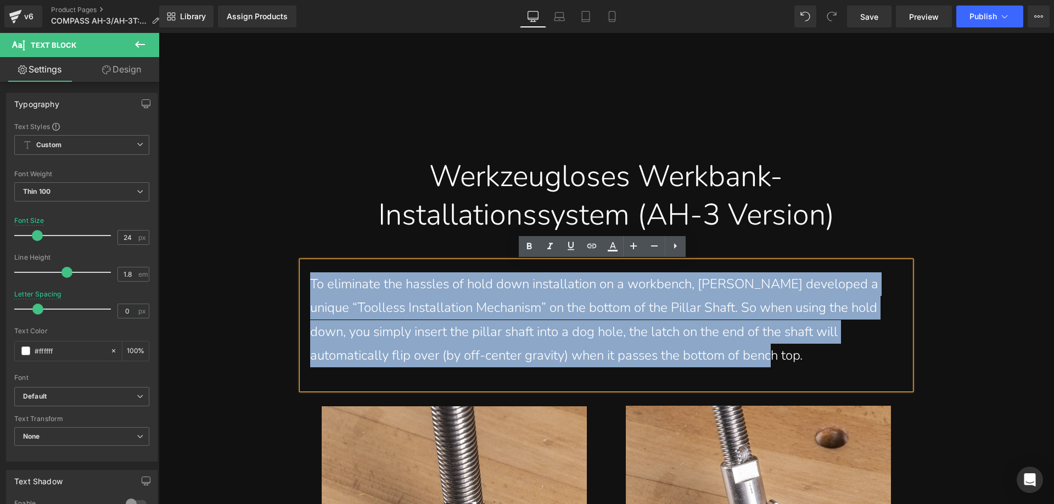
drag, startPoint x: 305, startPoint y: 281, endPoint x: 737, endPoint y: 362, distance: 439.7
click at [737, 362] on div "To eliminate the hassles of hold down installation on a workbench, [PERSON_NAME…" at bounding box center [606, 325] width 609 height 128
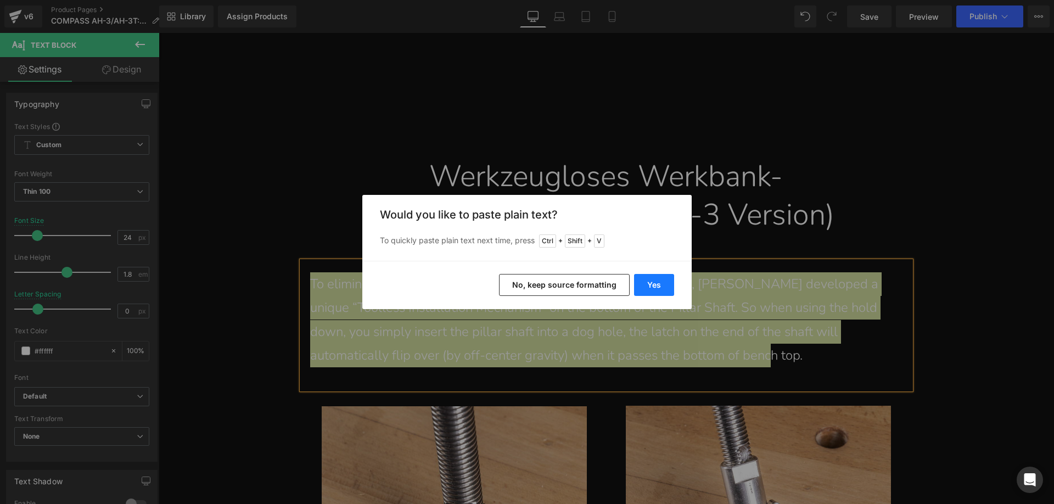
click at [649, 292] on button "Yes" at bounding box center [654, 285] width 40 height 22
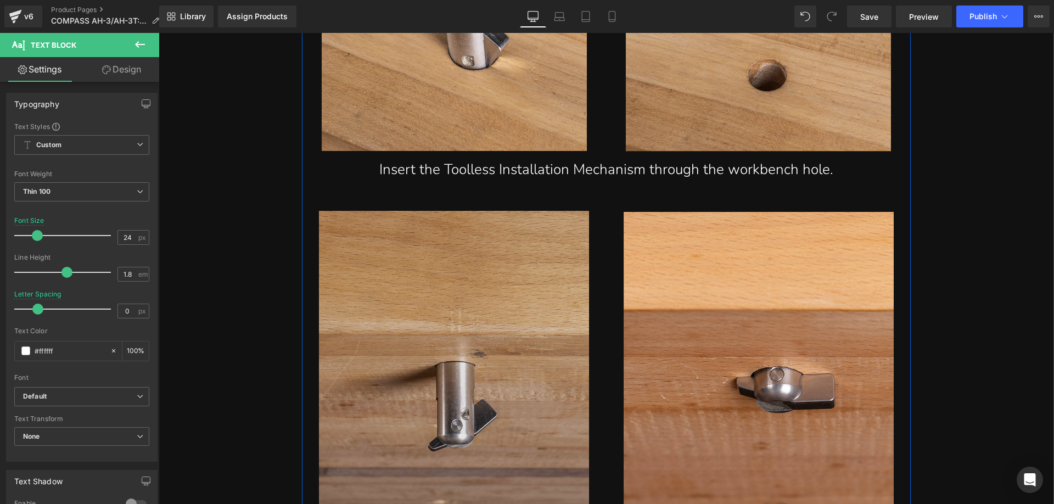
scroll to position [9817, 0]
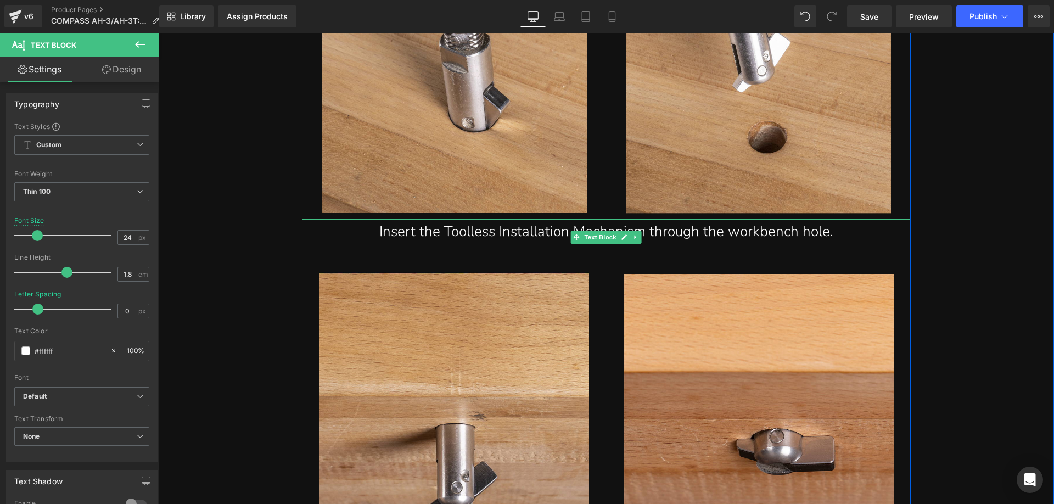
click at [402, 237] on div "Insert the Toolless Installation Mechanism through the workbench hole." at bounding box center [606, 232] width 592 height 26
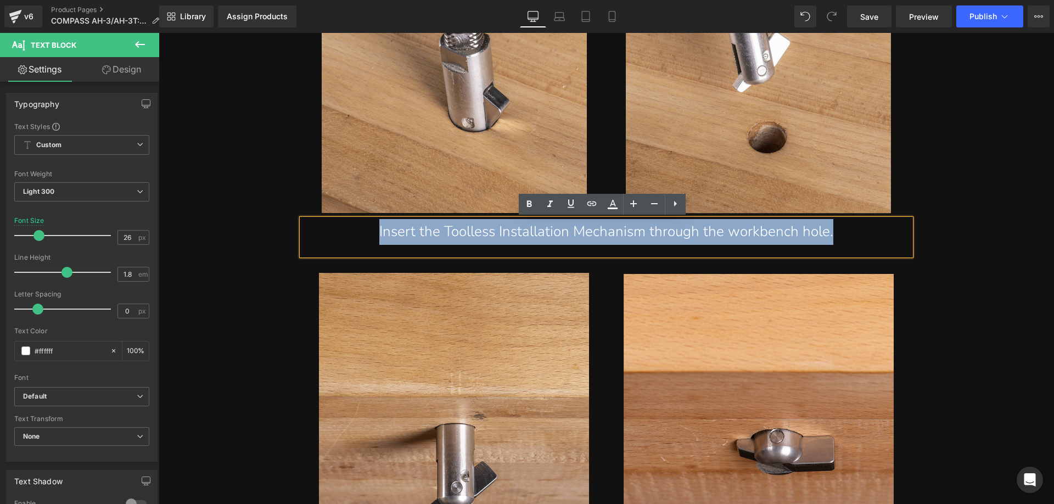
drag, startPoint x: 369, startPoint y: 230, endPoint x: 863, endPoint y: 230, distance: 493.6
click at [863, 230] on div "Insert the Toolless Installation Mechanism through the workbench hole." at bounding box center [606, 232] width 592 height 26
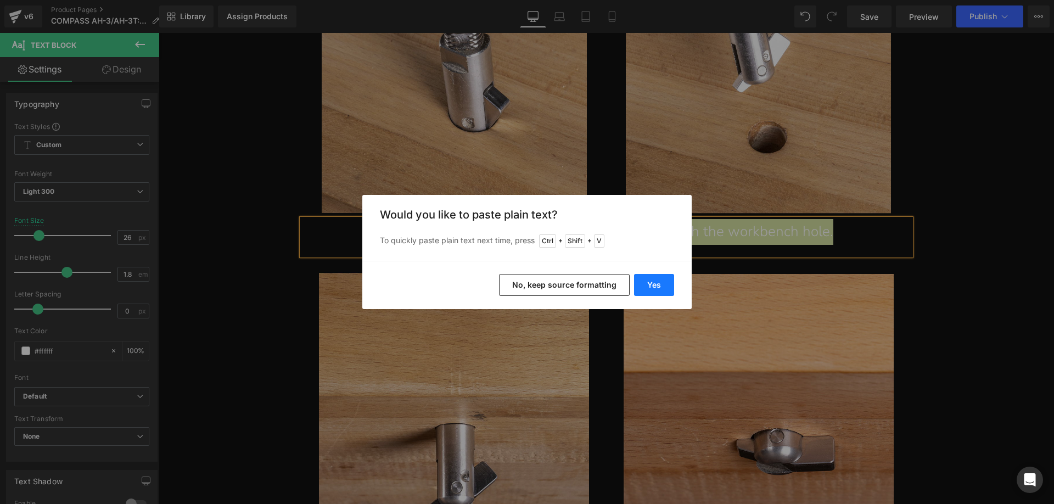
drag, startPoint x: 646, startPoint y: 295, endPoint x: 488, endPoint y: 262, distance: 161.1
click at [646, 295] on button "Yes" at bounding box center [654, 285] width 40 height 22
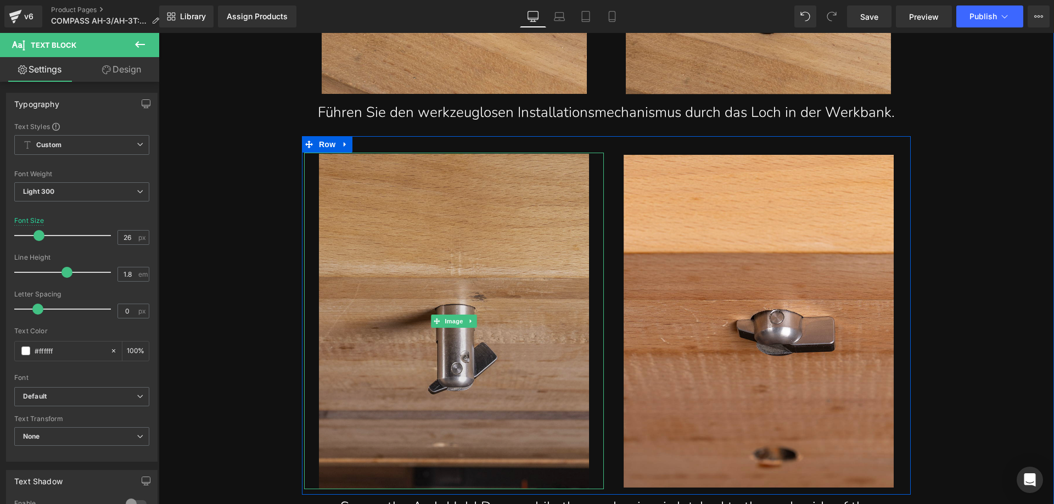
scroll to position [10146, 0]
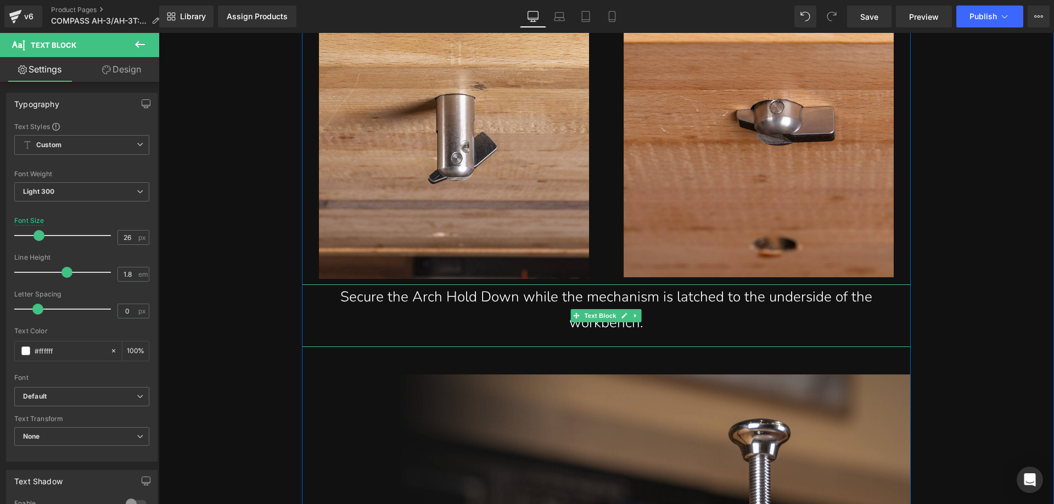
click at [476, 296] on div "Secure the Arch Hold Down while the mechanism is latched to the underside of th…" at bounding box center [606, 310] width 592 height 52
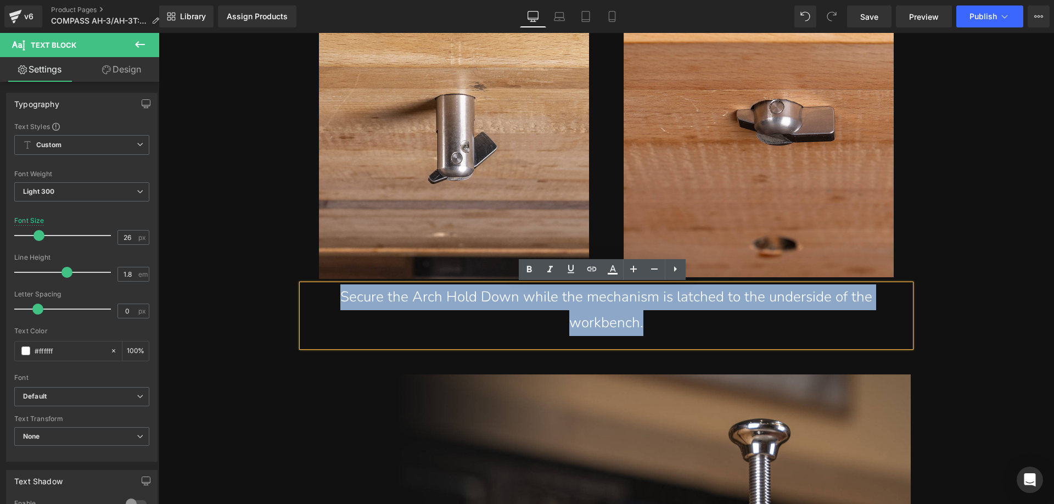
drag, startPoint x: 337, startPoint y: 298, endPoint x: 676, endPoint y: 320, distance: 340.6
click at [676, 320] on div "Secure the Arch Hold Down while the mechanism is latched to the underside of th…" at bounding box center [606, 310] width 592 height 52
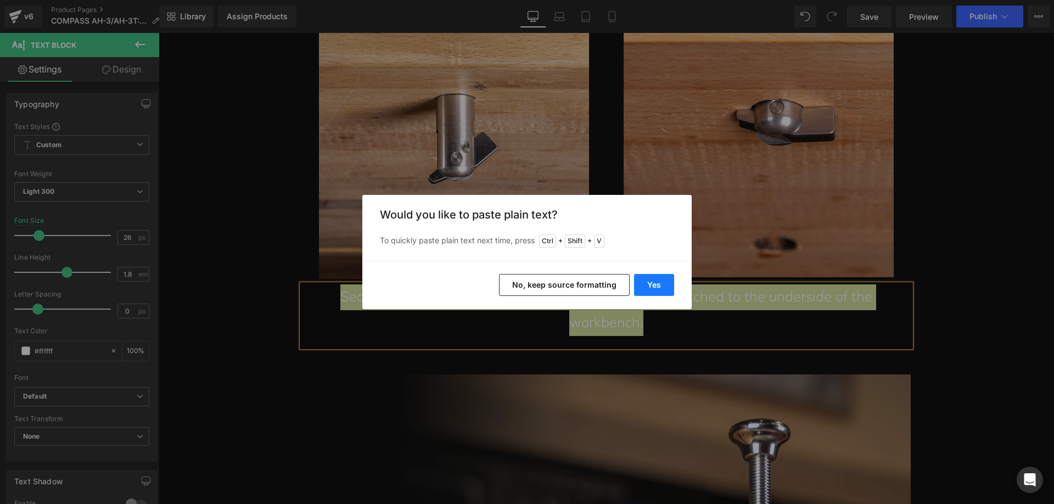
click at [656, 290] on button "Yes" at bounding box center [654, 285] width 40 height 22
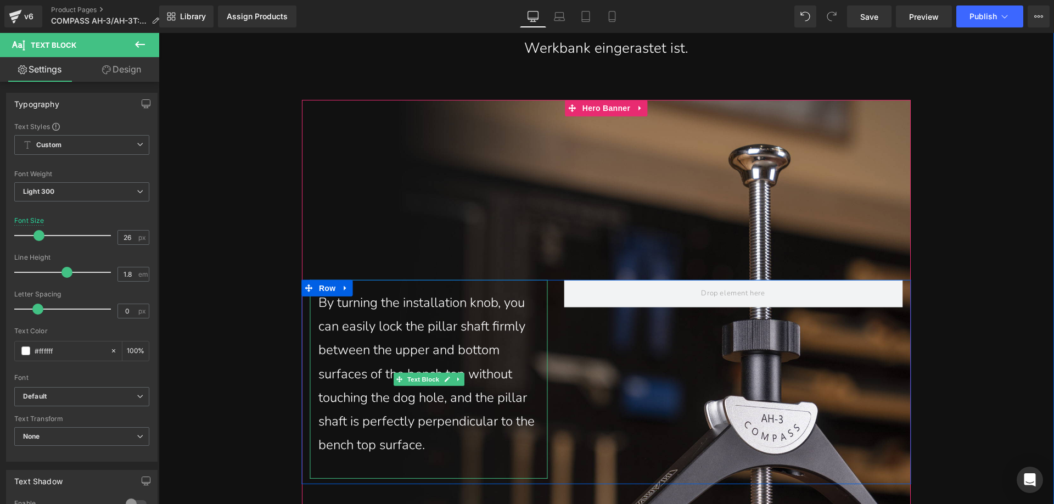
scroll to position [10476, 0]
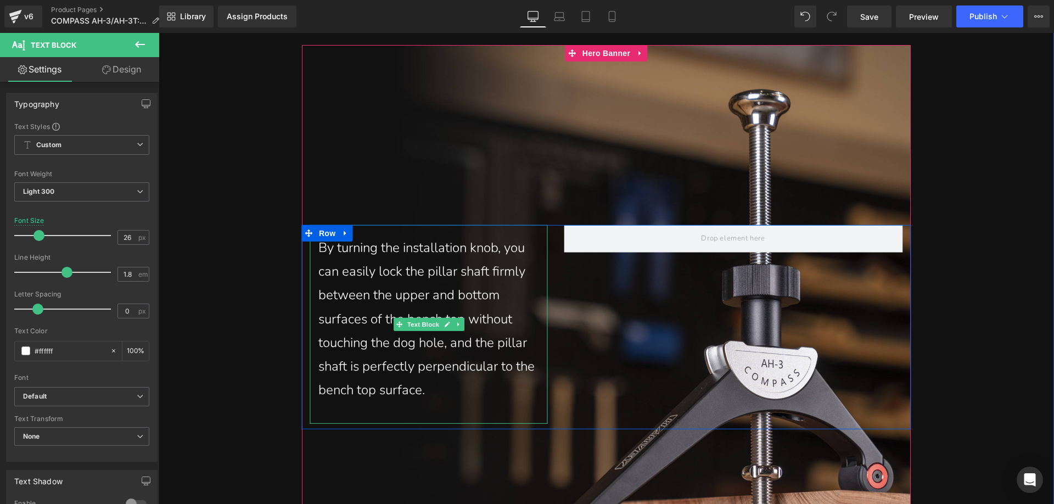
click at [459, 388] on p "By turning the installation knob, you can easily lock the pillar shaft firmly b…" at bounding box center [428, 319] width 221 height 166
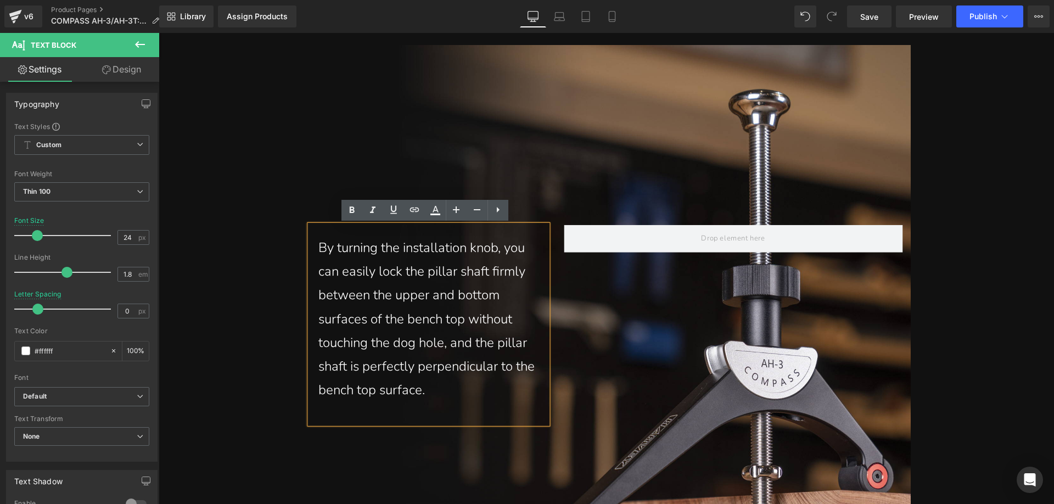
drag, startPoint x: 396, startPoint y: 342, endPoint x: 309, endPoint y: 249, distance: 127.8
click at [310, 249] on div "By turning the installation knob, you can easily lock the pillar shaft firmly b…" at bounding box center [428, 324] width 237 height 199
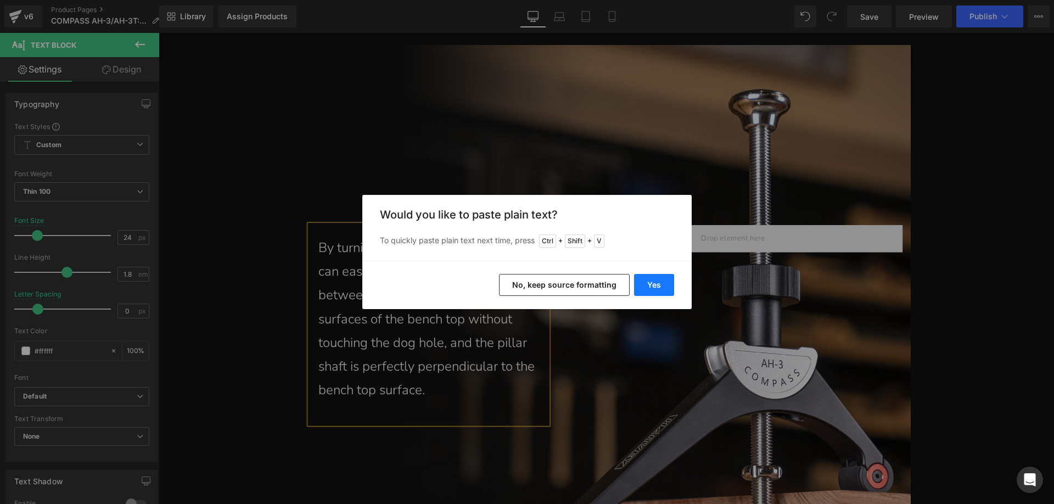
click at [647, 281] on button "Yes" at bounding box center [654, 285] width 40 height 22
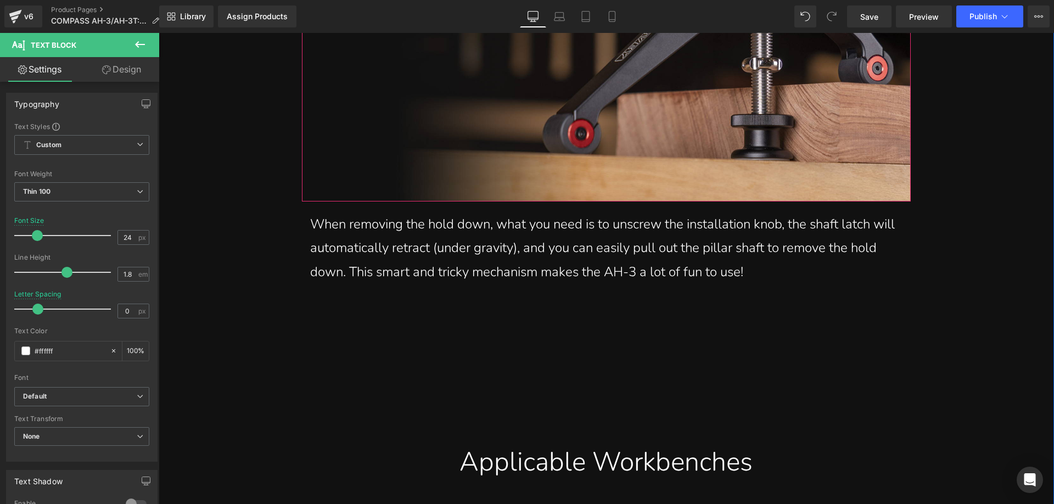
scroll to position [10915, 0]
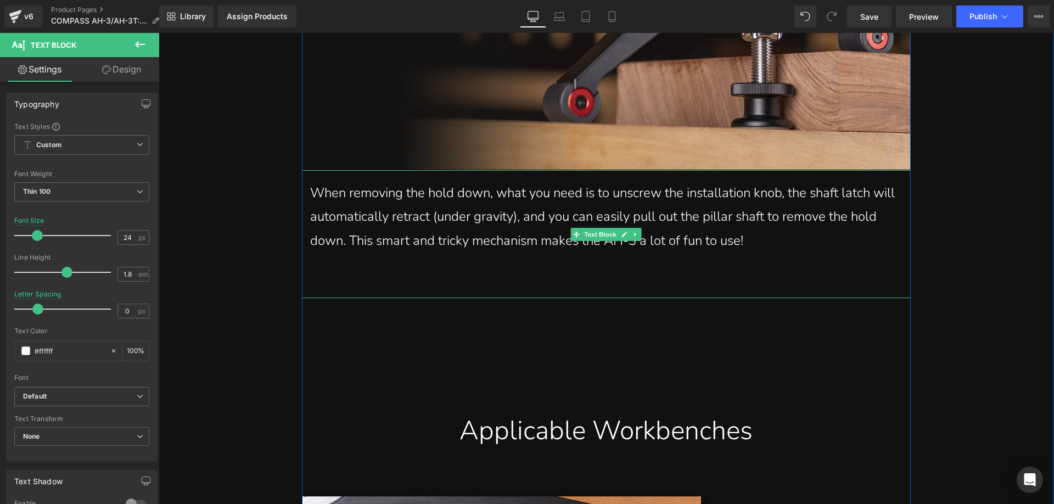
click at [362, 226] on p "When removing the hold down, what you need is to unscrew the installation knob,…" at bounding box center [606, 216] width 592 height 71
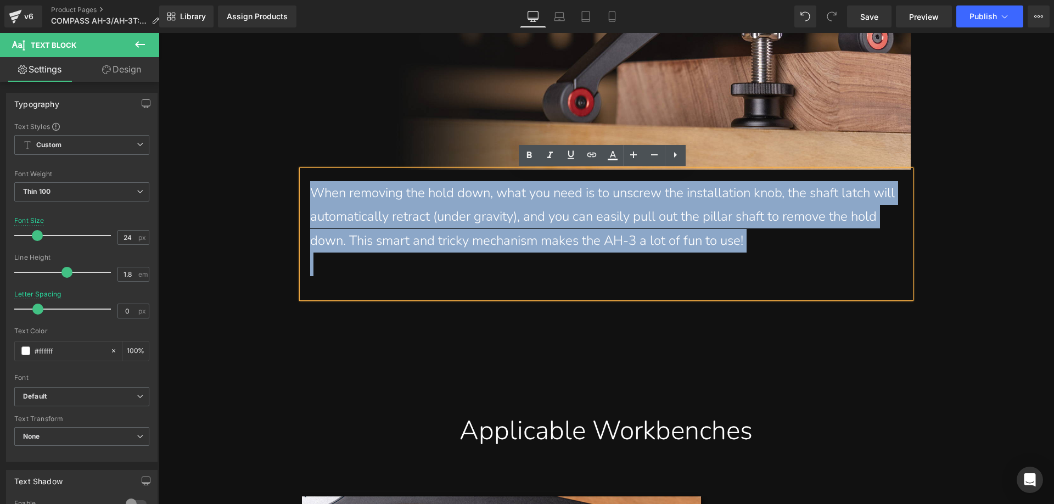
drag, startPoint x: 308, startPoint y: 191, endPoint x: 765, endPoint y: 254, distance: 461.7
click at [765, 254] on div "When removing the hold down, what you need is to unscrew the installation knob,…" at bounding box center [606, 234] width 609 height 128
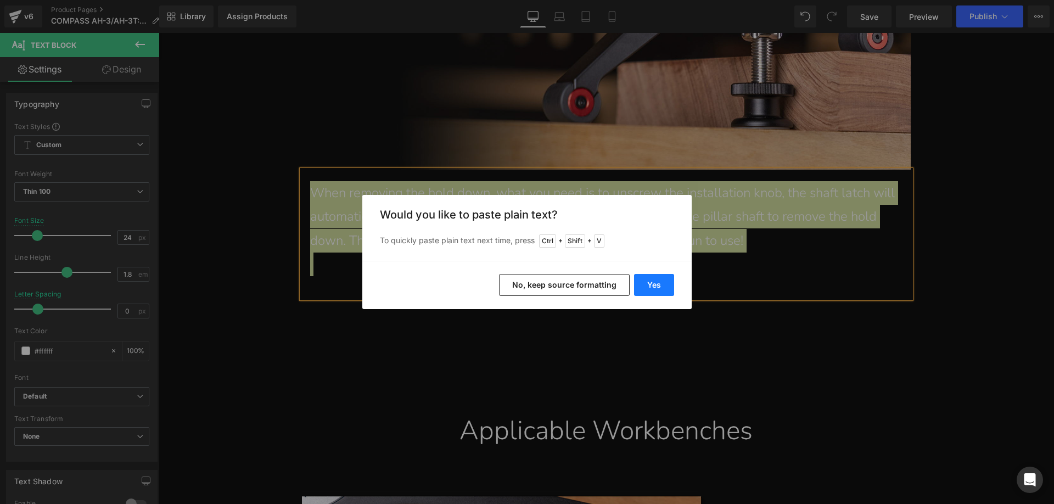
drag, startPoint x: 658, startPoint y: 284, endPoint x: 414, endPoint y: 251, distance: 246.1
click at [658, 284] on button "Yes" at bounding box center [654, 285] width 40 height 22
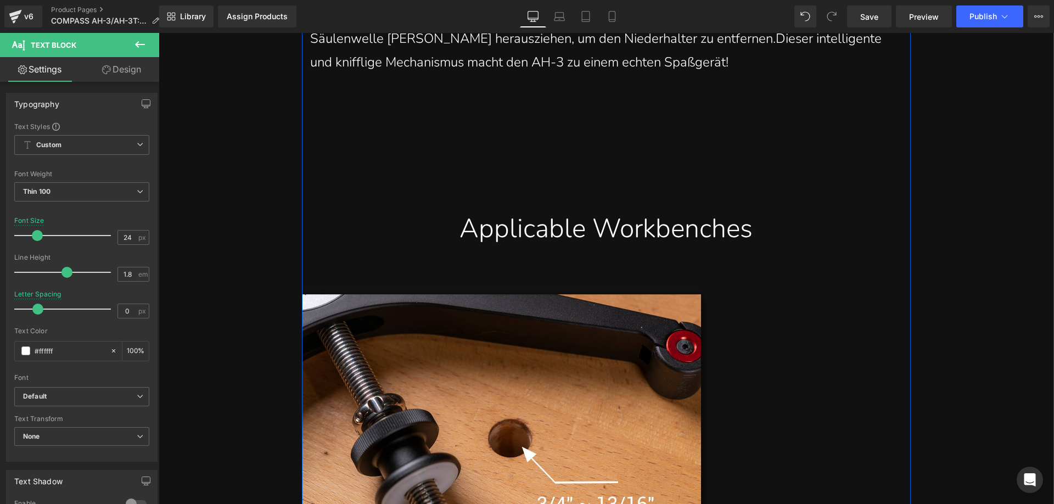
scroll to position [11135, 0]
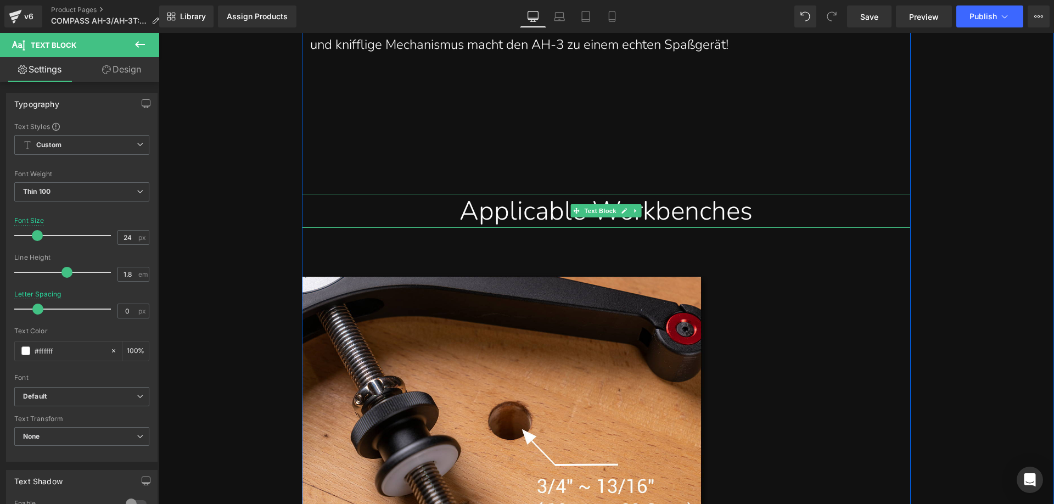
click at [465, 211] on div "Applicable Workbenches" at bounding box center [606, 211] width 592 height 34
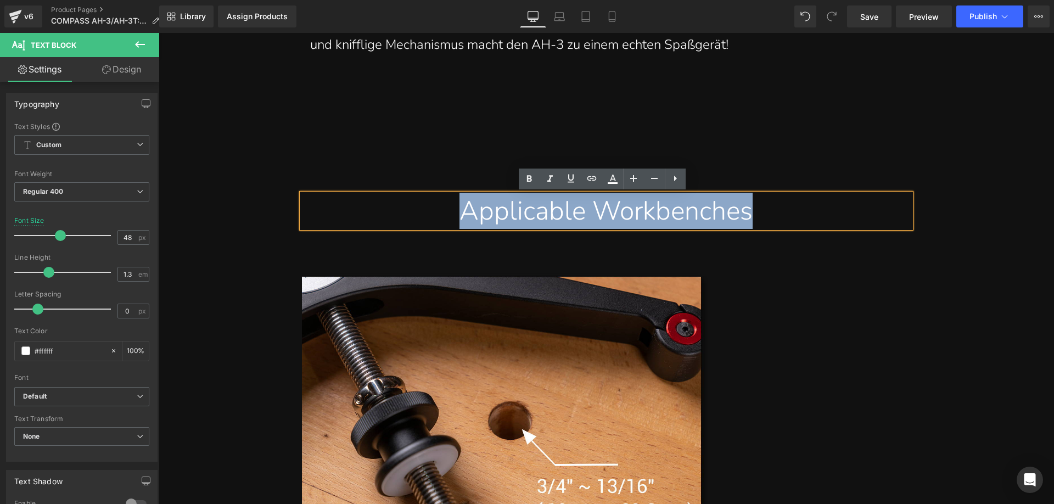
drag, startPoint x: 430, startPoint y: 210, endPoint x: 758, endPoint y: 210, distance: 327.8
click at [758, 210] on div "Applicable Workbenches" at bounding box center [606, 211] width 592 height 34
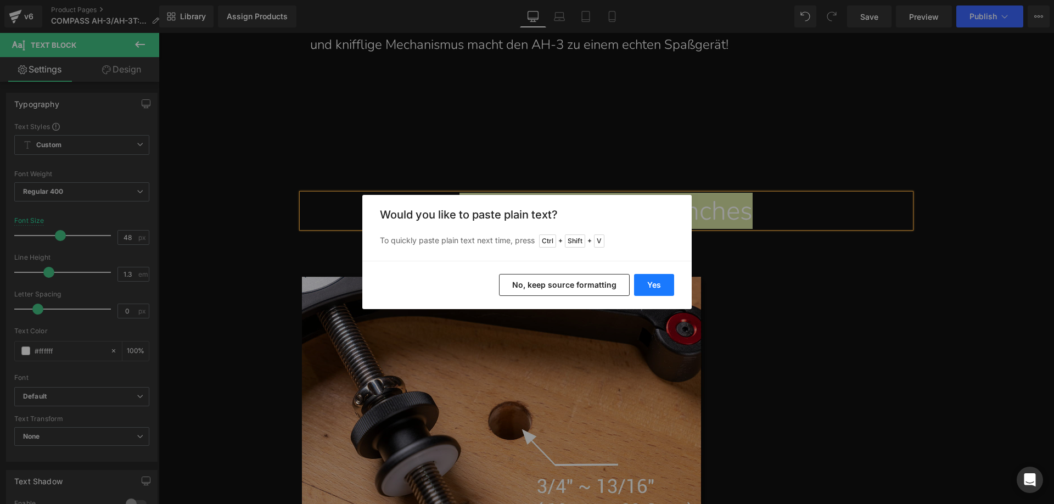
click at [654, 275] on button "Yes" at bounding box center [654, 285] width 40 height 22
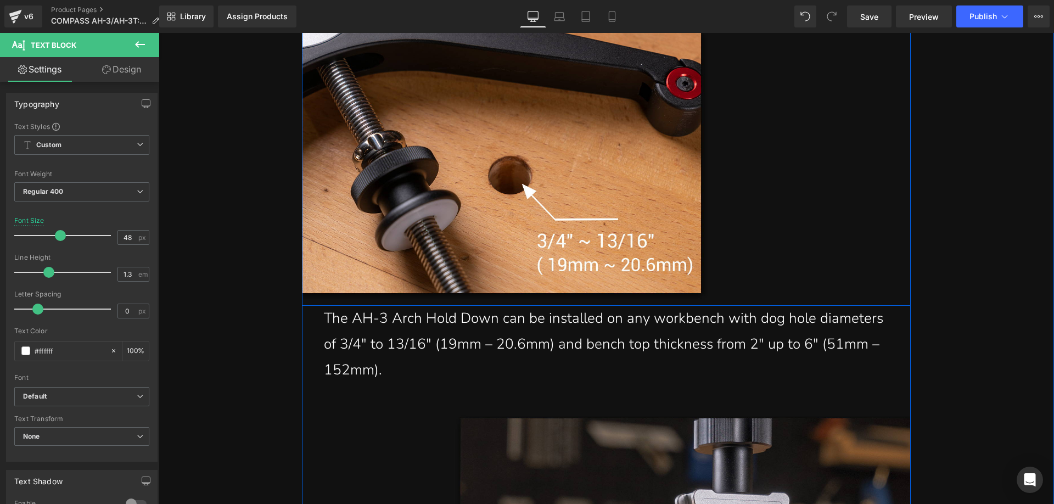
scroll to position [11409, 0]
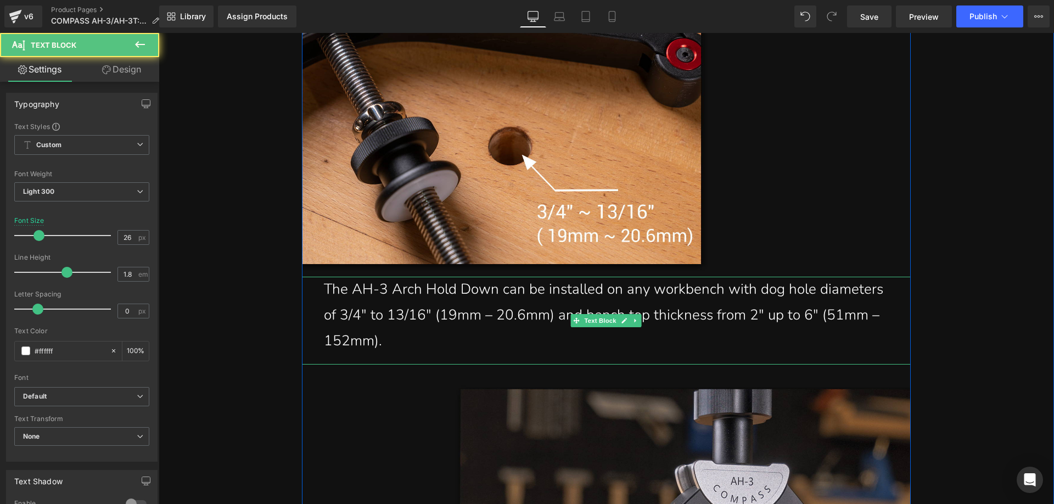
click at [405, 336] on div "The AH-3 Arch Hold Down can be installed on any workbench with dog hole diamete…" at bounding box center [606, 315] width 565 height 77
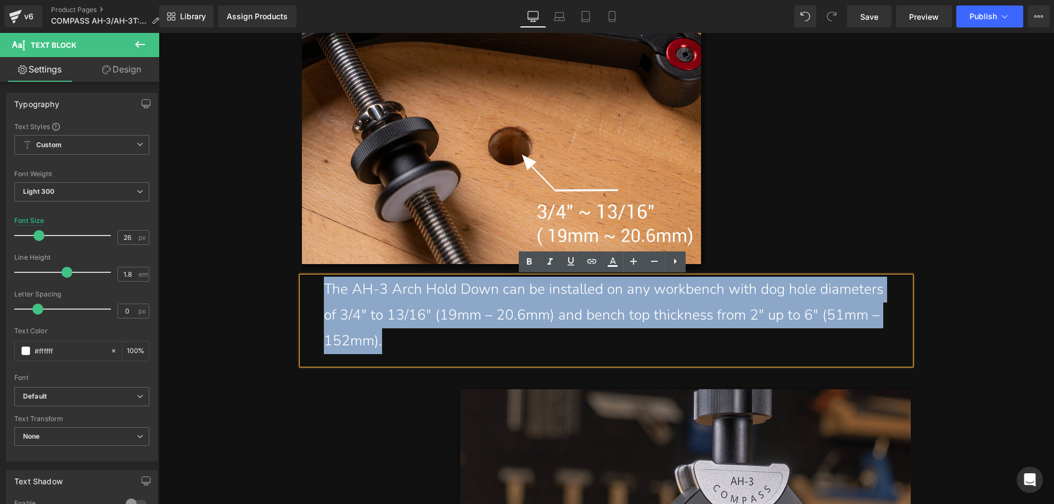
drag, startPoint x: 399, startPoint y: 340, endPoint x: 318, endPoint y: 299, distance: 90.6
click at [318, 299] on div "The AH-3 Arch Hold Down can be installed on any workbench with dog hole diamete…" at bounding box center [606, 321] width 609 height 88
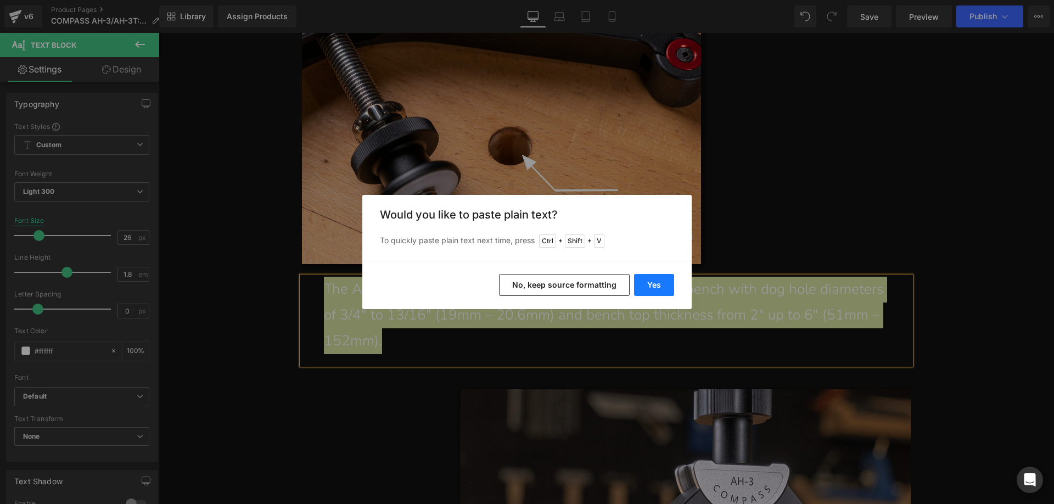
click at [659, 284] on button "Yes" at bounding box center [654, 285] width 40 height 22
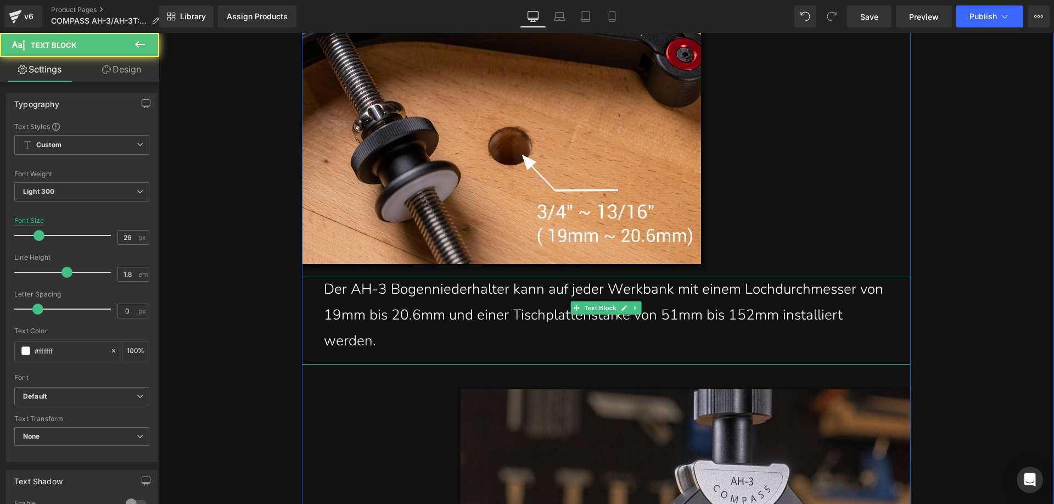
click at [407, 317] on div "Der AH-3 Bogenniederhalter kann auf jeder Werkbank mit einem Lochdurchmesser vo…" at bounding box center [606, 315] width 565 height 77
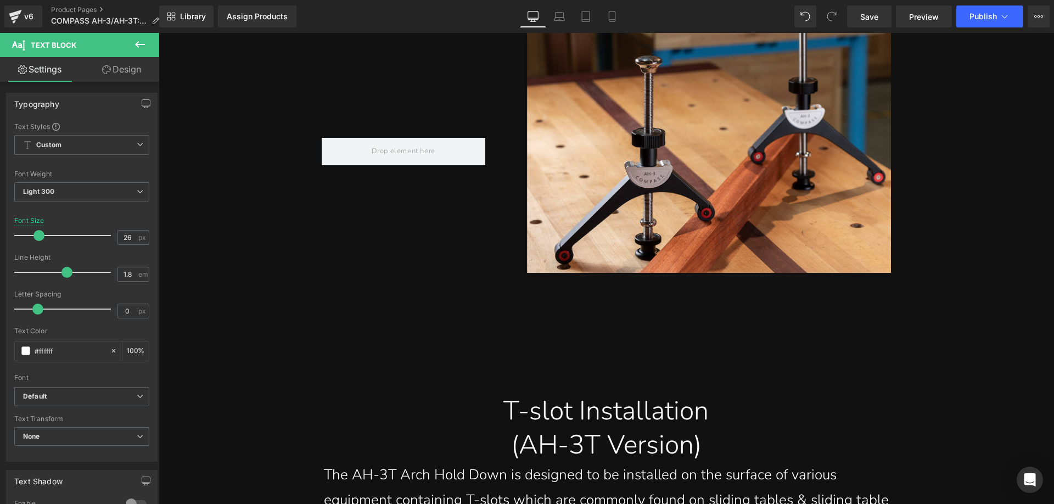
scroll to position [12727, 0]
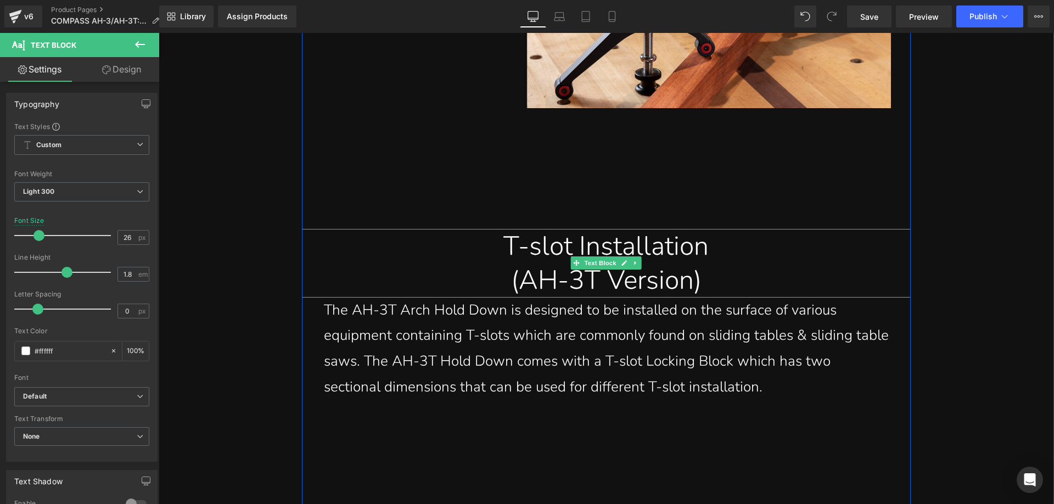
click at [724, 263] on div "(AH-3T Version)" at bounding box center [606, 280] width 592 height 34
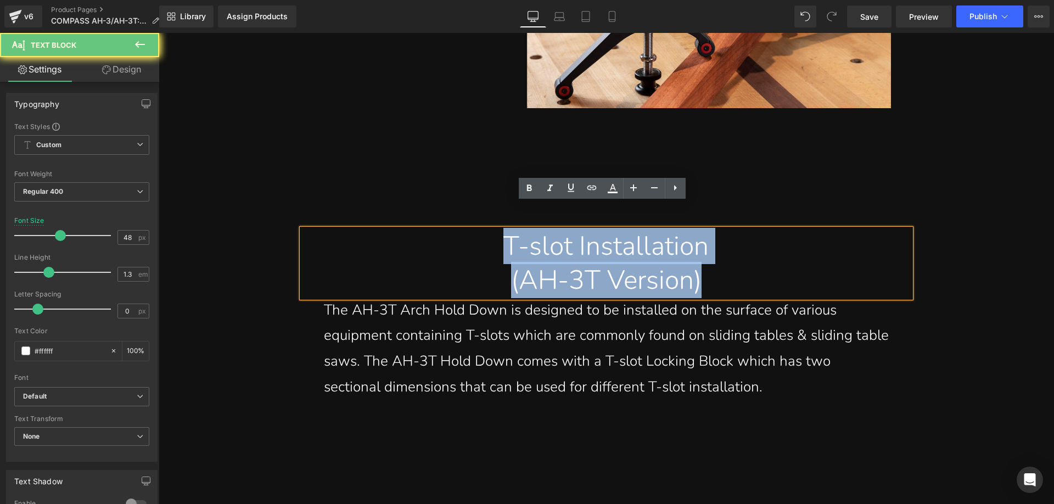
drag, startPoint x: 707, startPoint y: 255, endPoint x: 457, endPoint y: 211, distance: 253.1
click at [457, 229] on div "T-slot Installation (AH-3T Version)" at bounding box center [606, 263] width 609 height 69
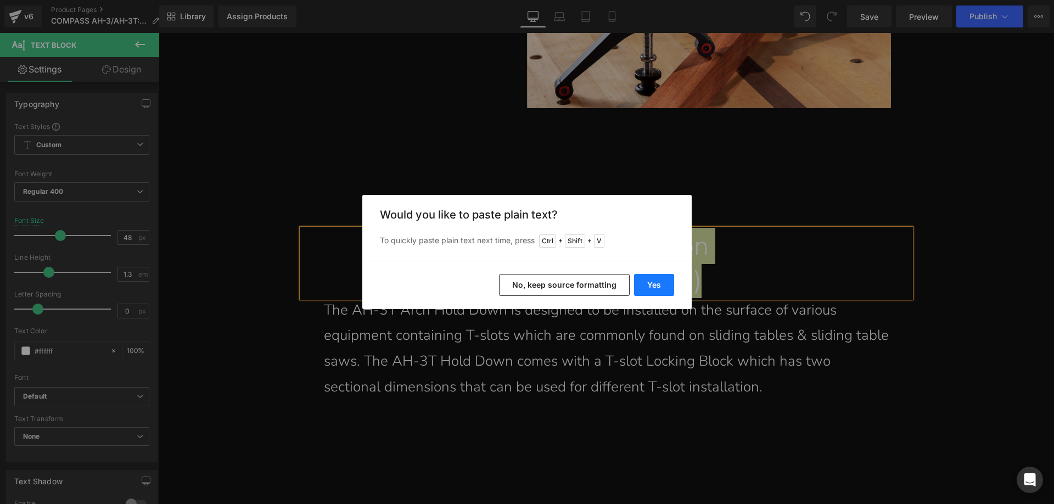
drag, startPoint x: 653, startPoint y: 281, endPoint x: 492, endPoint y: 244, distance: 165.0
click at [653, 282] on button "Yes" at bounding box center [654, 285] width 40 height 22
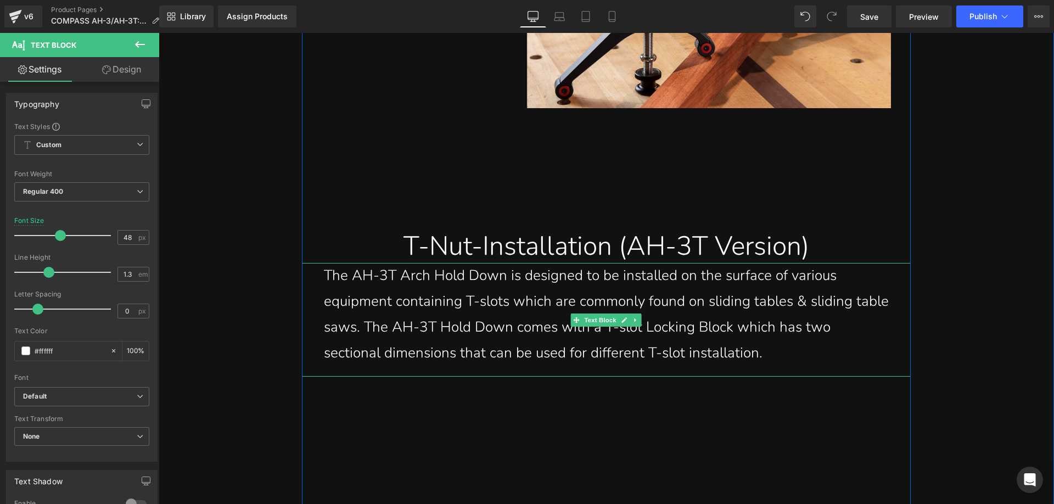
click at [371, 278] on div "The AH-3T Arch Hold Down is designed to be installed on the surface of various …" at bounding box center [606, 314] width 565 height 103
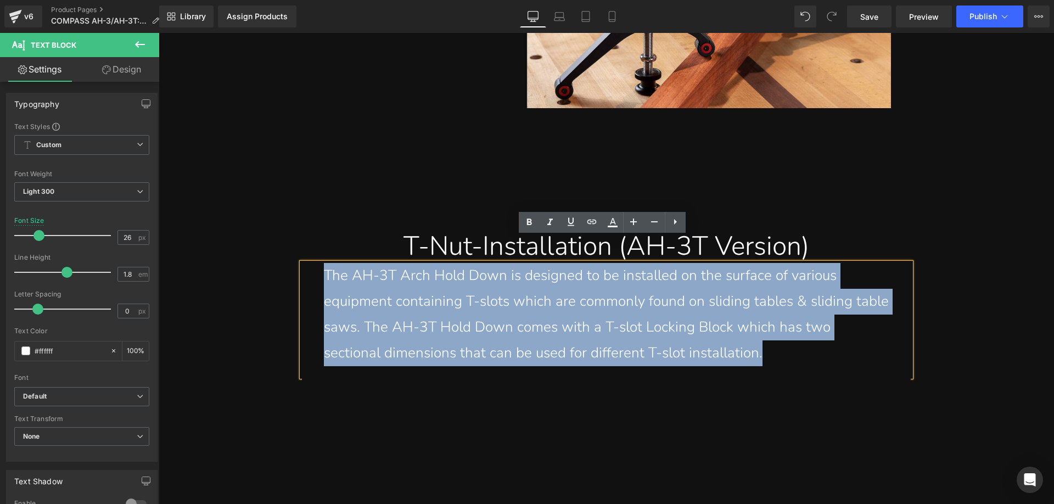
drag, startPoint x: 321, startPoint y: 250, endPoint x: 770, endPoint y: 330, distance: 455.7
click at [770, 330] on div "The AH-3T Arch Hold Down is designed to be installed on the surface of various …" at bounding box center [606, 314] width 565 height 103
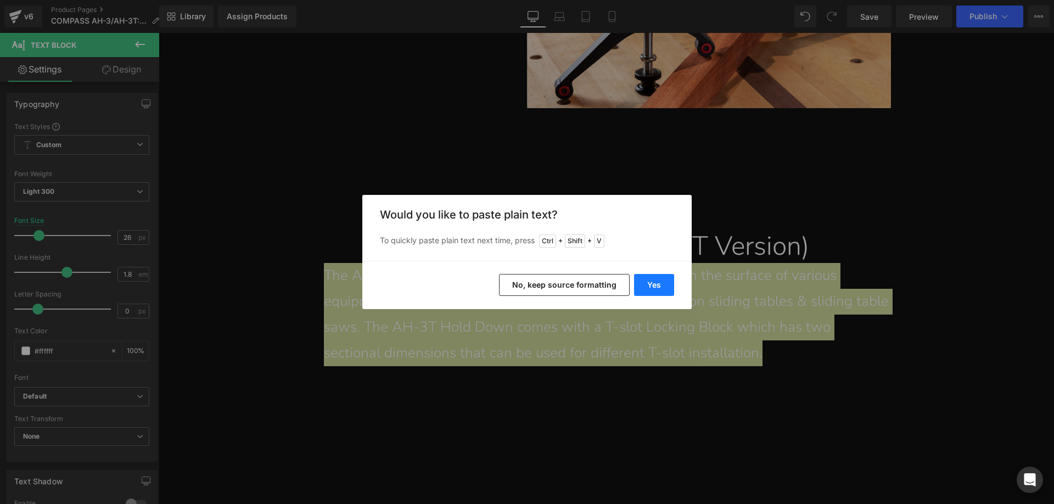
click at [643, 286] on button "Yes" at bounding box center [654, 285] width 40 height 22
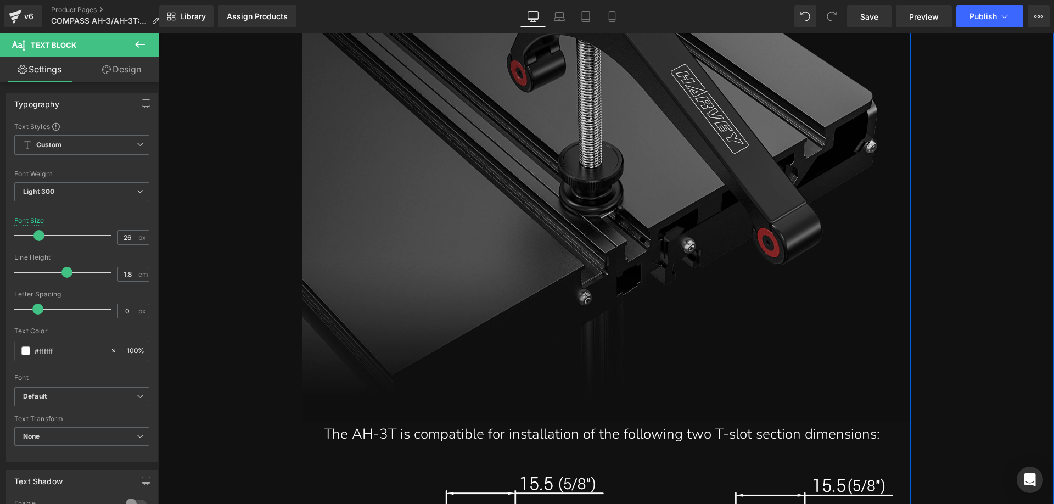
scroll to position [13660, 0]
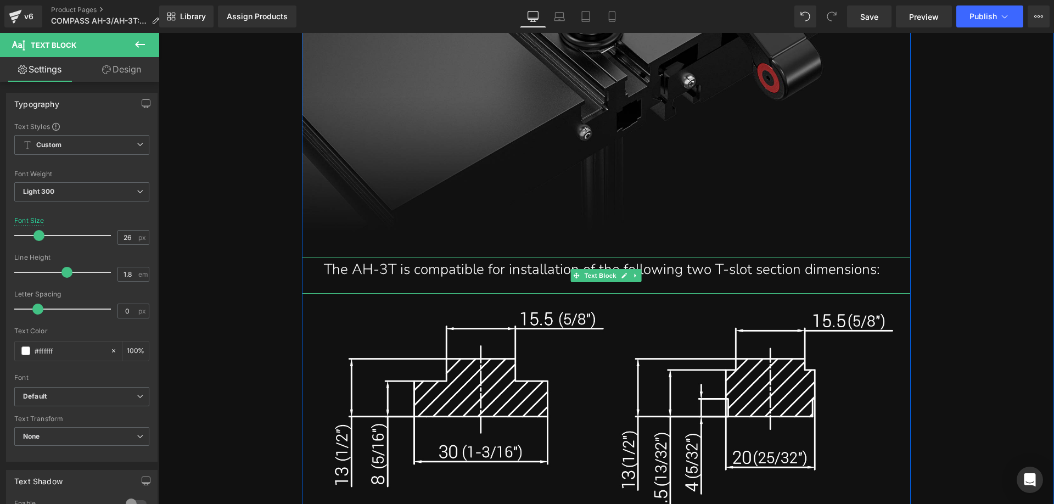
click at [384, 257] on div "The AH-3T is compatible for installation of the following two T-slot section di…" at bounding box center [606, 270] width 565 height 26
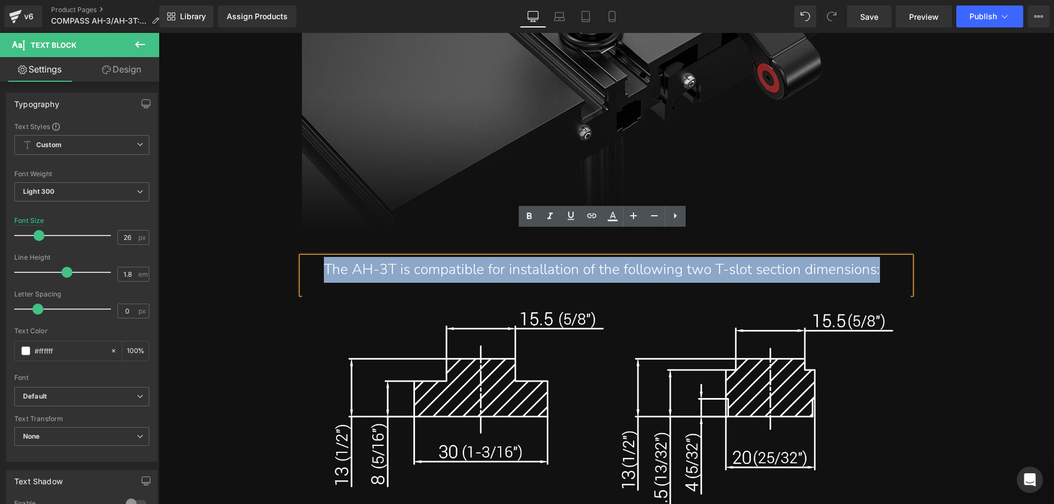
drag, startPoint x: 315, startPoint y: 242, endPoint x: 875, endPoint y: 249, distance: 560.7
click at [875, 257] on div "The AH-3T is compatible for installation of the following two T-slot section di…" at bounding box center [606, 275] width 609 height 37
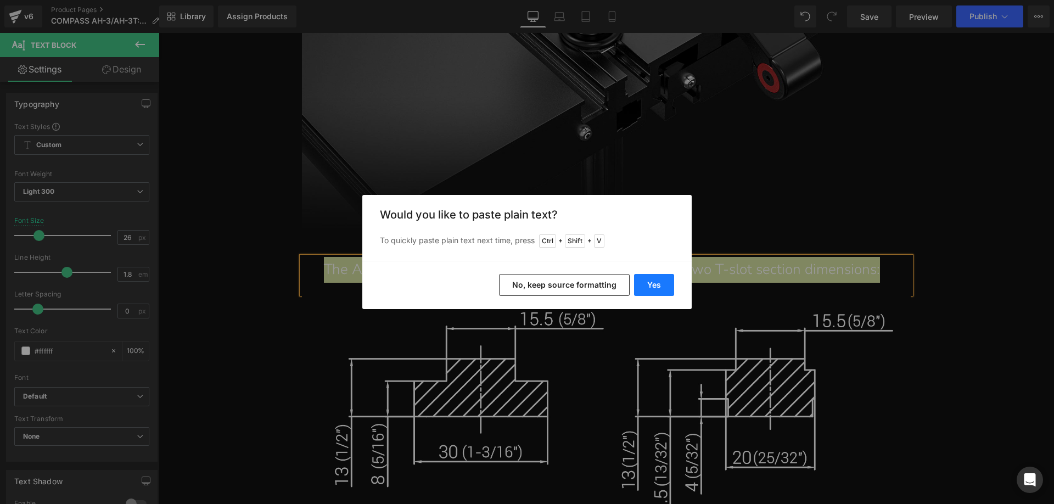
click at [646, 280] on button "Yes" at bounding box center [654, 285] width 40 height 22
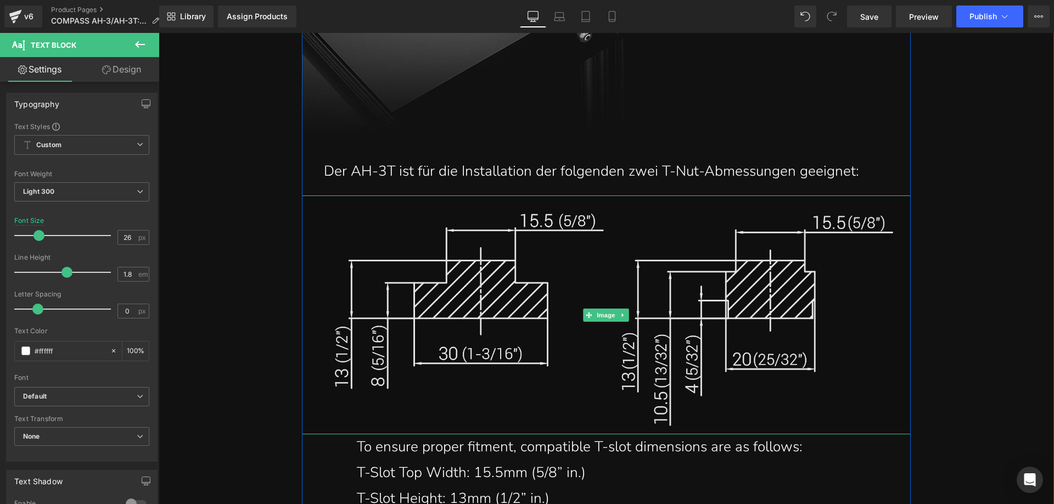
scroll to position [13935, 0]
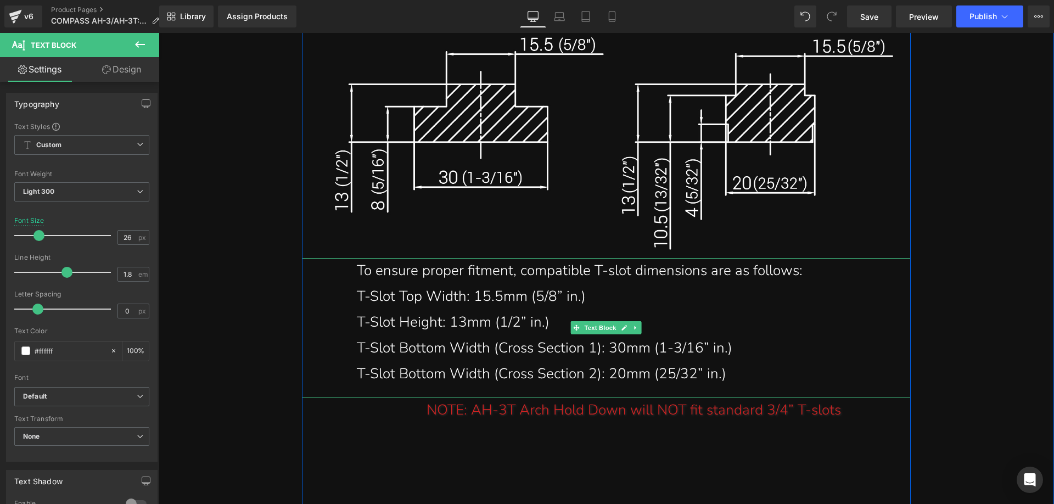
click at [760, 361] on div "T-Slot Bottom Width (Cross Section 2): 20mm (25/32” in.)" at bounding box center [634, 374] width 554 height 26
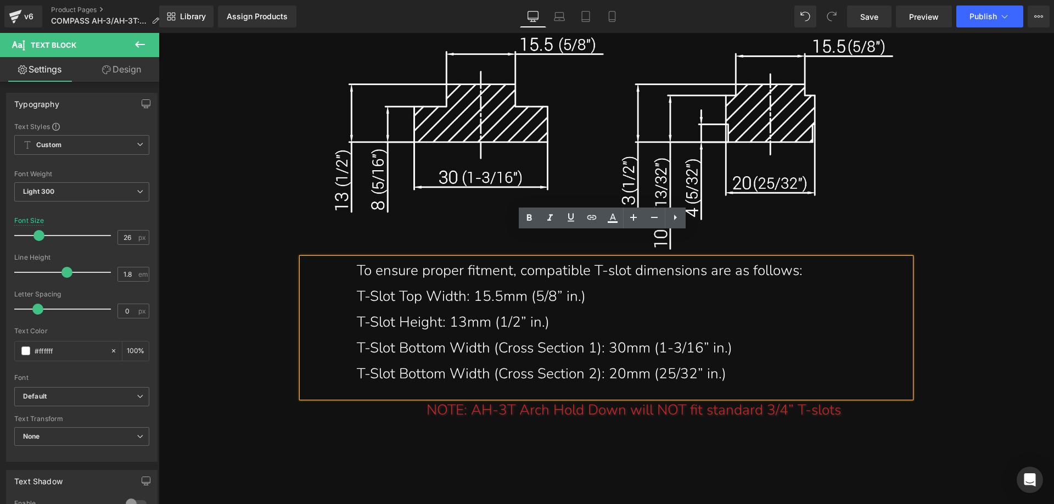
drag, startPoint x: 742, startPoint y: 348, endPoint x: 337, endPoint y: 255, distance: 416.2
click at [337, 258] on div "To ensure proper fitment, compatible T-slot dimensions are as follows: T-Slot T…" at bounding box center [606, 327] width 609 height 139
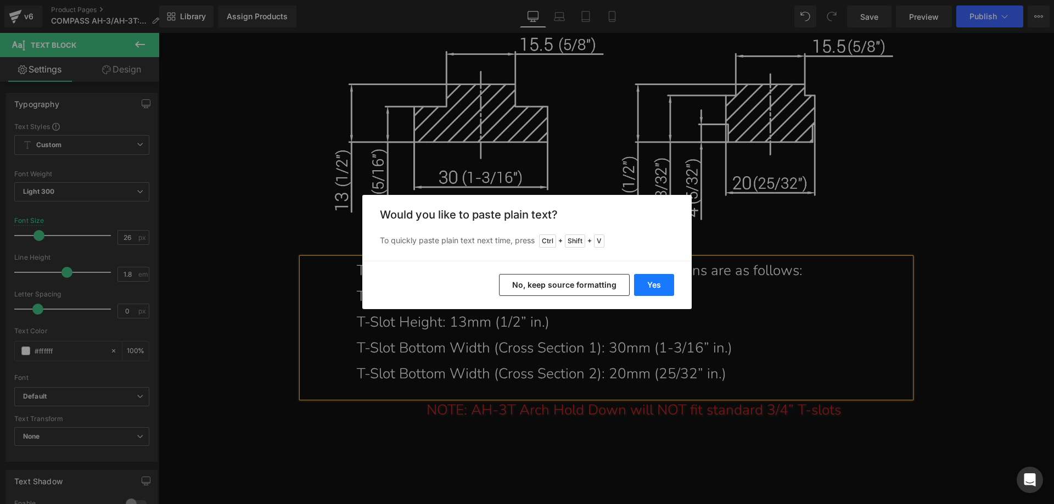
click at [646, 281] on button "Yes" at bounding box center [654, 285] width 40 height 22
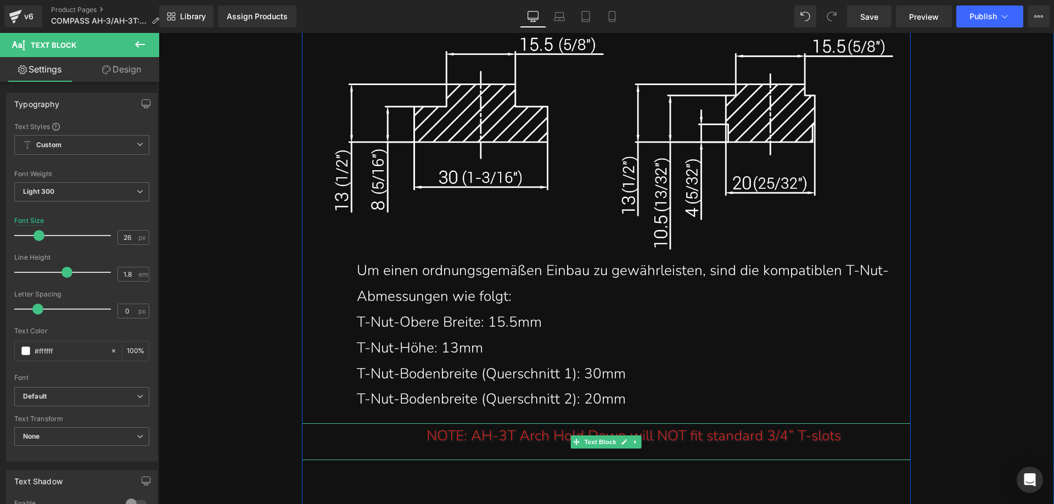
click at [450, 423] on div "NOTE: AH-3T Arch Hold Down will NOT fit standard 3/4” T-slots" at bounding box center [634, 436] width 554 height 26
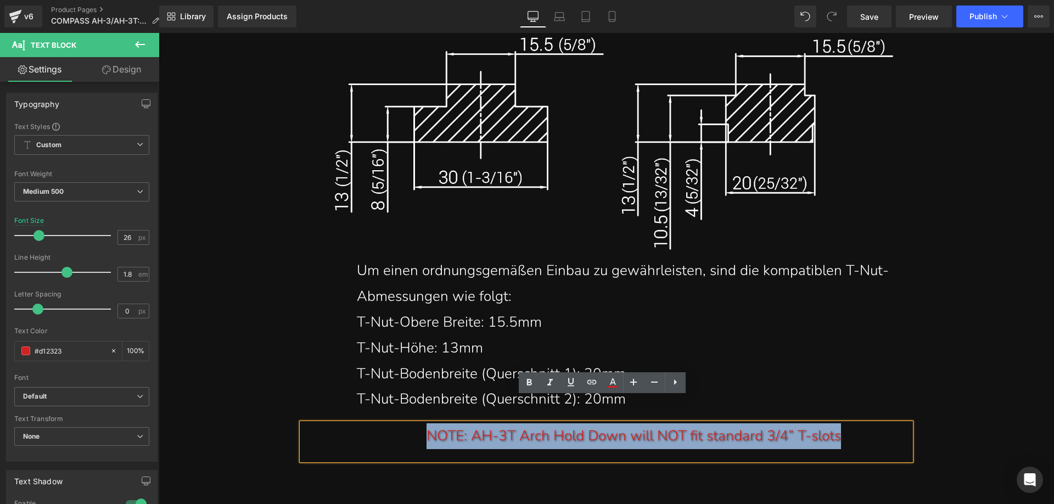
drag, startPoint x: 407, startPoint y: 410, endPoint x: 858, endPoint y: 410, distance: 450.8
click at [858, 423] on div "NOTE: AH-3T Arch Hold Down will NOT fit standard 3/4” T-slots" at bounding box center [634, 436] width 554 height 26
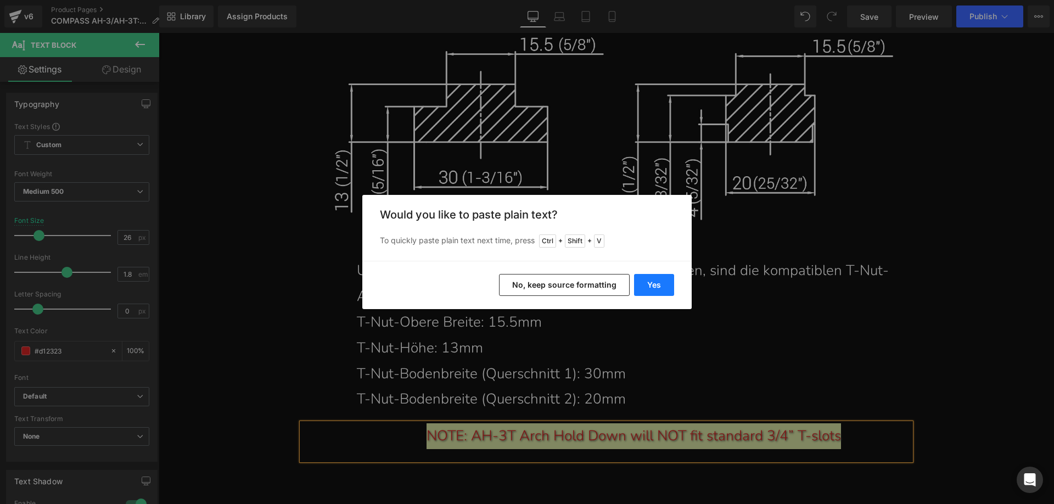
drag, startPoint x: 652, startPoint y: 276, endPoint x: 500, endPoint y: 251, distance: 154.6
click at [652, 276] on button "Yes" at bounding box center [654, 285] width 40 height 22
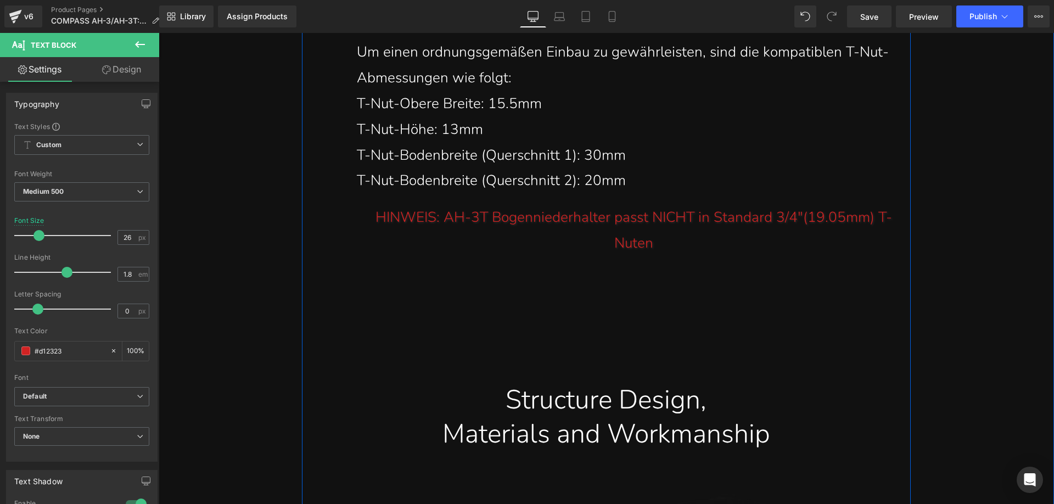
scroll to position [14155, 0]
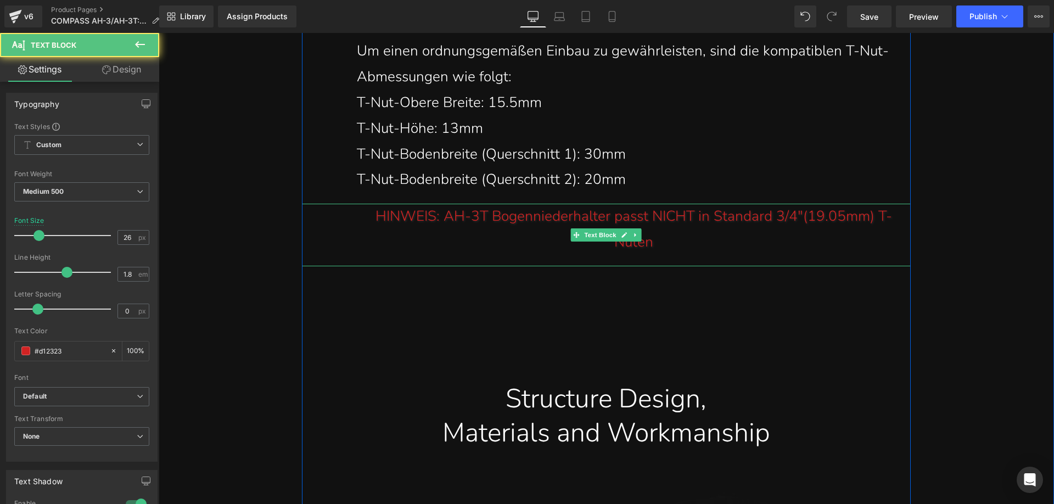
click at [832, 204] on div "HINWEIS: AH-3T Bogenniederhalter passt NICHT in Standard 3/4"(19.05mm) T-Nuten" at bounding box center [634, 230] width 554 height 52
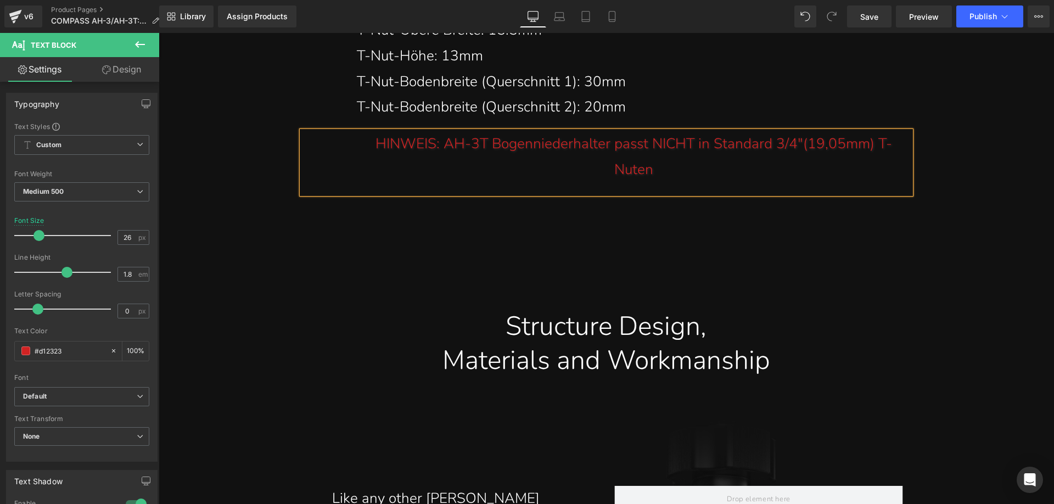
scroll to position [14374, 0]
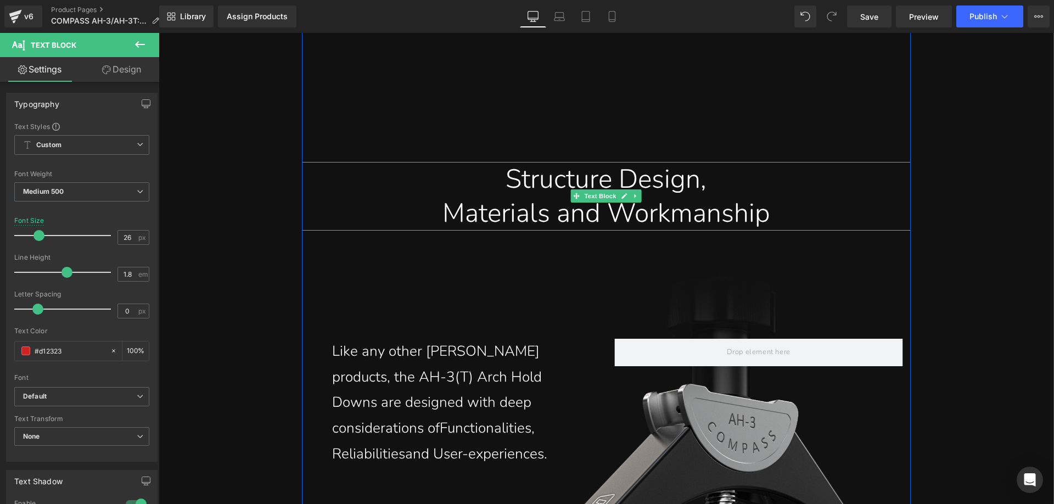
click at [512, 169] on div "Structure Design," at bounding box center [606, 179] width 592 height 34
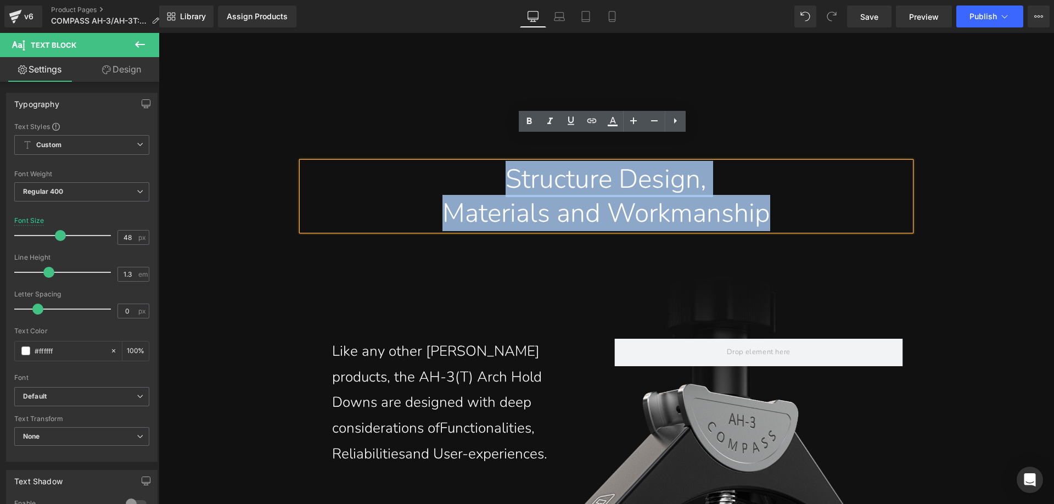
drag, startPoint x: 497, startPoint y: 154, endPoint x: 782, endPoint y: 180, distance: 286.7
click at [782, 180] on div "Structure Design, Materials and Workmanship" at bounding box center [606, 196] width 609 height 69
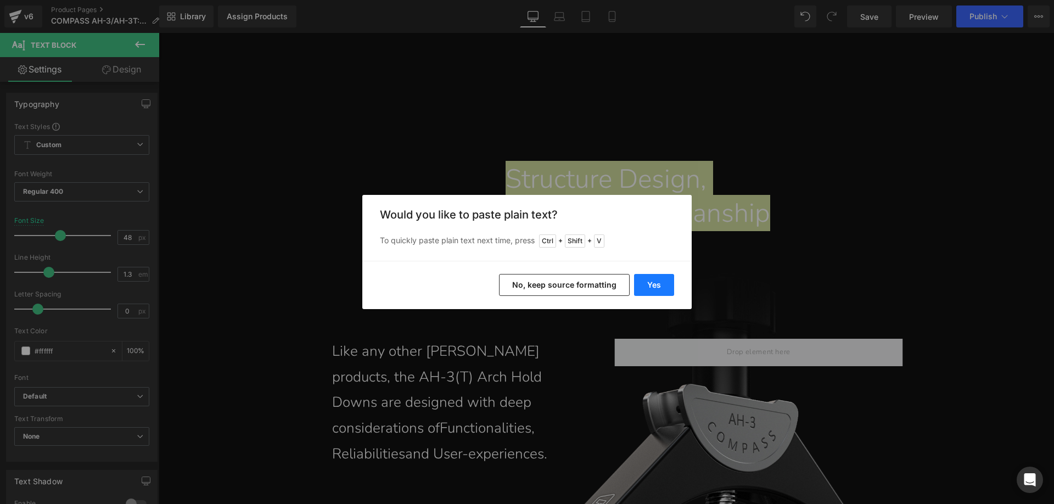
click at [654, 282] on button "Yes" at bounding box center [654, 285] width 40 height 22
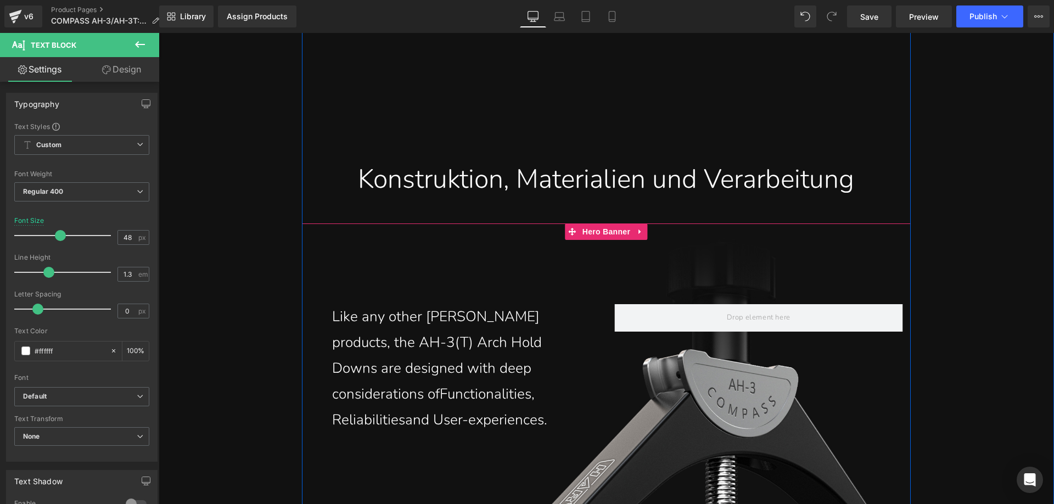
scroll to position [14429, 0]
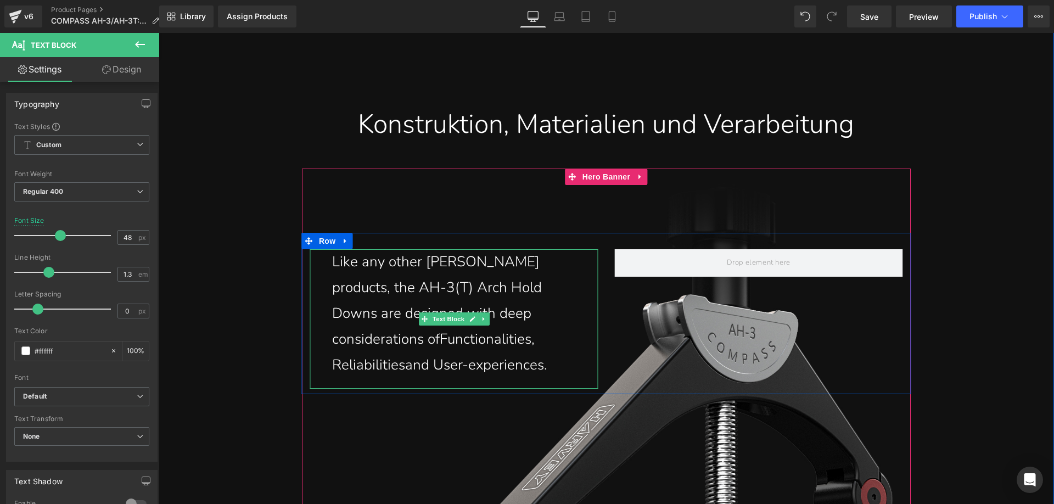
click at [412, 334] on div "Like any other [PERSON_NAME] products, the AH-3(T) Arch Hold Downs are designed…" at bounding box center [454, 313] width 244 height 128
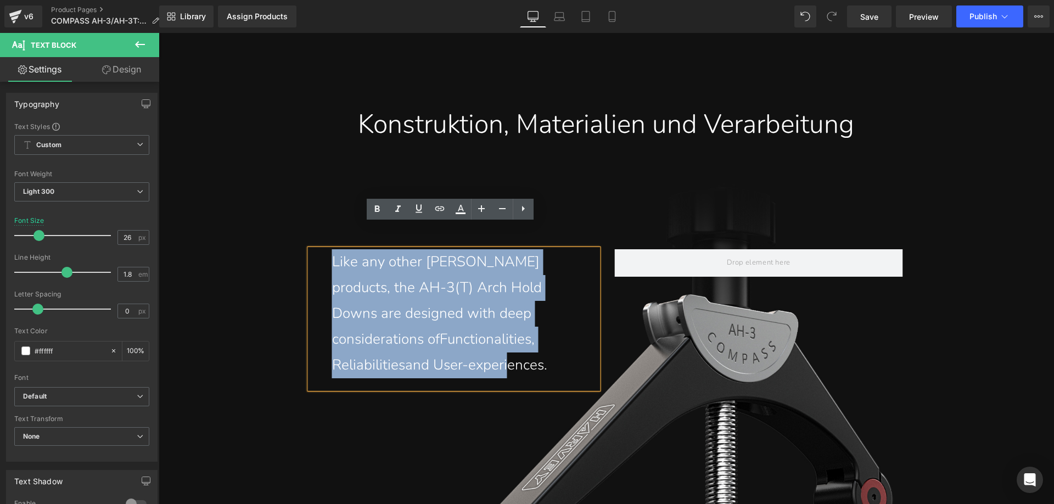
drag, startPoint x: 418, startPoint y: 342, endPoint x: 322, endPoint y: 242, distance: 138.6
click at [322, 249] on div "Like any other [PERSON_NAME] products, the AH-3(T) Arch Hold Downs are designed…" at bounding box center [454, 318] width 288 height 139
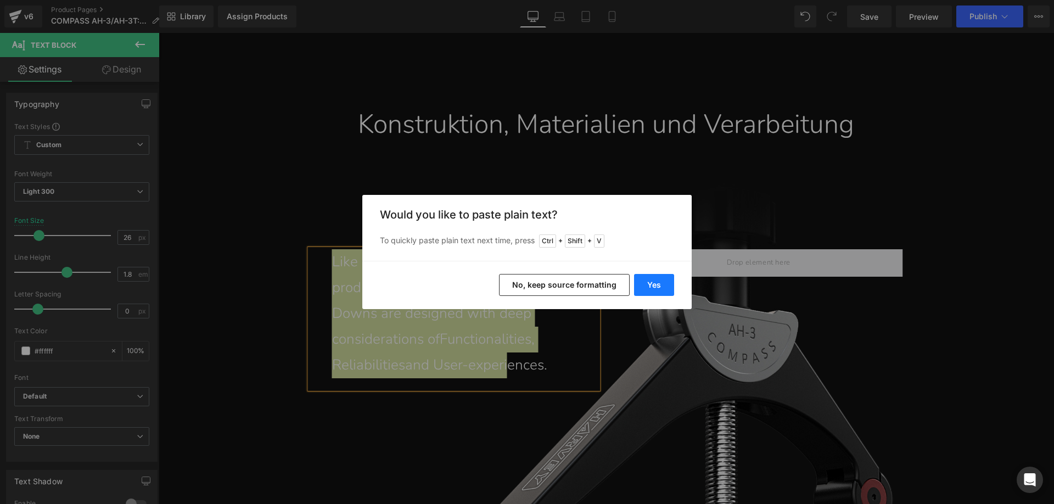
click at [647, 291] on button "Yes" at bounding box center [654, 285] width 40 height 22
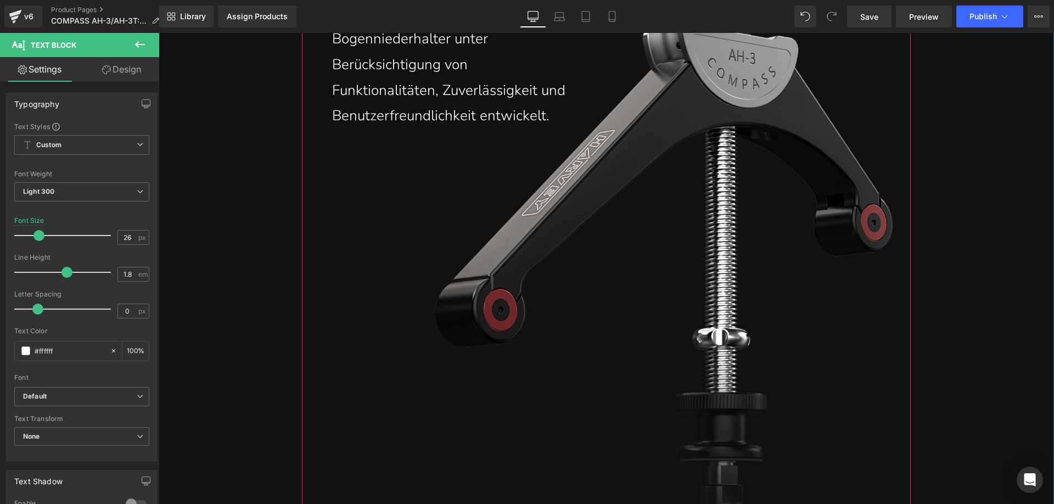
scroll to position [14978, 0]
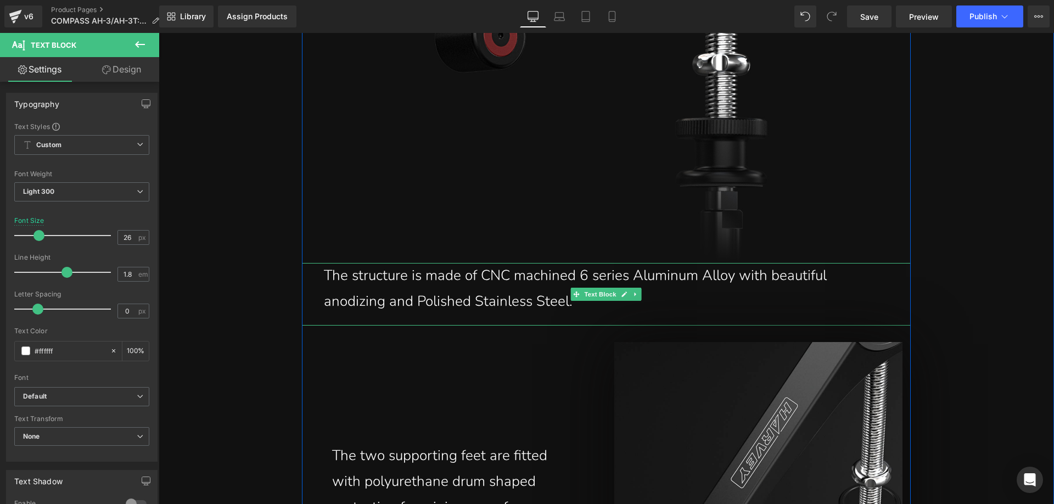
click at [476, 270] on div "The structure is made of CNC machined 6 series Aluminum Alloy with beautiful an…" at bounding box center [606, 289] width 565 height 52
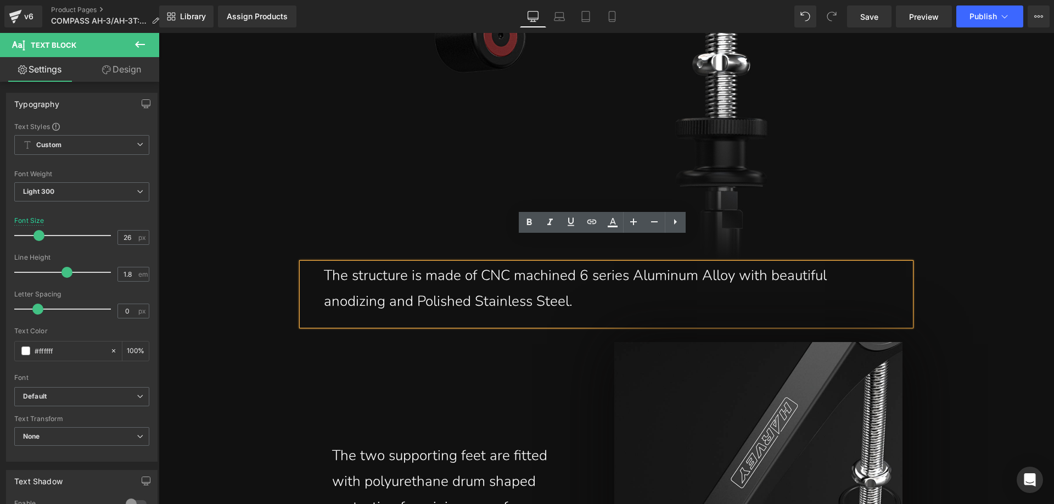
drag, startPoint x: 533, startPoint y: 272, endPoint x: 312, endPoint y: 237, distance: 222.9
click at [312, 263] on div "The structure is made of CNC machined 6 series Aluminum Alloy with beautiful an…" at bounding box center [606, 294] width 609 height 63
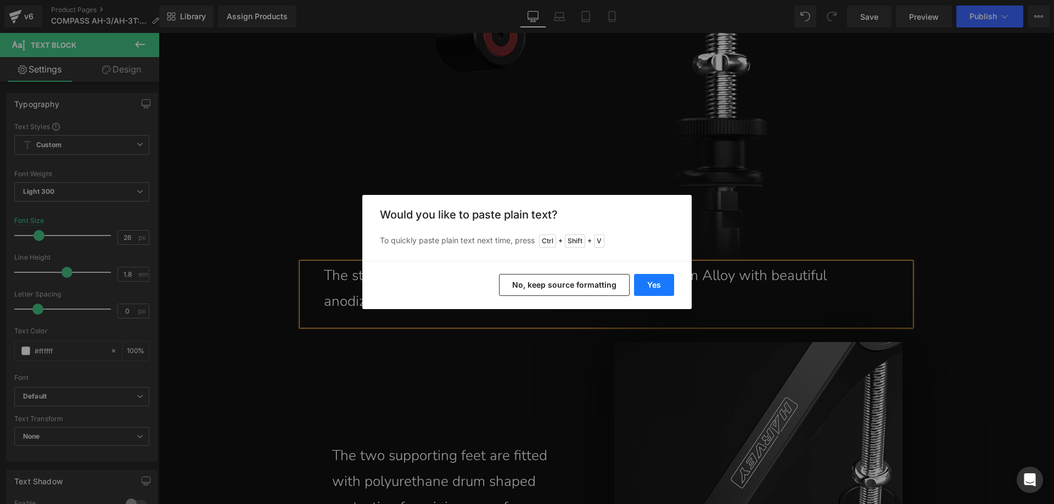
click at [647, 283] on button "Yes" at bounding box center [654, 285] width 40 height 22
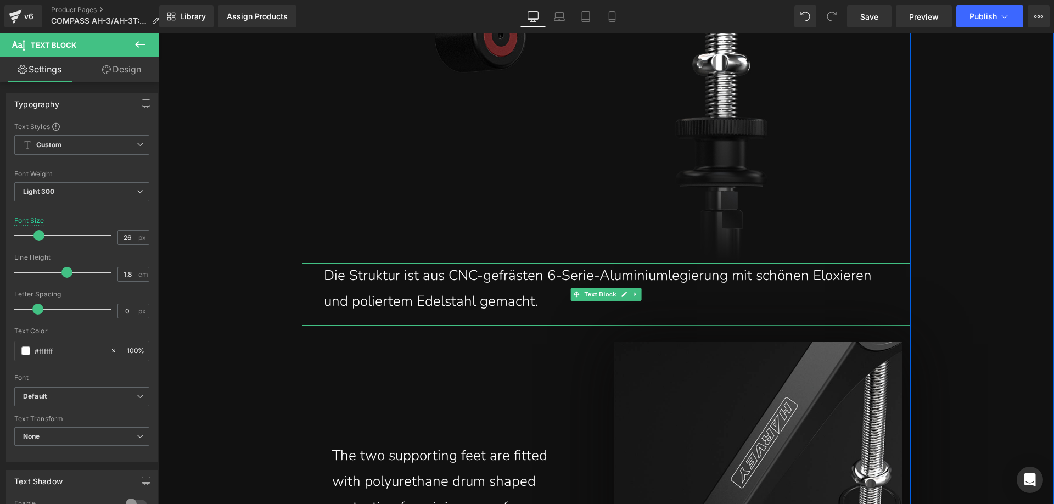
scroll to position [15143, 0]
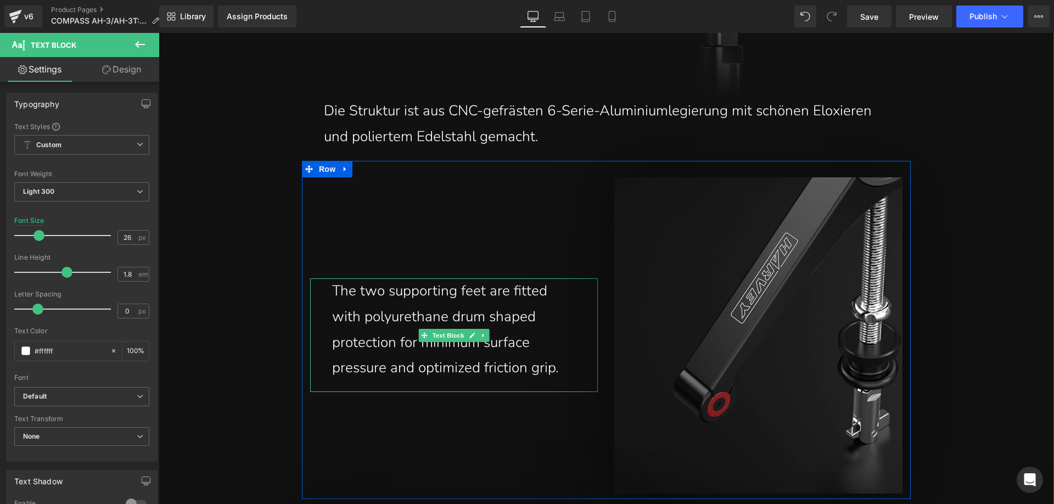
click at [534, 338] on div "The two supporting feet are fitted with polyurethane drum shaped protection for…" at bounding box center [454, 329] width 244 height 103
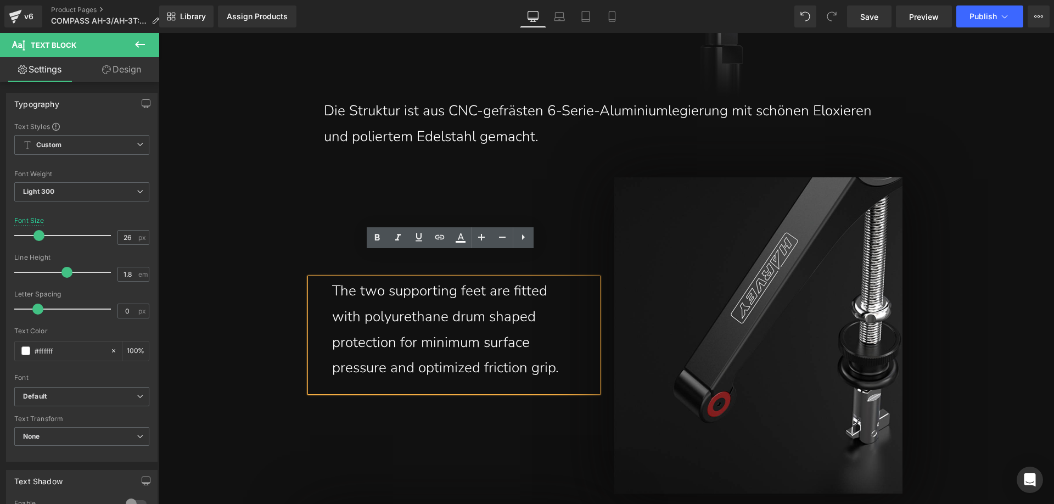
drag, startPoint x: 569, startPoint y: 346, endPoint x: 301, endPoint y: 272, distance: 278.5
click at [302, 272] on div "The two supporting feet are fitted with polyurethane drum shaped protection for…" at bounding box center [454, 335] width 305 height 316
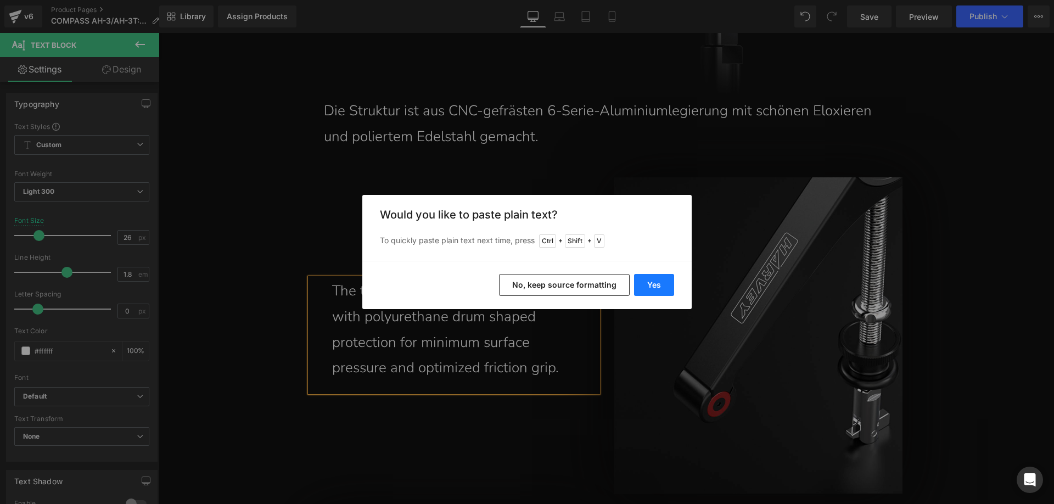
click at [661, 280] on button "Yes" at bounding box center [654, 285] width 40 height 22
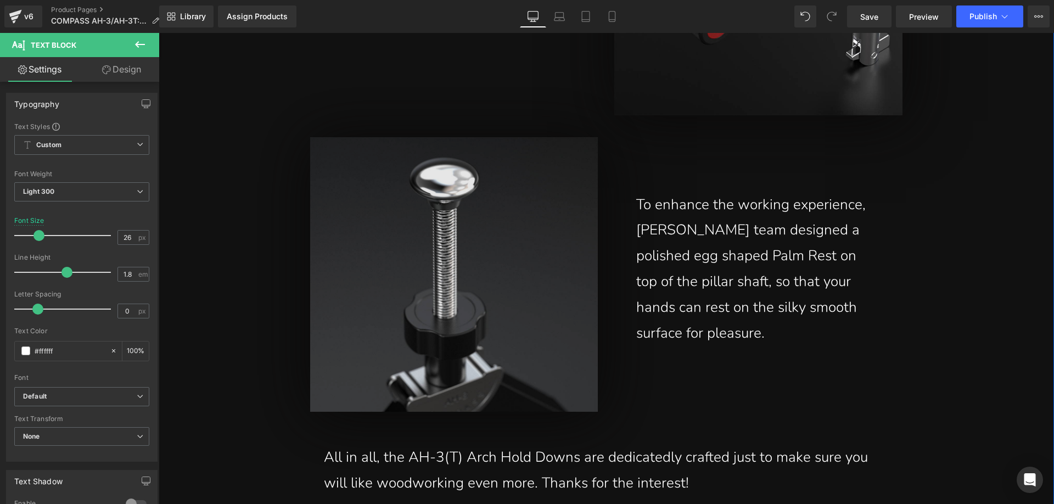
scroll to position [15527, 0]
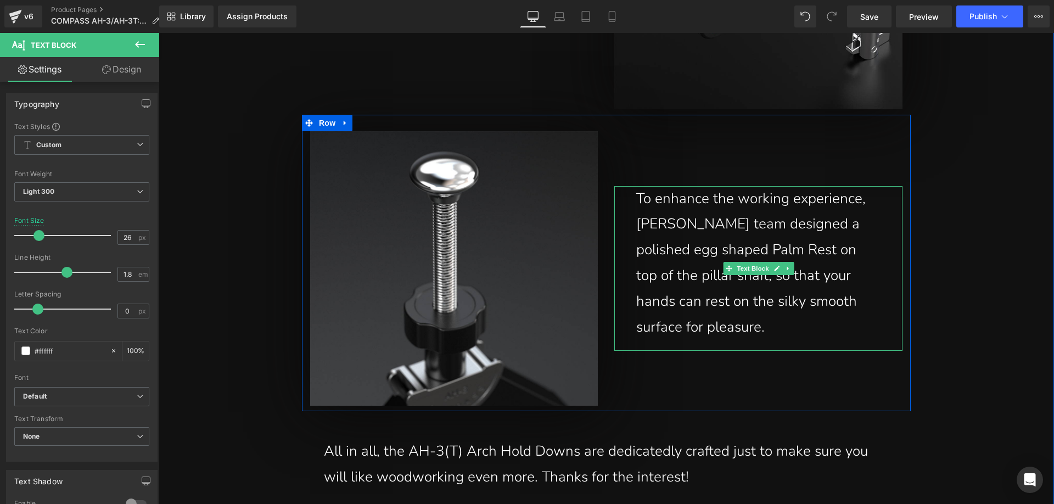
click at [716, 292] on div "To enhance the working experience, [PERSON_NAME] team designed a polished egg s…" at bounding box center [758, 263] width 244 height 154
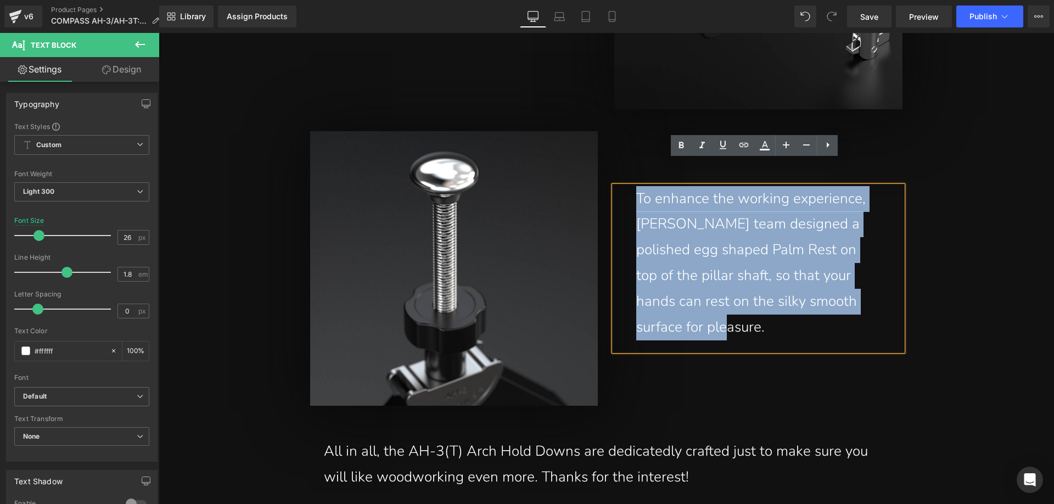
drag, startPoint x: 650, startPoint y: 249, endPoint x: 620, endPoint y: 186, distance: 69.5
click at [620, 186] on div "To enhance the working experience, [PERSON_NAME] team designed a polished egg s…" at bounding box center [758, 268] width 288 height 165
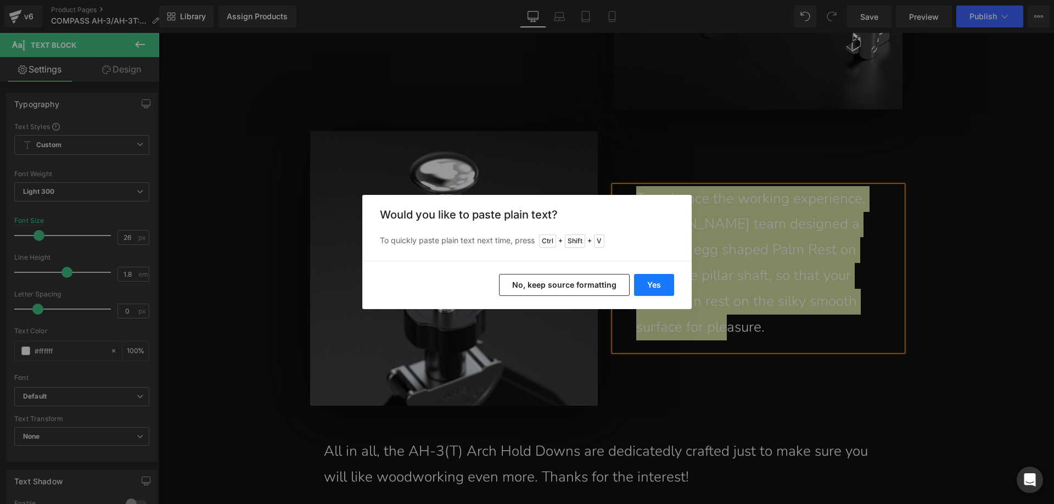
drag, startPoint x: 659, startPoint y: 280, endPoint x: 485, endPoint y: 242, distance: 177.6
click at [659, 280] on button "Yes" at bounding box center [654, 285] width 40 height 22
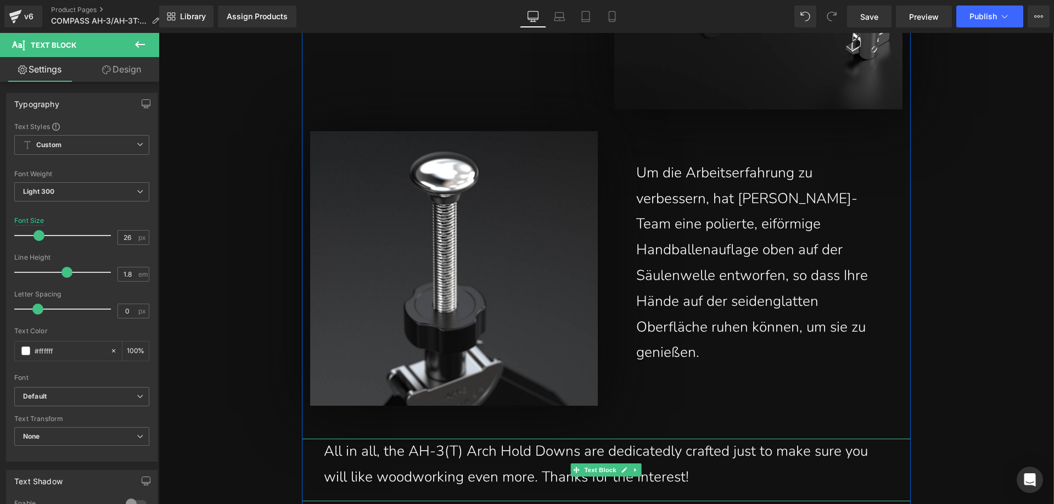
click at [562, 439] on div "All in all, the AH-3(T) Arch Hold Downs are dedicatedly crafted just to make su…" at bounding box center [606, 465] width 565 height 52
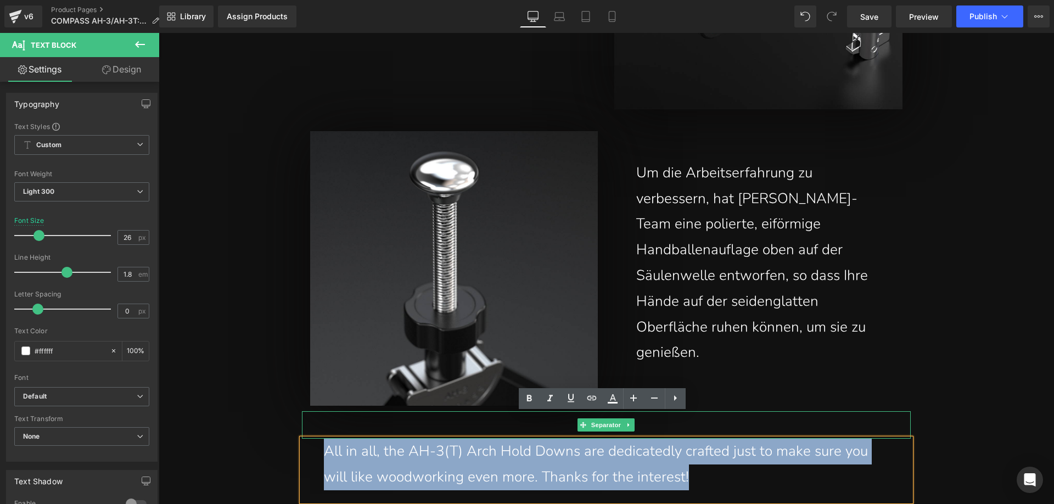
drag, startPoint x: 698, startPoint y: 451, endPoint x: 319, endPoint y: 400, distance: 382.8
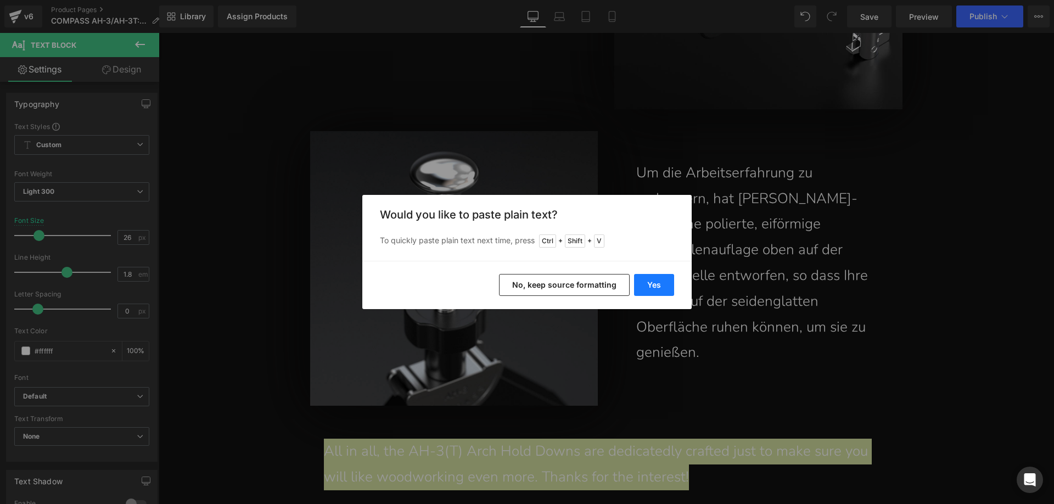
click at [649, 284] on button "Yes" at bounding box center [654, 285] width 40 height 22
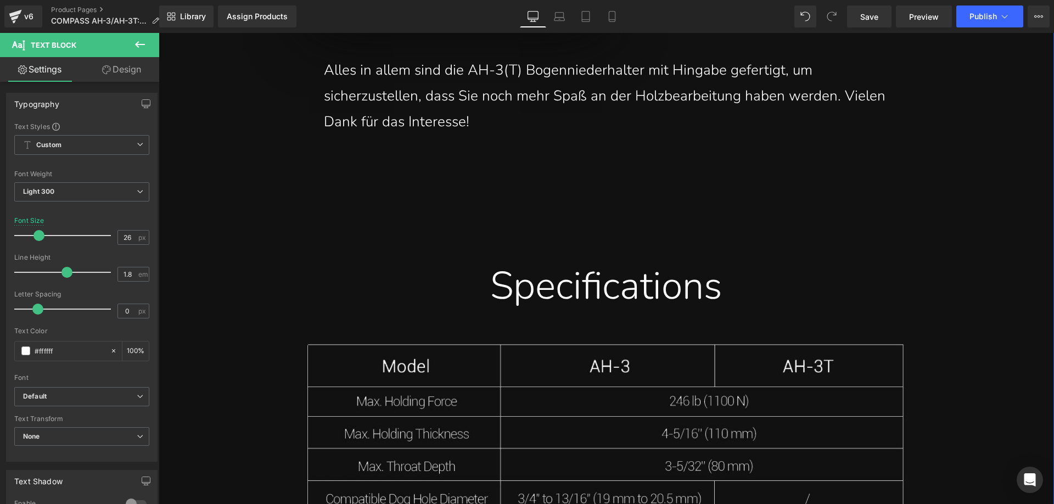
scroll to position [15912, 0]
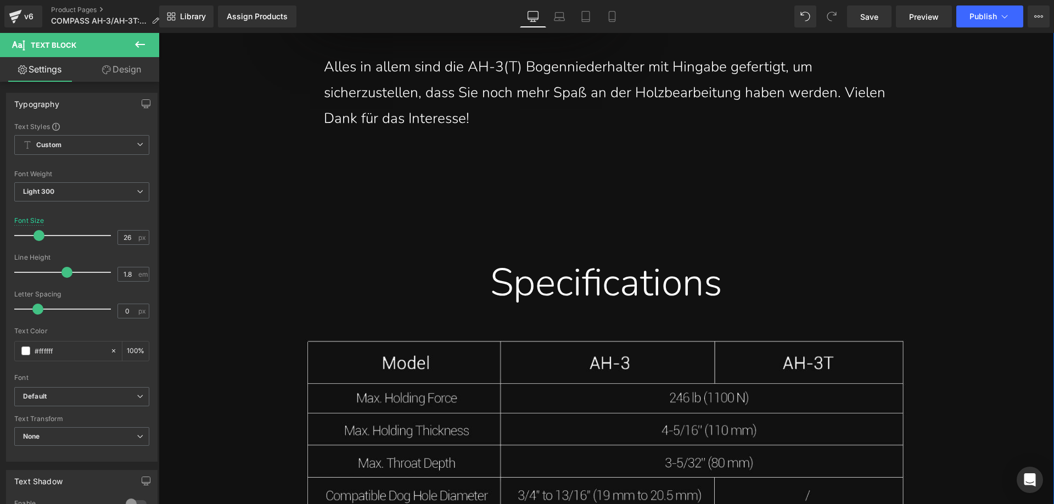
click at [521, 265] on div "Specifications" at bounding box center [606, 283] width 592 height 50
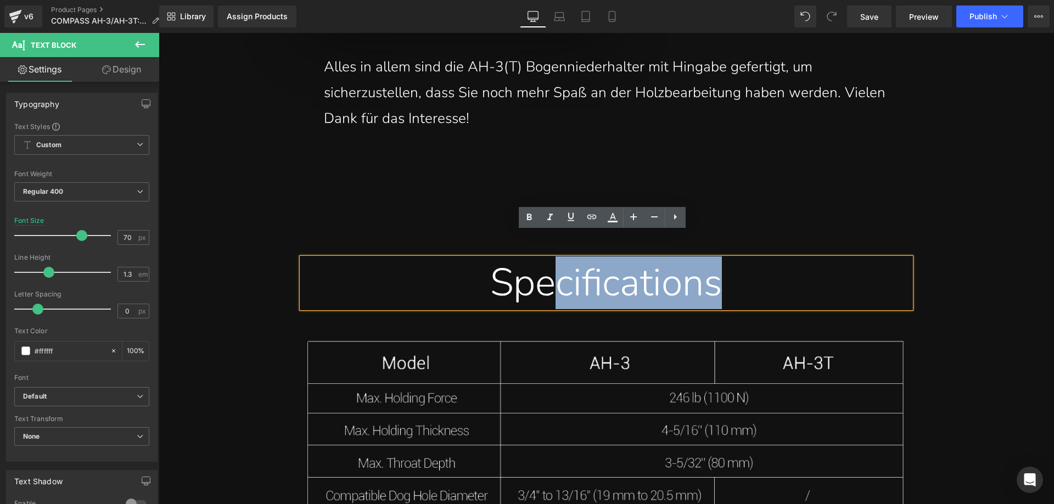
drag, startPoint x: 549, startPoint y: 262, endPoint x: 720, endPoint y: 262, distance: 171.3
click at [720, 262] on div "Specifications" at bounding box center [606, 283] width 592 height 50
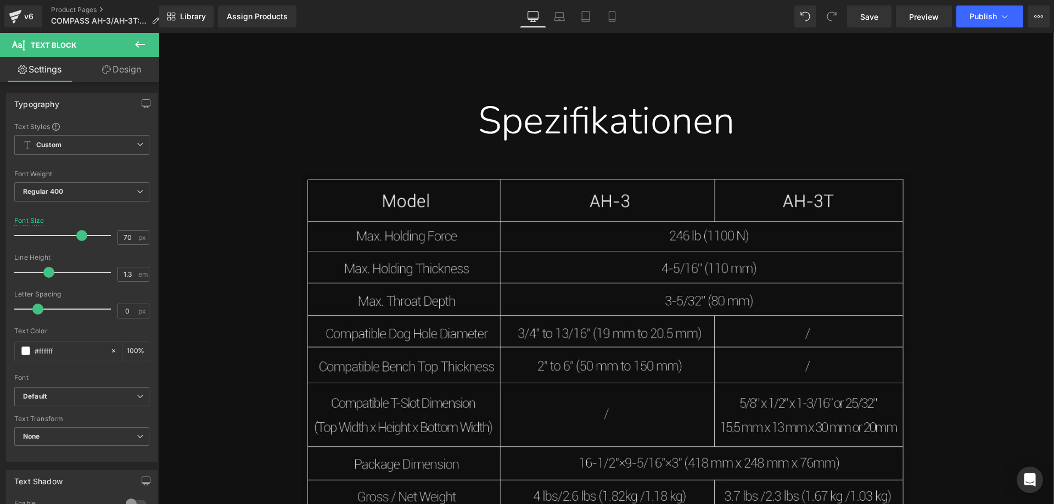
scroll to position [16076, 0]
click at [420, 316] on img at bounding box center [606, 342] width 609 height 342
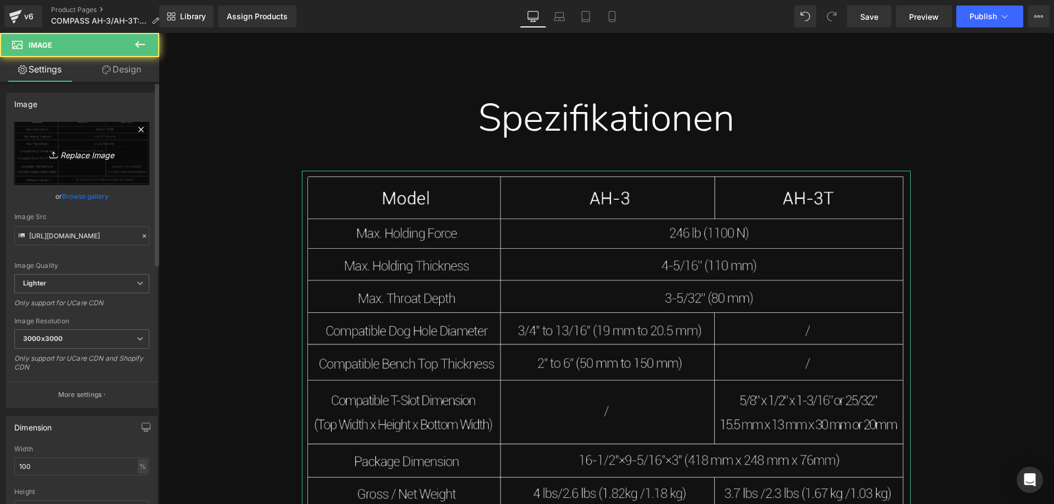
click at [85, 135] on link "Replace Image" at bounding box center [81, 153] width 135 height 63
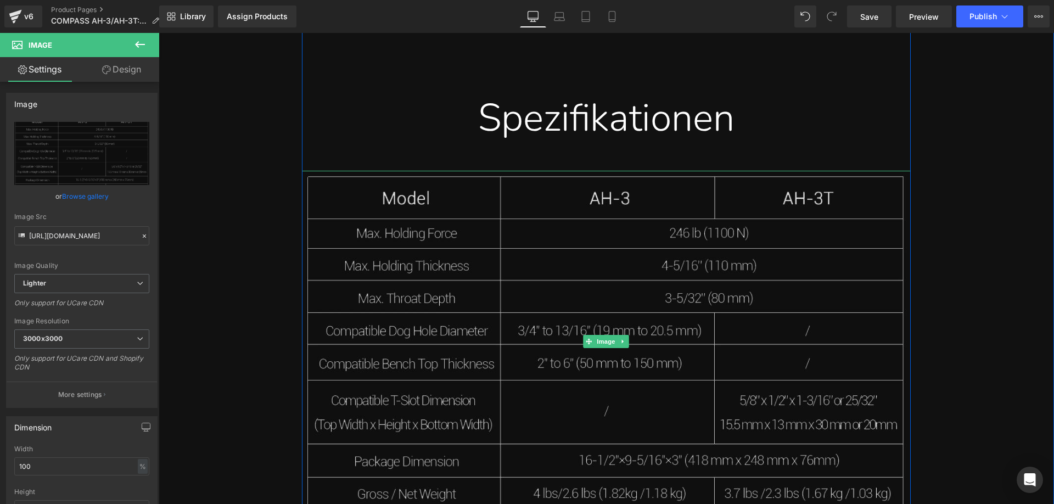
click at [456, 303] on img at bounding box center [606, 342] width 609 height 342
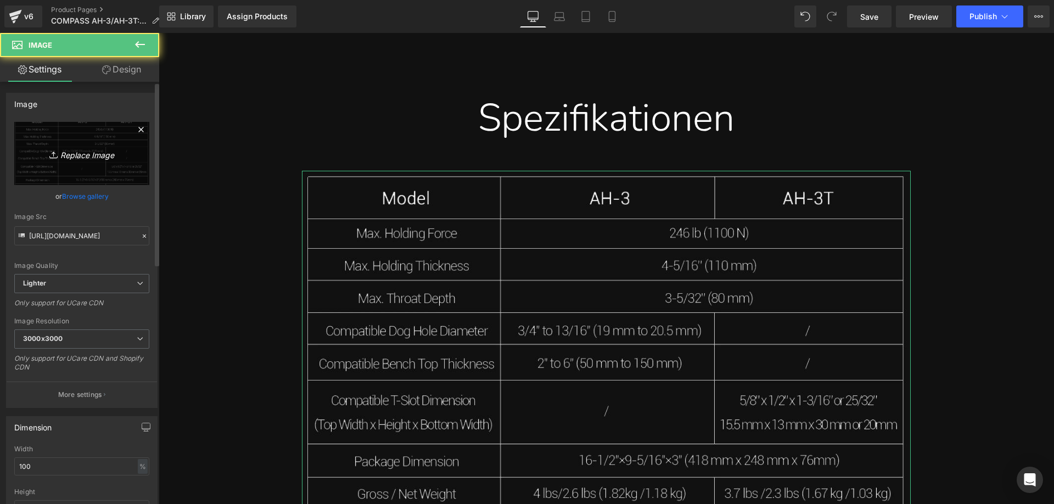
click at [88, 153] on icon "Replace Image" at bounding box center [82, 154] width 88 height 14
type input "C:\fakepath\AH-3_08.webp"
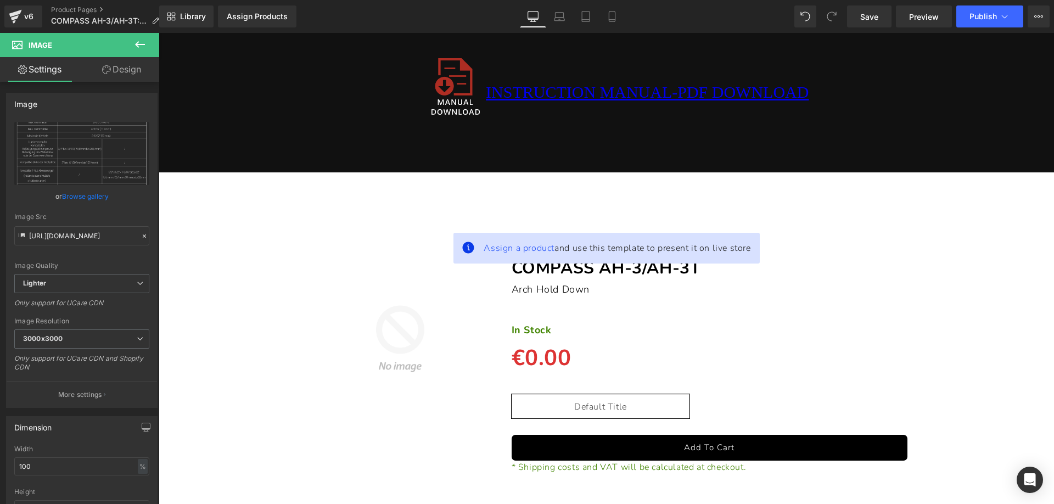
scroll to position [16516, 0]
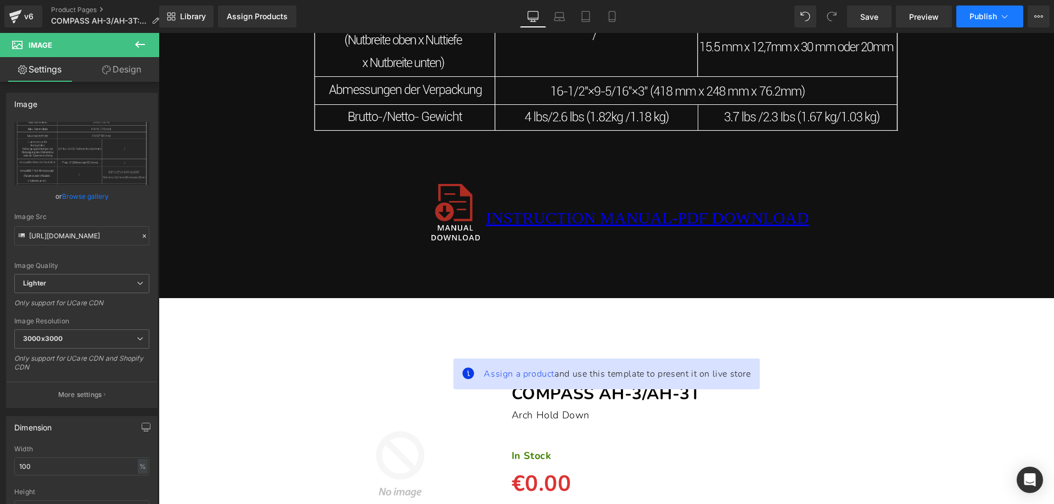
click at [987, 20] on span "Publish" at bounding box center [983, 16] width 27 height 9
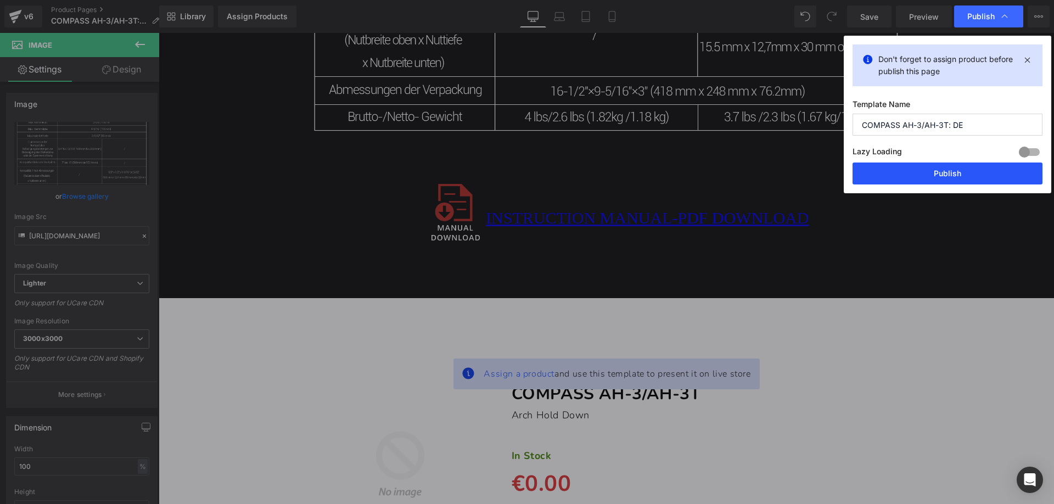
click at [903, 168] on button "Publish" at bounding box center [948, 174] width 190 height 22
